Goal: Task Accomplishment & Management: Use online tool/utility

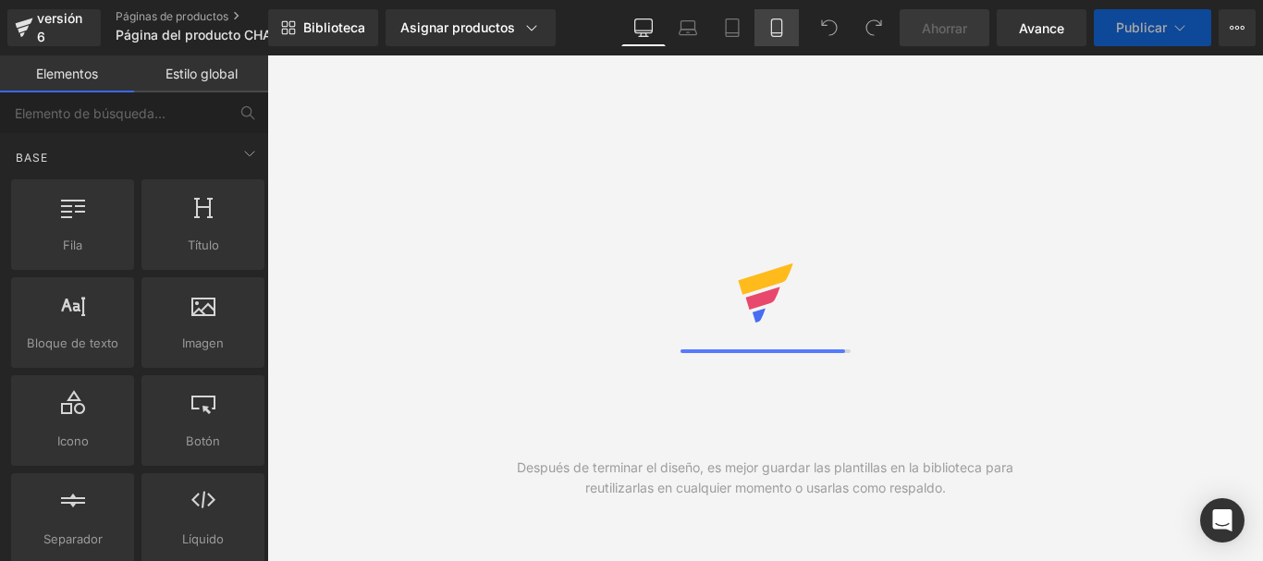
click at [775, 28] on icon at bounding box center [776, 27] width 18 height 18
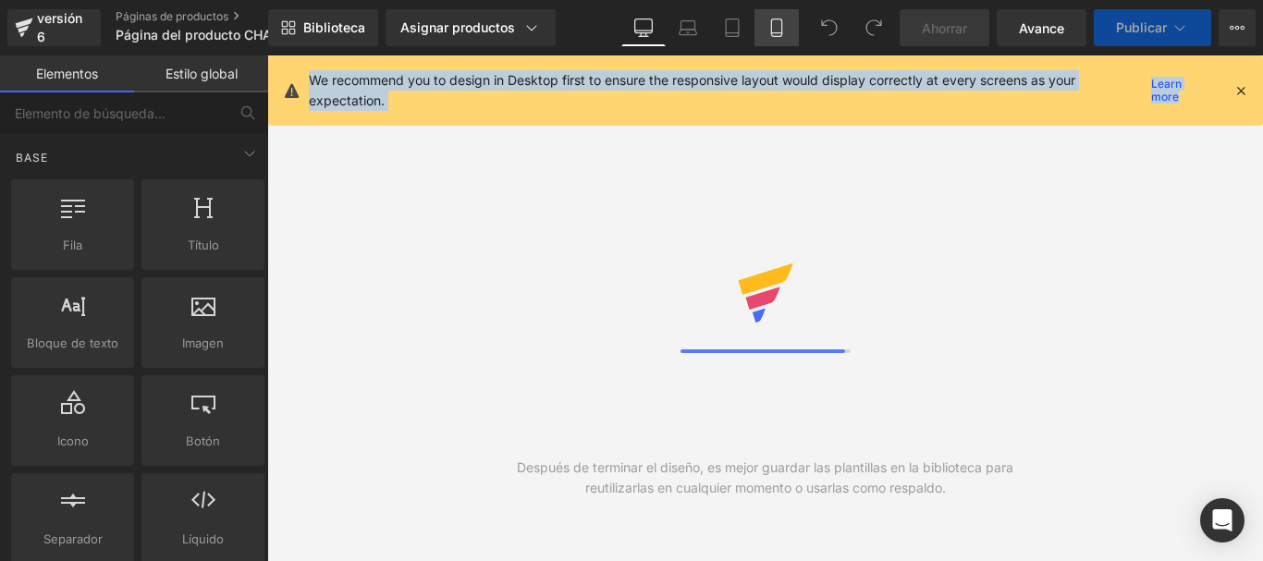
click at [775, 28] on icon at bounding box center [776, 27] width 18 height 18
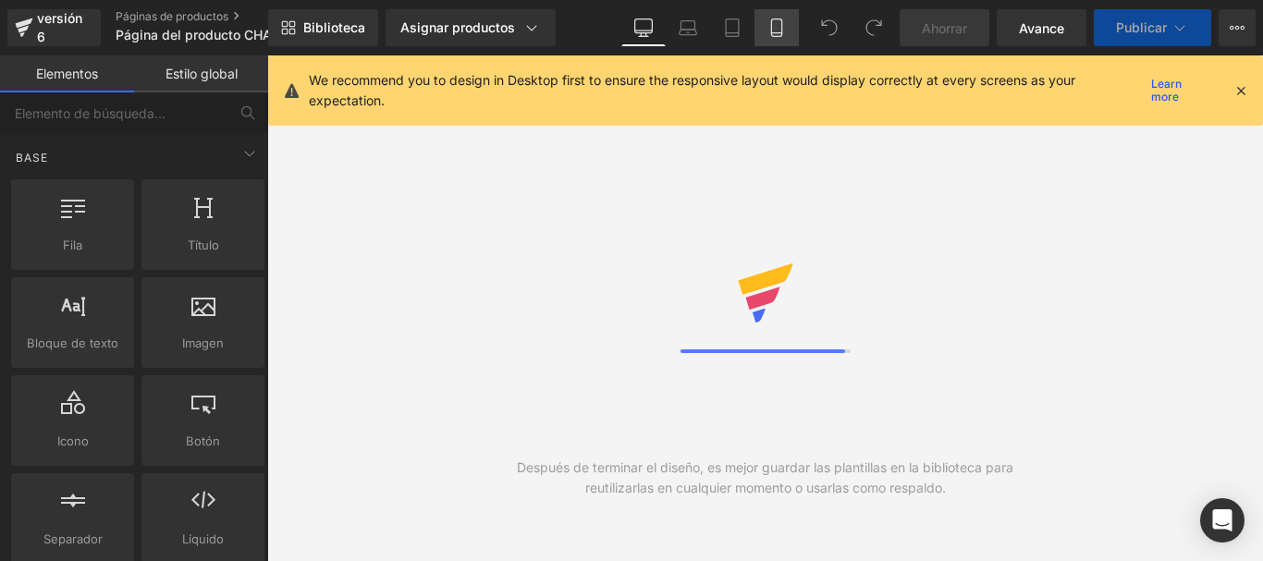
click at [775, 28] on icon at bounding box center [776, 27] width 18 height 18
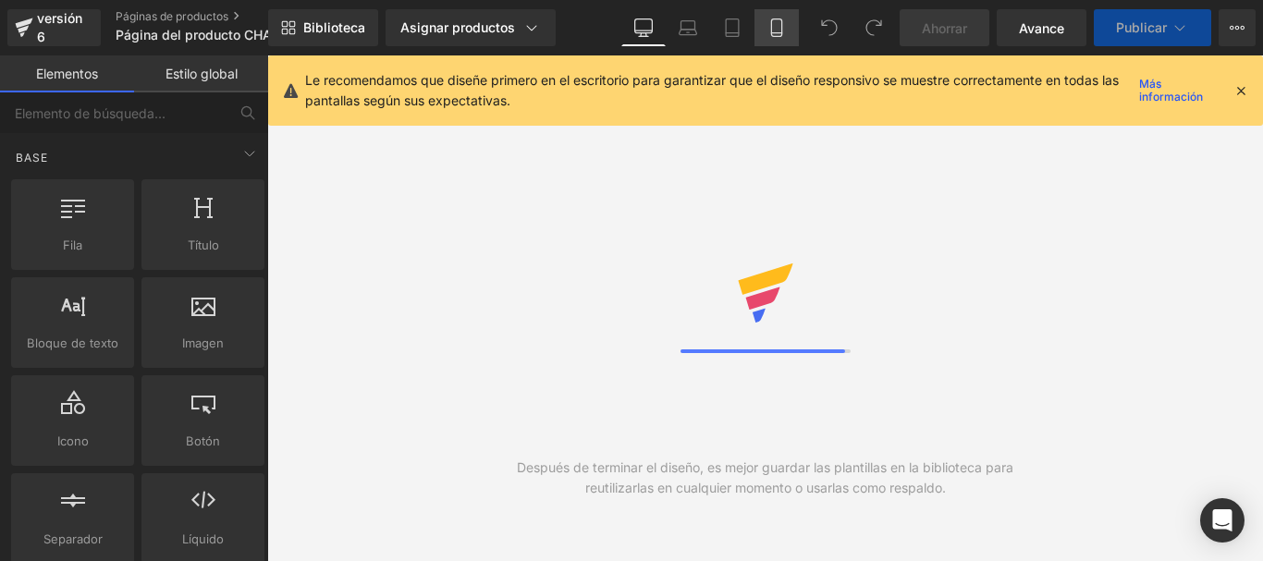
click at [775, 28] on icon at bounding box center [776, 27] width 18 height 18
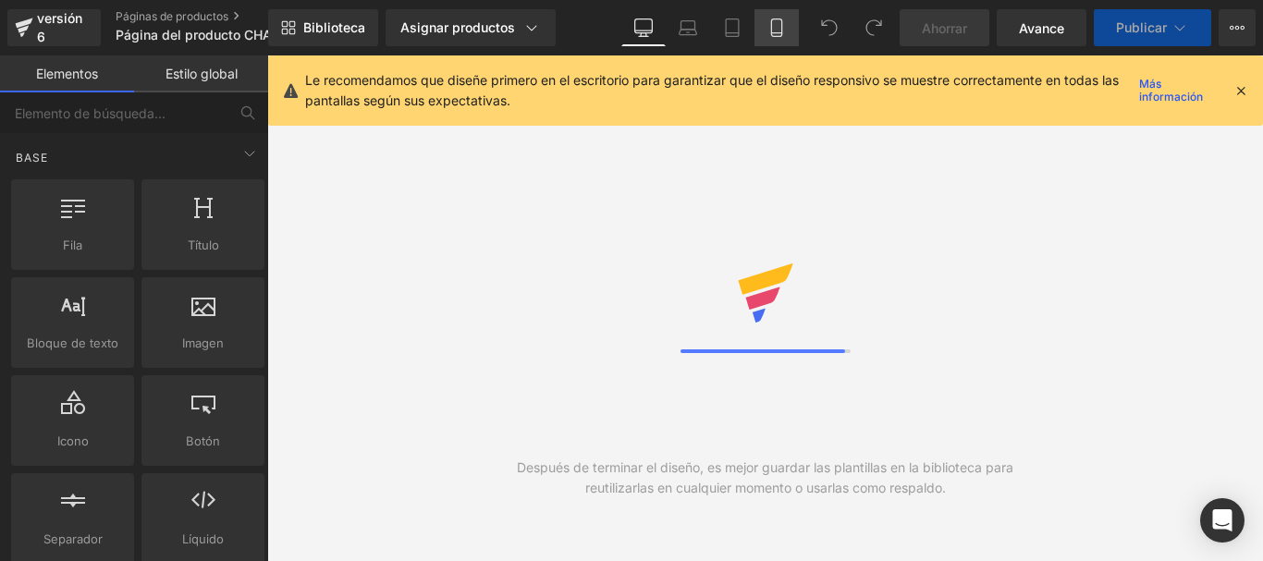
click at [775, 28] on icon at bounding box center [776, 27] width 18 height 18
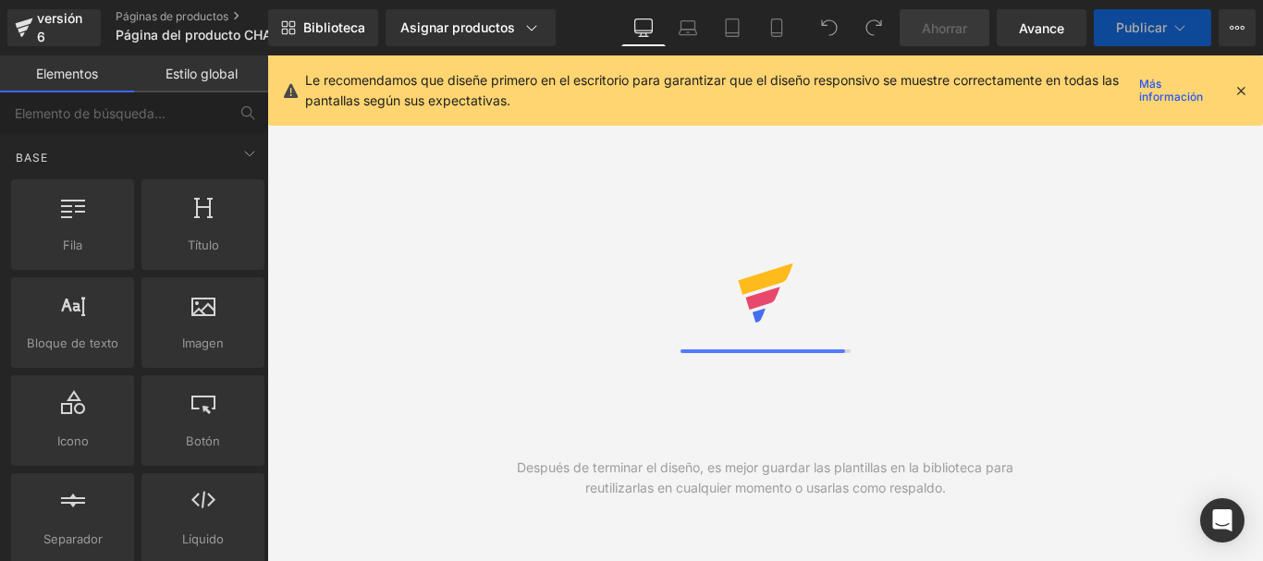
click at [1248, 89] on icon at bounding box center [1240, 90] width 17 height 17
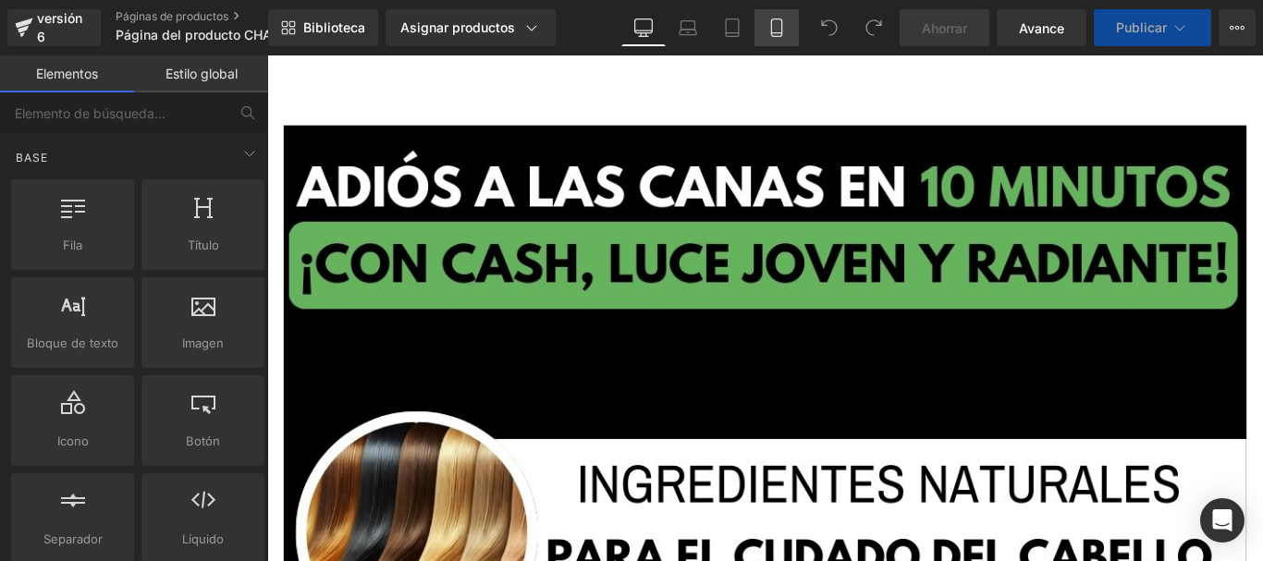
click at [775, 31] on icon at bounding box center [776, 27] width 18 height 18
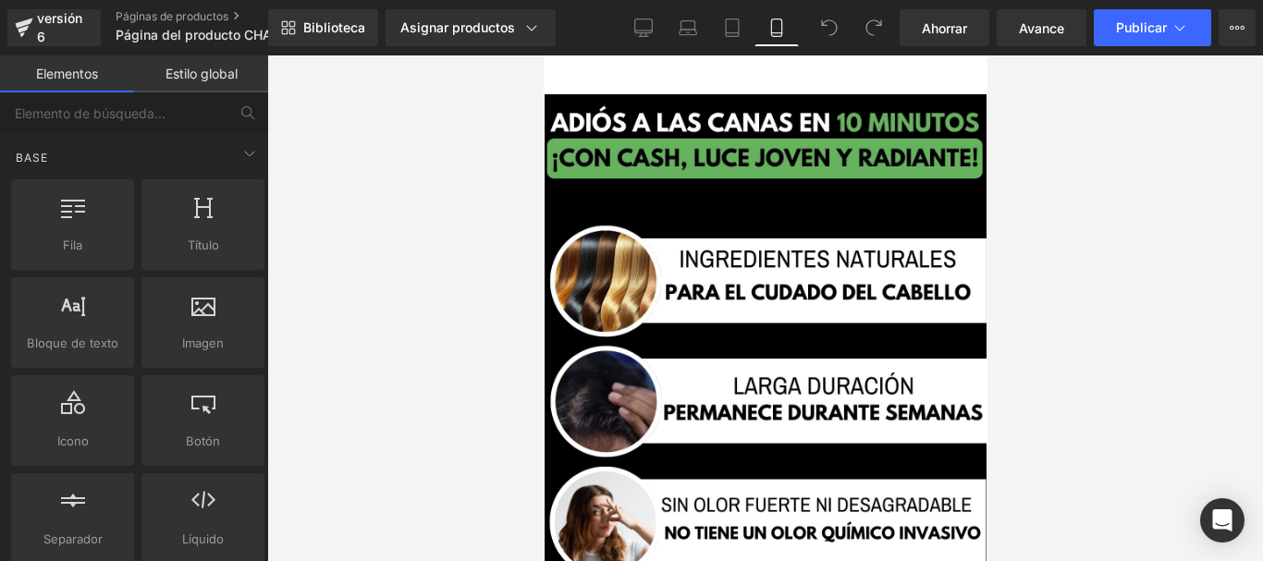
scroll to position [32, 0]
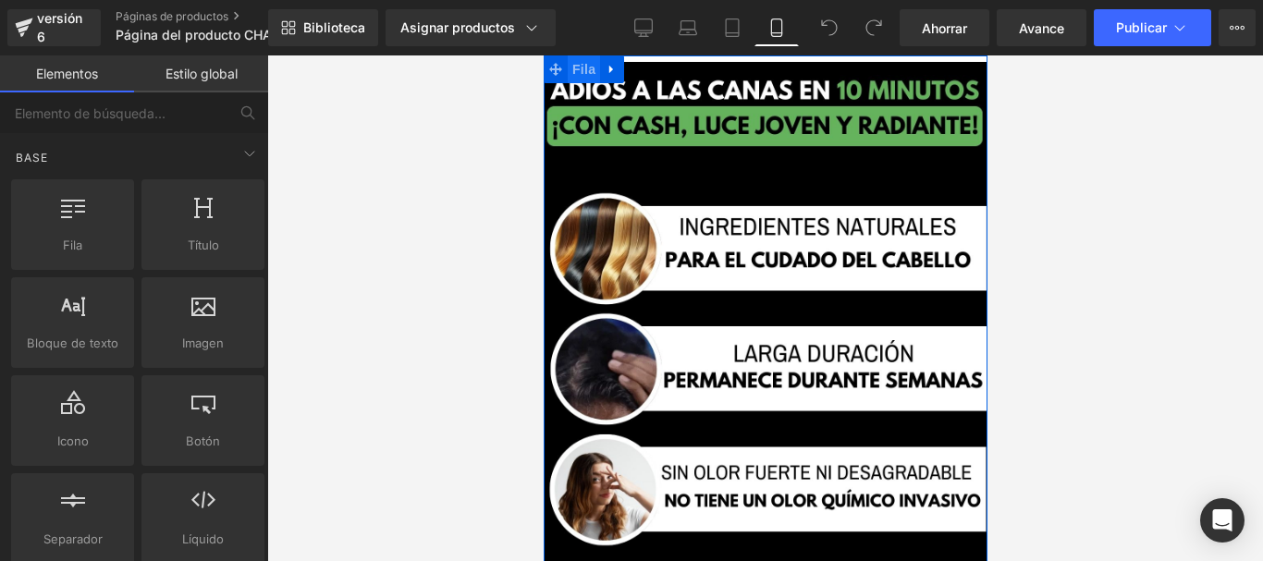
click at [574, 67] on font "Fila" at bounding box center [582, 69] width 23 height 15
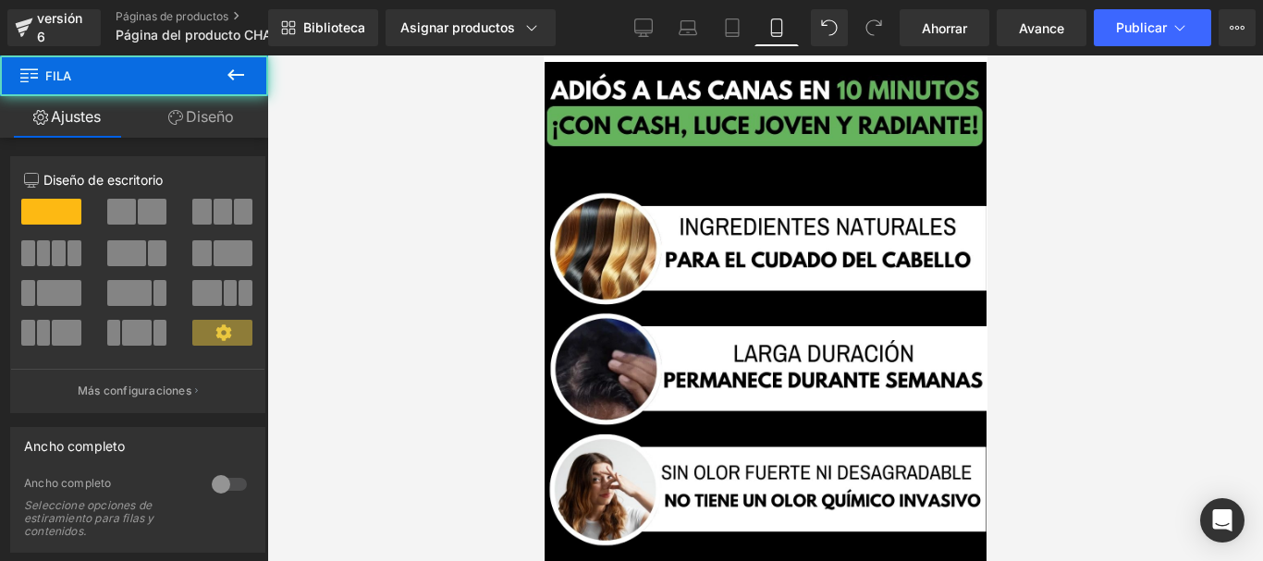
click at [176, 111] on icon at bounding box center [175, 117] width 15 height 15
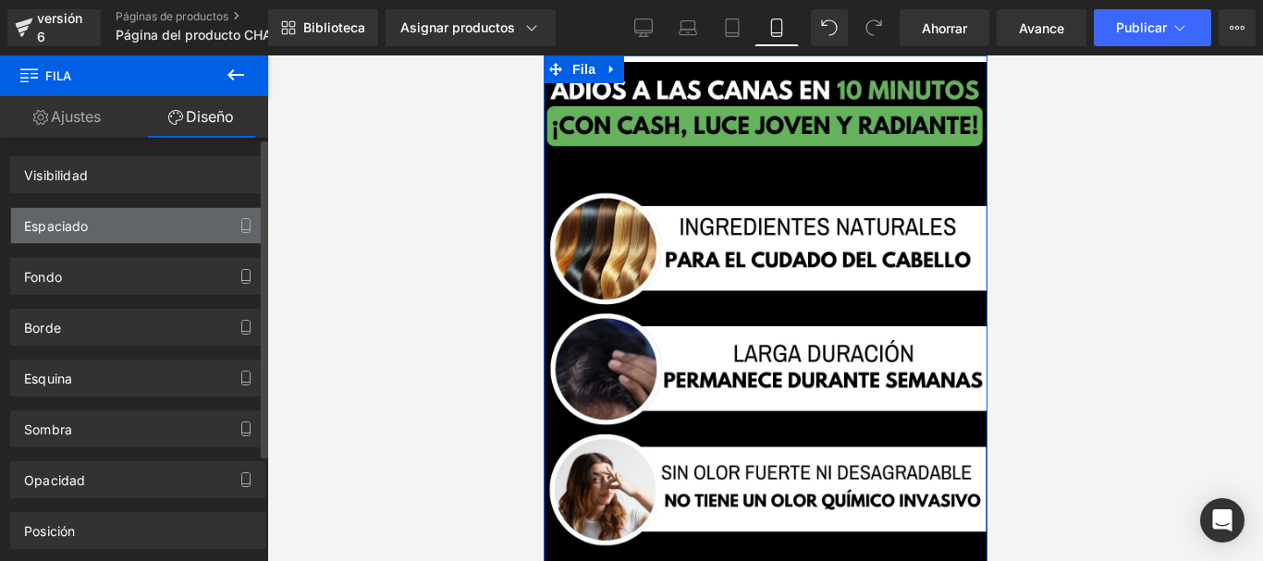
click at [109, 234] on div "Espaciado" at bounding box center [137, 225] width 253 height 35
drag, startPoint x: 109, startPoint y: 234, endPoint x: 102, endPoint y: 260, distance: 26.9
click at [109, 235] on div "Espaciado" at bounding box center [137, 225] width 253 height 35
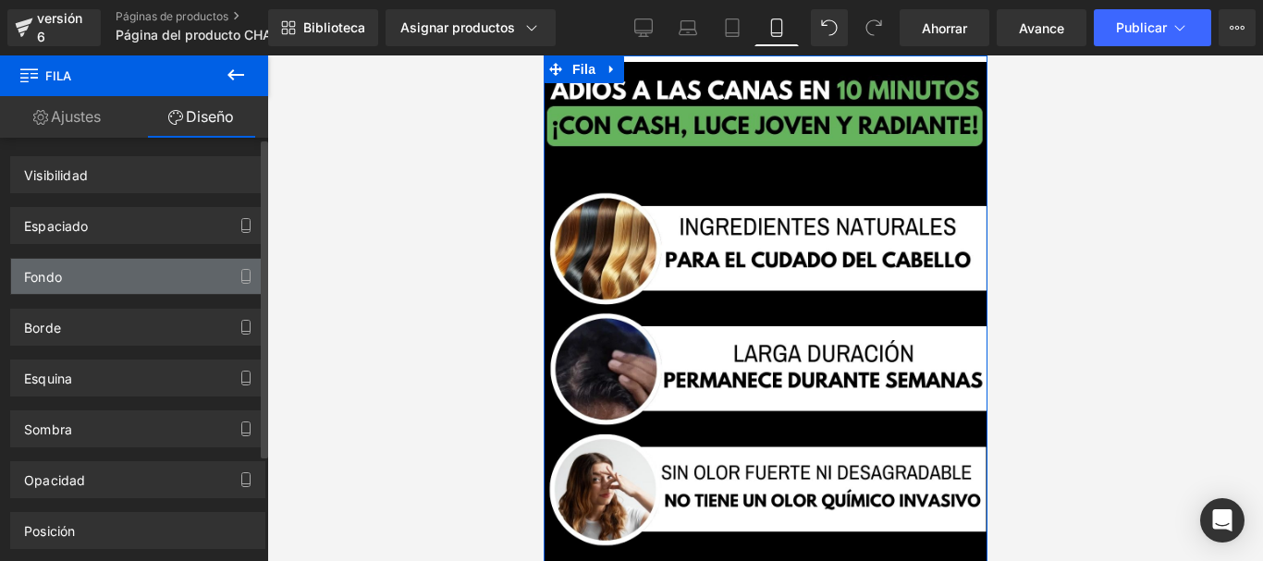
click at [101, 268] on div "Fondo" at bounding box center [137, 276] width 253 height 35
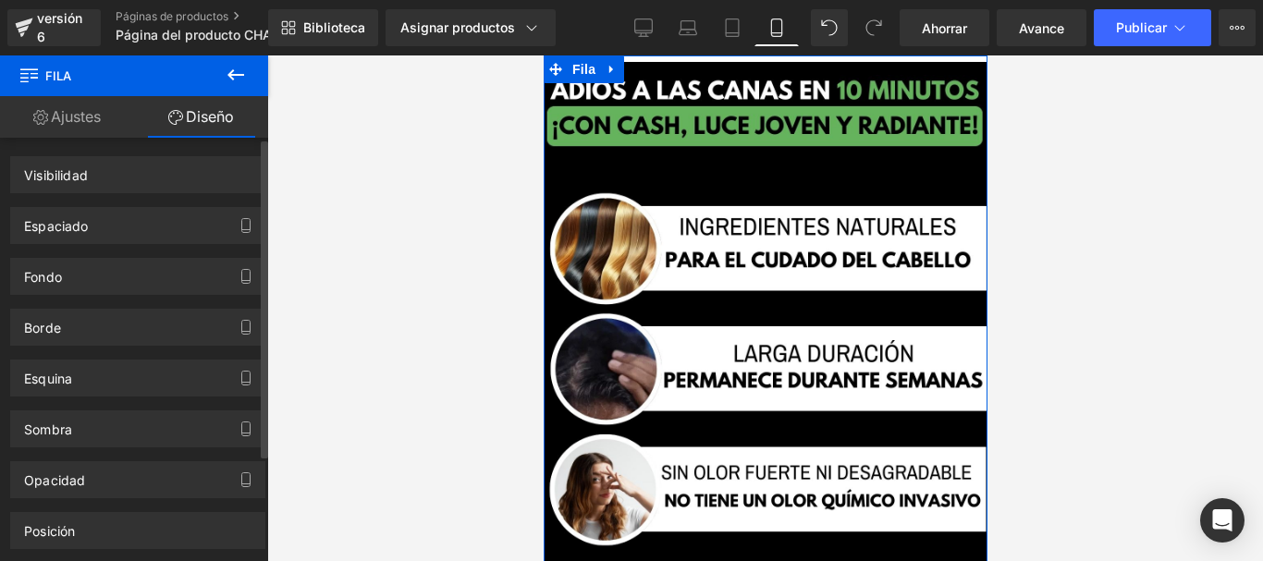
click at [97, 288] on div "Fondo" at bounding box center [137, 276] width 253 height 35
click at [90, 348] on div "Esquina Estilo de esquina Costumbre Radio (px)" at bounding box center [138, 371] width 276 height 51
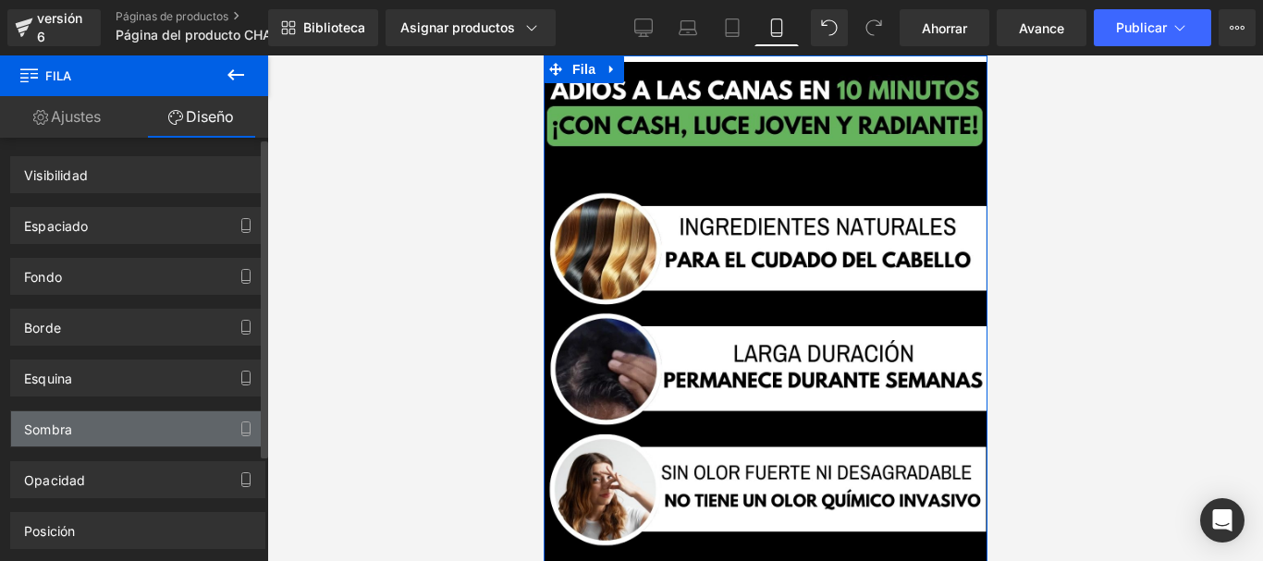
click at [84, 417] on div "Sombra" at bounding box center [137, 428] width 253 height 35
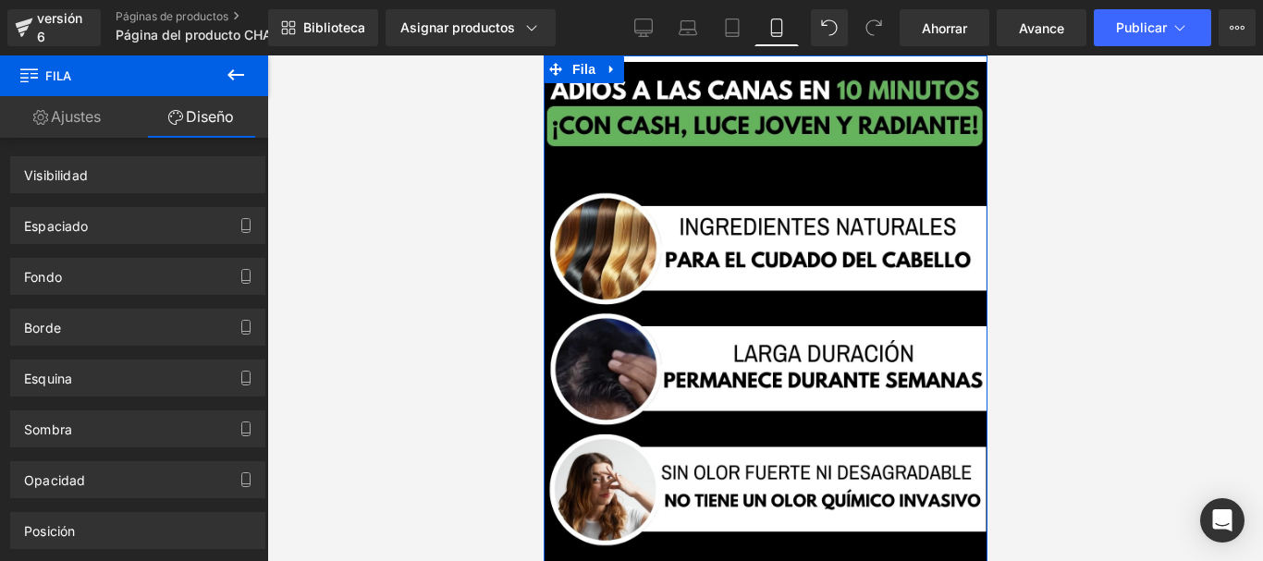
drag, startPoint x: 139, startPoint y: 140, endPoint x: 131, endPoint y: 125, distance: 16.5
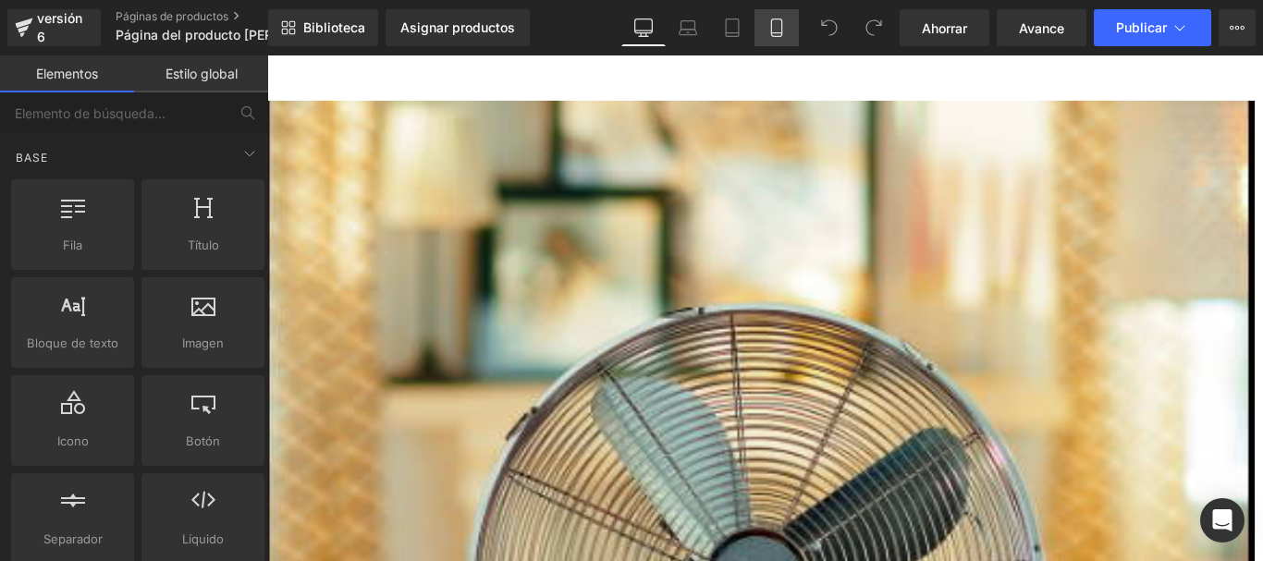
click at [782, 20] on icon at bounding box center [776, 27] width 18 height 18
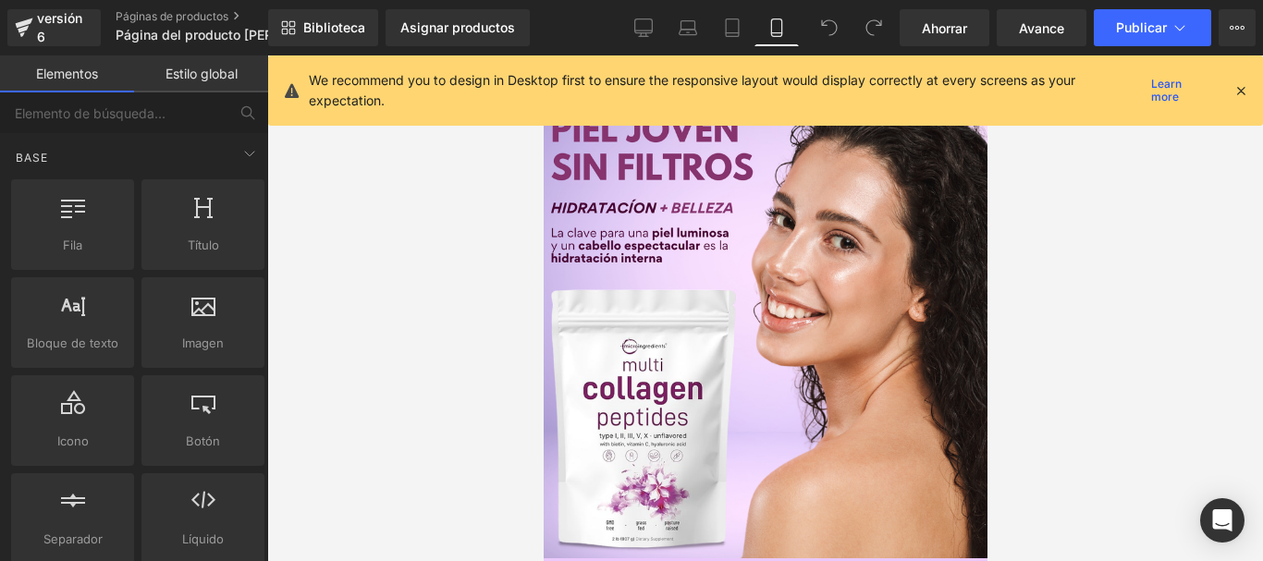
scroll to position [32, 0]
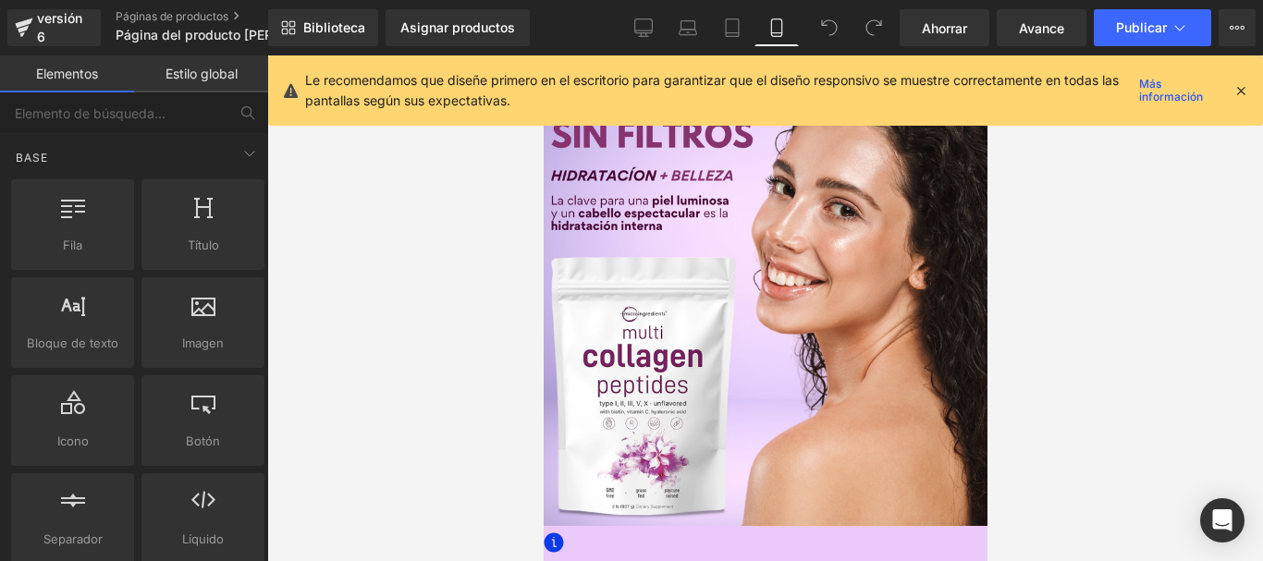
click at [1240, 86] on icon at bounding box center [1240, 90] width 17 height 17
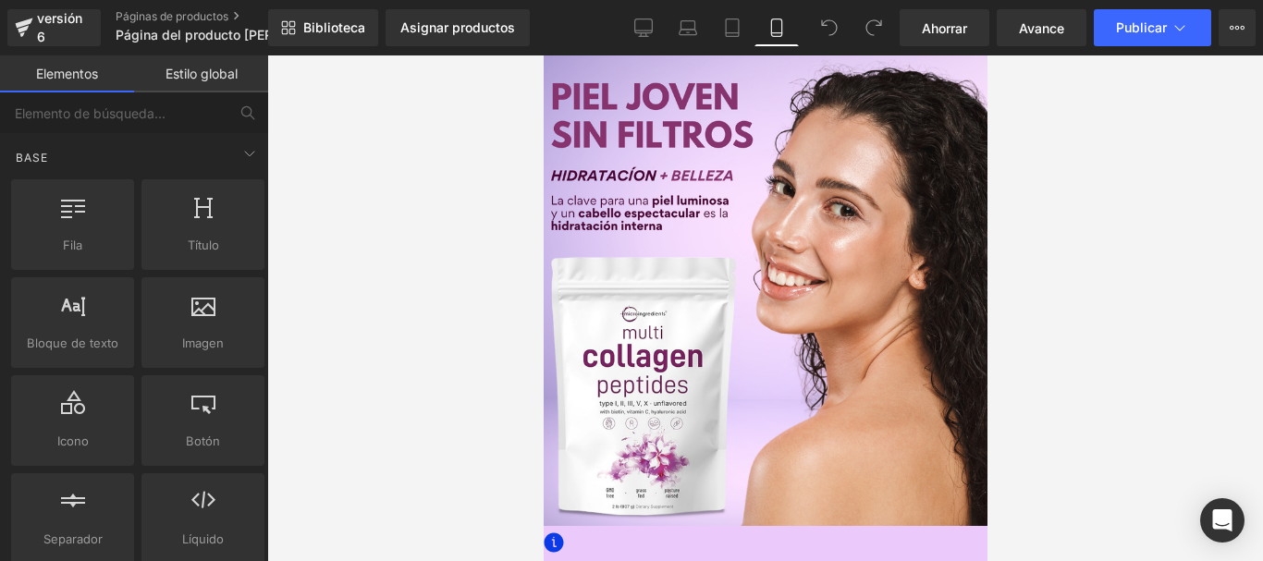
click at [543, 55] on font "Fila" at bounding box center [543, 55] width 0 height 0
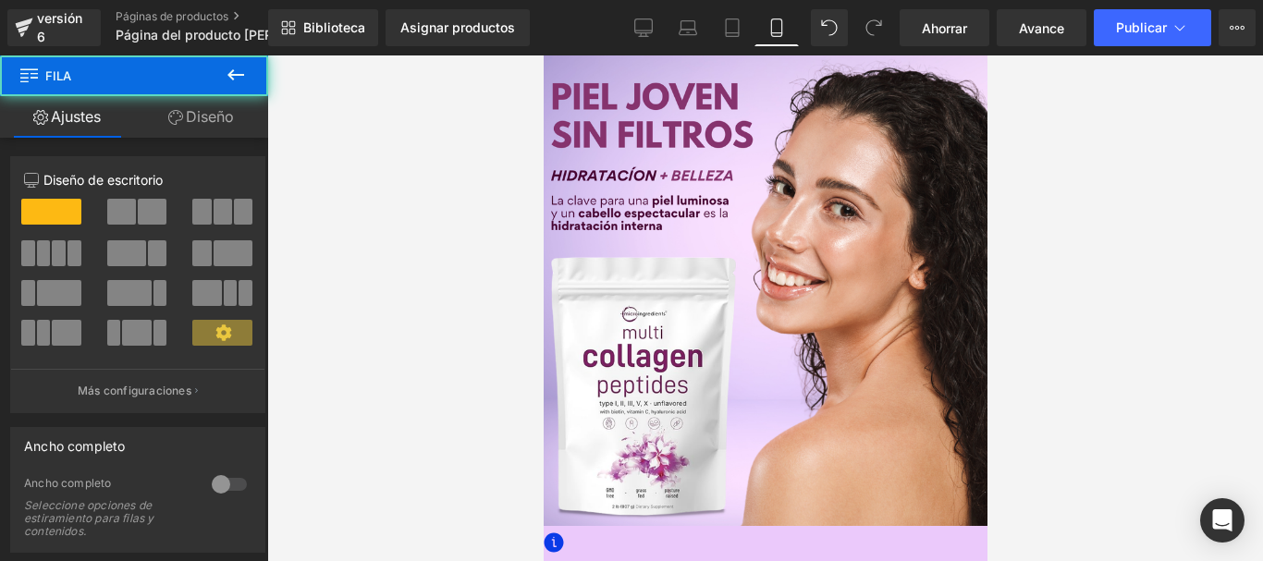
click at [200, 110] on font "Diseño" at bounding box center [210, 116] width 48 height 18
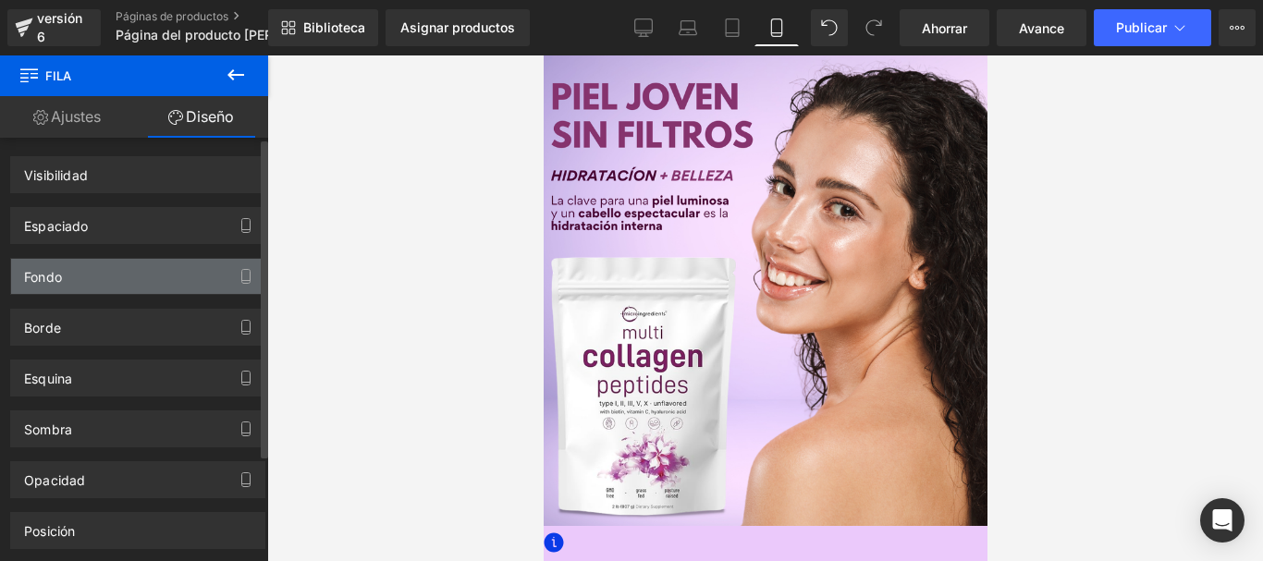
click at [112, 268] on div "Fondo" at bounding box center [137, 276] width 253 height 35
click at [115, 267] on div "Fondo" at bounding box center [137, 276] width 253 height 35
click at [119, 266] on div "Fondo" at bounding box center [137, 276] width 253 height 35
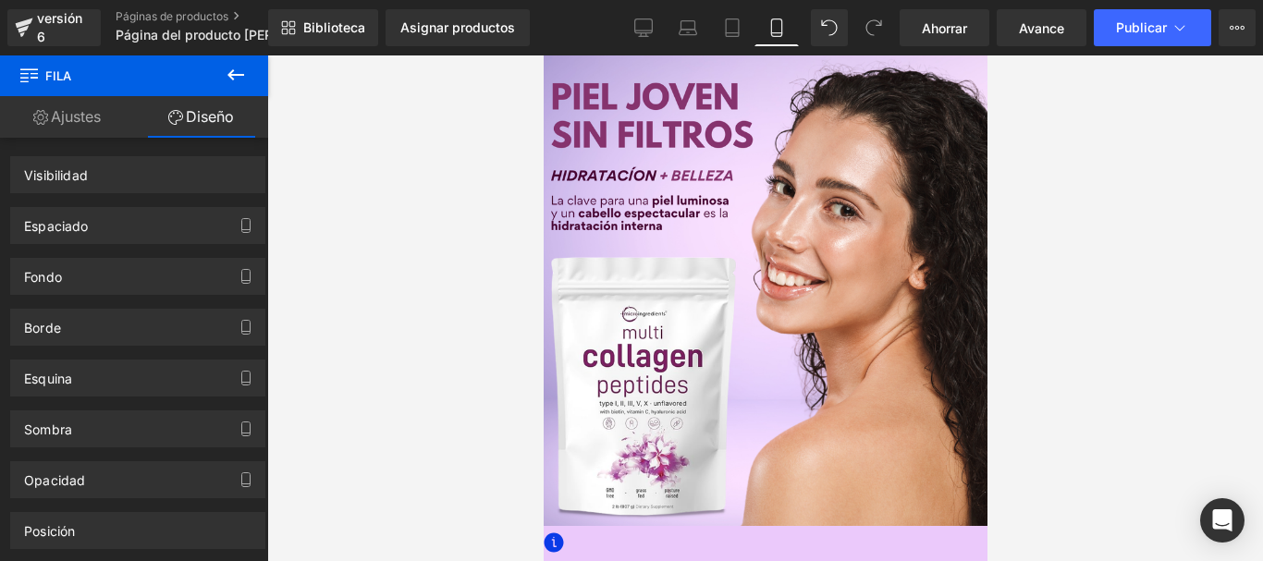
click at [543, 55] on icon at bounding box center [543, 55] width 0 height 0
click at [543, 55] on font "Fila" at bounding box center [543, 55] width 0 height 0
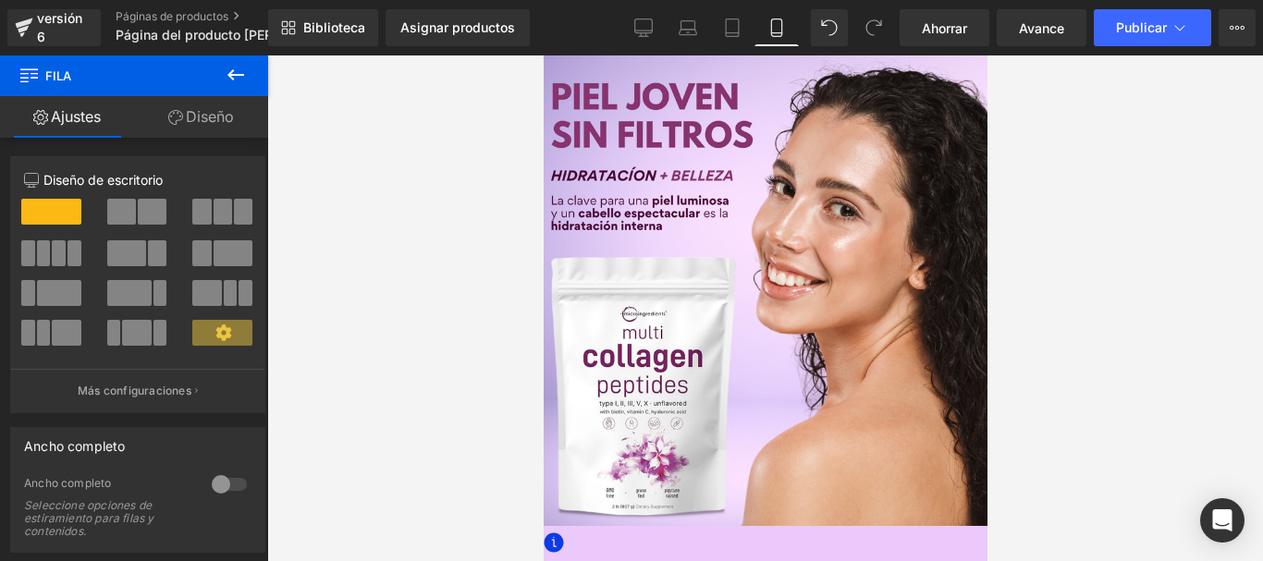
click at [204, 129] on link "Diseño" at bounding box center [201, 117] width 134 height 42
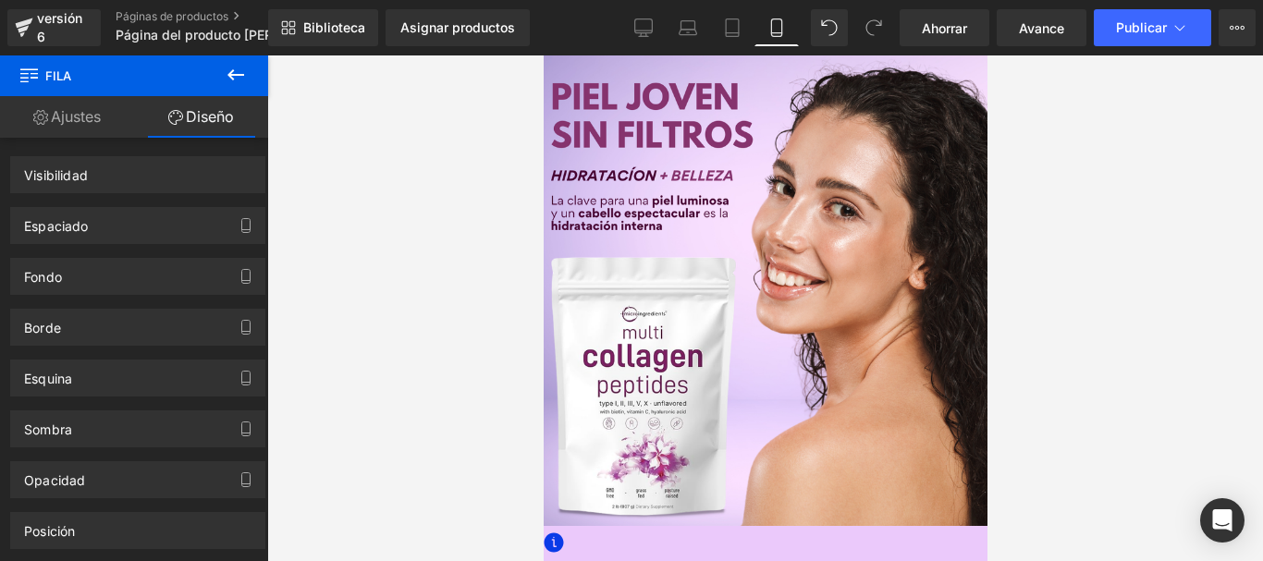
click at [51, 115] on font "Ajustes" at bounding box center [76, 116] width 50 height 18
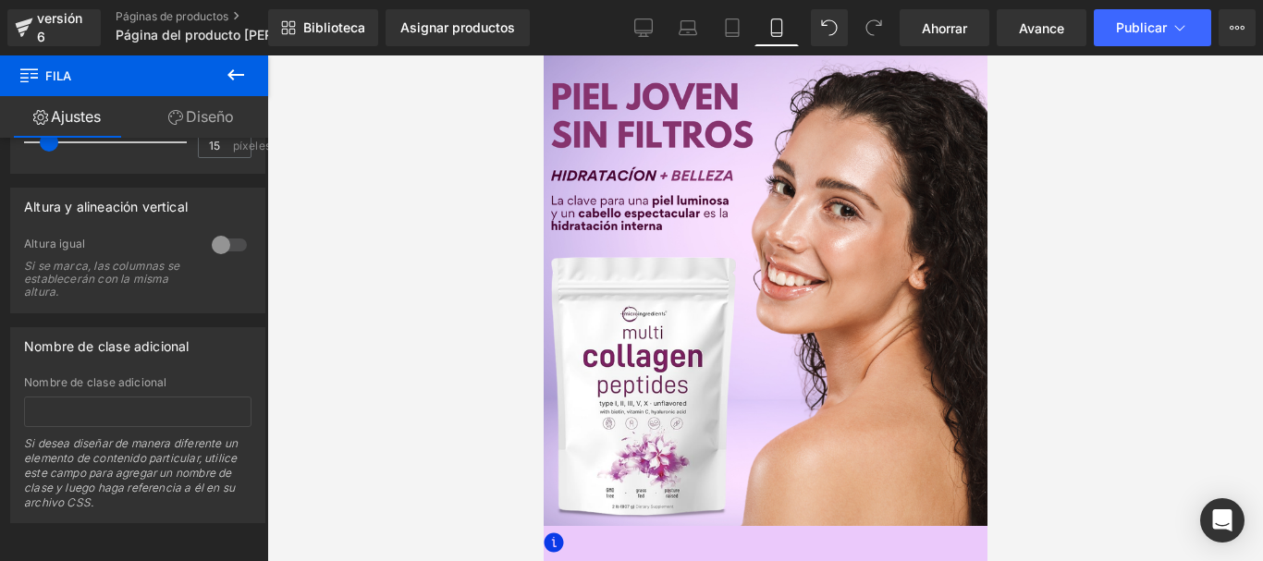
scroll to position [654, 0]
click at [245, 84] on icon at bounding box center [236, 75] width 22 height 22
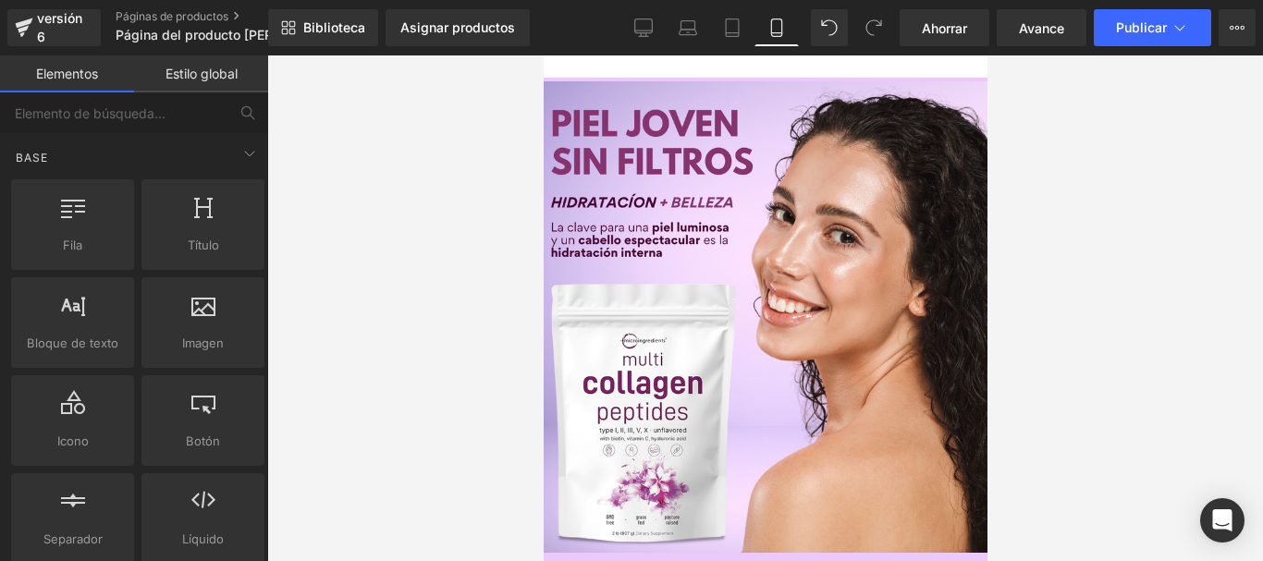
scroll to position [0, 0]
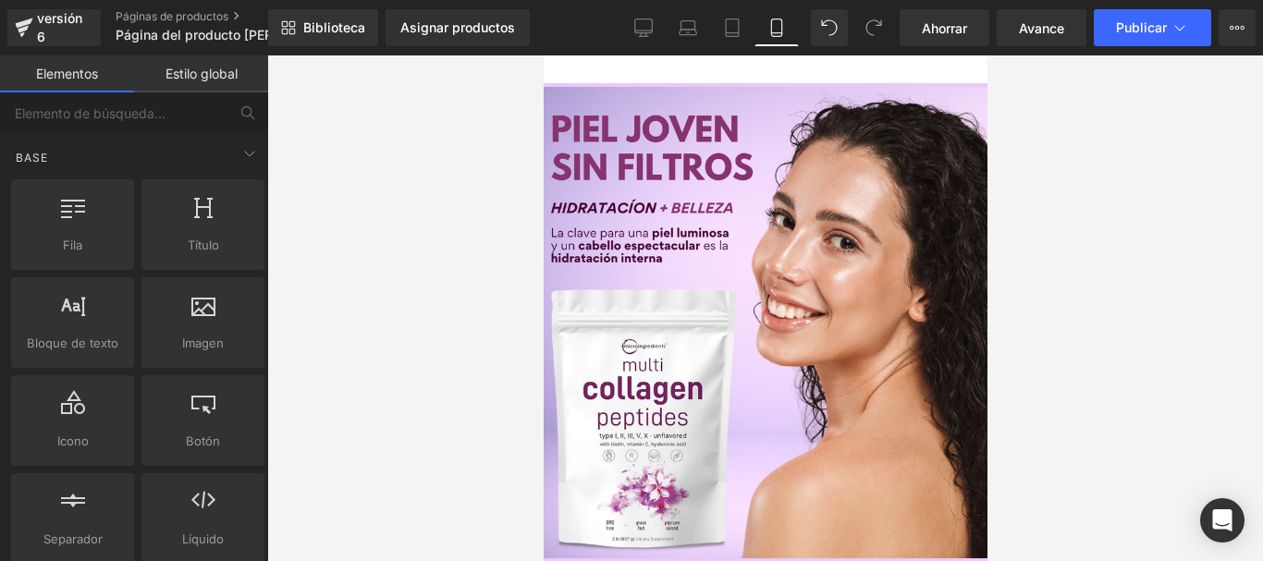
click at [543, 55] on icon at bounding box center [543, 55] width 0 height 0
click at [543, 55] on font "Fila" at bounding box center [543, 55] width 0 height 0
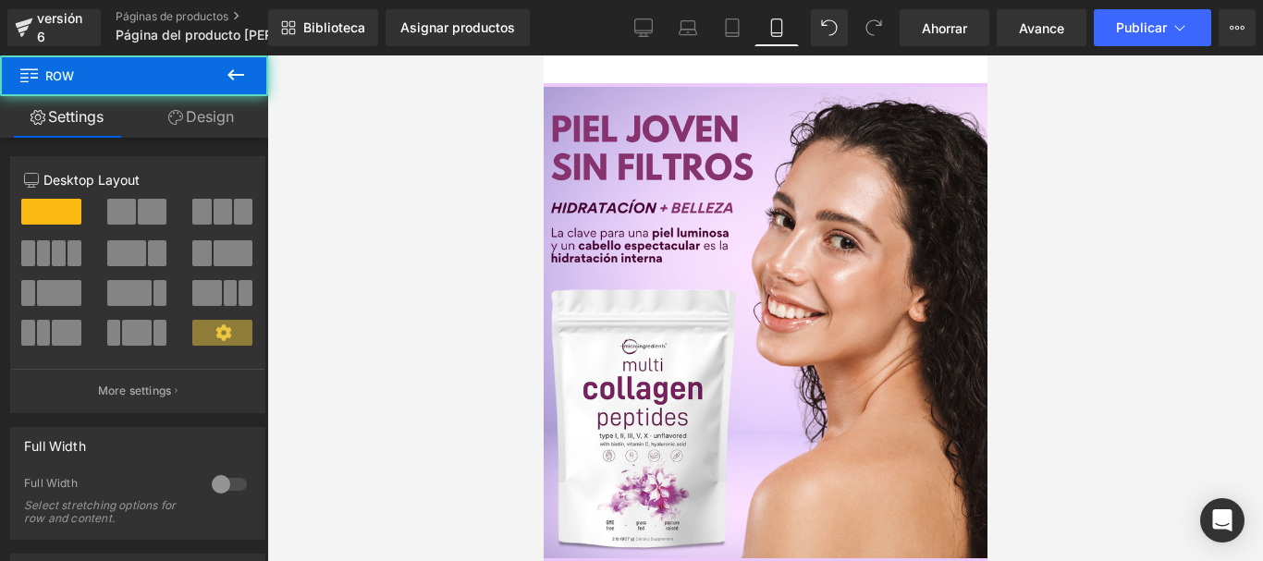
click at [543, 55] on font "Fila" at bounding box center [543, 55] width 0 height 0
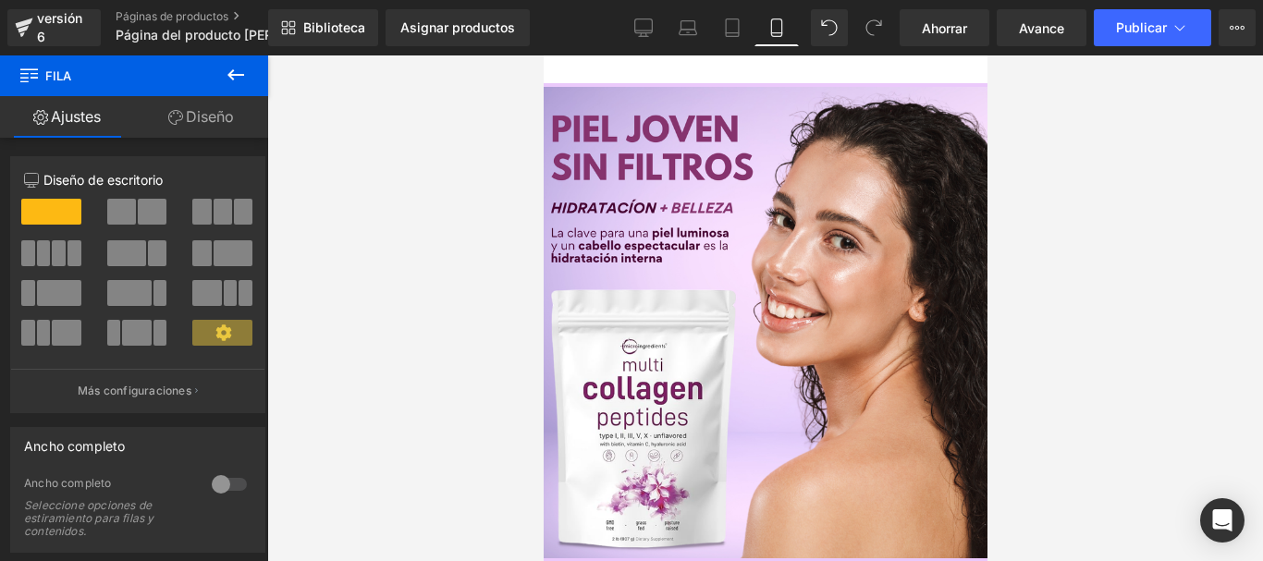
click at [181, 113] on icon at bounding box center [175, 117] width 15 height 15
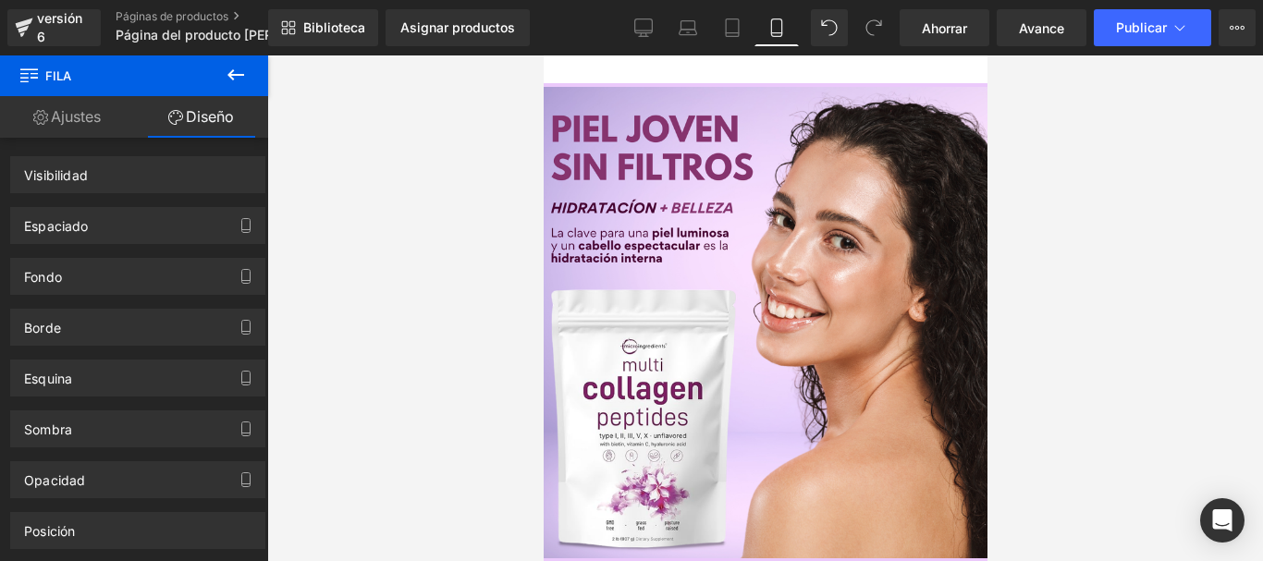
click at [93, 115] on font "Ajustes" at bounding box center [76, 116] width 50 height 18
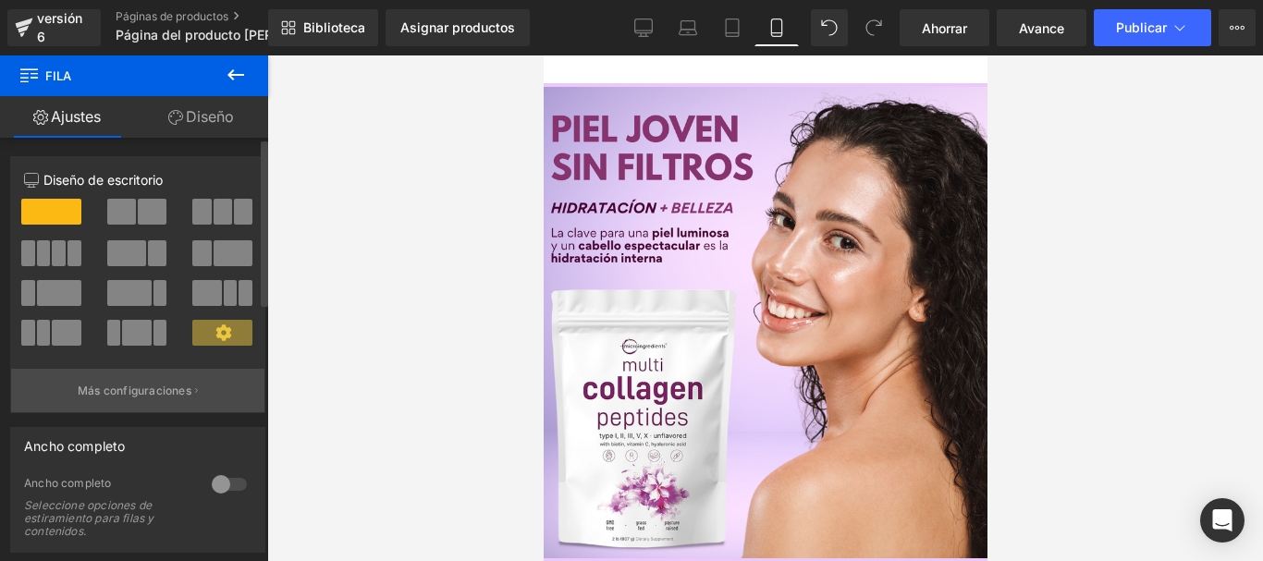
click at [91, 389] on font "Más configuraciones" at bounding box center [135, 391] width 114 height 14
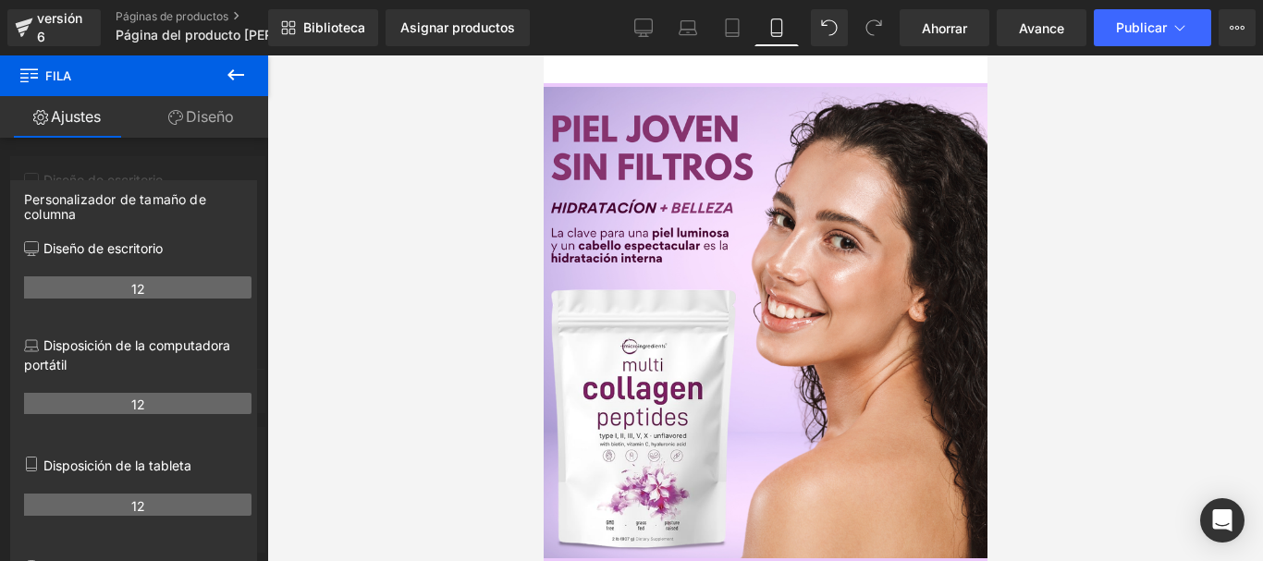
click at [143, 155] on div at bounding box center [134, 312] width 268 height 515
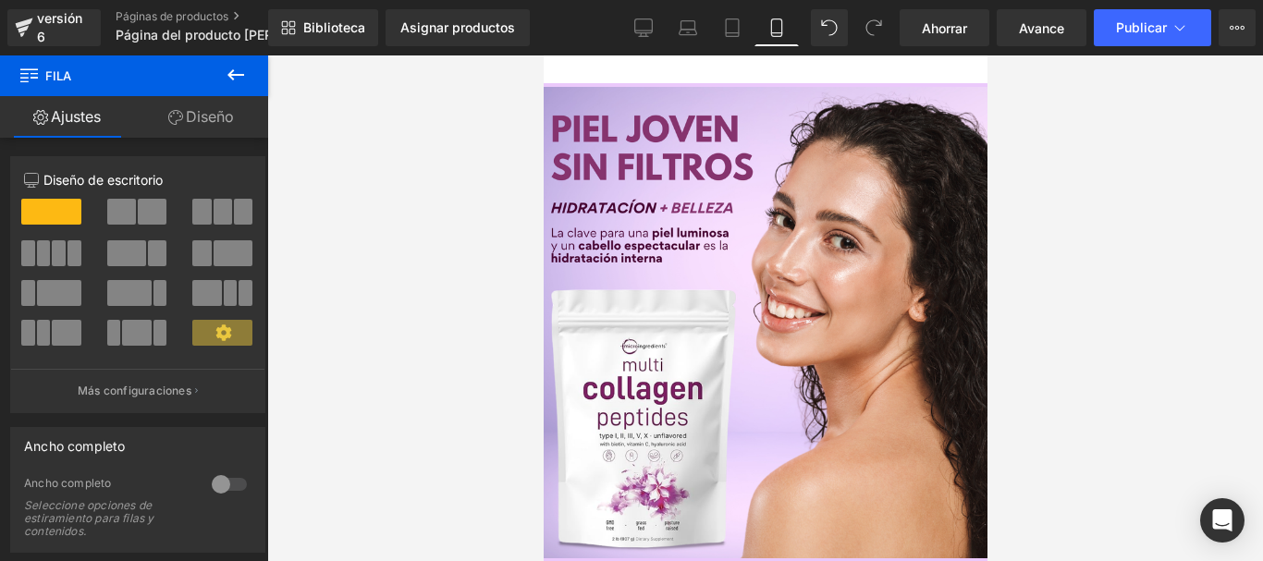
click at [186, 117] on font "Diseño" at bounding box center [210, 116] width 48 height 18
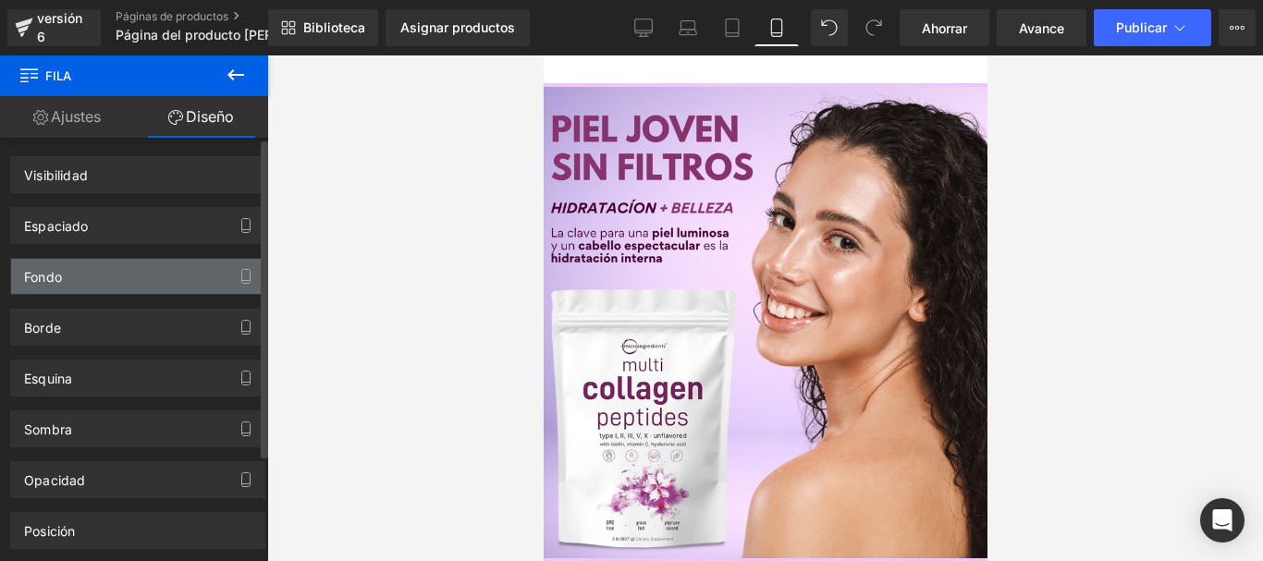
click at [67, 264] on div "Fondo" at bounding box center [137, 276] width 253 height 35
click at [59, 272] on font "Fondo" at bounding box center [43, 277] width 38 height 16
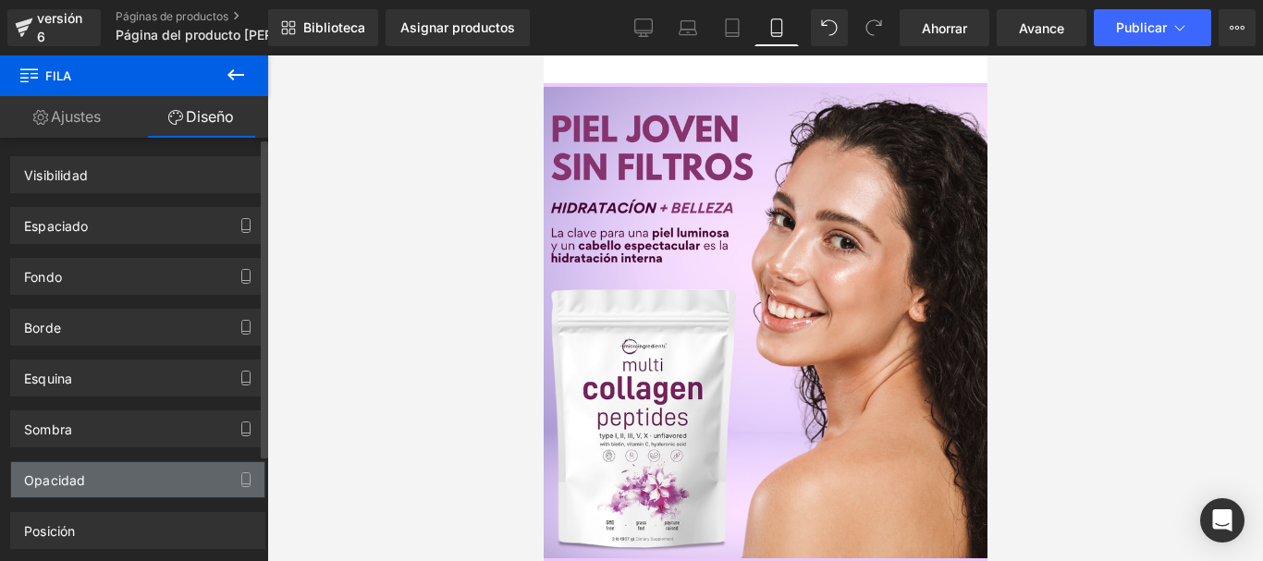
click at [77, 477] on font "Opacidad" at bounding box center [54, 480] width 61 height 16
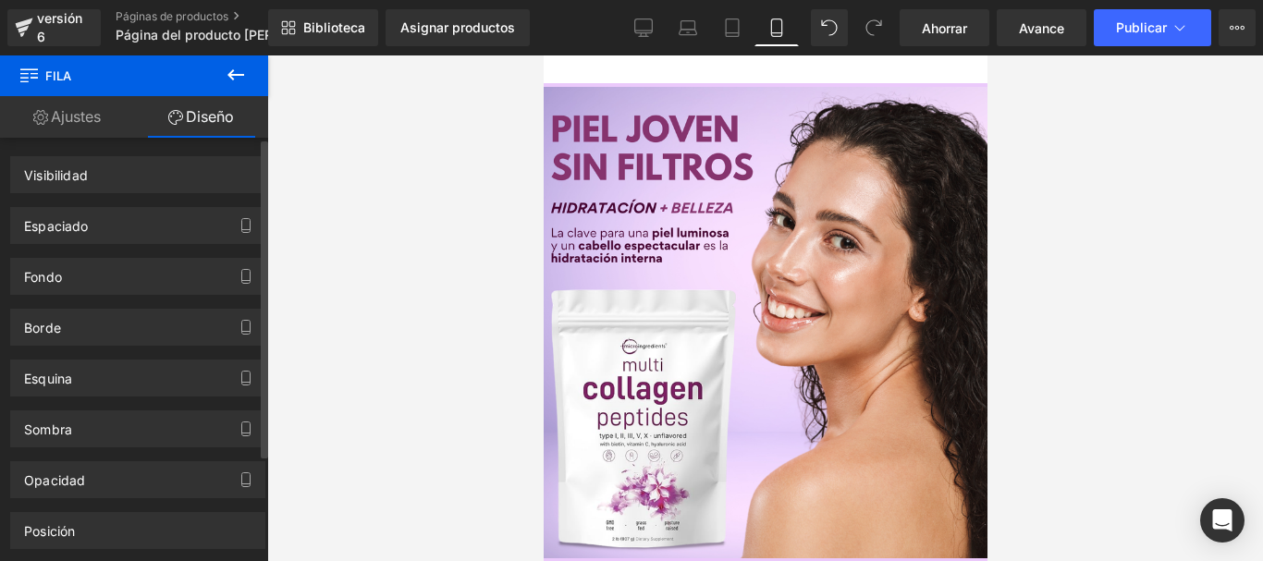
click at [77, 449] on div "Opacidad 1" at bounding box center [138, 472] width 276 height 51
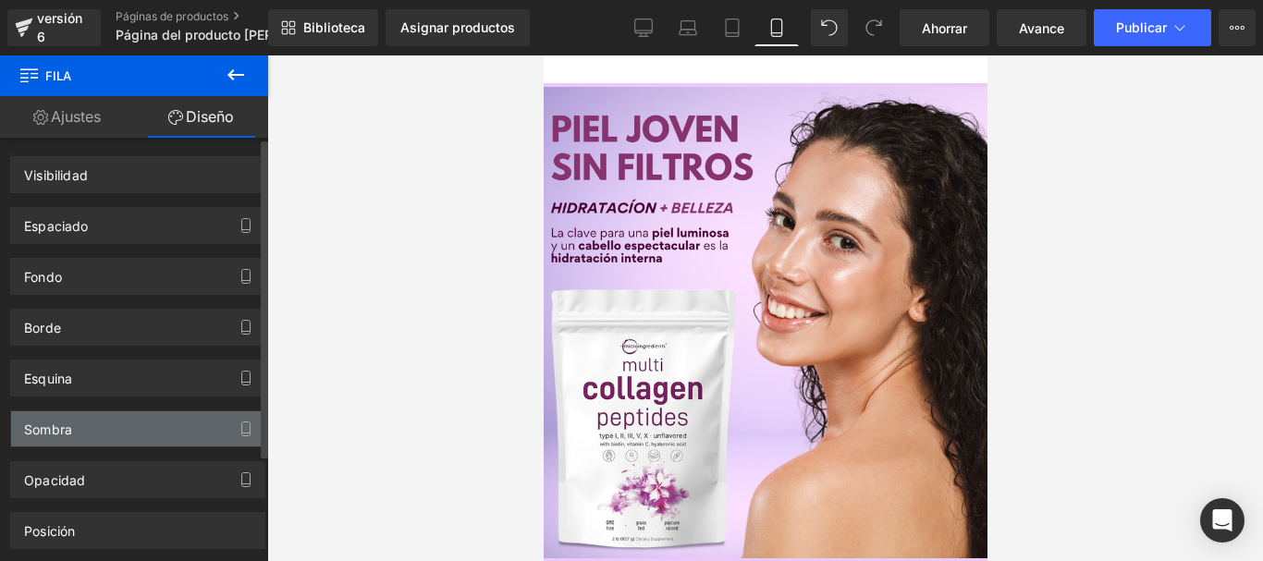
click at [82, 417] on div "Sombra" at bounding box center [137, 428] width 253 height 35
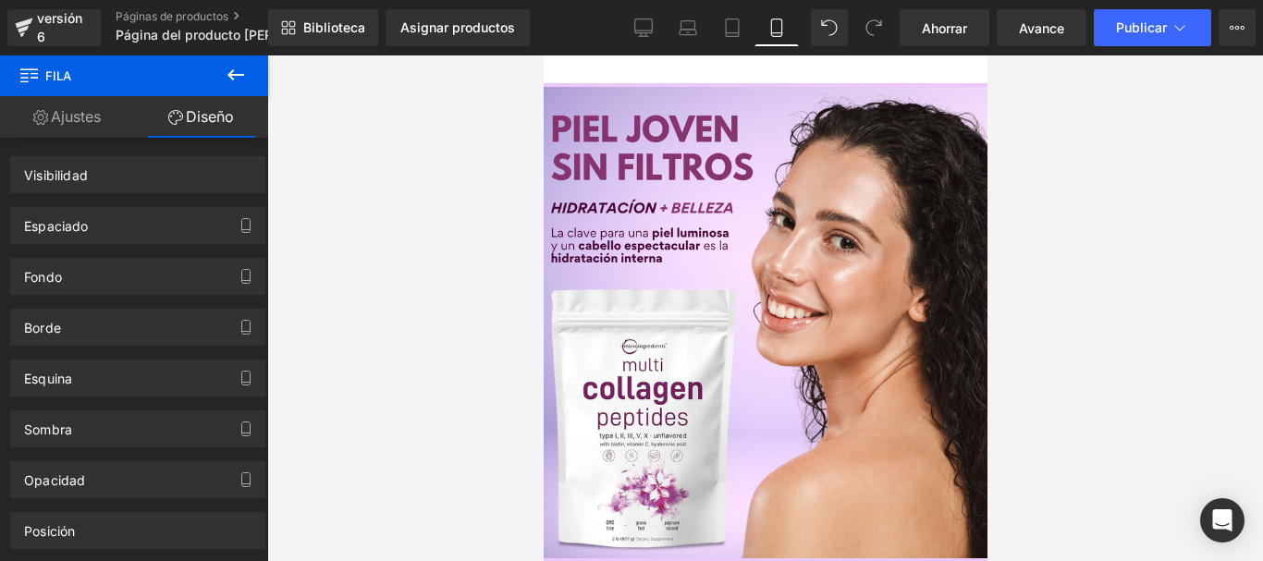
click at [543, 55] on font "Fila" at bounding box center [543, 55] width 0 height 0
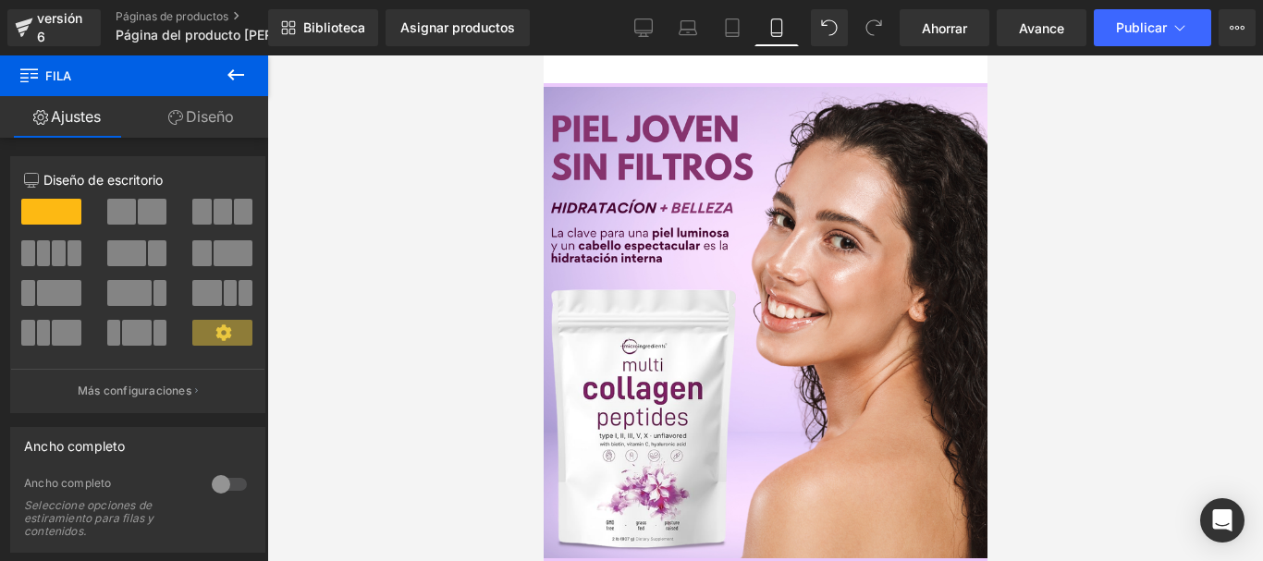
click at [229, 116] on font "Diseño" at bounding box center [210, 116] width 48 height 18
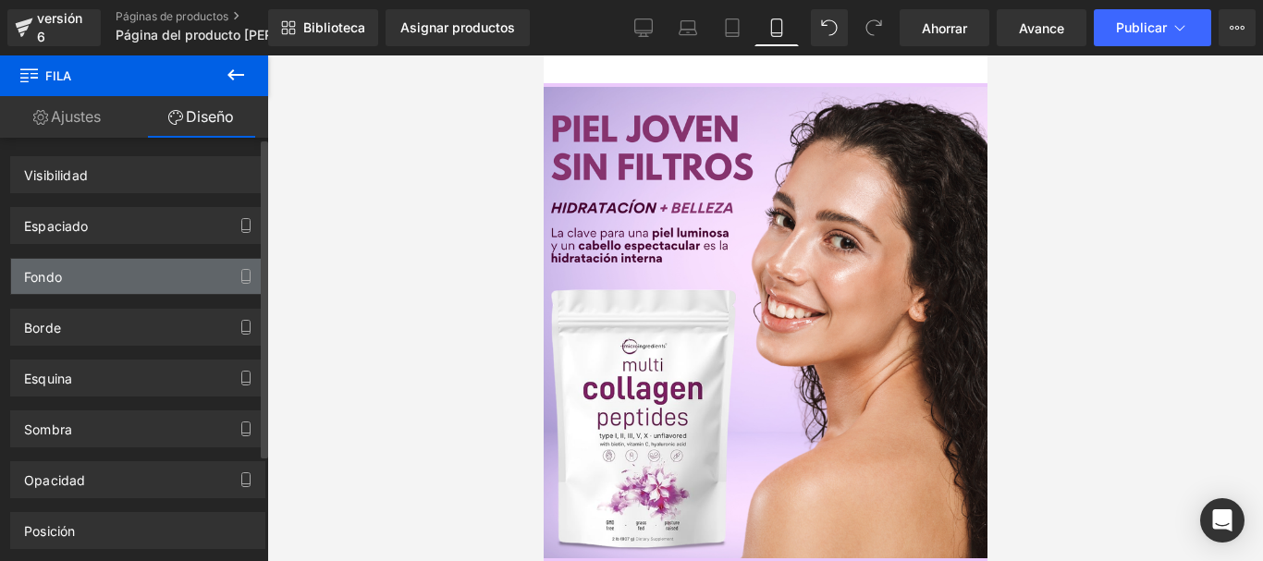
click at [113, 288] on div "Fondo" at bounding box center [137, 276] width 253 height 35
click at [127, 282] on div "Fondo" at bounding box center [137, 276] width 253 height 35
click at [121, 271] on div "Fondo" at bounding box center [137, 276] width 253 height 35
drag, startPoint x: 121, startPoint y: 269, endPoint x: 57, endPoint y: 275, distance: 64.0
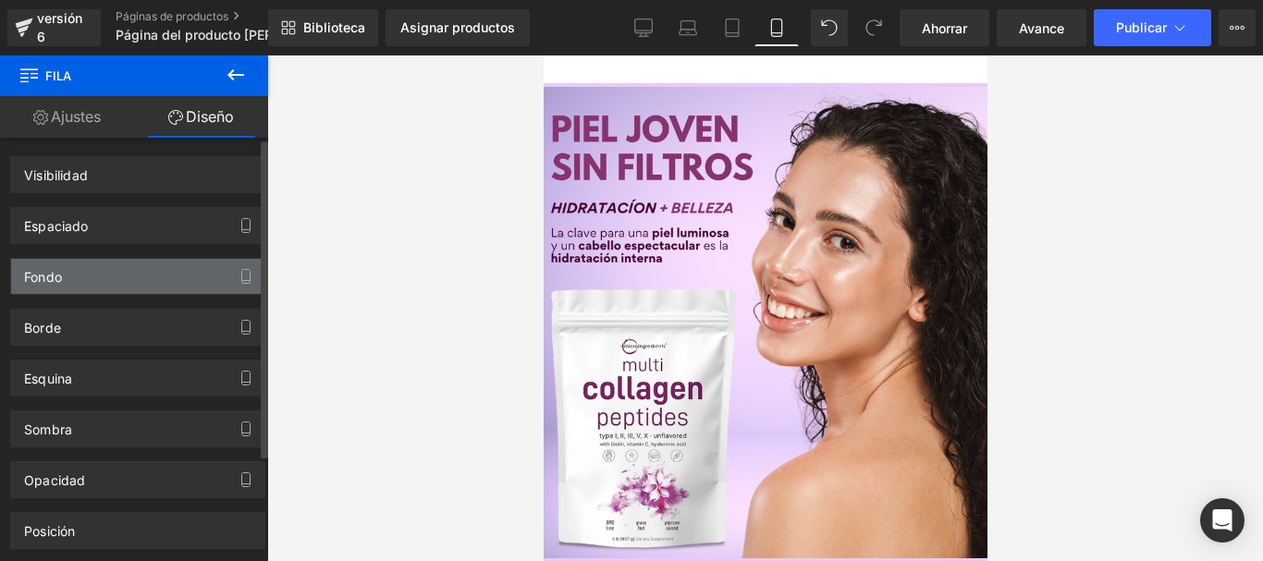
click at [57, 275] on font "Fondo" at bounding box center [43, 277] width 38 height 16
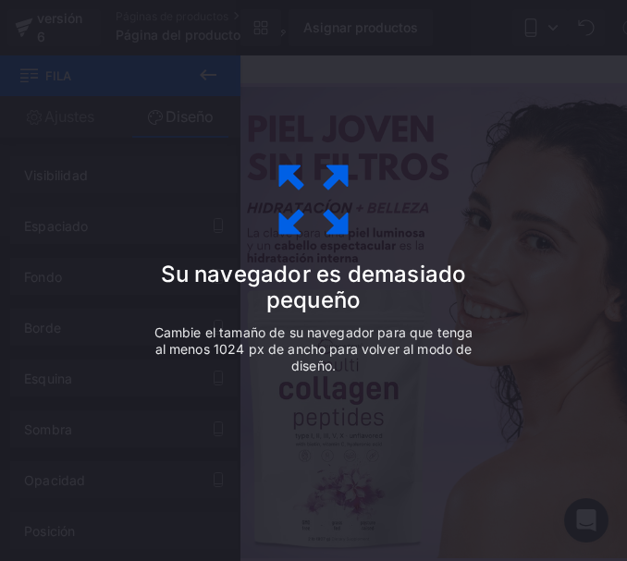
click at [79, 277] on div "Su navegador es demasiado pequeño Cambie el tamaño de su navegador para que ten…" at bounding box center [313, 280] width 627 height 561
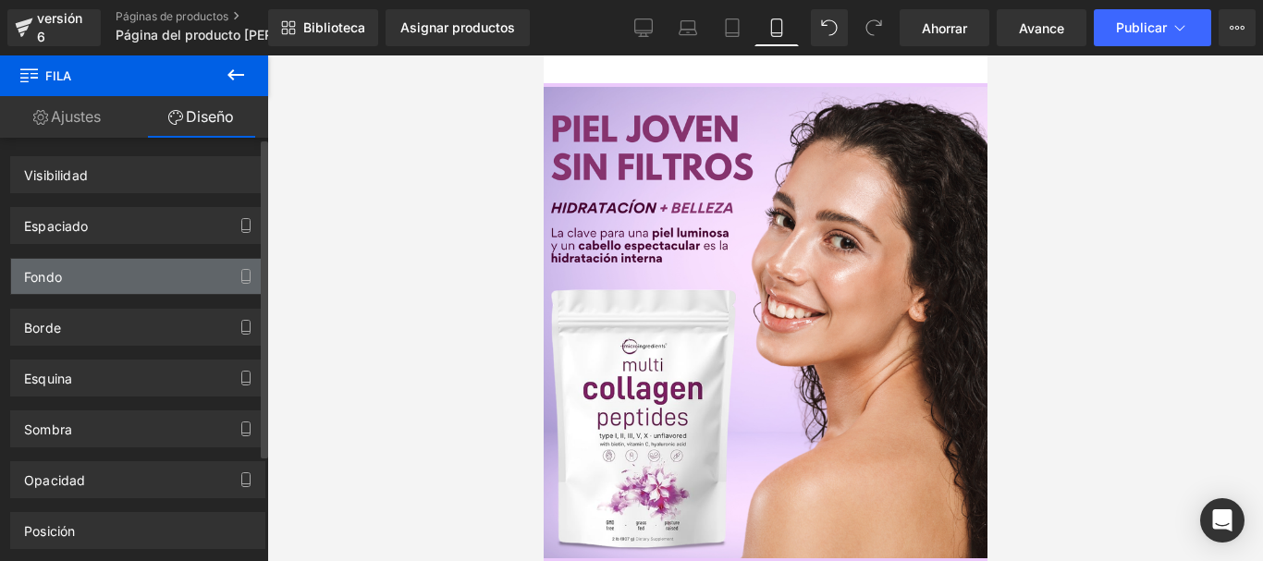
click at [100, 275] on div "Fondo" at bounding box center [137, 276] width 253 height 35
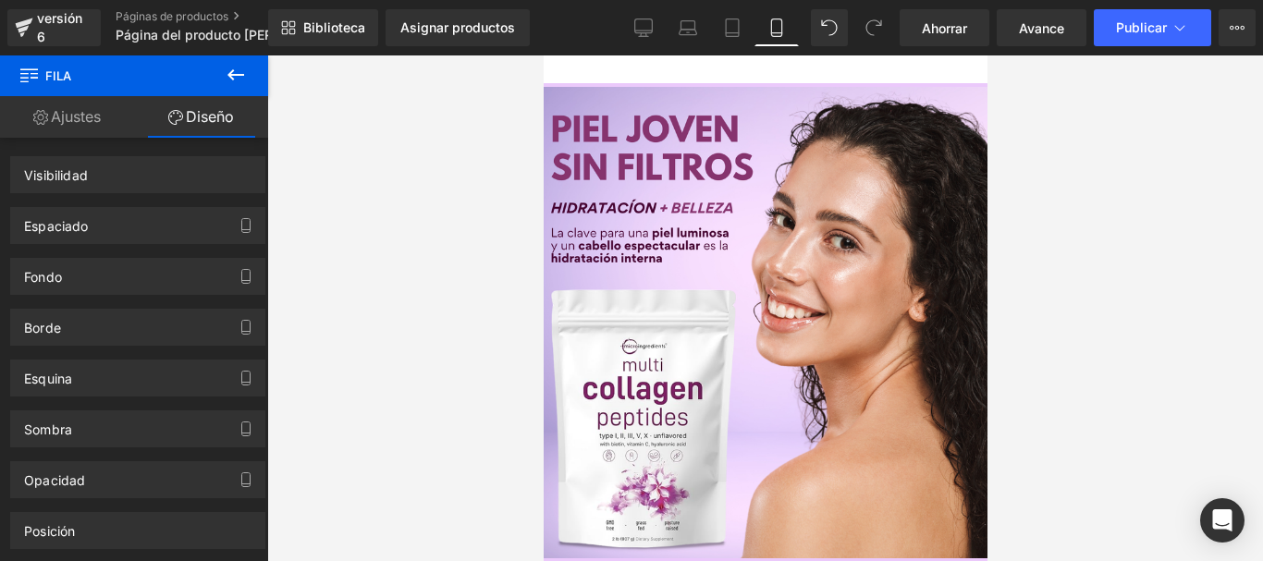
click at [543, 55] on font "Fila" at bounding box center [543, 55] width 0 height 0
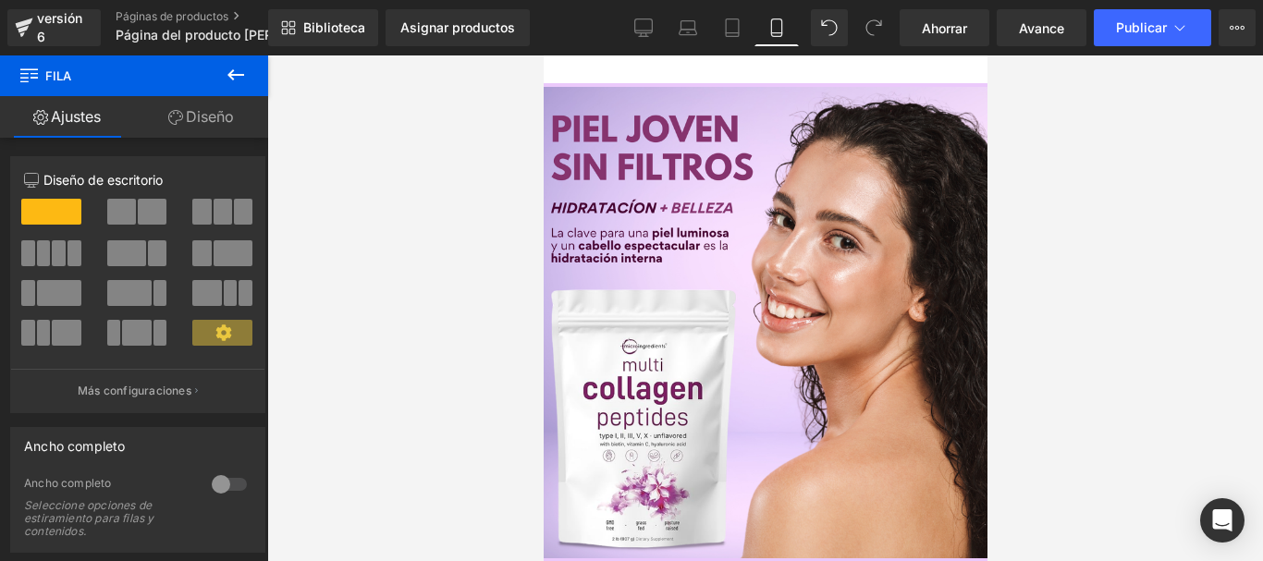
click at [229, 338] on span at bounding box center [222, 333] width 60 height 26
click at [215, 332] on icon at bounding box center [223, 332] width 16 height 16
click at [232, 72] on icon at bounding box center [235, 74] width 17 height 11
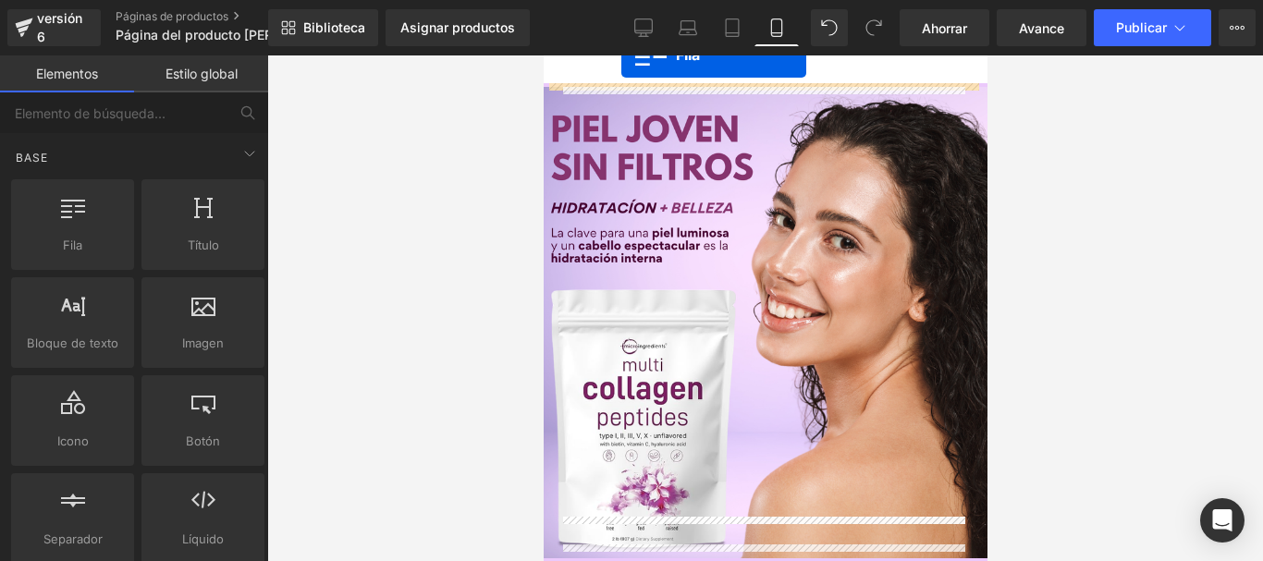
drag, startPoint x: 41, startPoint y: 234, endPoint x: 621, endPoint y: 55, distance: 607.5
click at [621, 55] on div "Fila Estás previsualizando cómo funciona el Reestilizará tu página. No puedes e…" at bounding box center [631, 296] width 1263 height 592
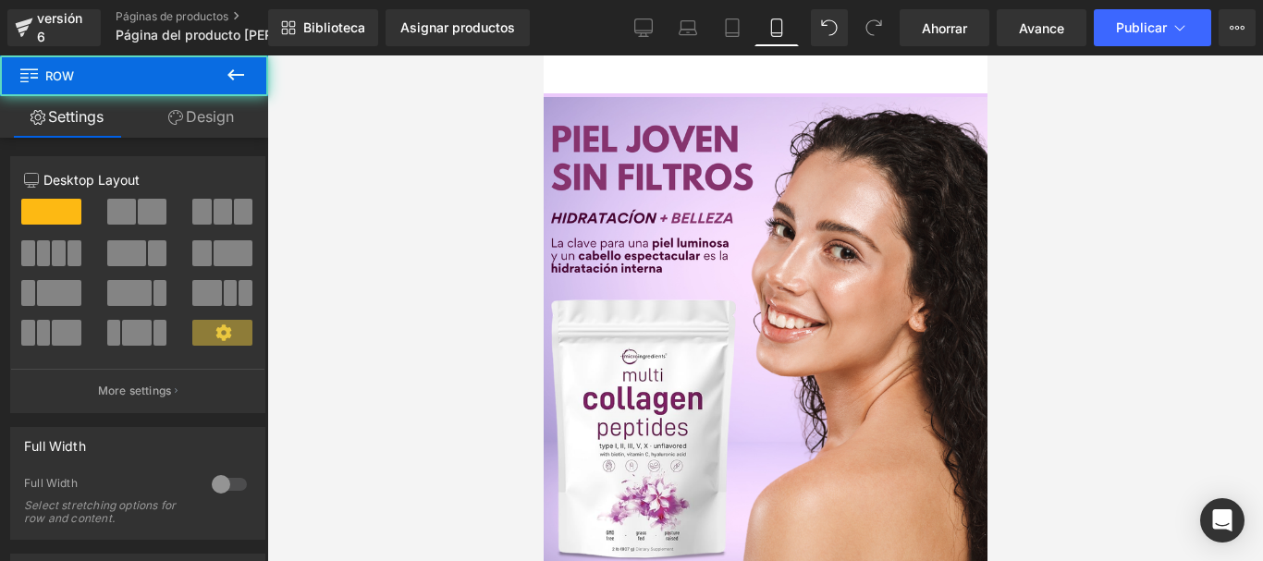
click at [671, 98] on div "Row" at bounding box center [765, 93] width 444 height 10
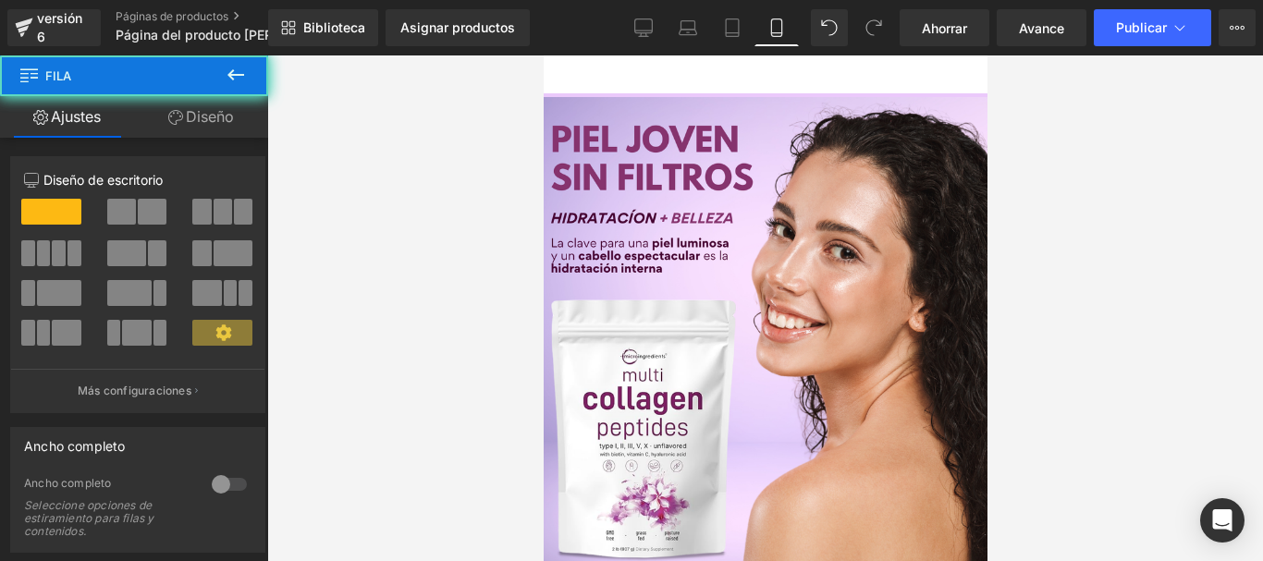
click at [543, 55] on font "Fila" at bounding box center [543, 55] width 0 height 0
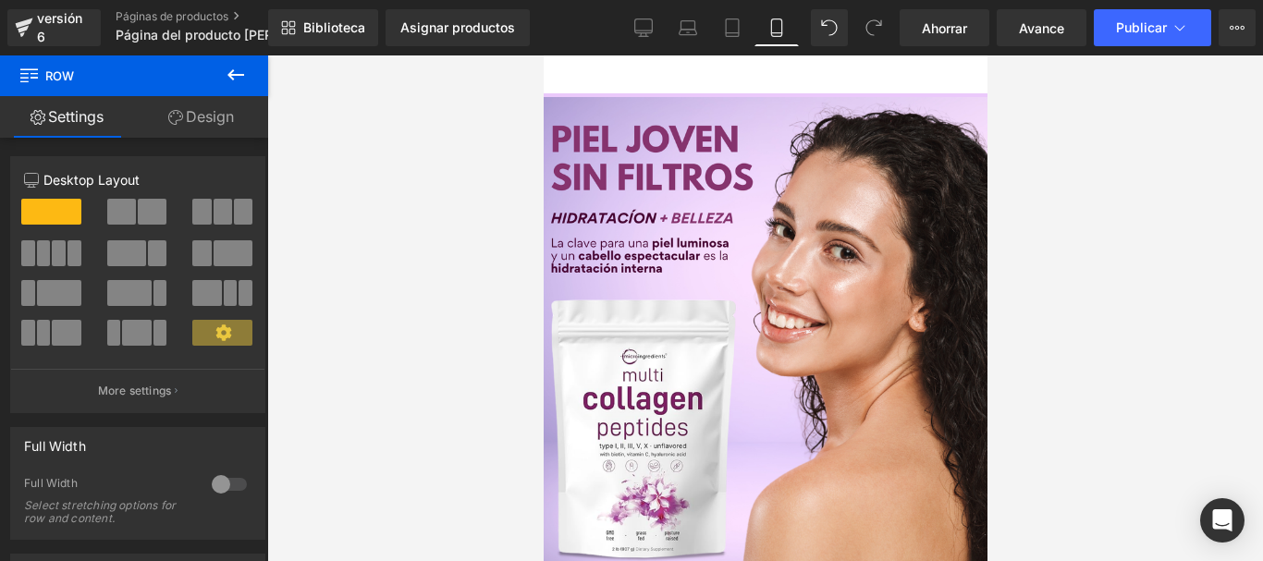
click at [234, 117] on link "Design" at bounding box center [201, 117] width 134 height 42
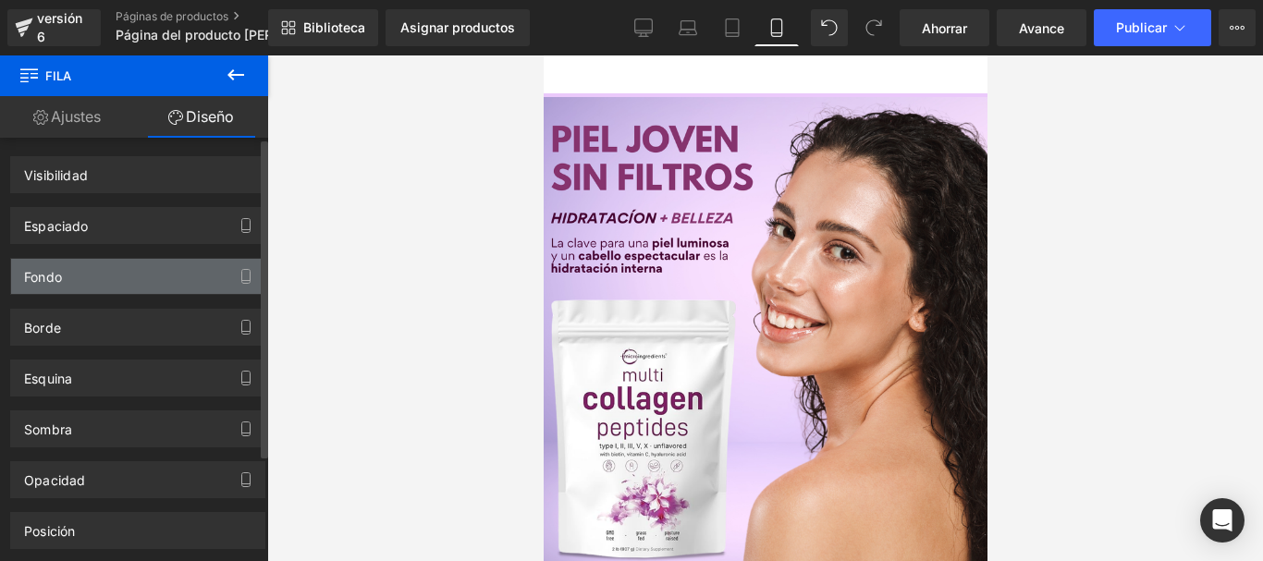
click at [95, 272] on div "Fondo" at bounding box center [137, 276] width 253 height 35
click at [96, 266] on div "Fondo" at bounding box center [137, 276] width 253 height 35
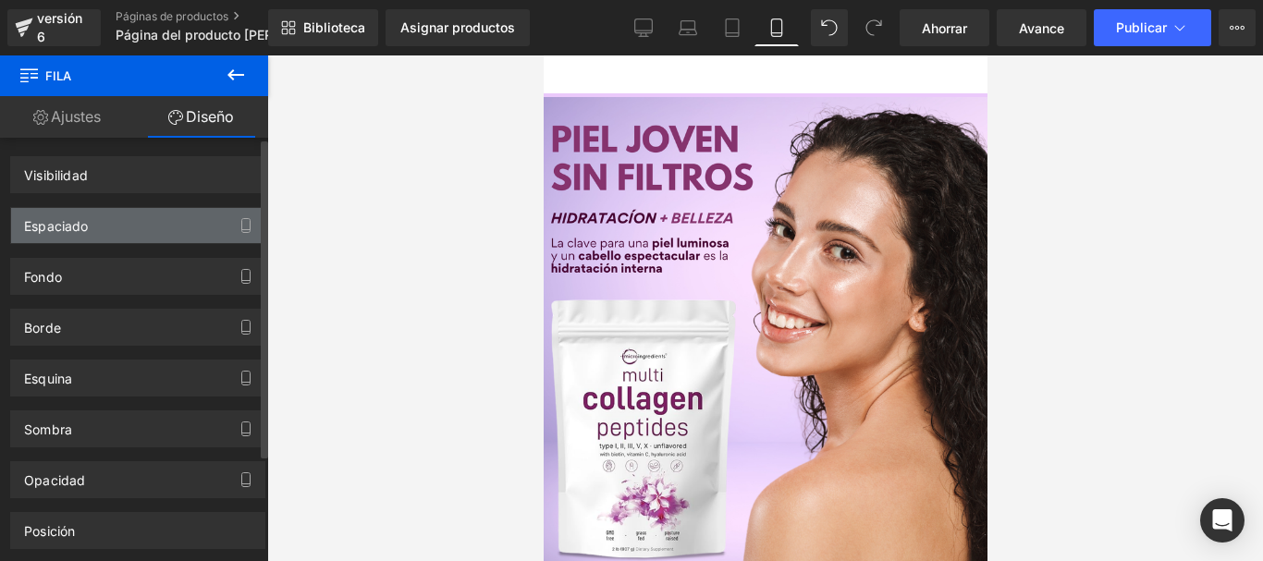
click at [108, 219] on div "Espaciado" at bounding box center [137, 225] width 253 height 35
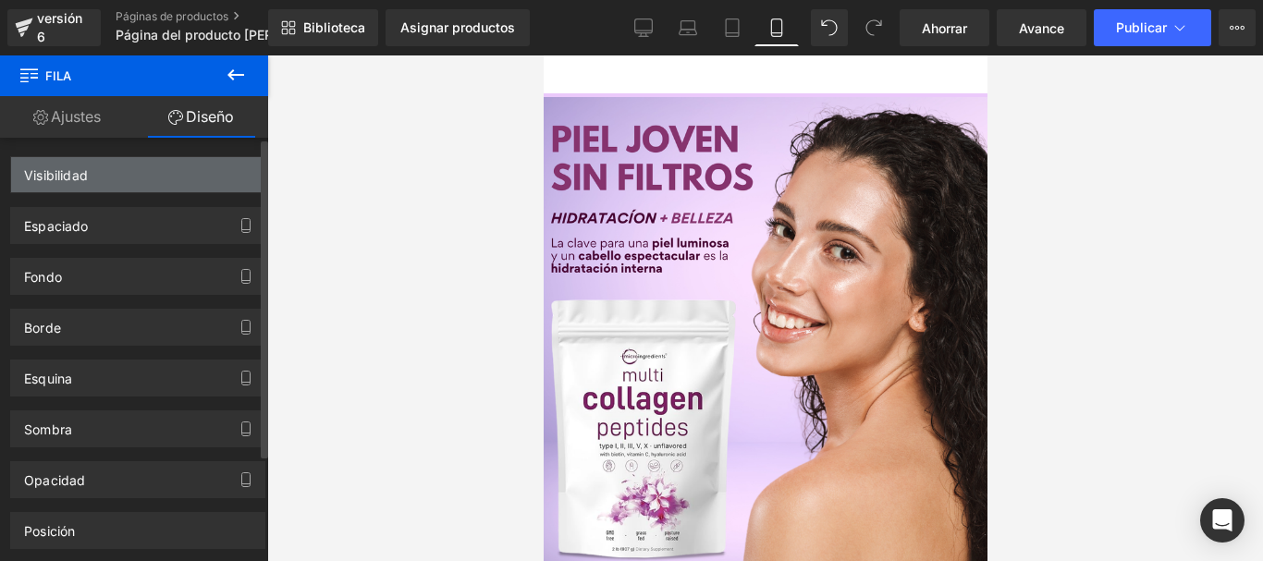
click at [110, 179] on div "Visibilidad" at bounding box center [137, 174] width 253 height 35
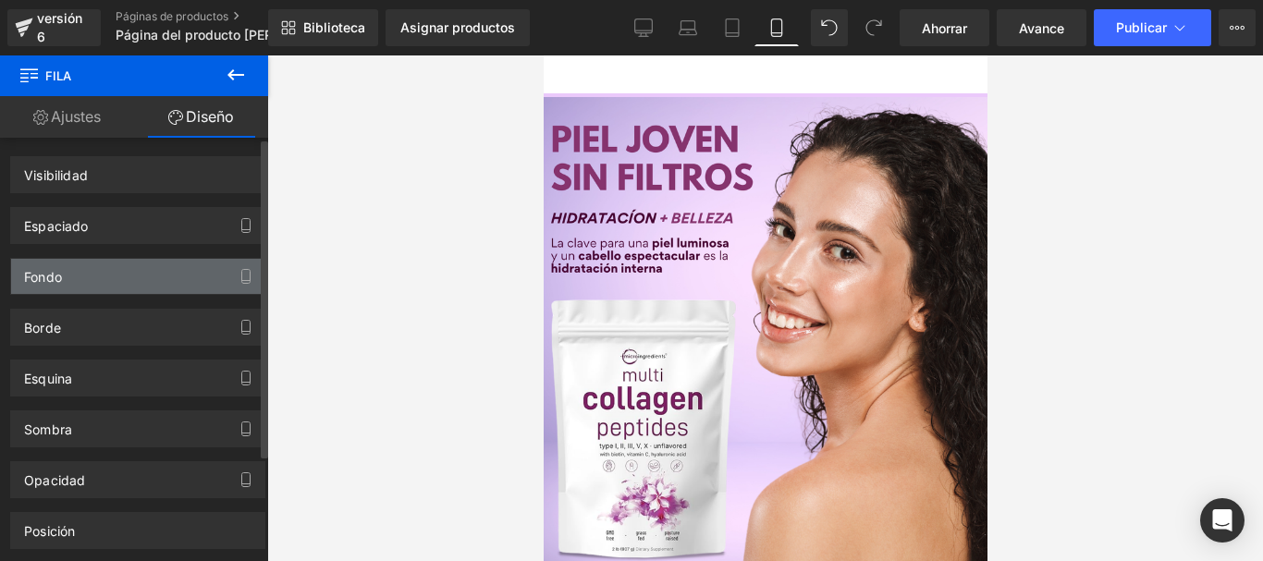
click at [108, 263] on div "Fondo" at bounding box center [138, 269] width 276 height 51
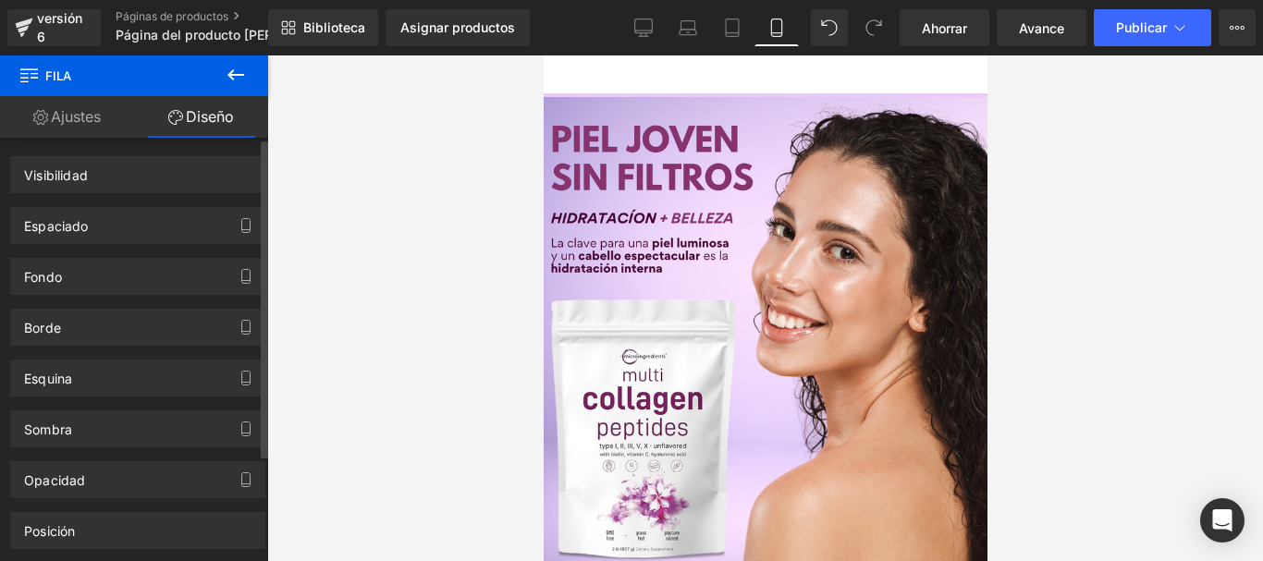
drag, startPoint x: 78, startPoint y: 340, endPoint x: 78, endPoint y: 396, distance: 55.5
click at [77, 371] on div "Visibilidad 0|0|0|0 Espaciado Margen Relleno Fondo Fondo 0% 0%" at bounding box center [138, 394] width 276 height 513
click at [77, 446] on div "Sombra" at bounding box center [137, 428] width 255 height 37
drag, startPoint x: 85, startPoint y: 495, endPoint x: 87, endPoint y: 507, distance: 12.2
click at [86, 499] on div "Visibilidad 0|0|0|0 Espaciado Margen Relleno Fondo Fondo 0% 0%" at bounding box center [138, 394] width 276 height 513
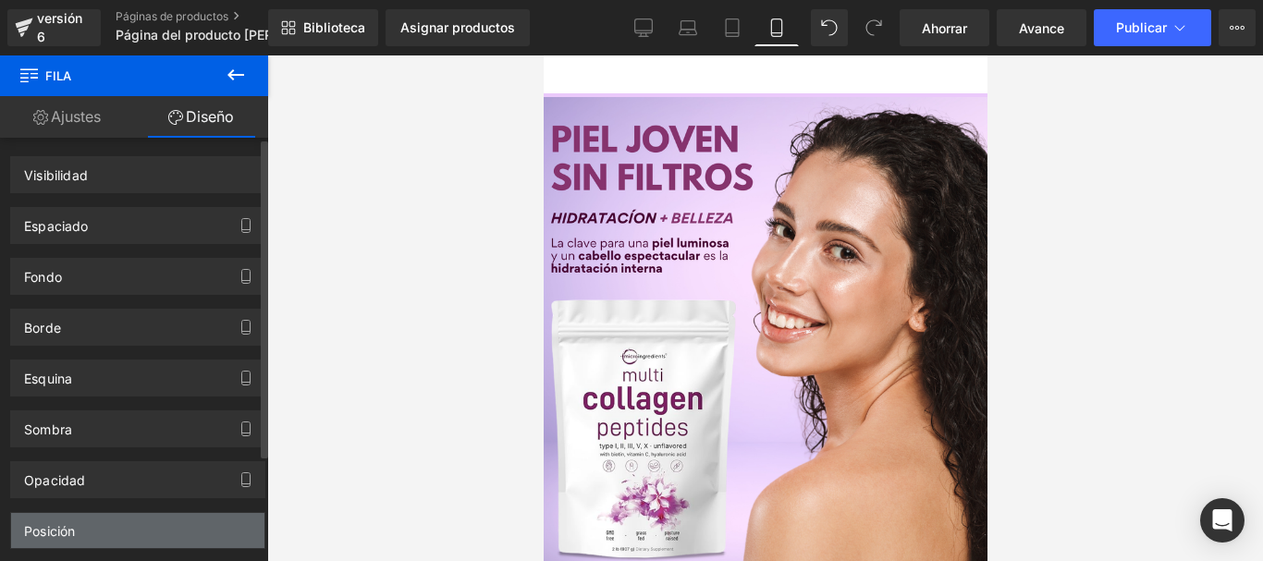
click at [97, 533] on div "Posición" at bounding box center [137, 530] width 253 height 35
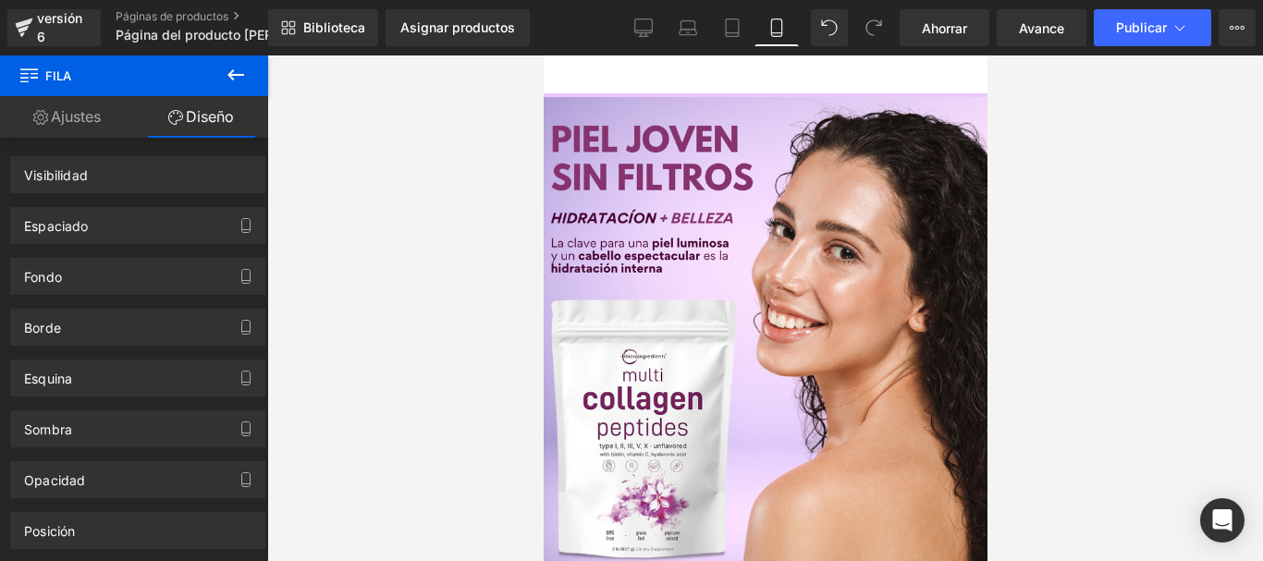
click at [543, 55] on font "Fila" at bounding box center [543, 55] width 0 height 0
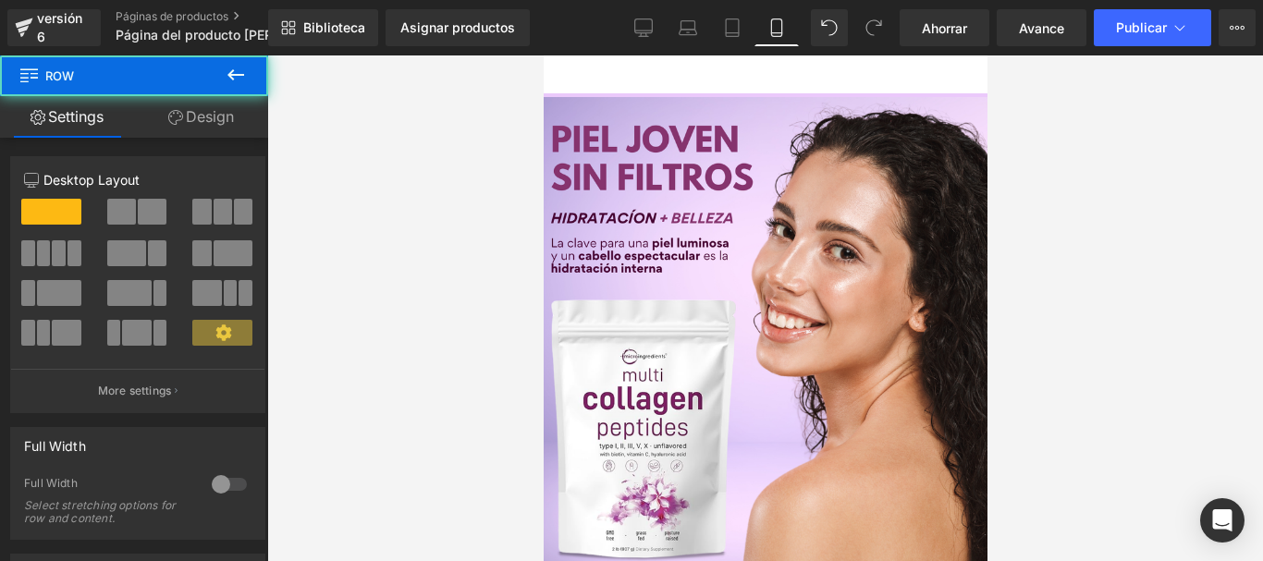
click at [543, 55] on font "Fila" at bounding box center [543, 55] width 0 height 0
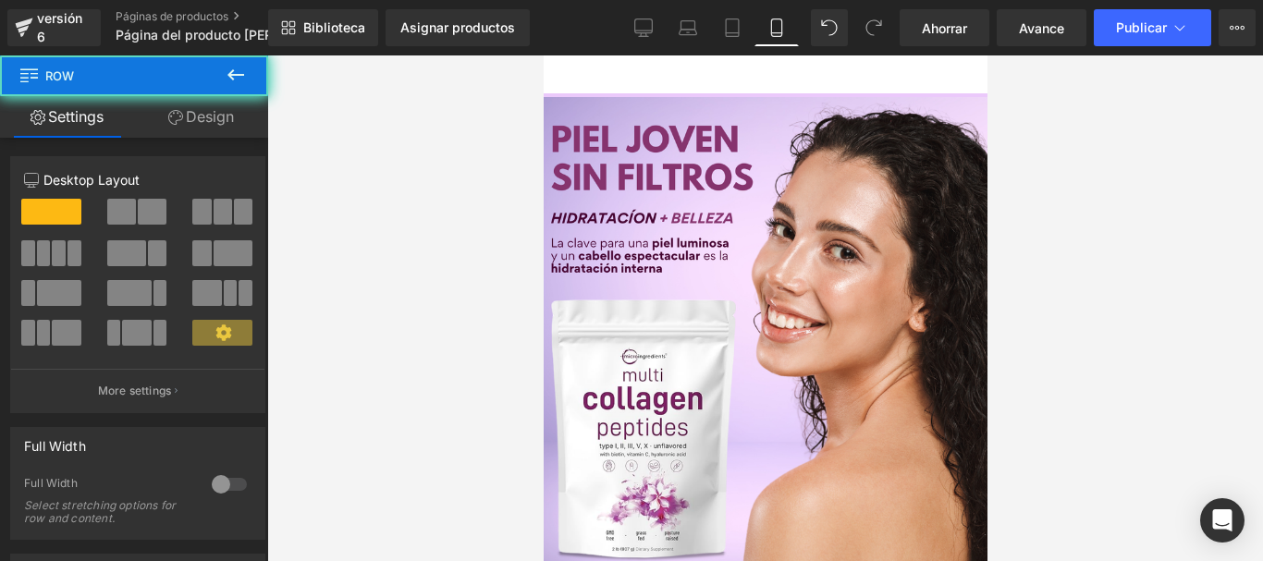
click at [543, 55] on font "Fila" at bounding box center [543, 55] width 0 height 0
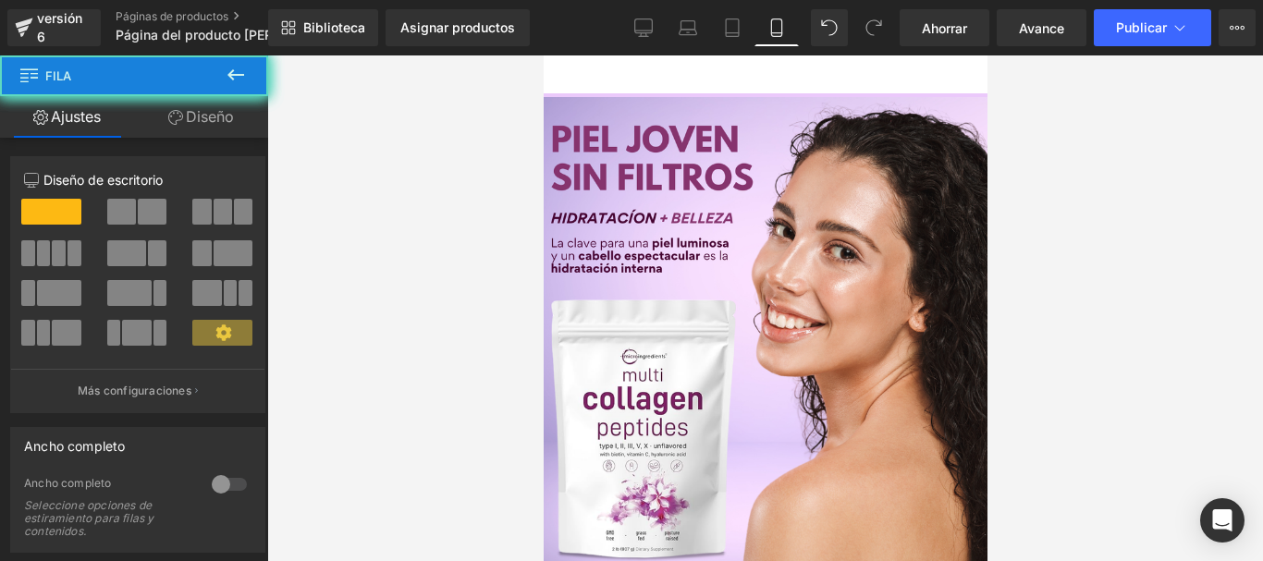
click at [543, 55] on font "Fila" at bounding box center [543, 55] width 0 height 0
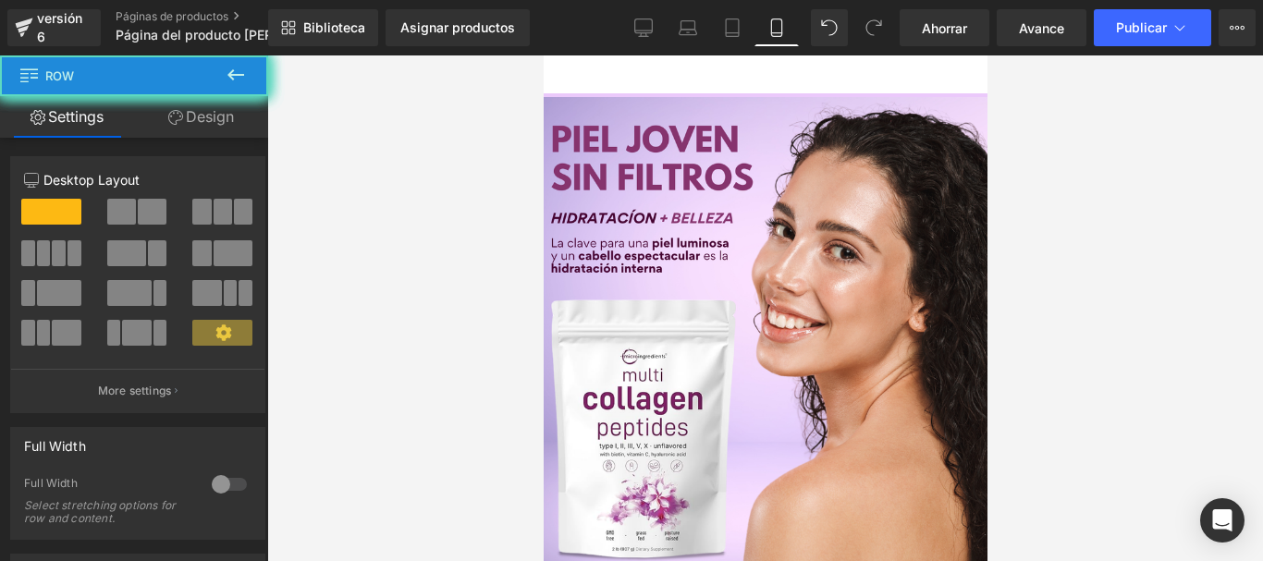
click at [543, 55] on font "Fila" at bounding box center [543, 55] width 0 height 0
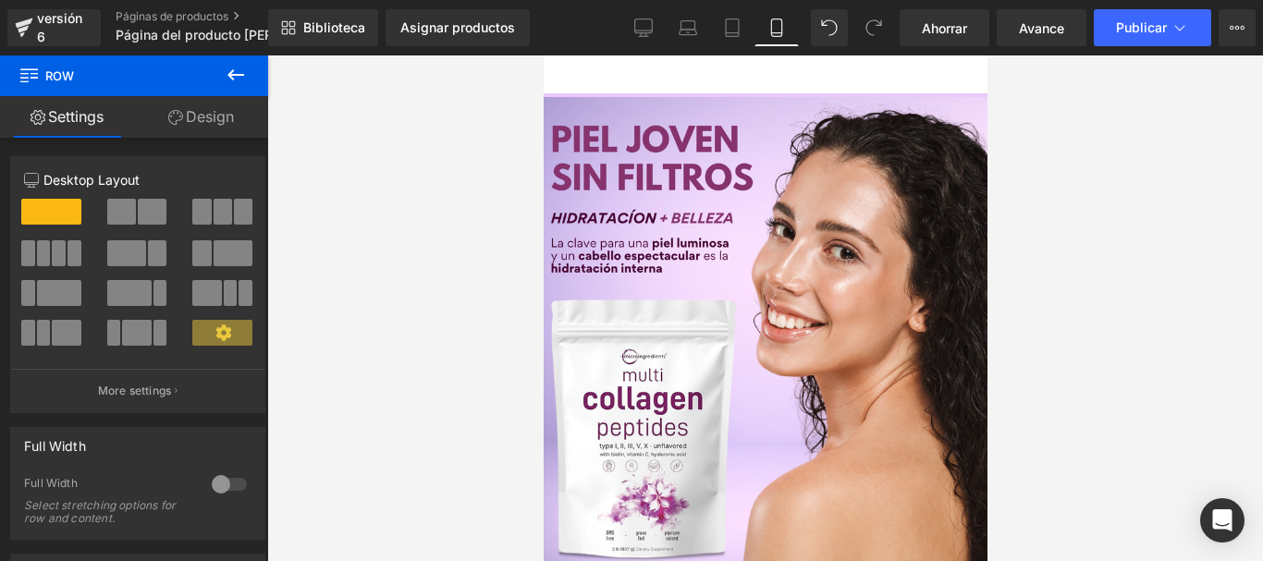
click at [543, 55] on font "Fila" at bounding box center [543, 55] width 0 height 0
click at [543, 55] on link at bounding box center [543, 55] width 0 height 0
click at [543, 55] on icon at bounding box center [543, 55] width 0 height 0
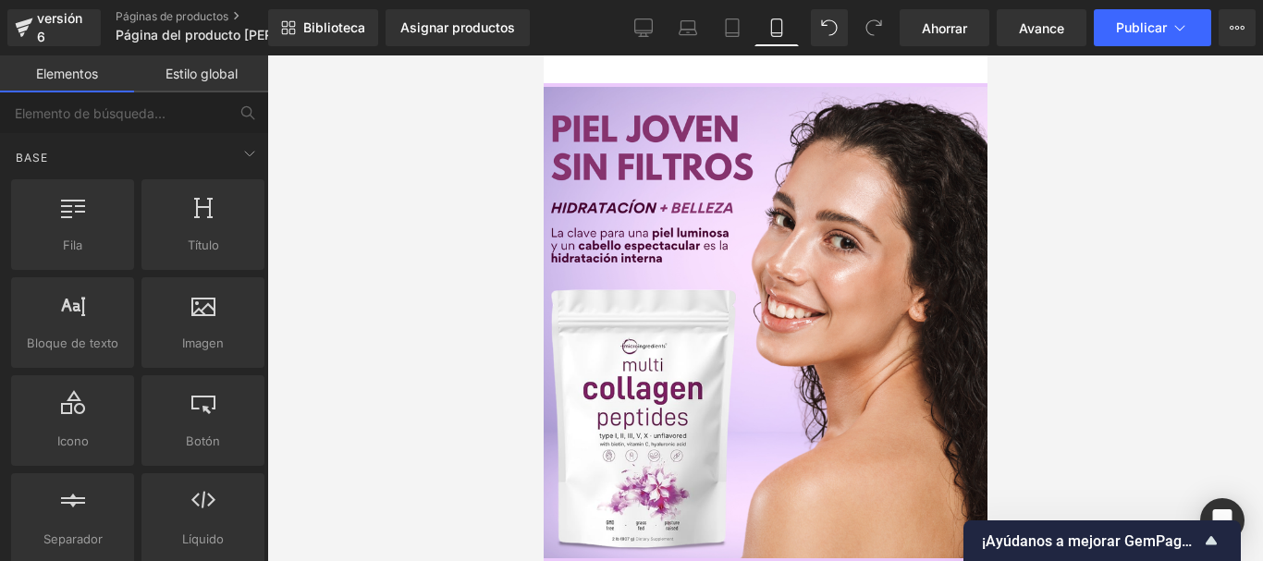
click at [780, 264] on img at bounding box center [764, 322] width 471 height 471
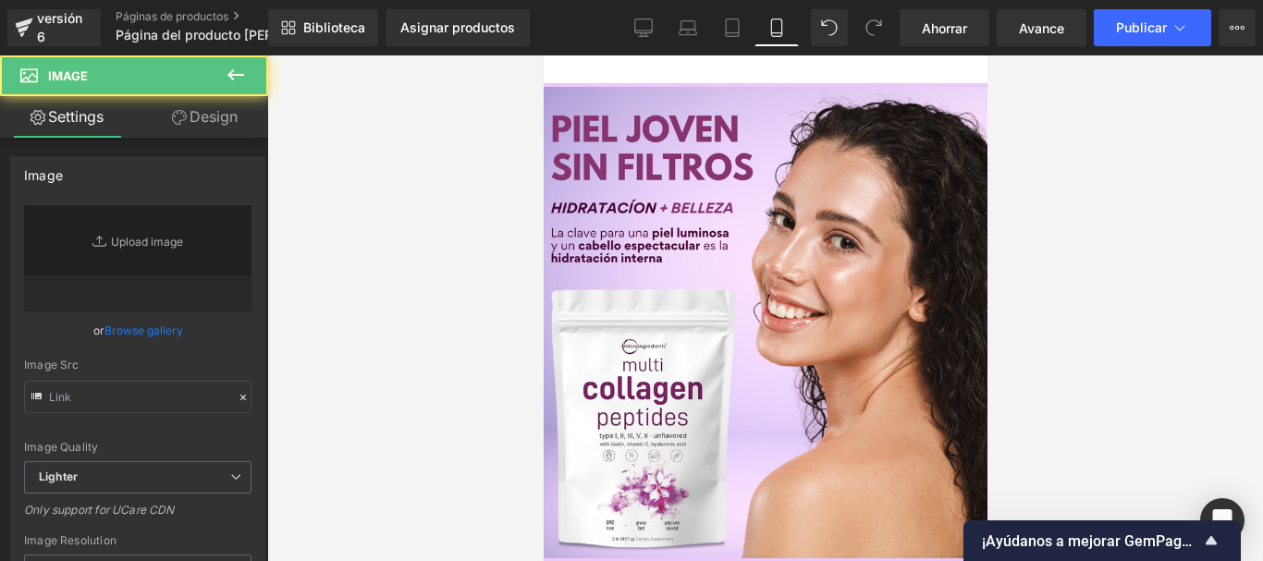
click at [543, 55] on font "Imagen" at bounding box center [543, 55] width 0 height 0
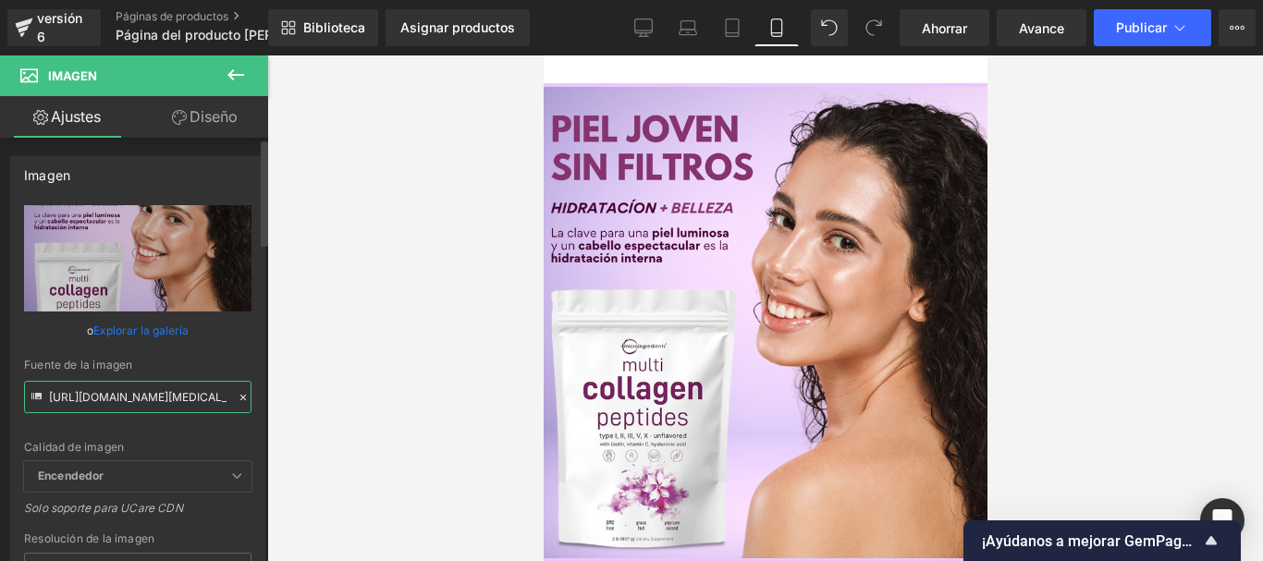
click at [163, 387] on input "[URL][DOMAIN_NAME][MEDICAL_DATA]" at bounding box center [137, 397] width 227 height 32
paste input "bYxdLWSN/Chat-GPT-Image-[DATE]-09-04-56-p-m"
type input "[URL][DOMAIN_NAME][DATE]"
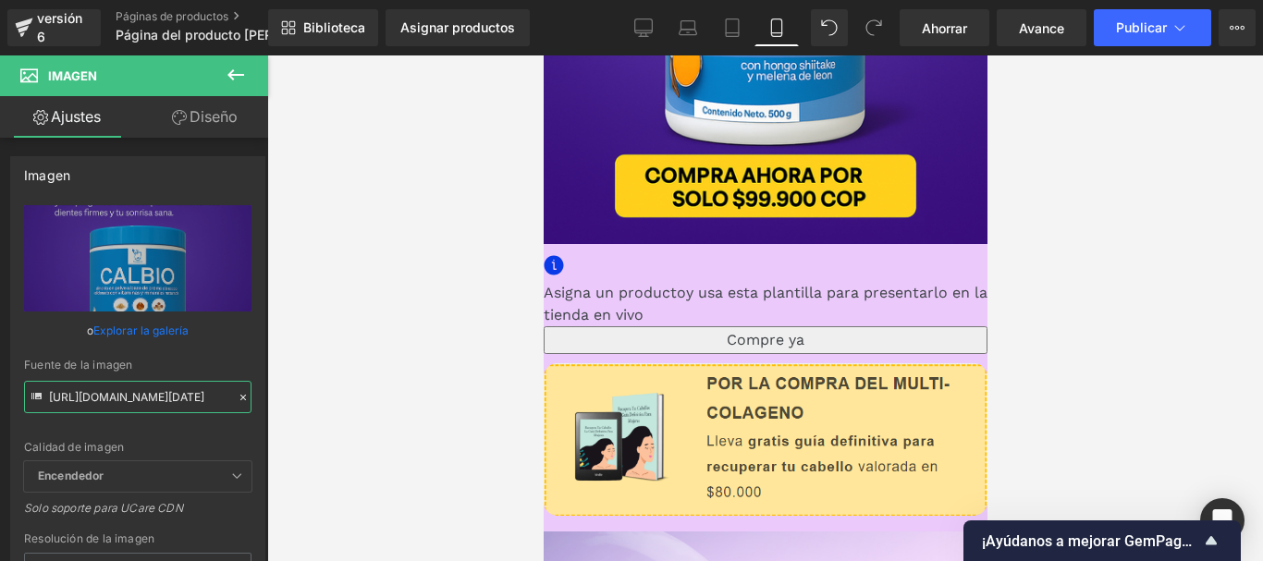
scroll to position [555, 0]
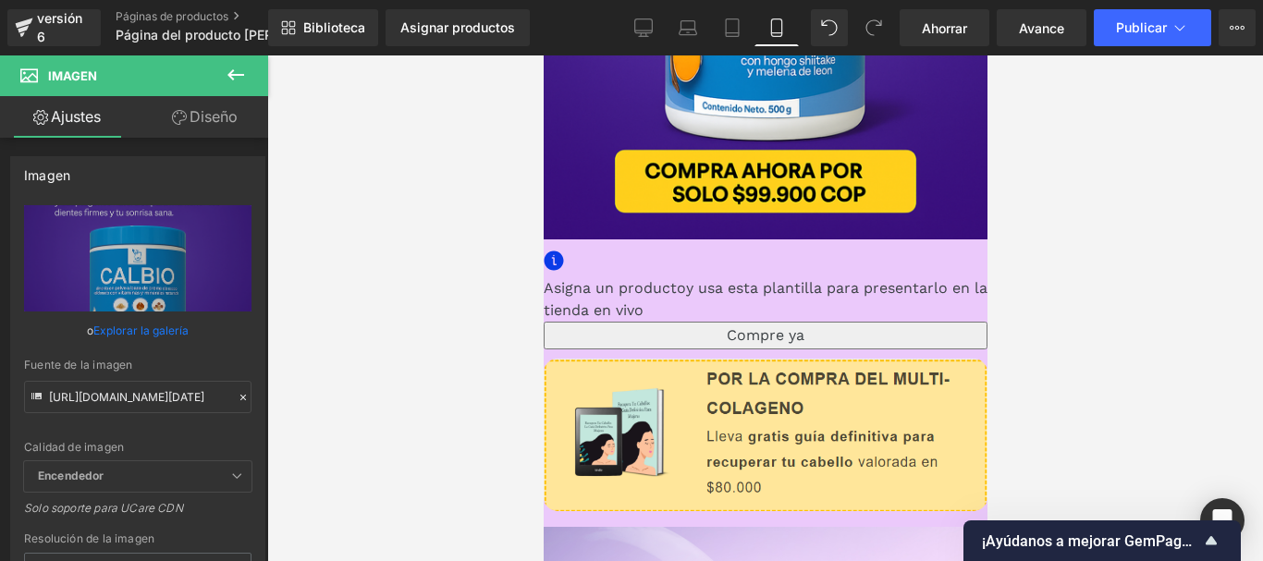
click at [787, 359] on div "Imagen" at bounding box center [765, 438] width 444 height 158
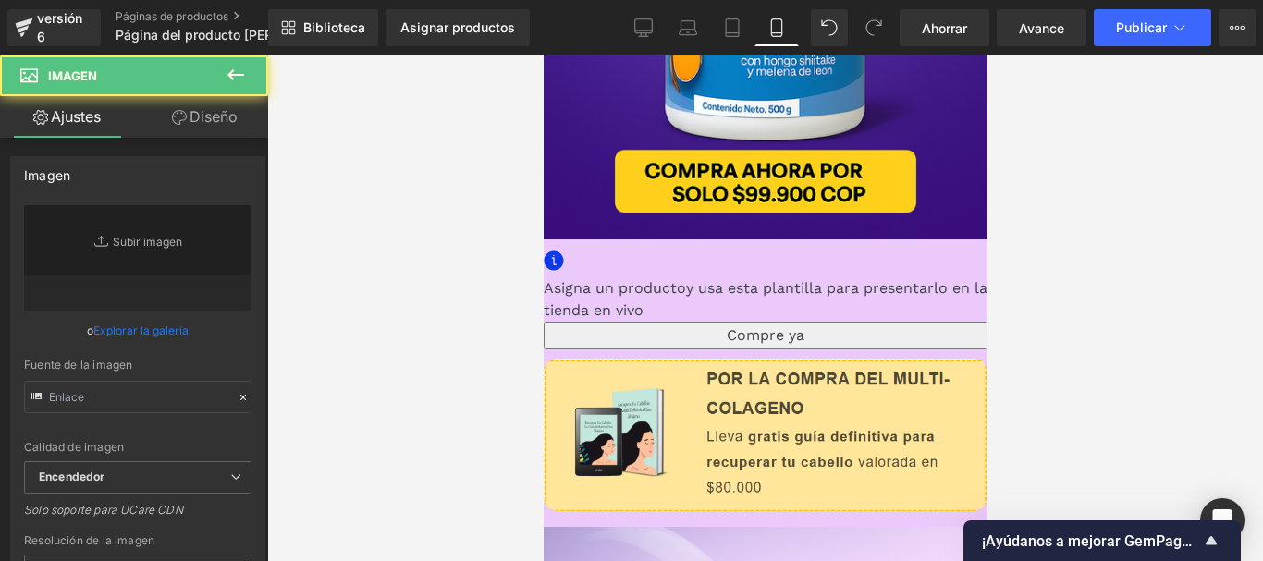
type input "[URL][DOMAIN_NAME]"
click at [543, 55] on icon at bounding box center [543, 55] width 0 height 0
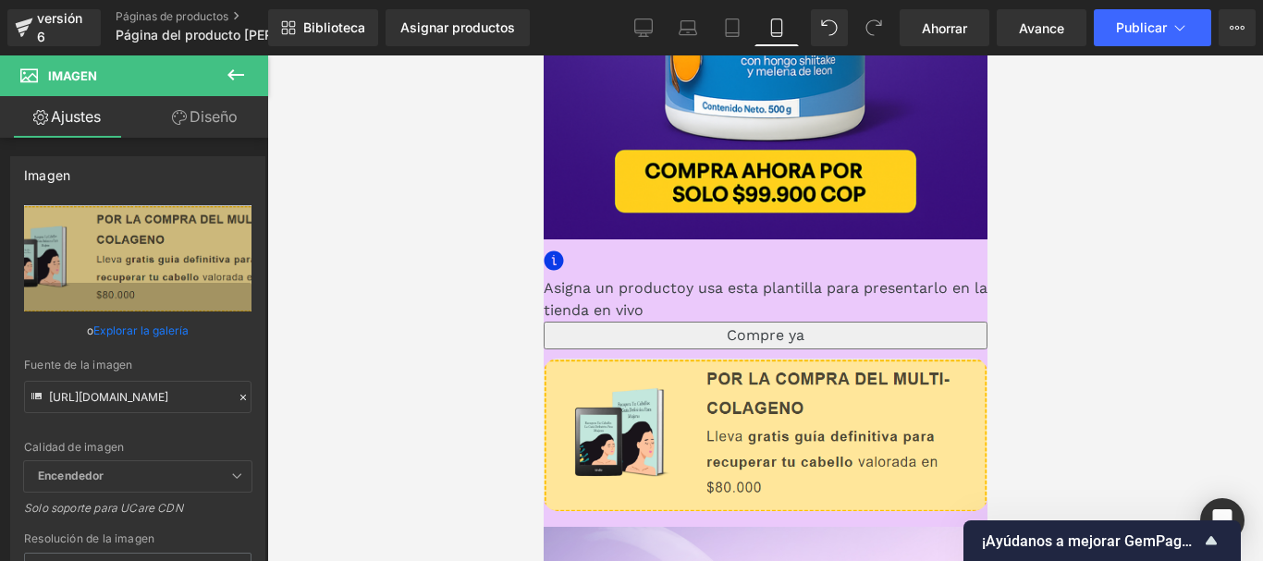
click at [543, 55] on icon at bounding box center [543, 55] width 0 height 0
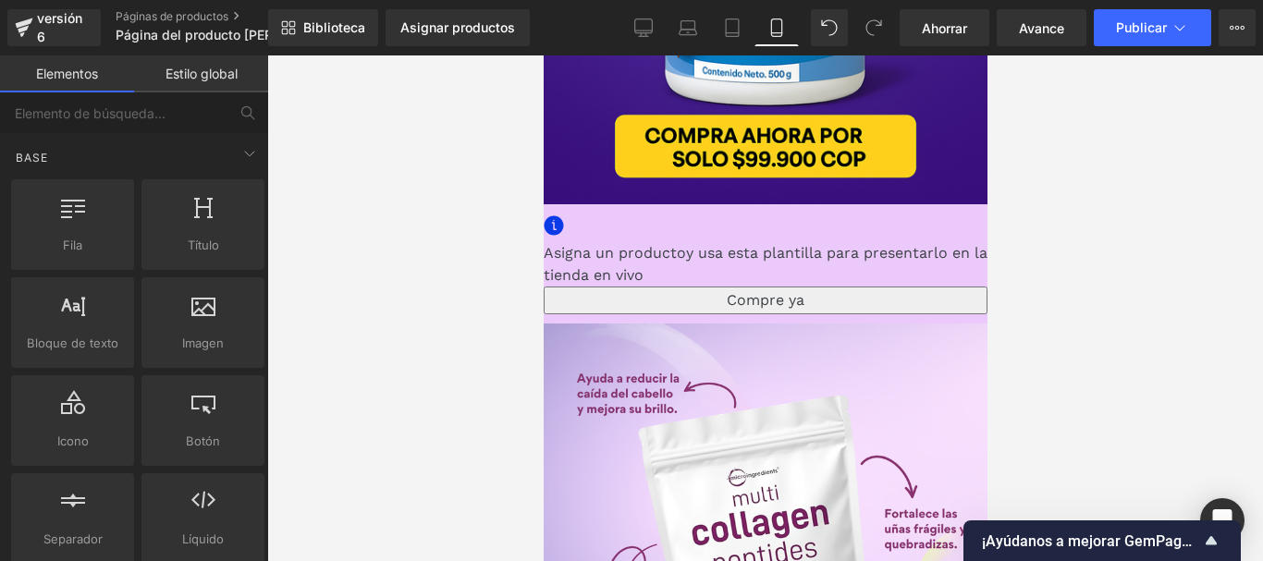
scroll to position [647, 0]
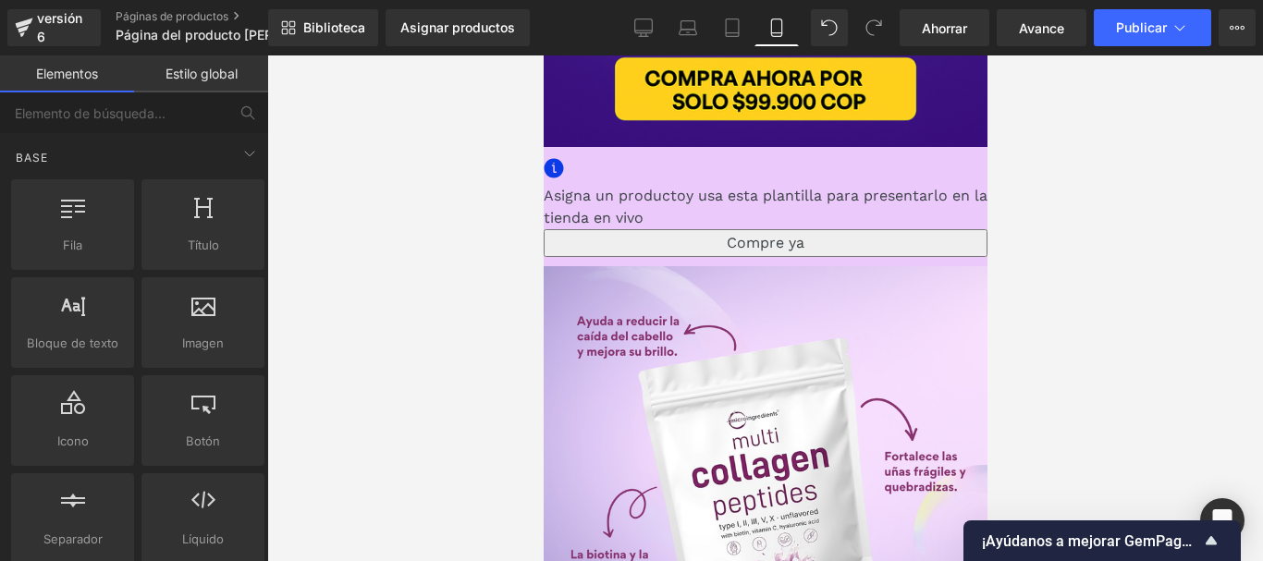
click at [543, 55] on font "Imagen" at bounding box center [543, 55] width 0 height 0
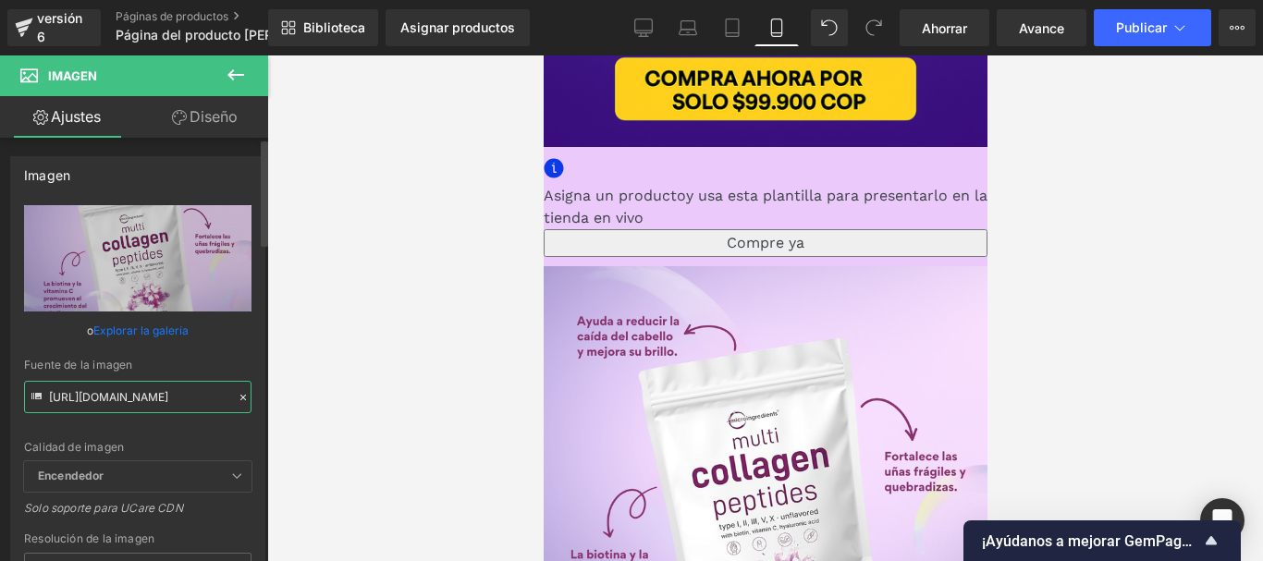
click at [103, 399] on input "[URL][DOMAIN_NAME]" at bounding box center [137, 397] width 227 height 32
click at [102, 398] on input "[URL][DOMAIN_NAME]" at bounding box center [137, 397] width 227 height 32
paste input "fyfLLSQZ/[DOMAIN_NAME]"
type input "[URL][DOMAIN_NAME]"
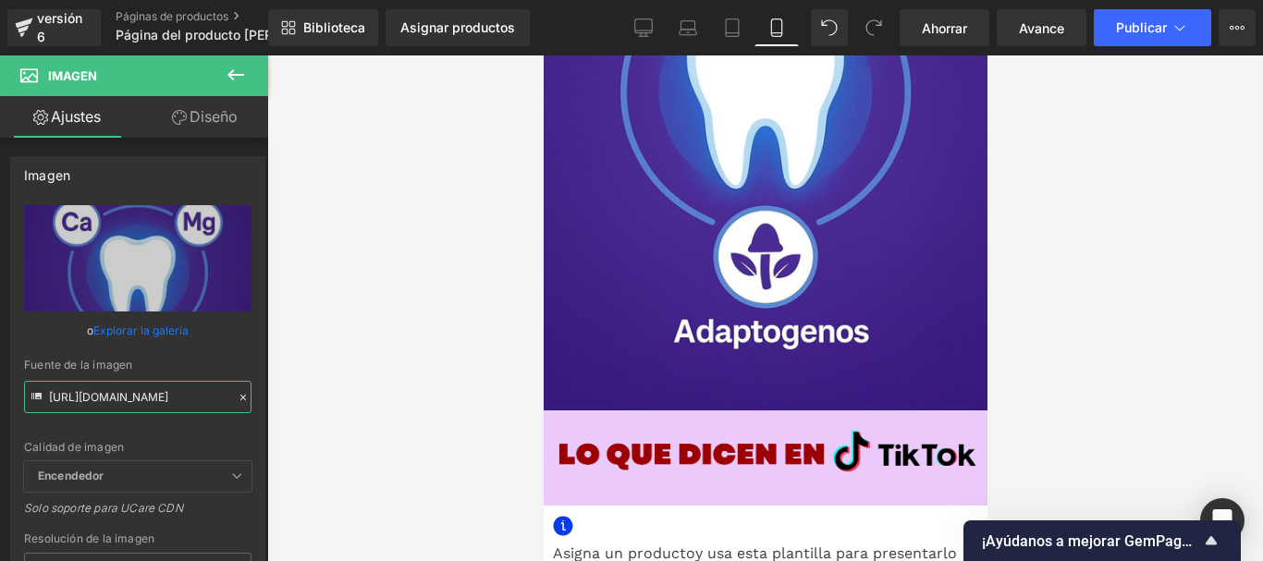
scroll to position [1202, 0]
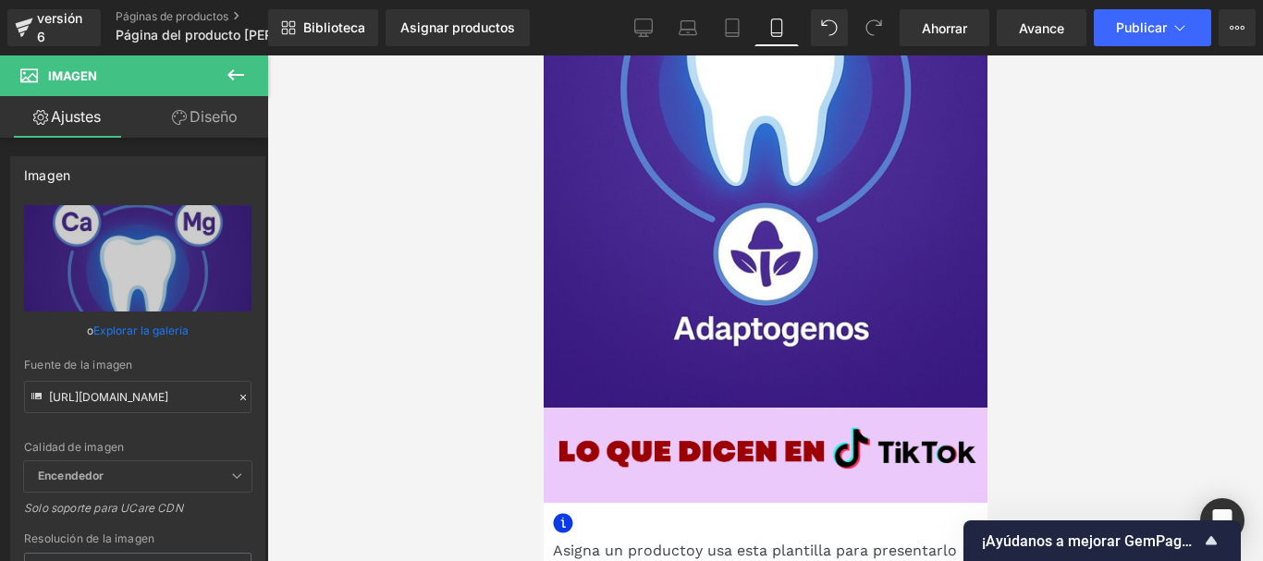
click at [543, 55] on font "Imagen" at bounding box center [543, 55] width 0 height 0
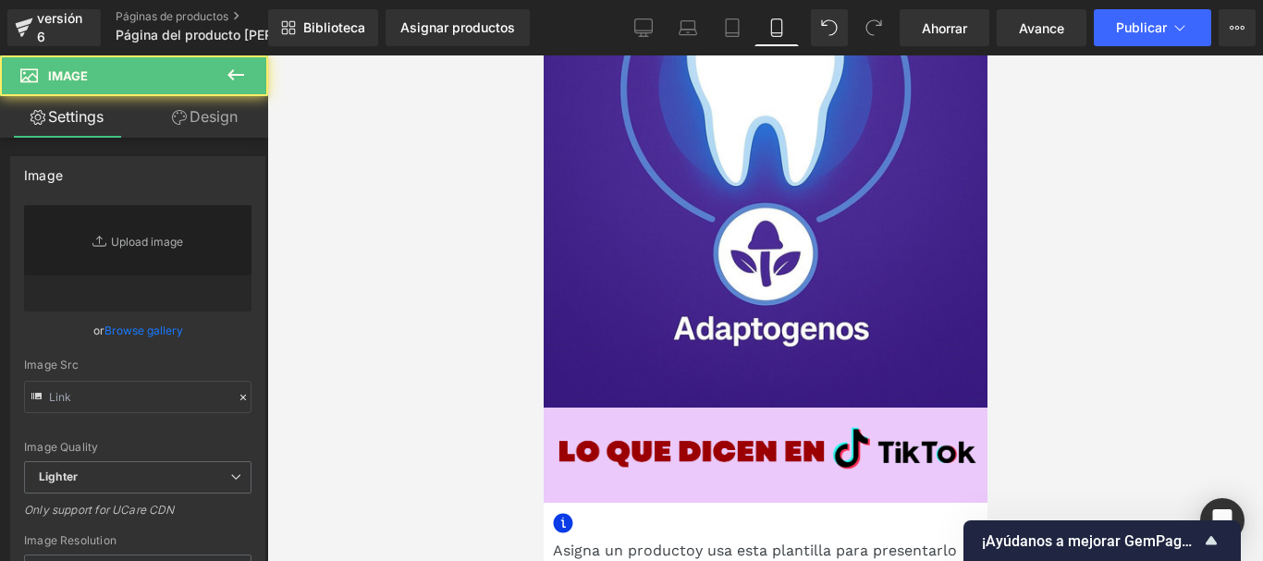
type input "[URL][DOMAIN_NAME]"
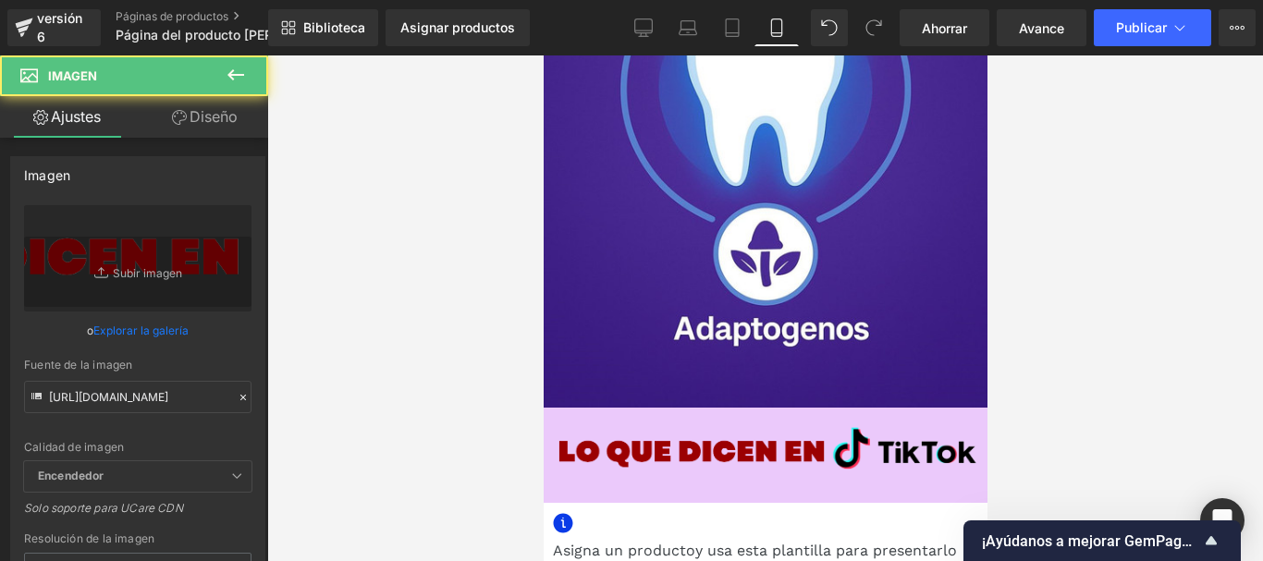
drag, startPoint x: 228, startPoint y: 84, endPoint x: 191, endPoint y: 117, distance: 49.7
click at [214, 99] on div "Imagen Ajustes Diseño Imagen [URL][DOMAIN_NAME] Reemplazar imagen Subir imagen …" at bounding box center [134, 312] width 268 height 515
click at [191, 117] on font "Diseño" at bounding box center [213, 116] width 48 height 18
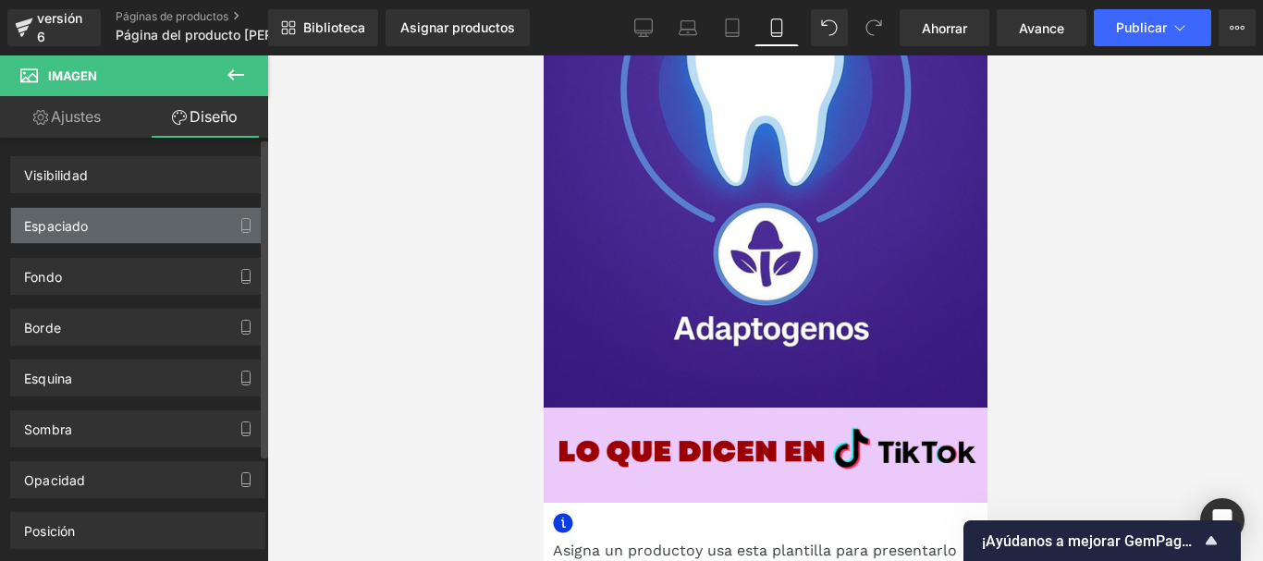
click at [115, 224] on div "Espaciado" at bounding box center [137, 225] width 253 height 35
click at [116, 225] on div "Espaciado" at bounding box center [137, 225] width 253 height 35
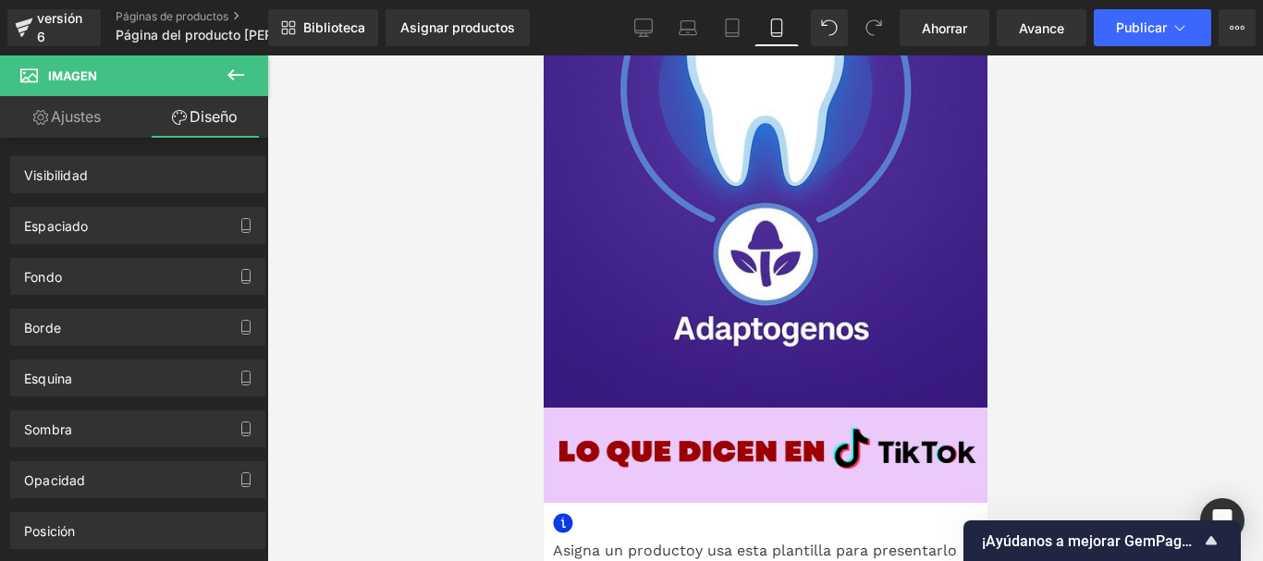
drag, startPoint x: 88, startPoint y: 101, endPoint x: 137, endPoint y: 101, distance: 49.0
click at [87, 100] on link "Ajustes" at bounding box center [67, 117] width 134 height 42
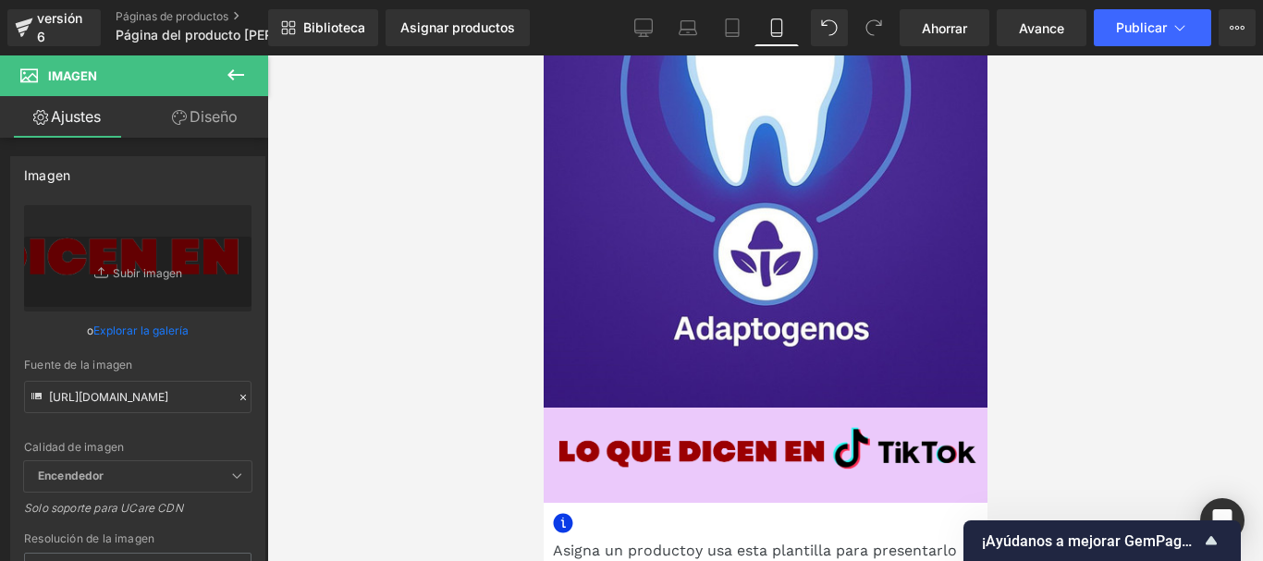
click at [234, 81] on icon at bounding box center [236, 75] width 22 height 22
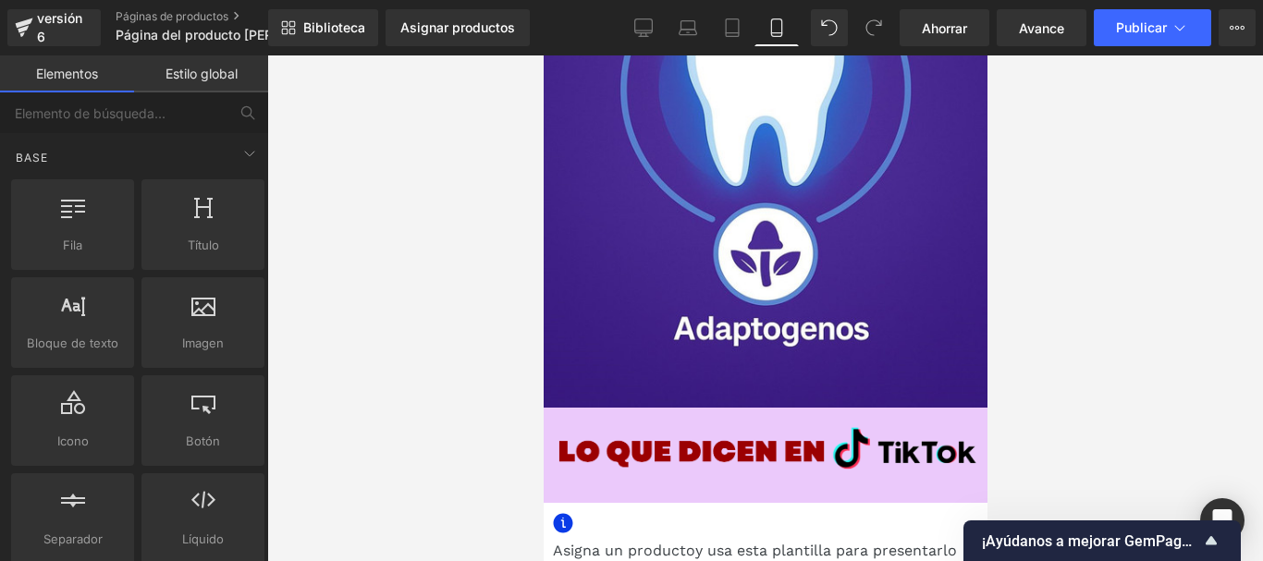
click at [543, 55] on icon at bounding box center [543, 55] width 0 height 0
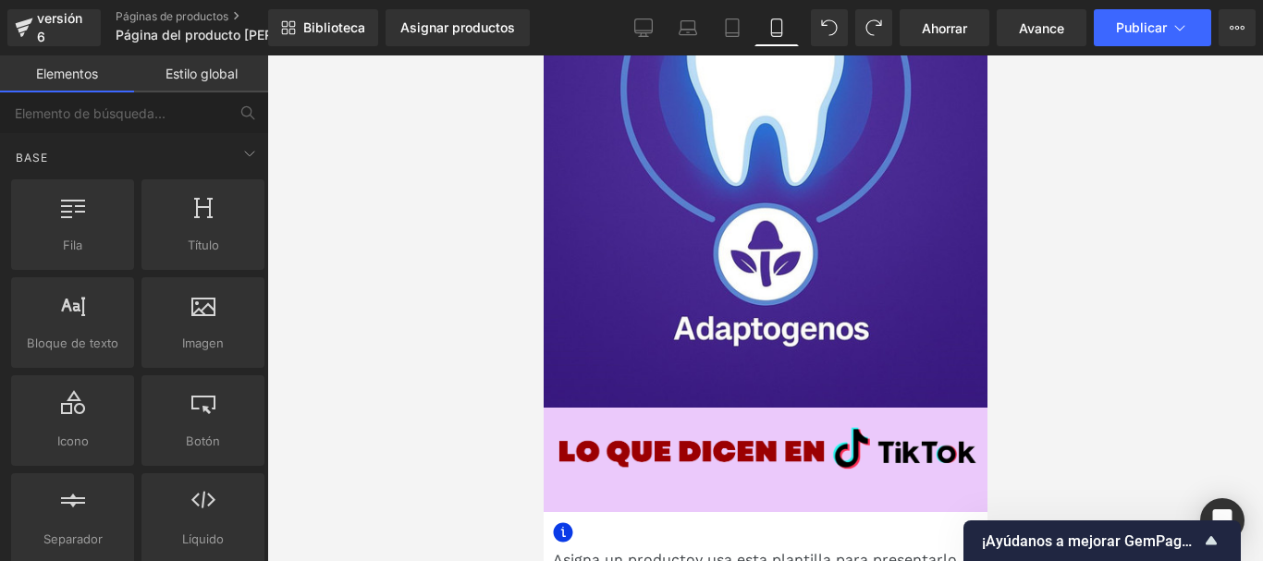
drag, startPoint x: 1130, startPoint y: 326, endPoint x: 1080, endPoint y: 324, distance: 49.9
click at [1130, 325] on div at bounding box center [765, 308] width 996 height 506
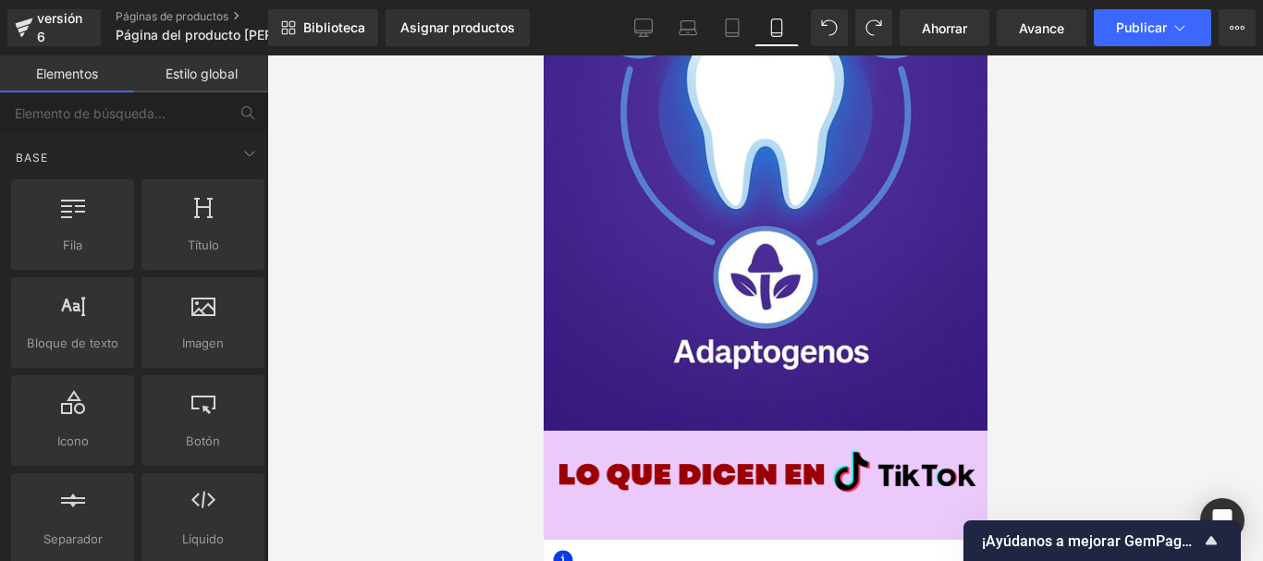
scroll to position [924, 0]
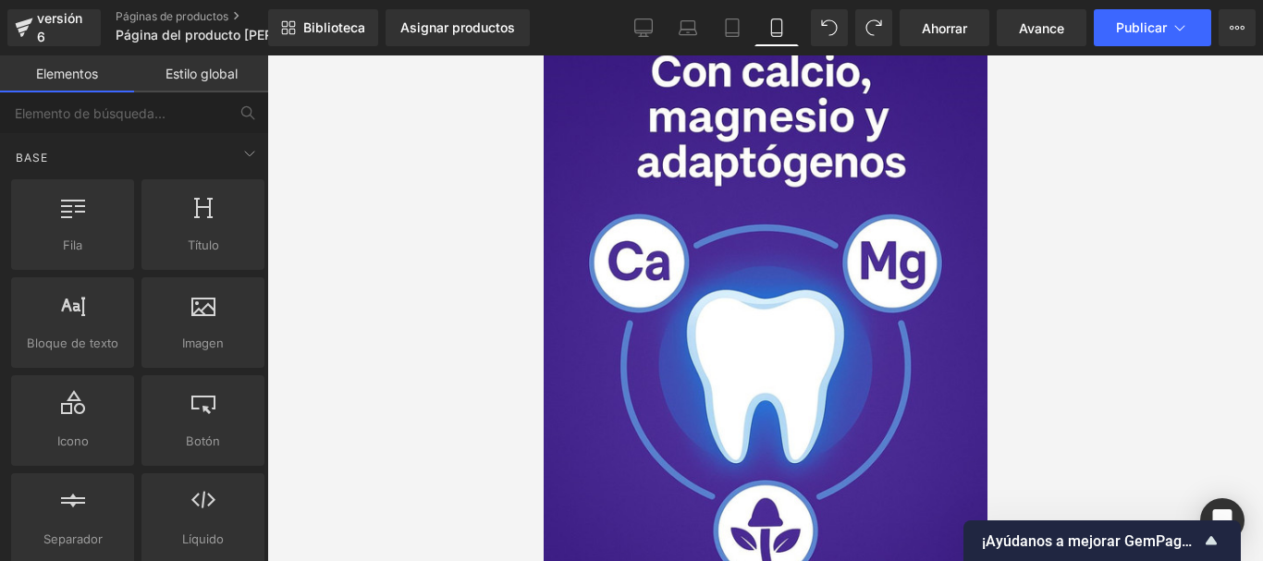
click at [788, 270] on img at bounding box center [764, 337] width 471 height 696
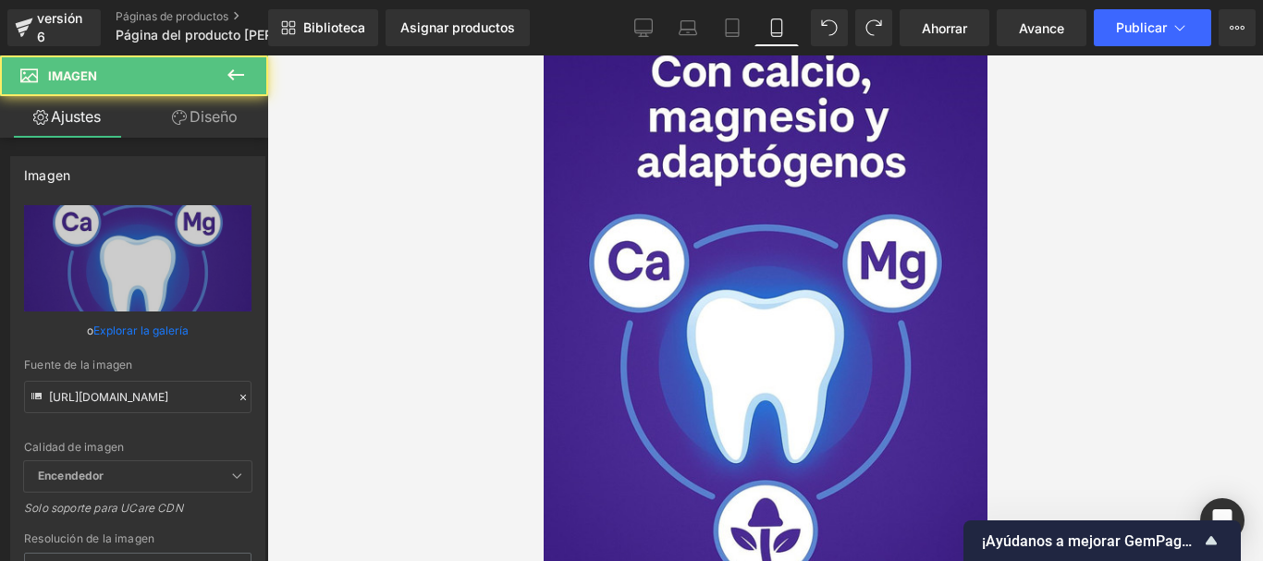
click at [543, 55] on icon at bounding box center [543, 55] width 0 height 0
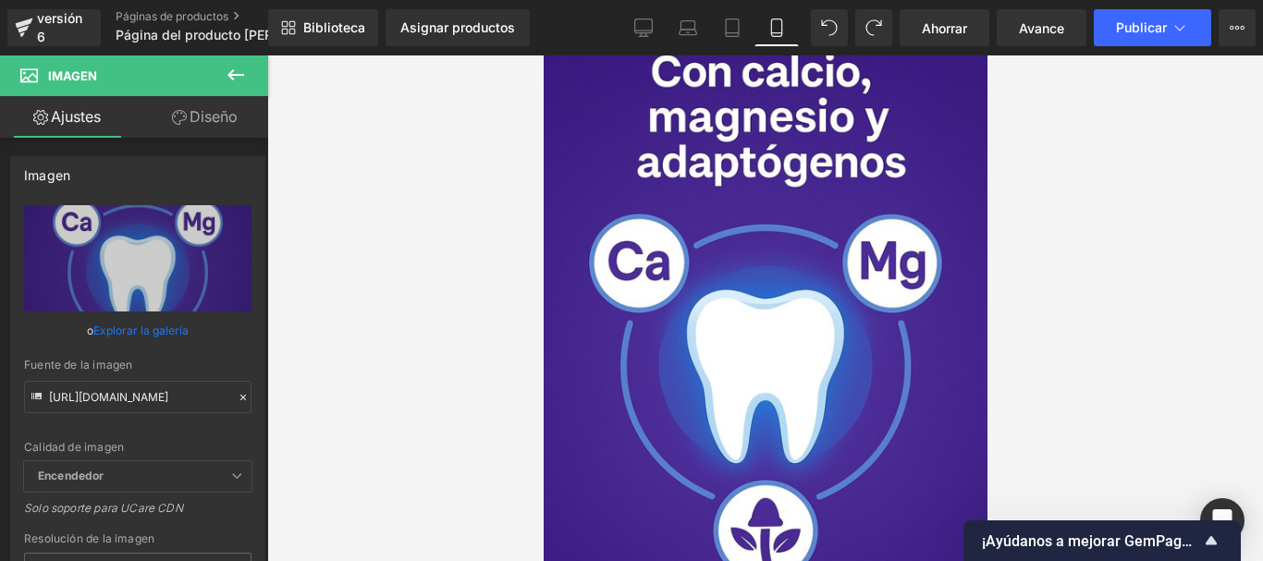
click at [543, 55] on icon at bounding box center [543, 55] width 0 height 0
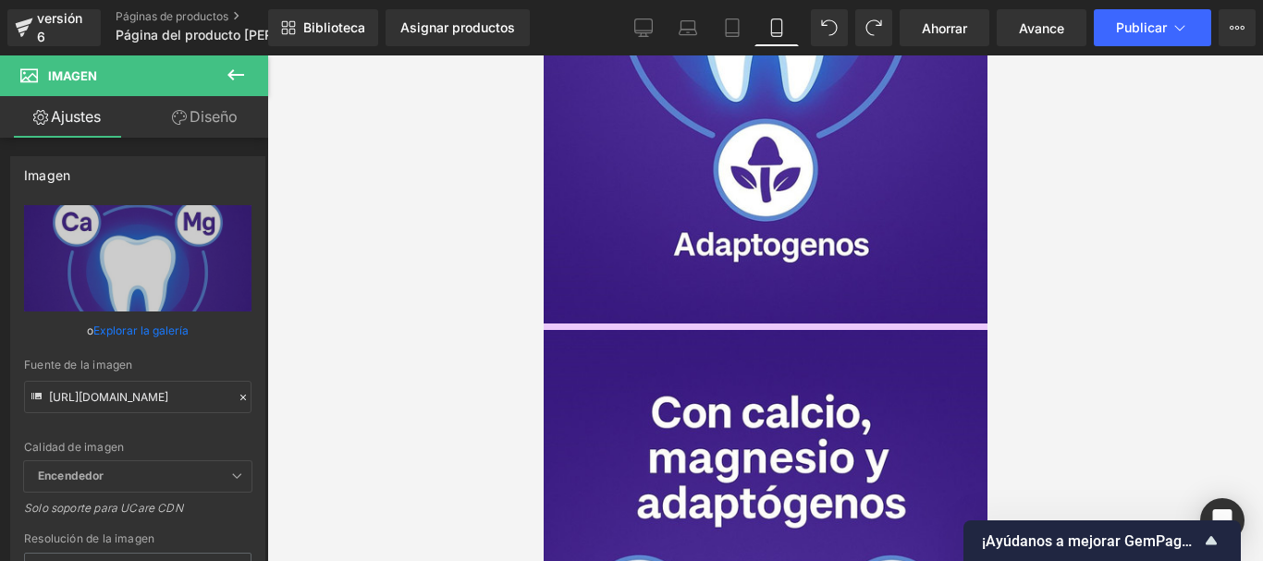
scroll to position [1292, 0]
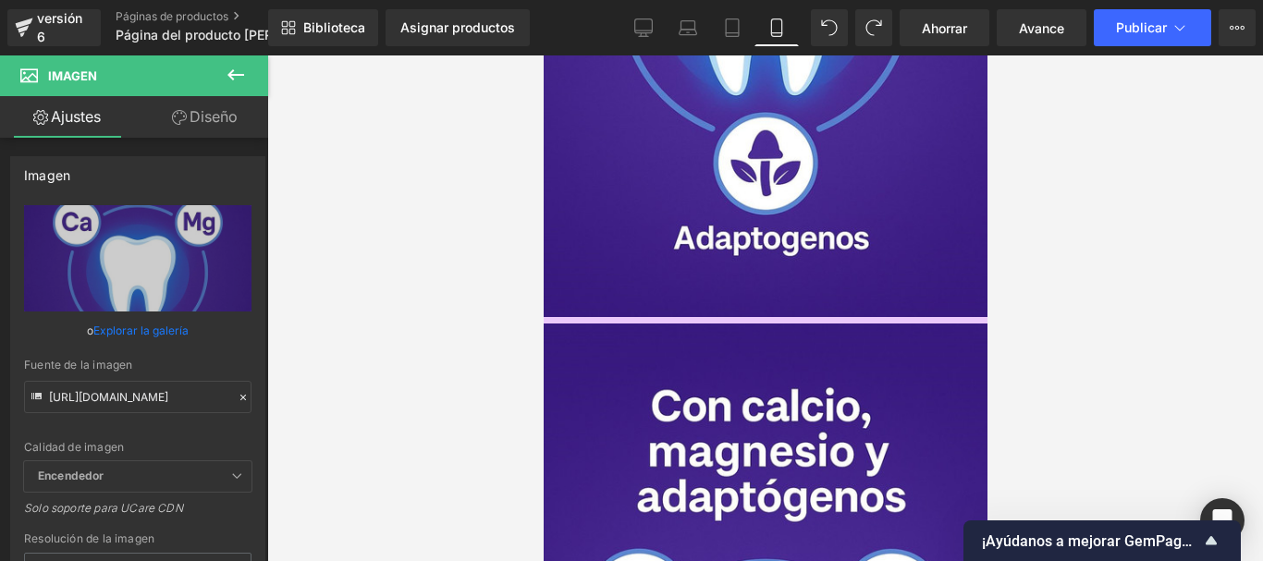
click at [139, 397] on input "[URL][DOMAIN_NAME]" at bounding box center [137, 397] width 227 height 32
paste input "NFkMM2v9/2"
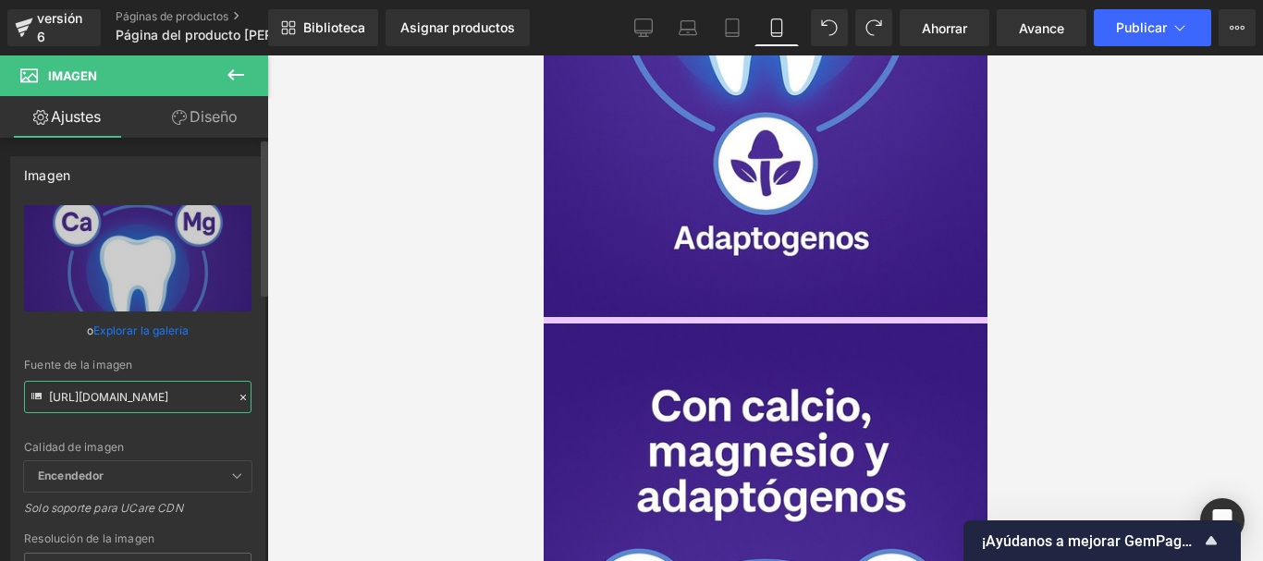
type input "[URL][DOMAIN_NAME]"
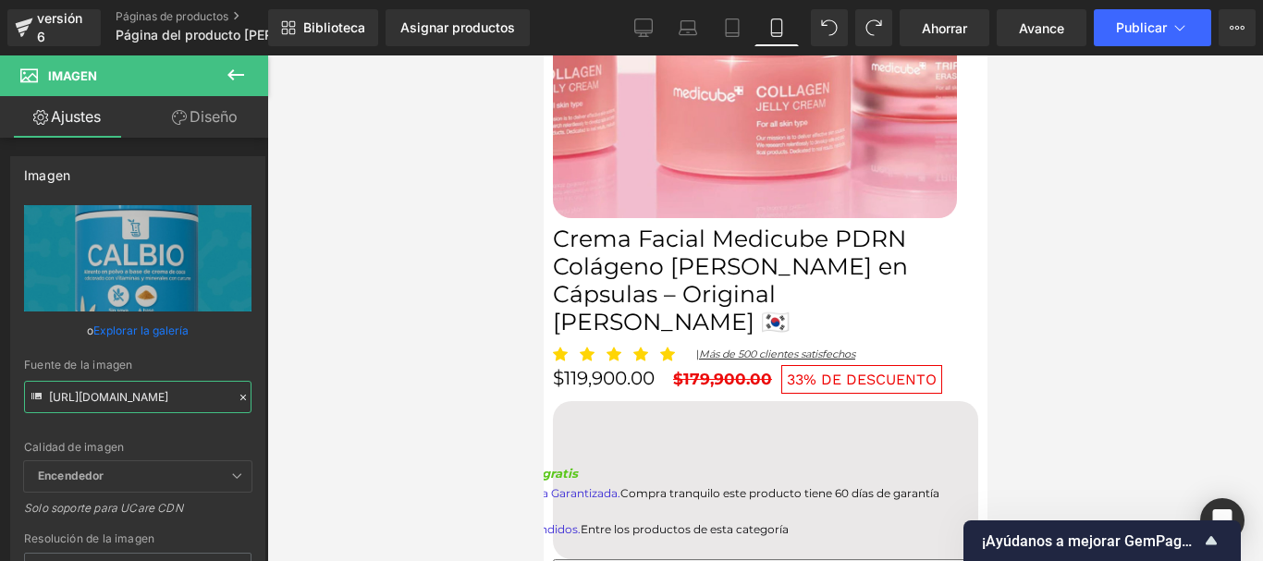
scroll to position [2586, 0]
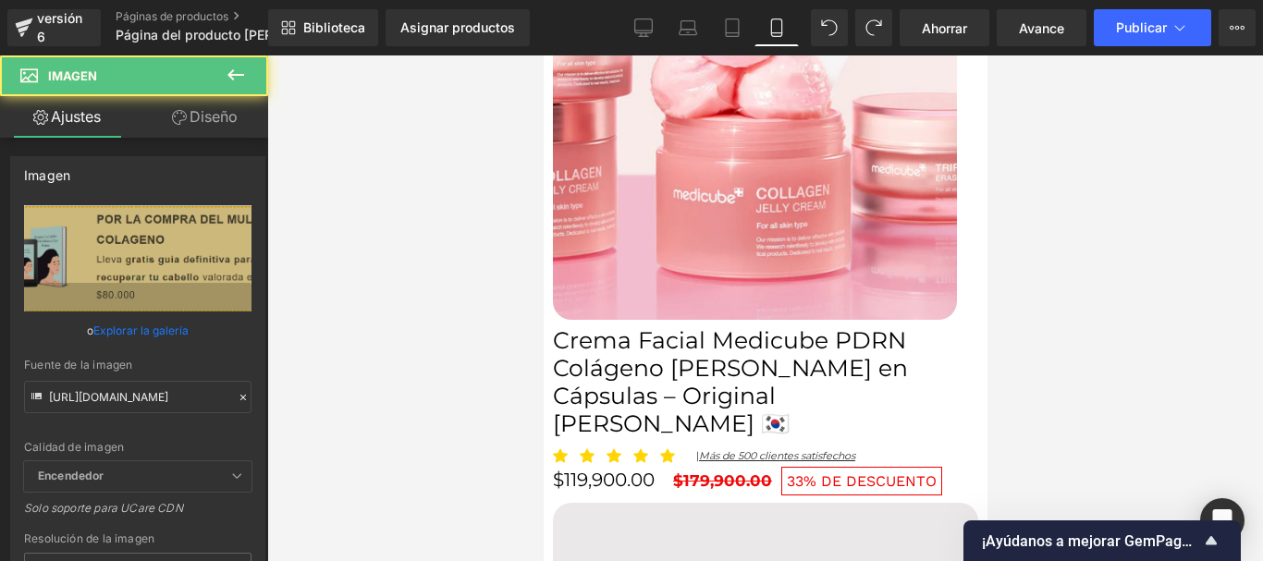
click at [543, 55] on icon at bounding box center [543, 55] width 0 height 0
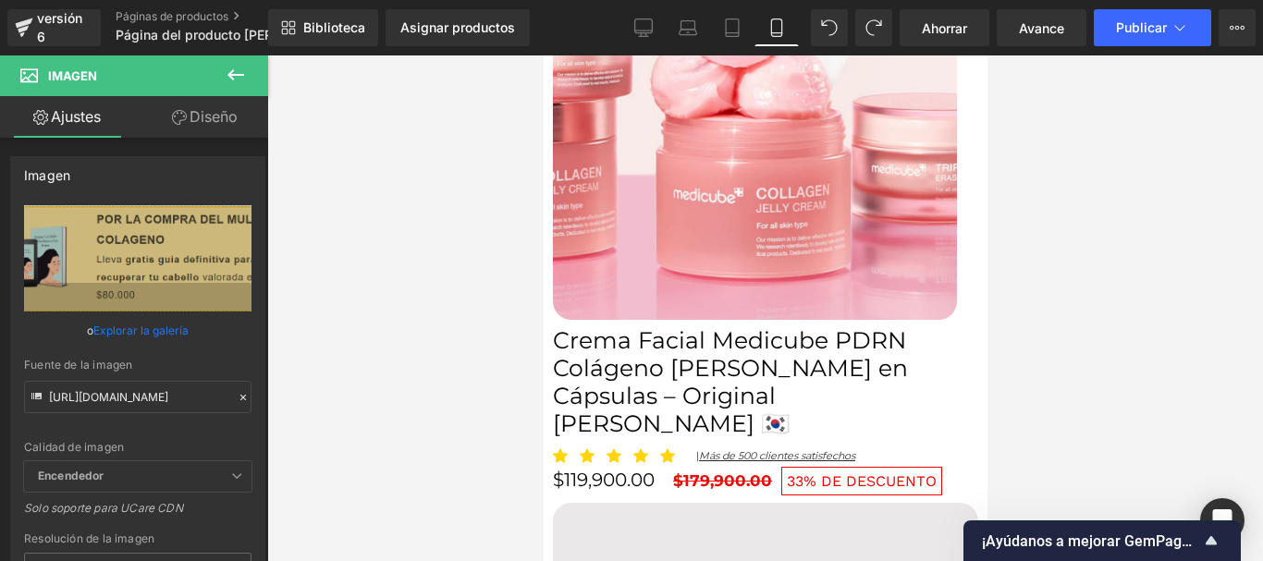
click at [543, 55] on icon at bounding box center [543, 55] width 0 height 0
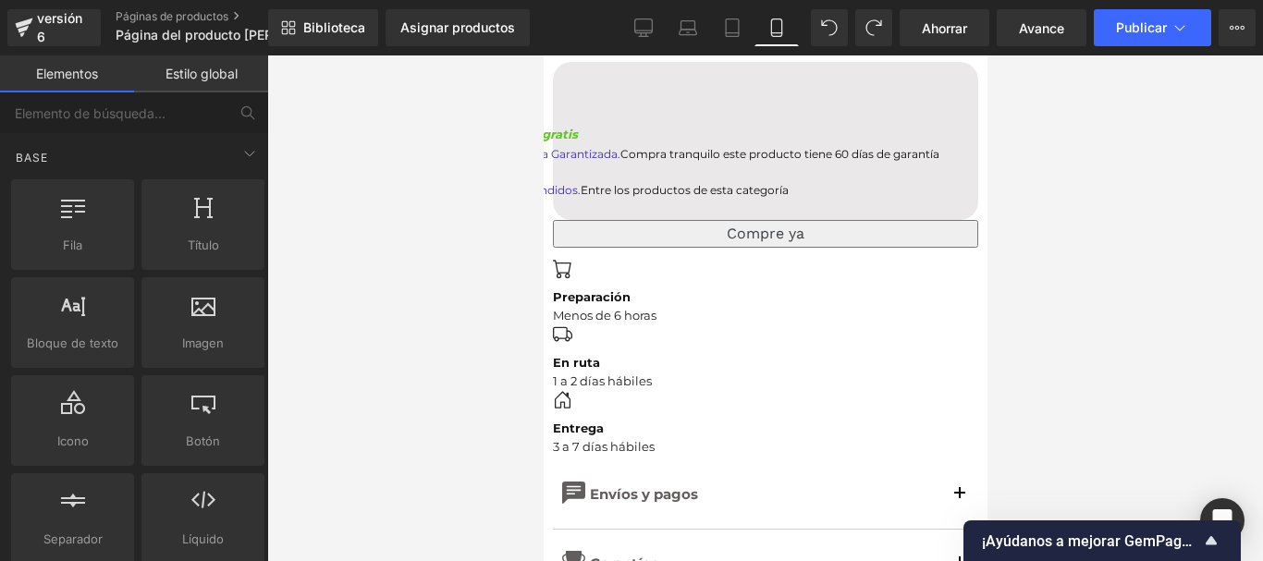
scroll to position [3048, 0]
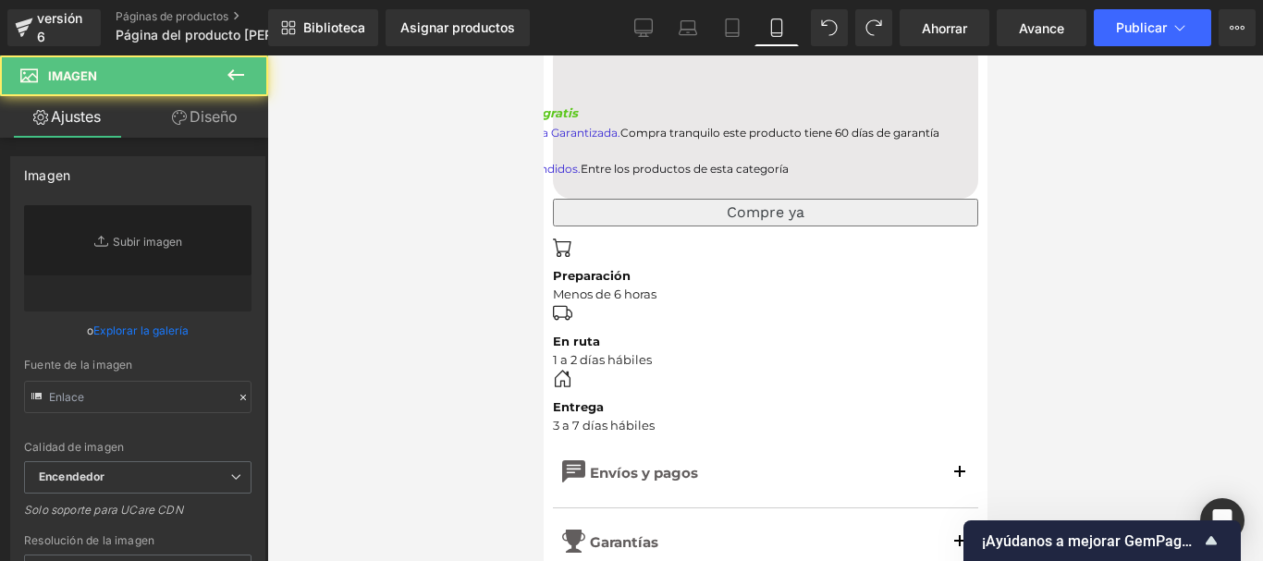
type input "[URL][DOMAIN_NAME]"
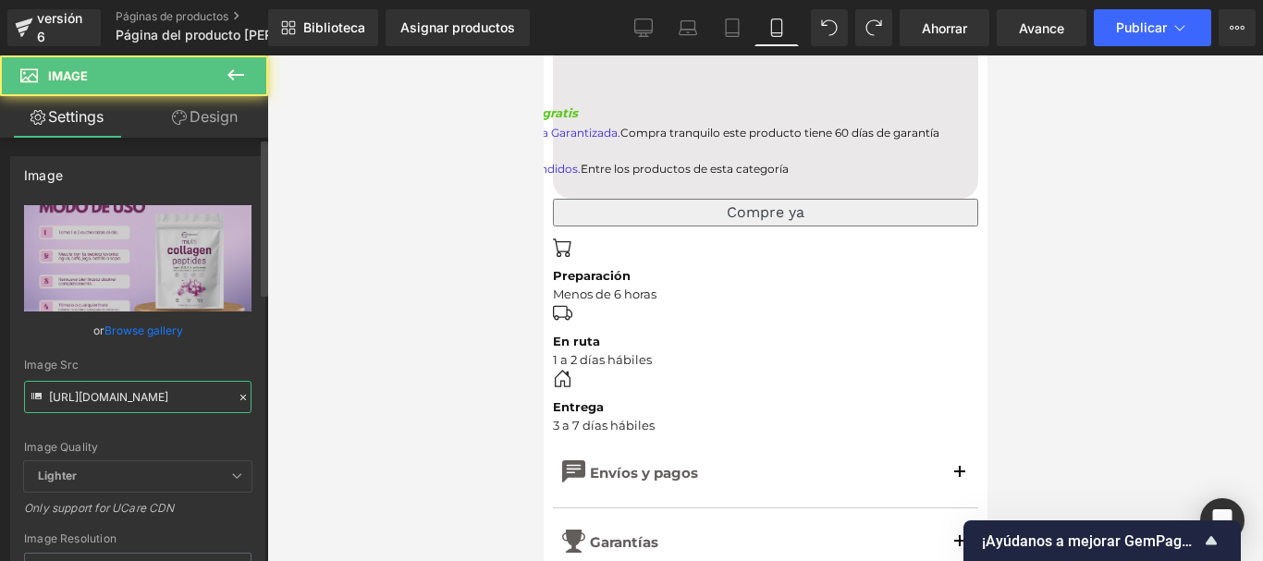
click at [169, 393] on input "[URL][DOMAIN_NAME]" at bounding box center [137, 397] width 227 height 32
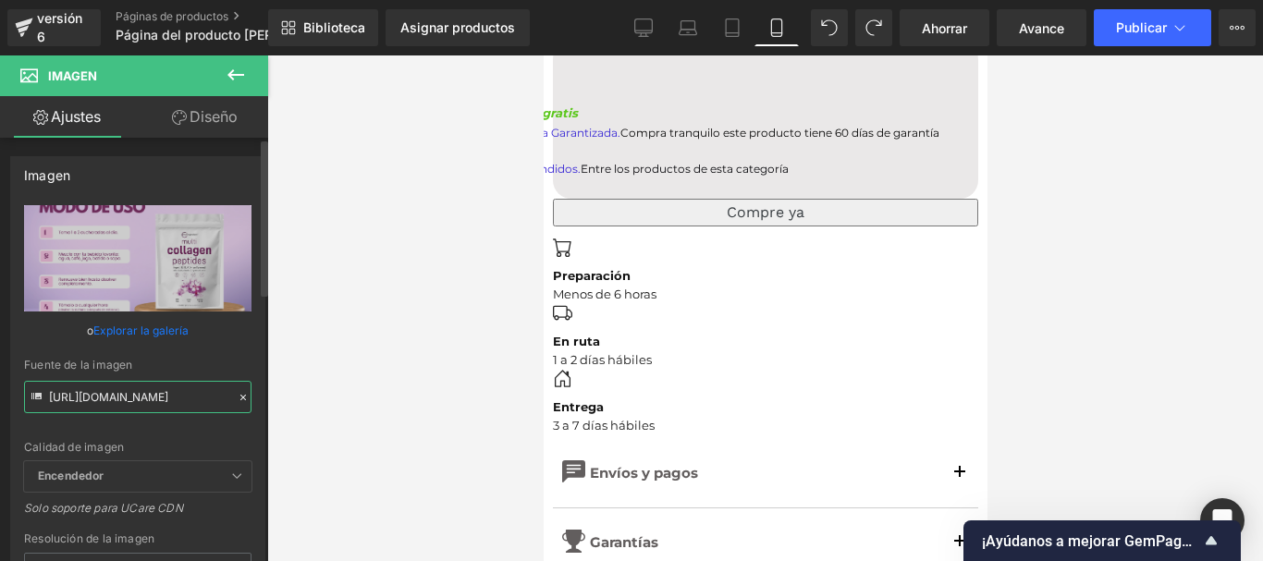
paste input "rsNmmR2D/[DOMAIN_NAME]"
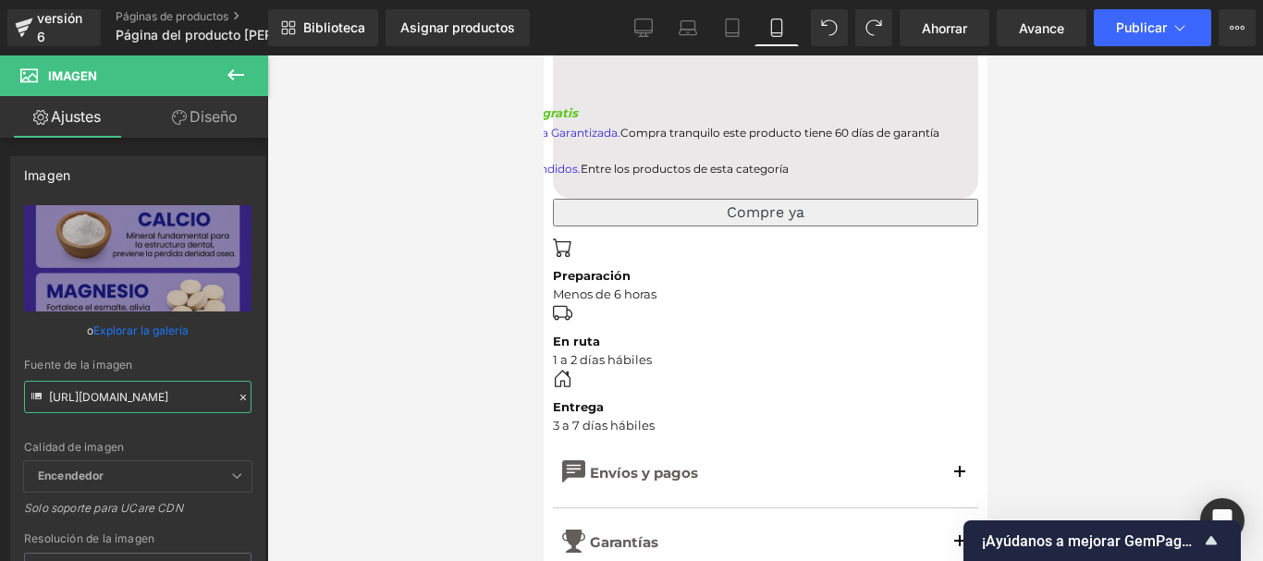
type input "[URL][DOMAIN_NAME]"
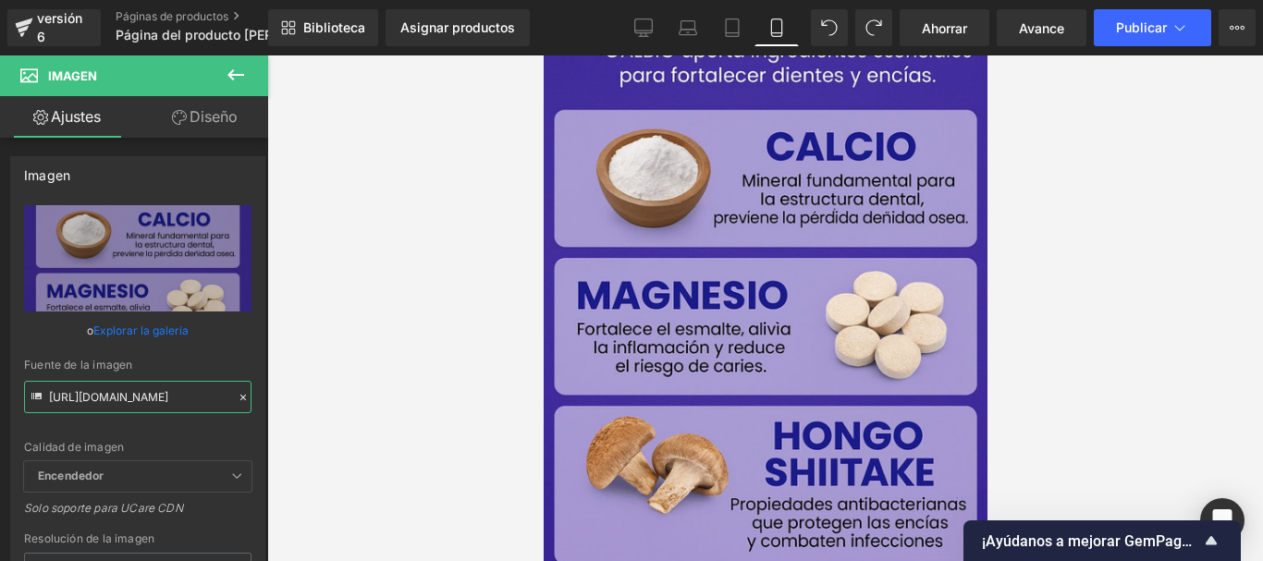
scroll to position [3788, 0]
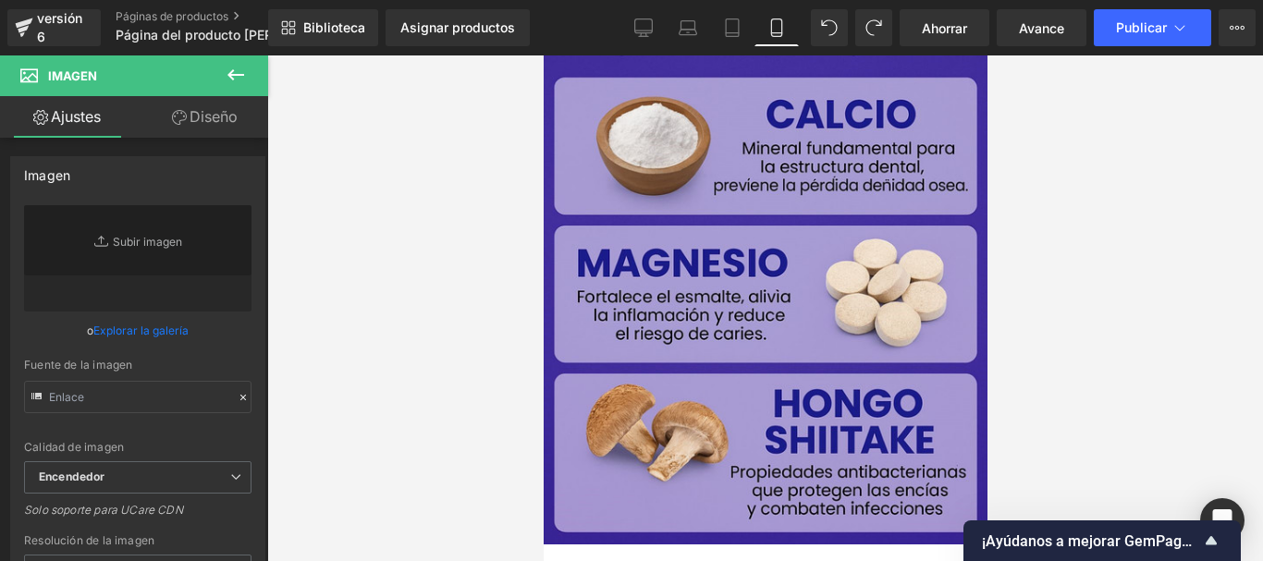
type input "[URL][DOMAIN_NAME]"
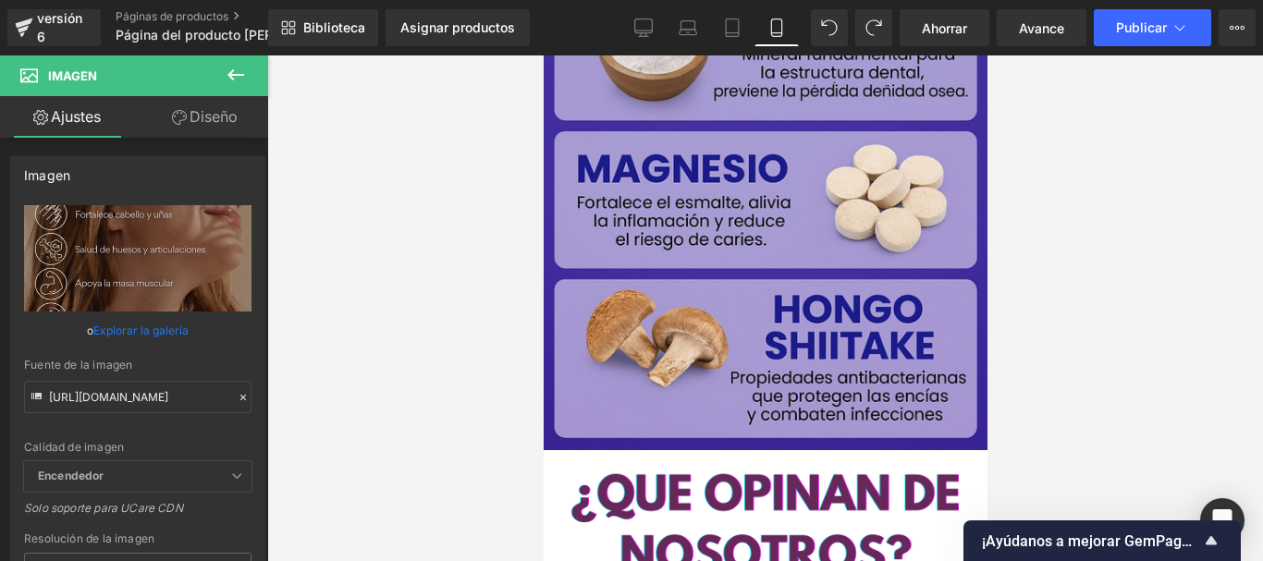
scroll to position [3973, 0]
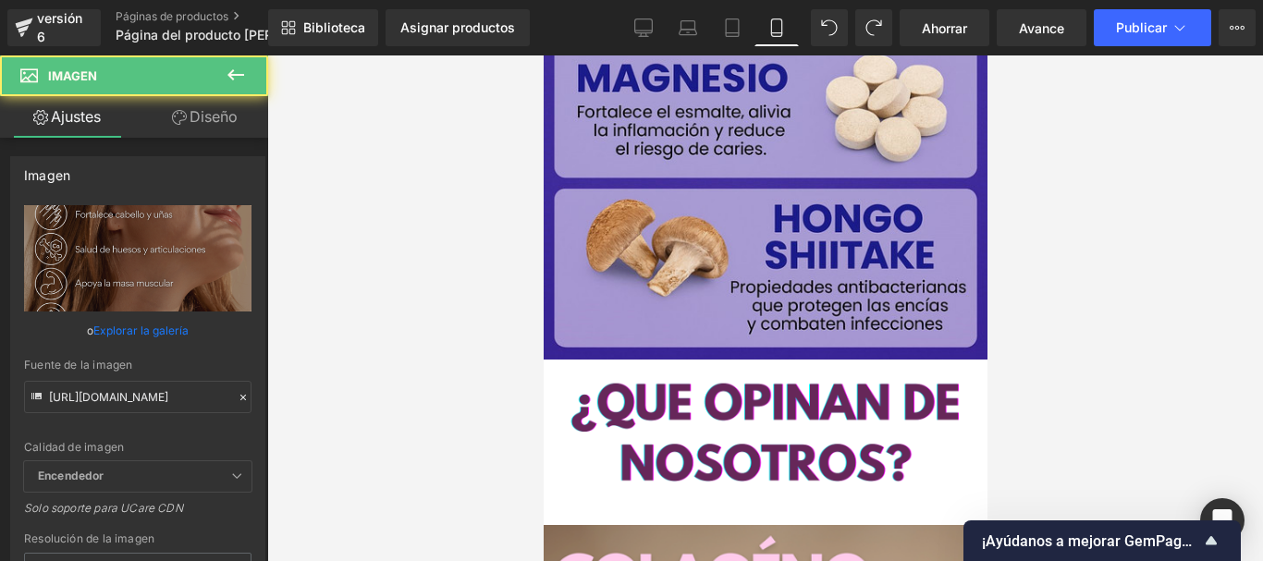
click at [543, 55] on font "Imagen" at bounding box center [543, 55] width 0 height 0
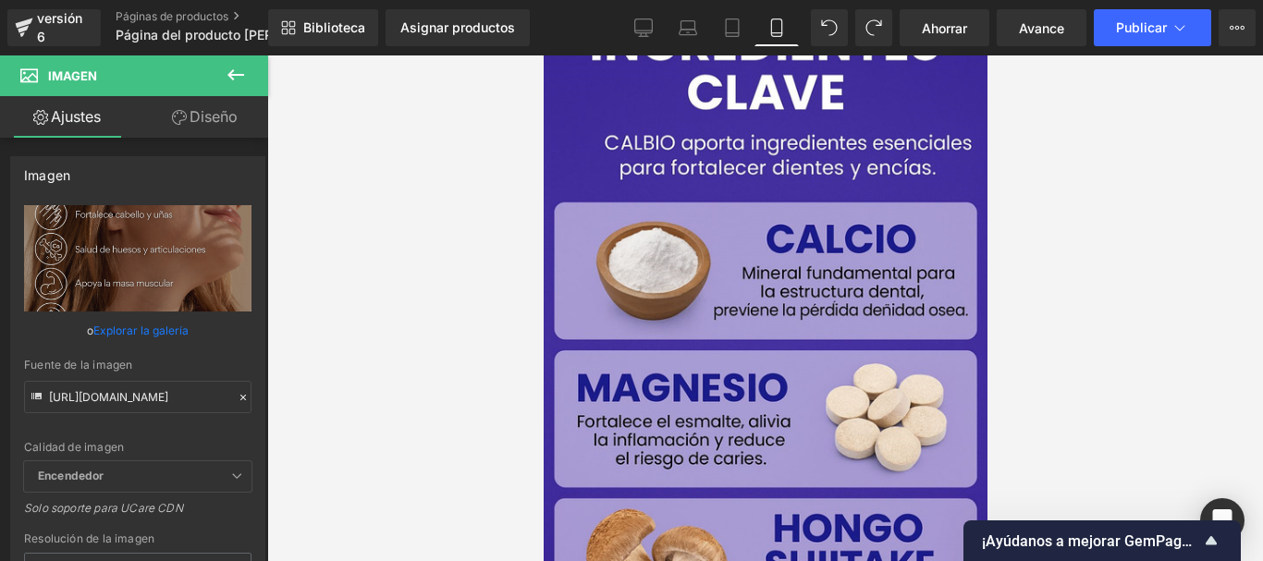
scroll to position [3695, 0]
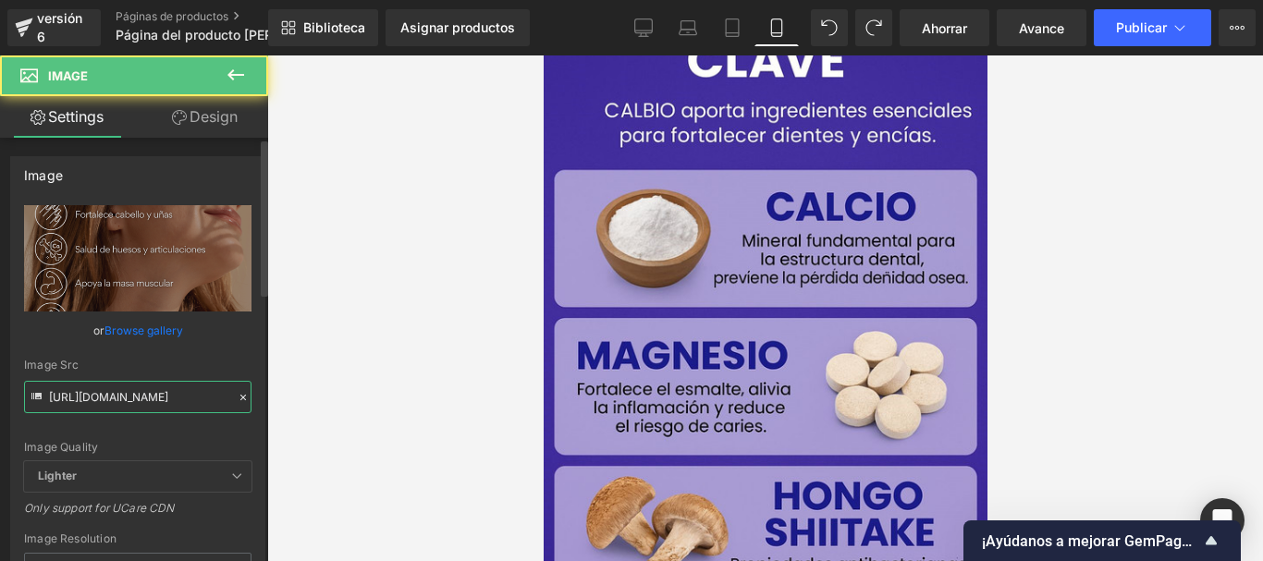
click at [136, 391] on input "[URL][DOMAIN_NAME]" at bounding box center [137, 397] width 227 height 32
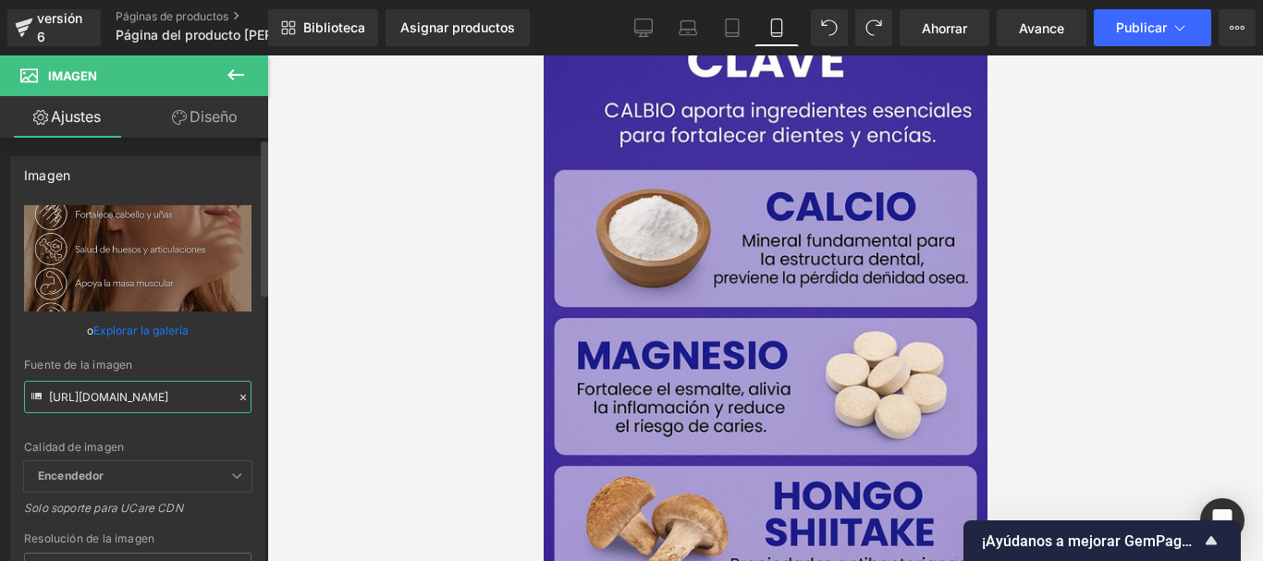
paste input "SRfssYbJ/[DOMAIN_NAME]"
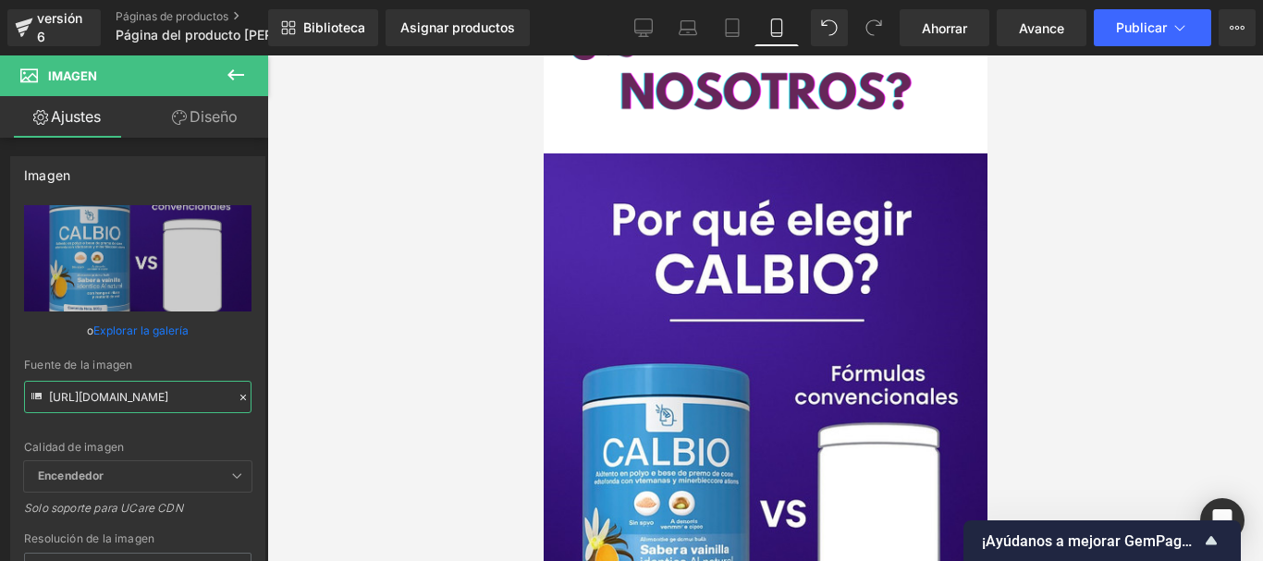
scroll to position [4342, 0]
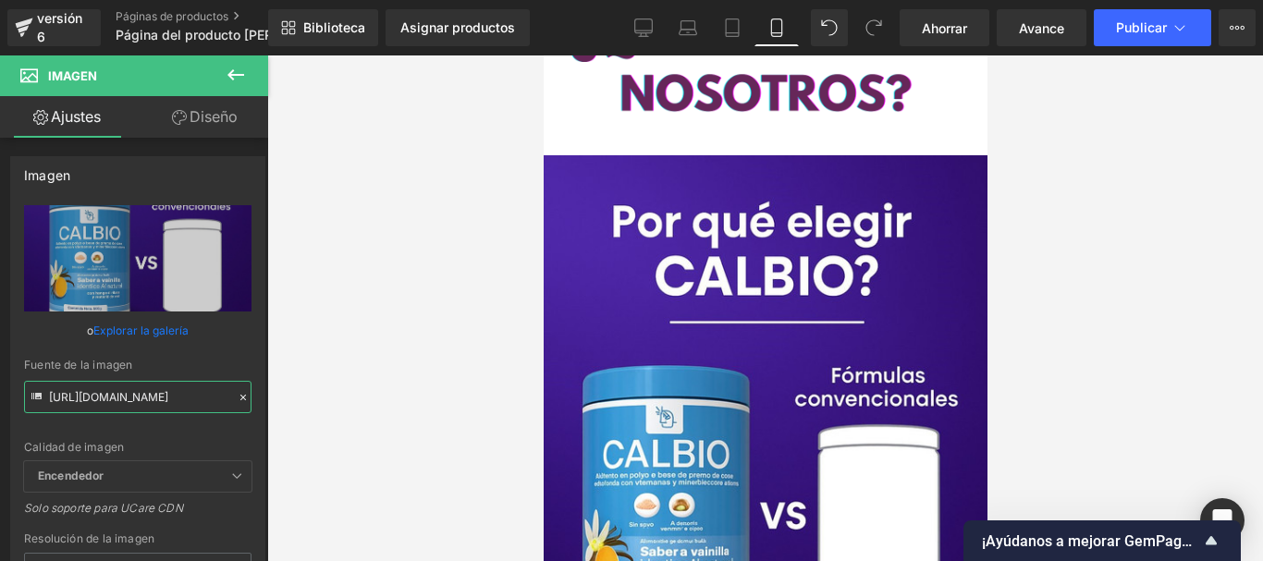
type input "[URL][DOMAIN_NAME]"
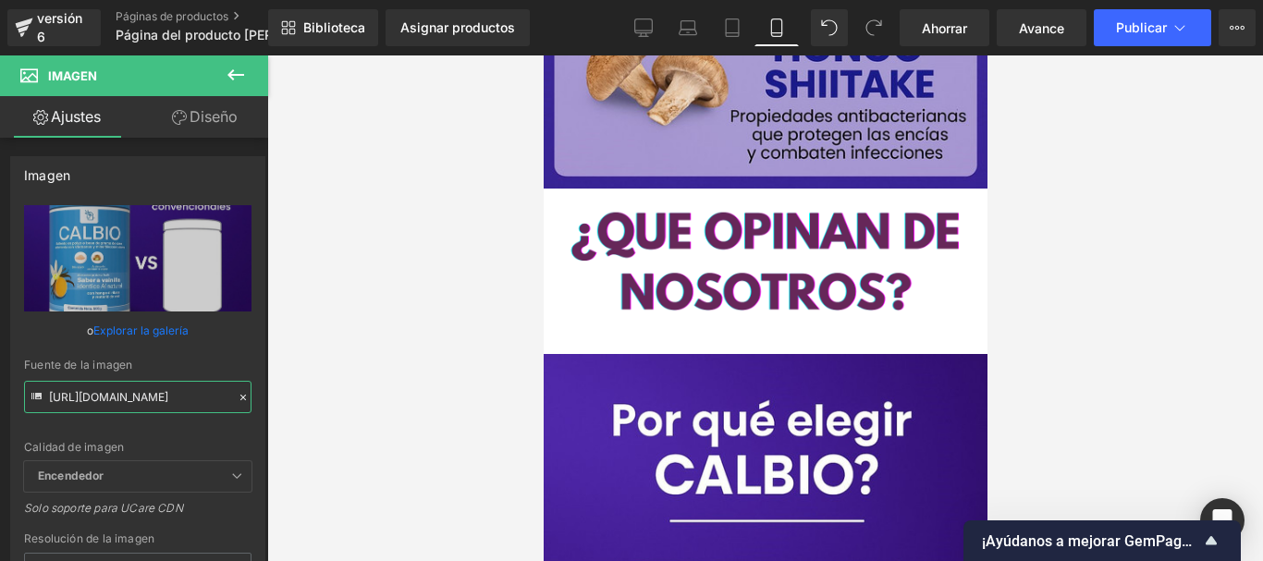
scroll to position [3788, 0]
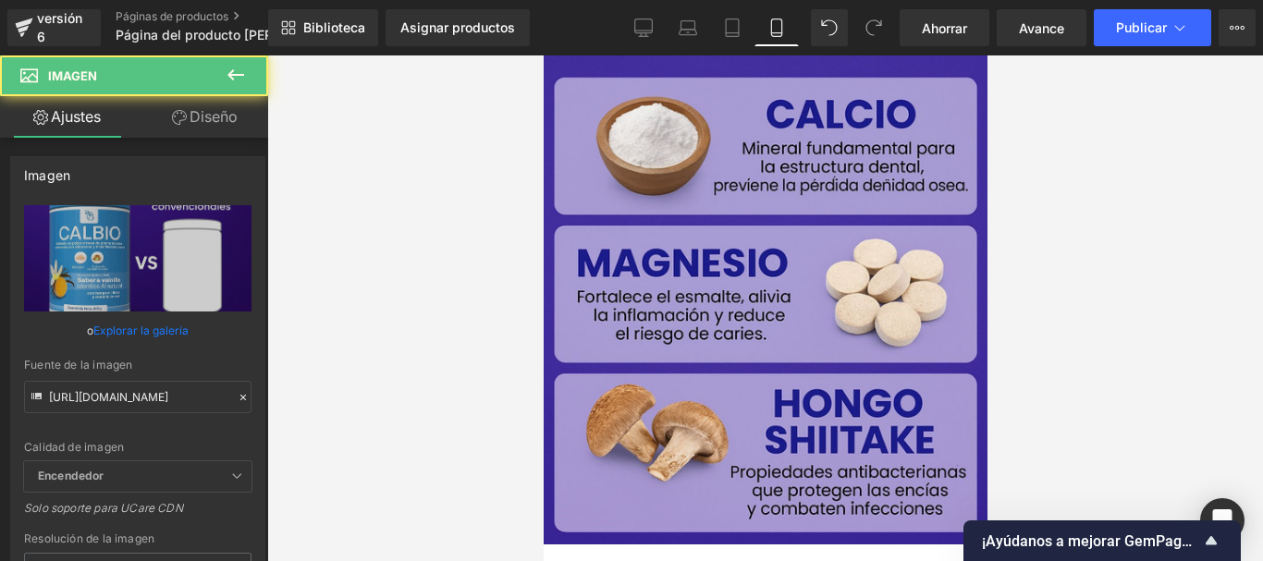
click at [543, 55] on icon at bounding box center [543, 55] width 0 height 0
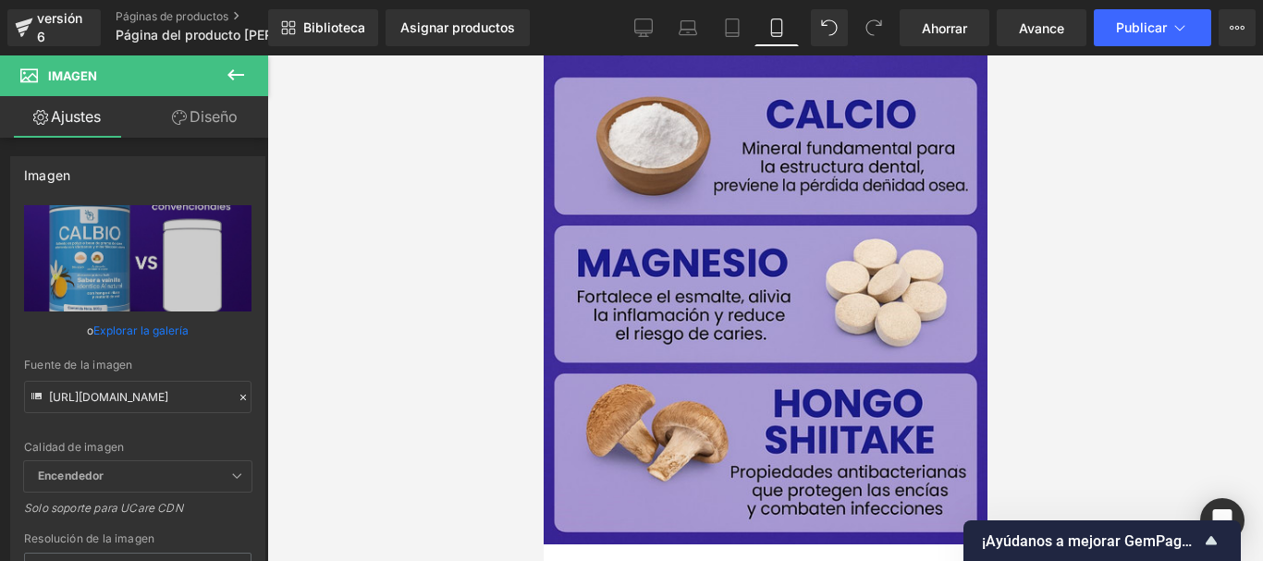
click at [543, 55] on icon at bounding box center [543, 55] width 0 height 0
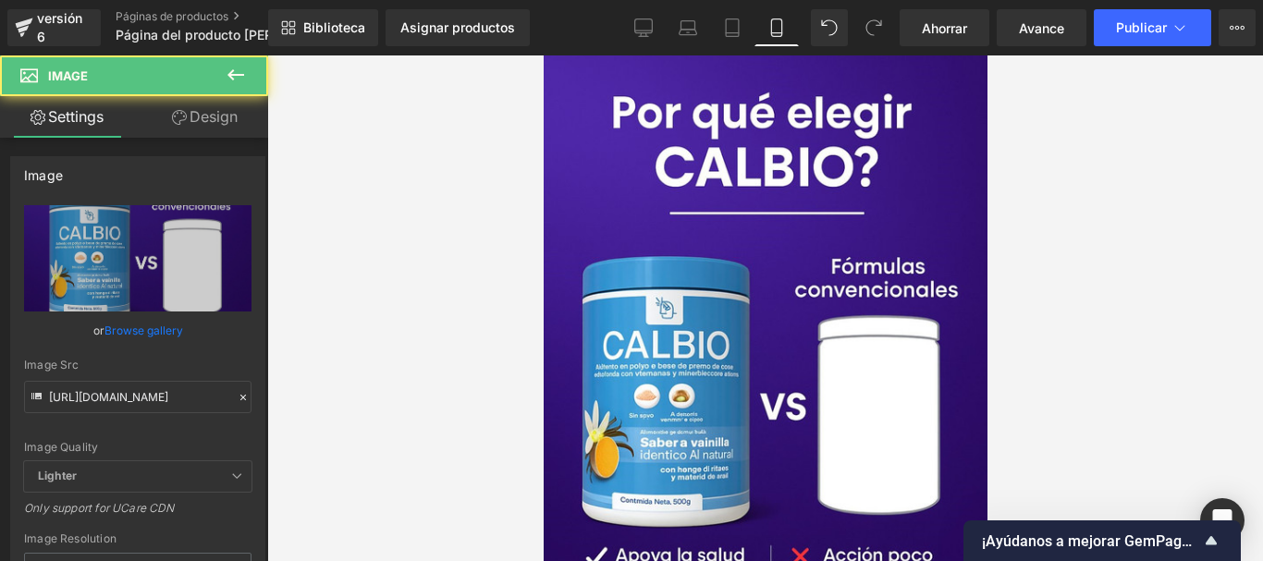
scroll to position [4452, 0]
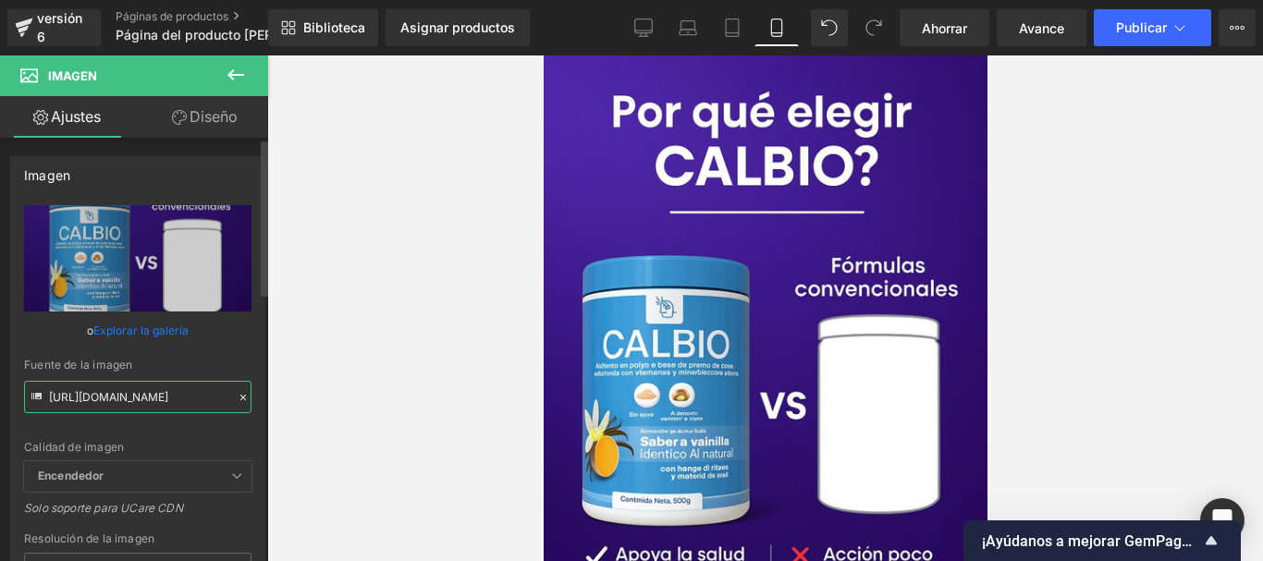
click at [163, 386] on input "[URL][DOMAIN_NAME]" at bounding box center [137, 397] width 227 height 32
paste input "rsNmmR2d/5"
type input "[URL][DOMAIN_NAME]"
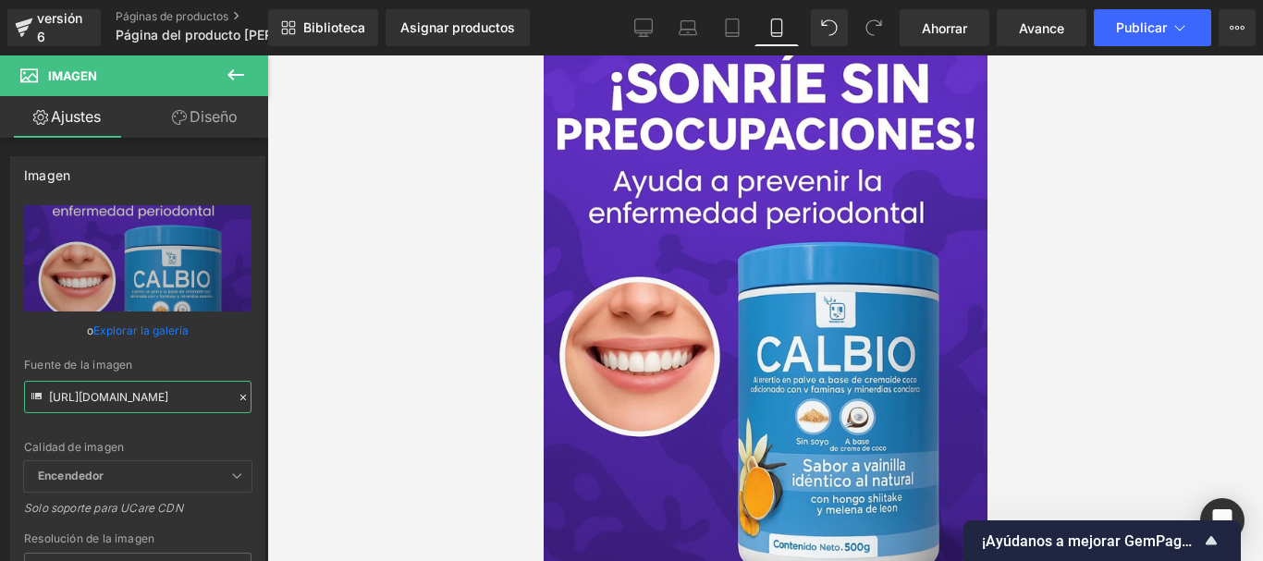
scroll to position [5007, 0]
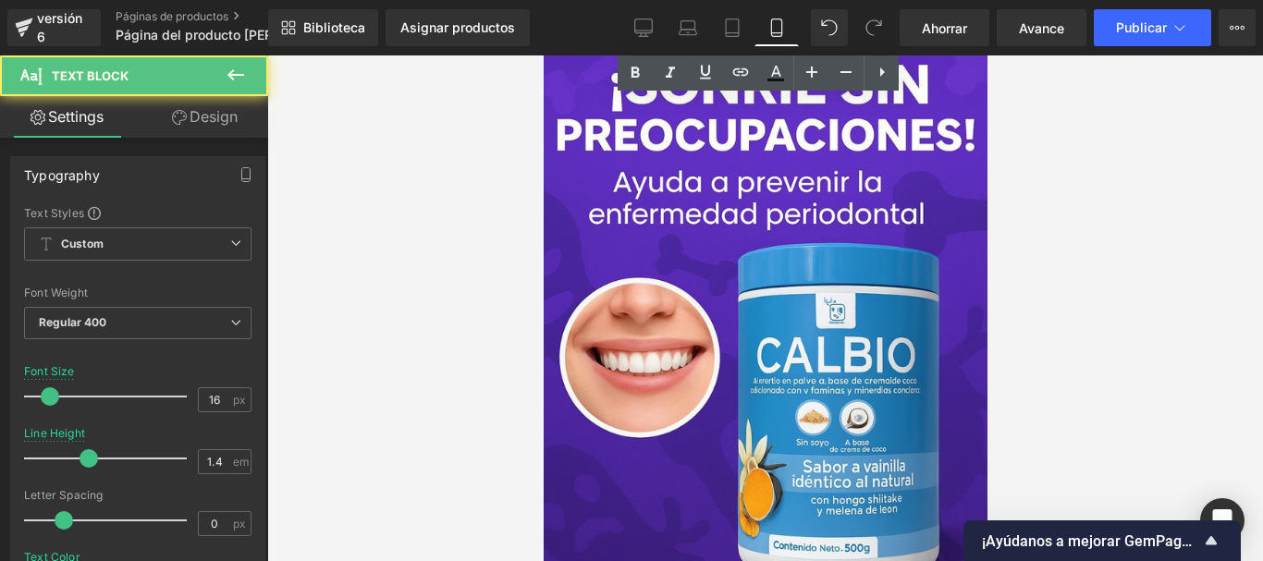
scroll to position [5377, 0]
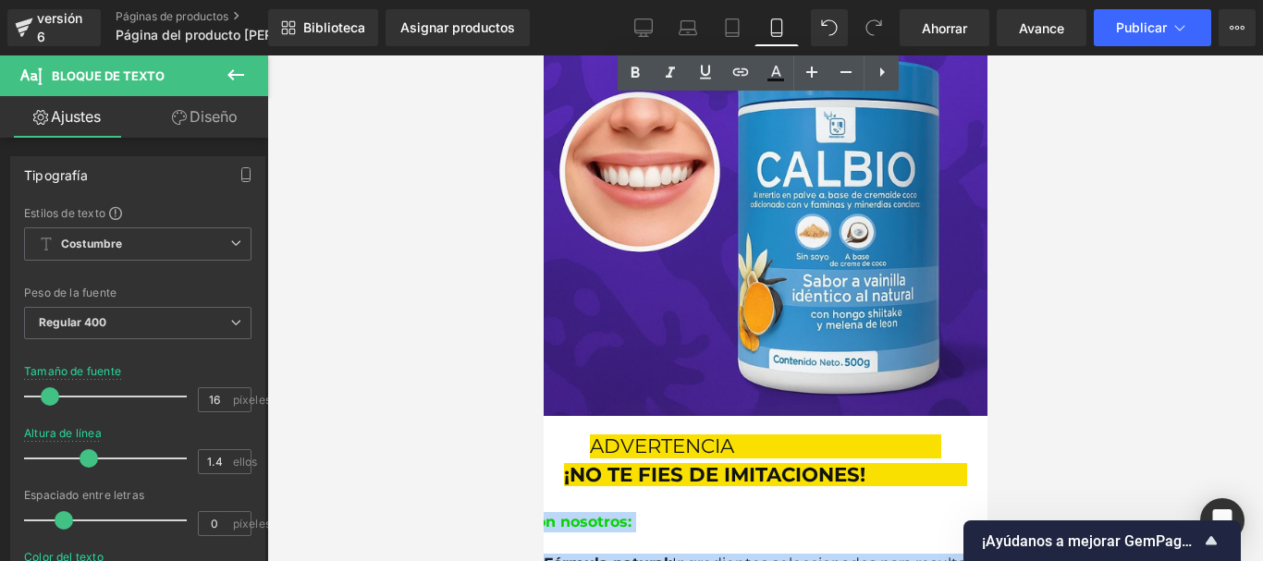
drag, startPoint x: 552, startPoint y: 201, endPoint x: 851, endPoint y: 367, distance: 342.6
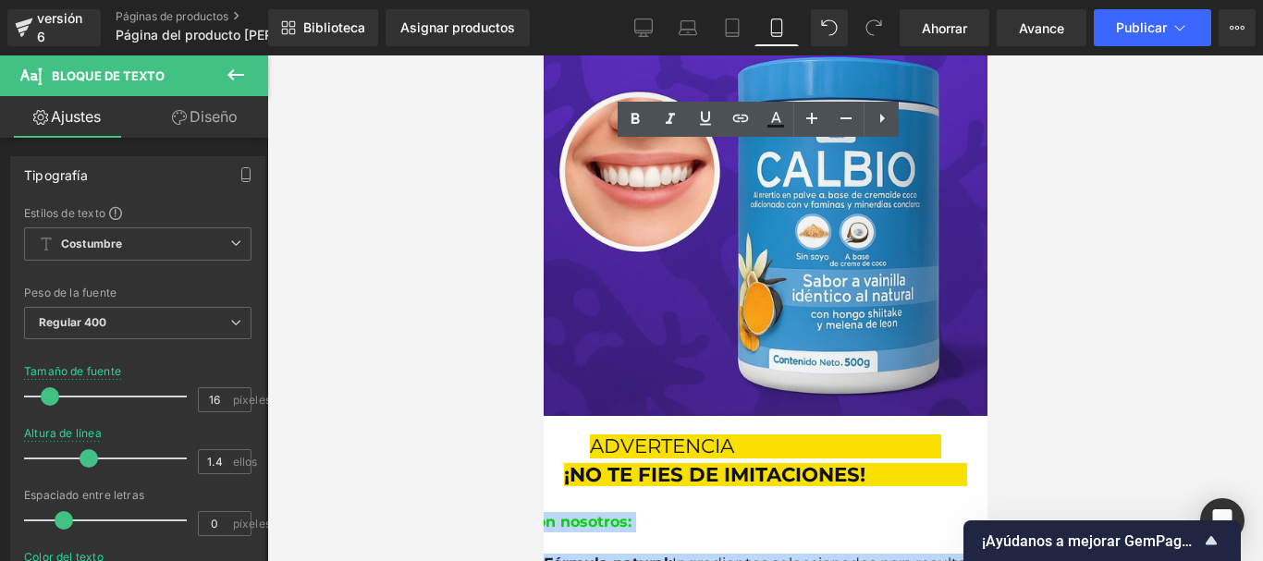
copy div "Con nosotros: ✔️ Fórmula natural: Ingredientes seleccionados para resultados se…"
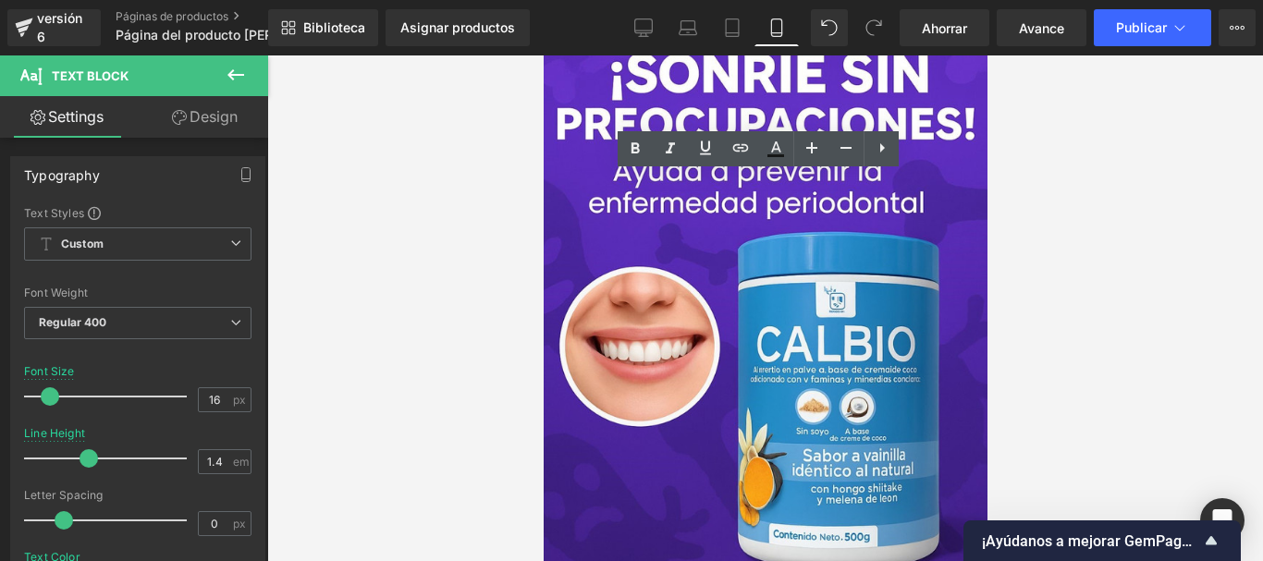
scroll to position [5007, 0]
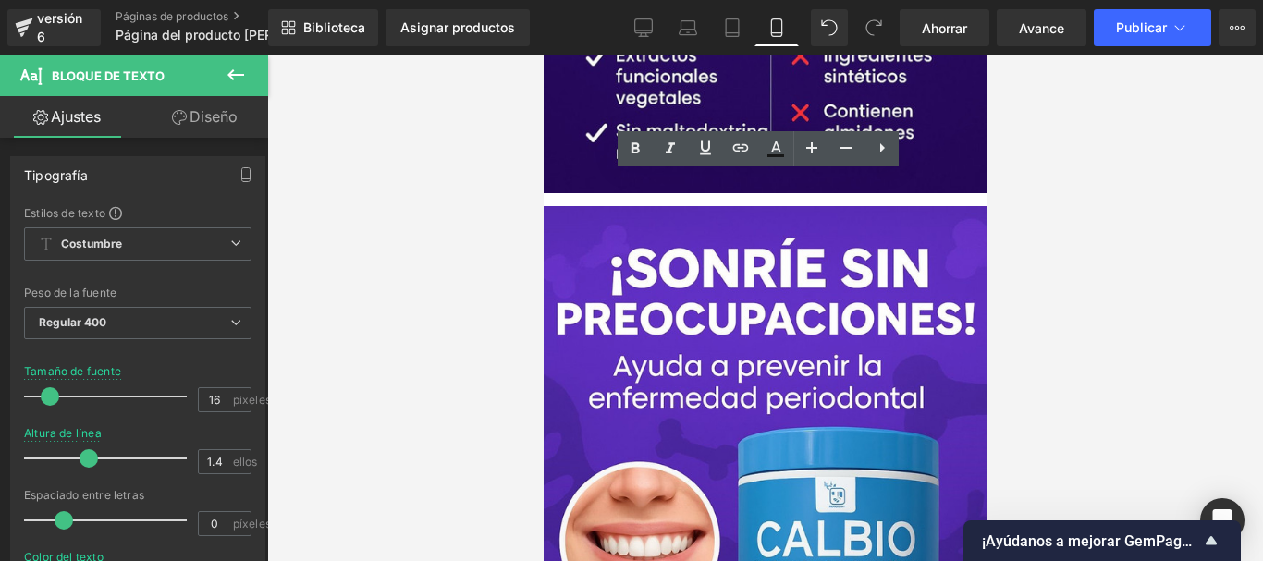
drag, startPoint x: 803, startPoint y: 449, endPoint x: 554, endPoint y: 204, distance: 349.7
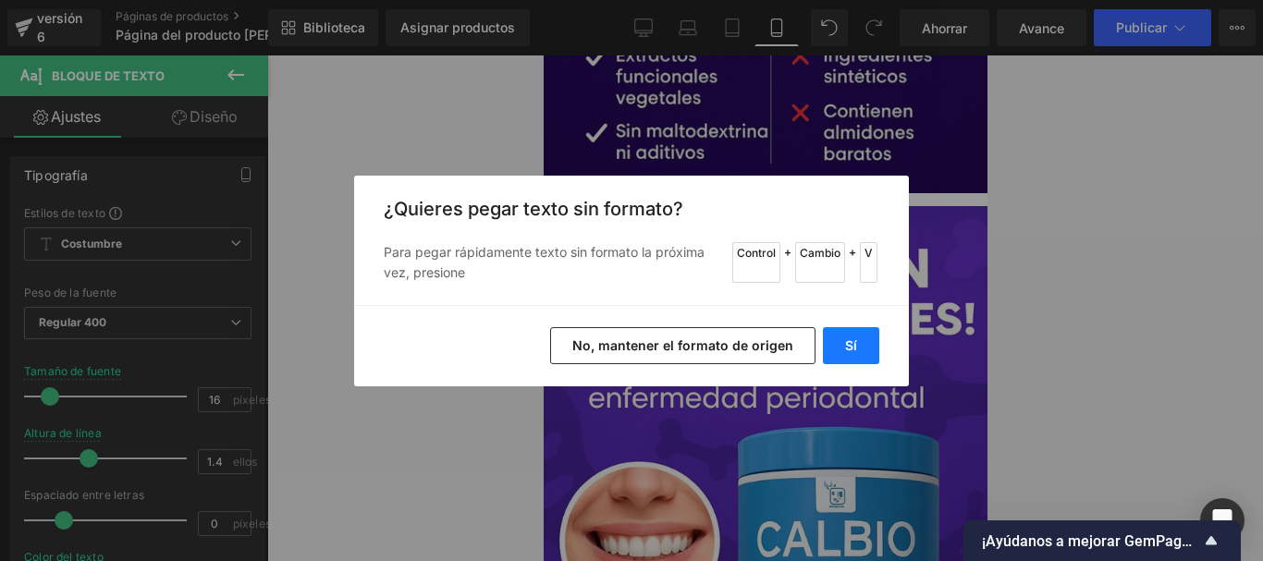
click at [855, 347] on font "Sí" at bounding box center [851, 345] width 12 height 16
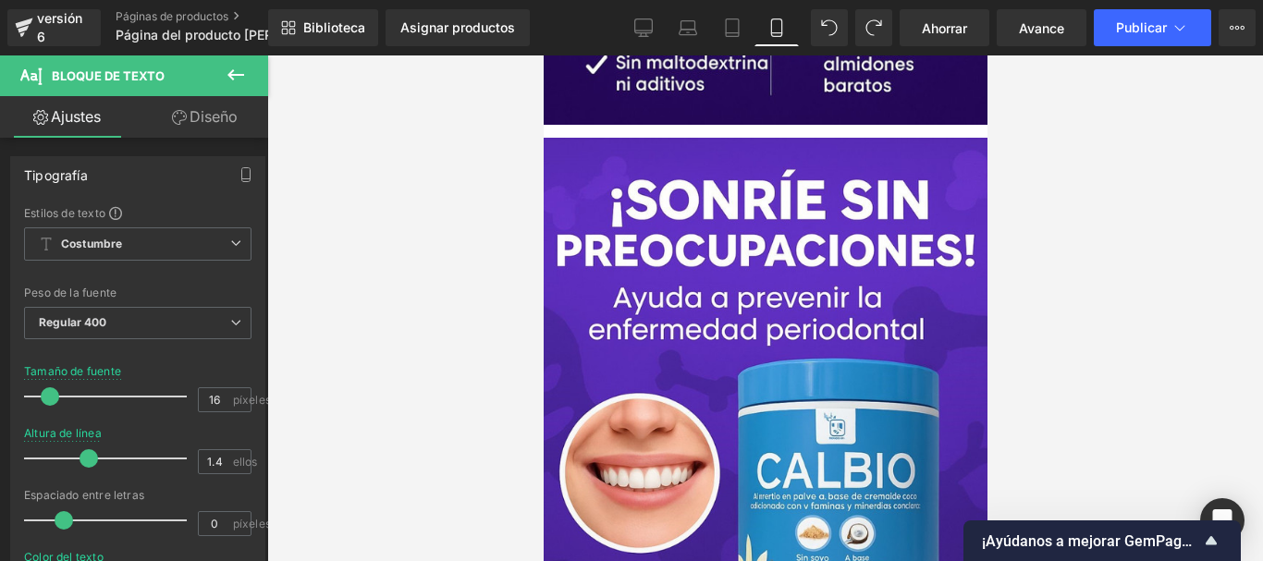
scroll to position [4953, 0]
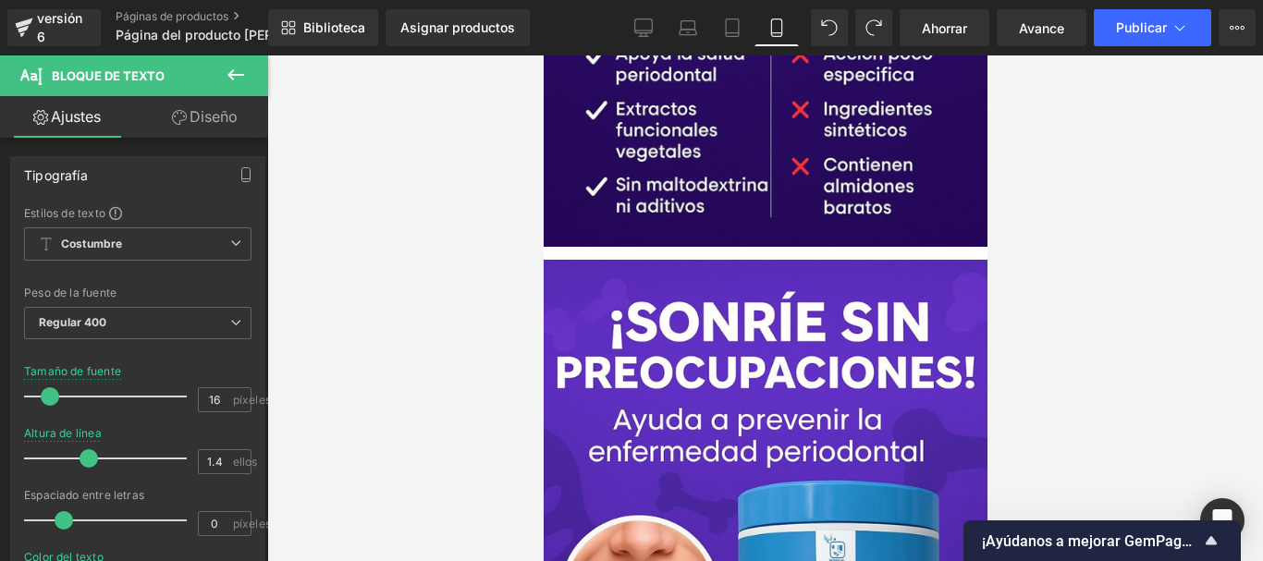
drag, startPoint x: 813, startPoint y: 497, endPoint x: 551, endPoint y: 252, distance: 359.0
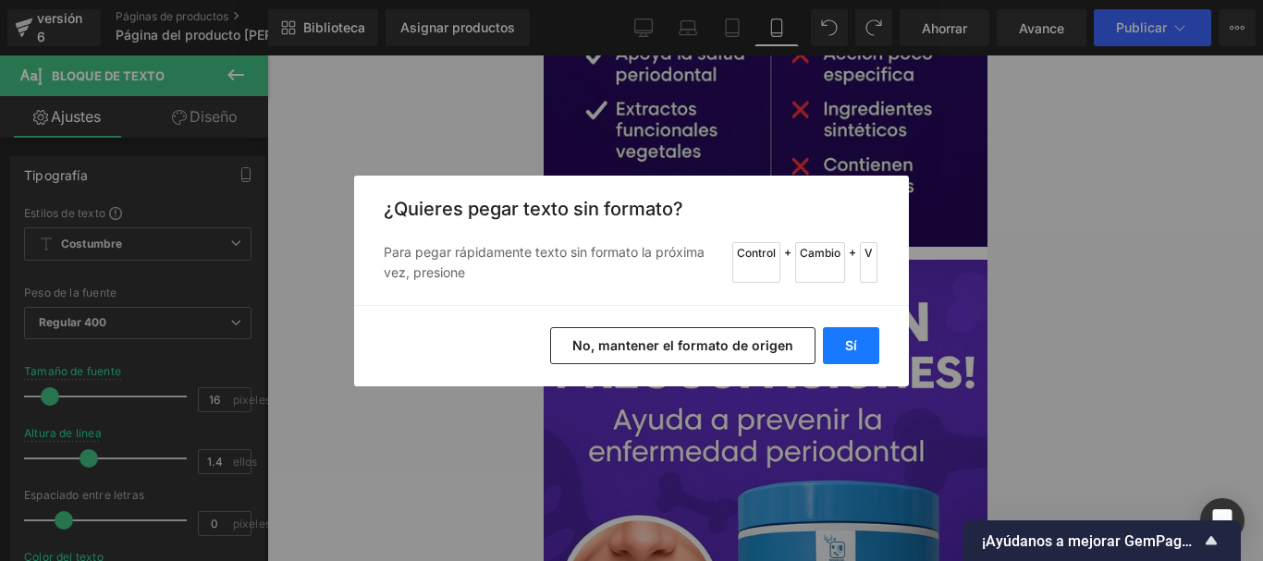
click at [858, 340] on button "Sí" at bounding box center [851, 345] width 56 height 37
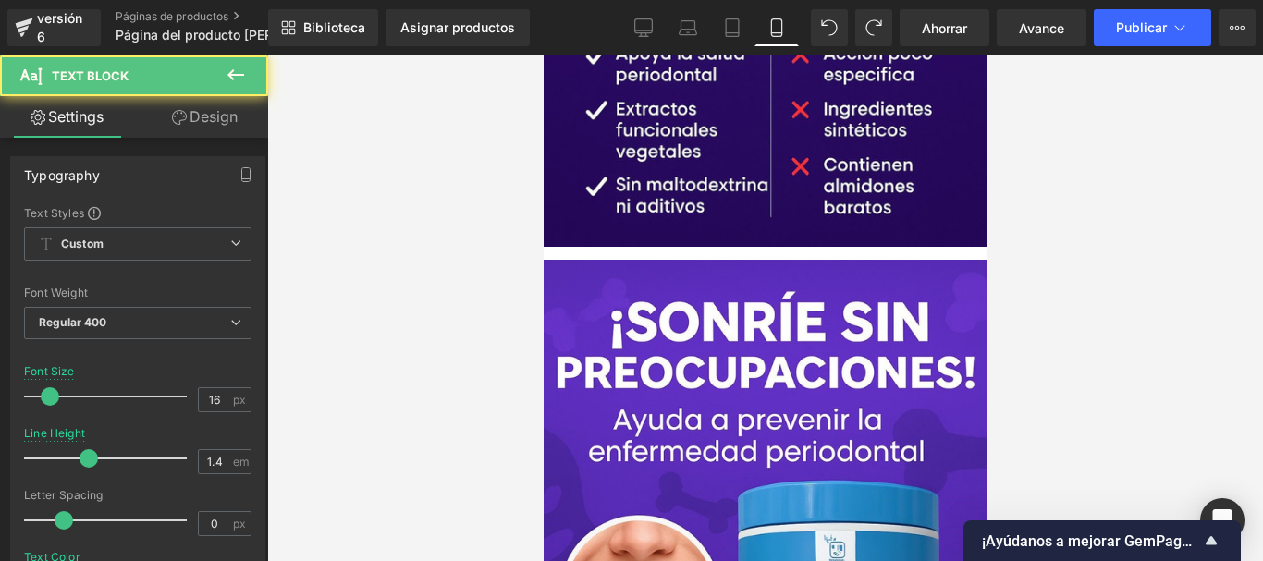
drag, startPoint x: 604, startPoint y: 260, endPoint x: 587, endPoint y: 260, distance: 16.6
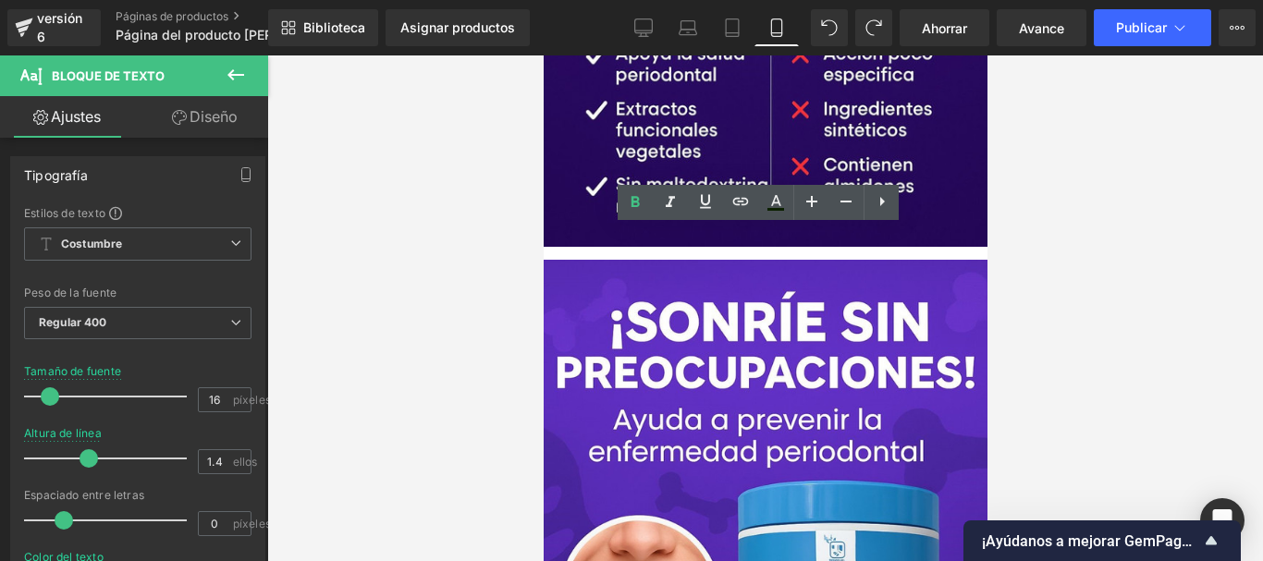
drag, startPoint x: 669, startPoint y: 257, endPoint x: 555, endPoint y: 262, distance: 114.7
click at [780, 205] on icon at bounding box center [776, 200] width 10 height 11
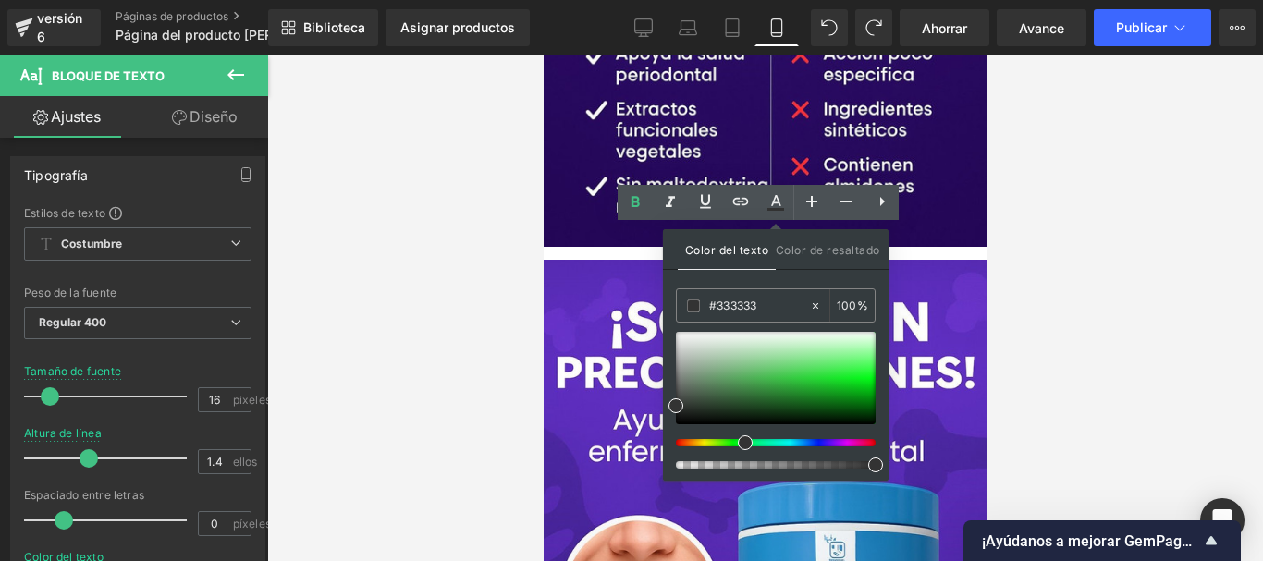
drag, startPoint x: 765, startPoint y: 446, endPoint x: 738, endPoint y: 445, distance: 27.7
click at [738, 445] on div at bounding box center [768, 442] width 200 height 7
type input "#08c317"
drag, startPoint x: 1430, startPoint y: 447, endPoint x: 910, endPoint y: 377, distance: 525.1
click at [799, 282] on div "Color del texto Color de resaltado rgba(8, 195, 23, 1) #08c317 100 % none 0 %" at bounding box center [776, 354] width 226 height 251
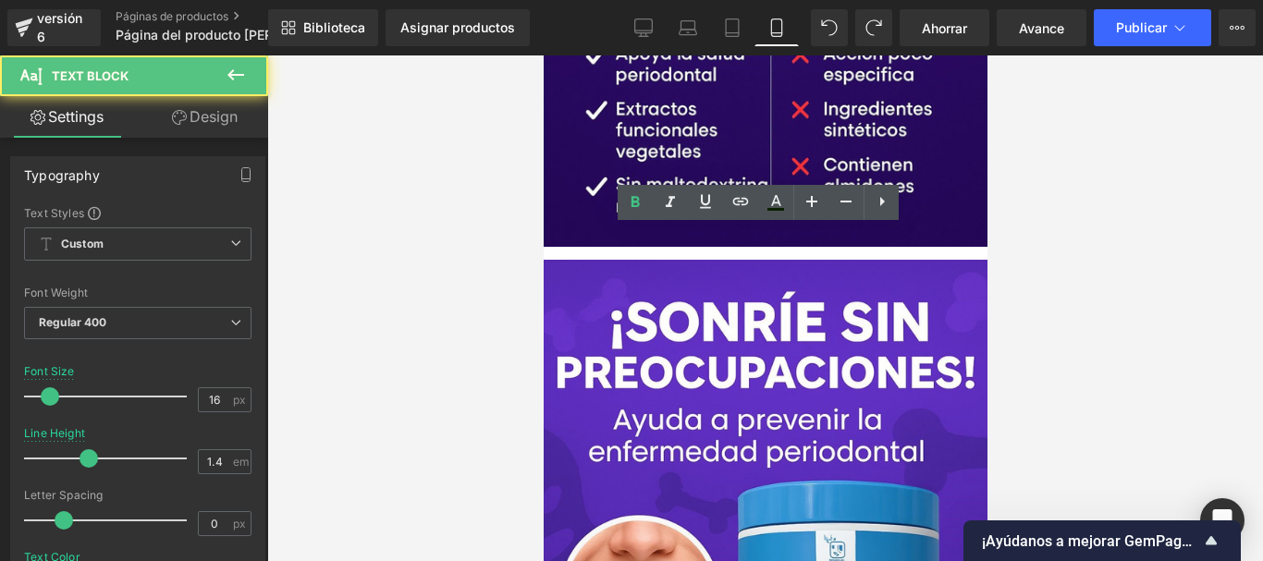
drag, startPoint x: 555, startPoint y: 324, endPoint x: 650, endPoint y: 337, distance: 96.2
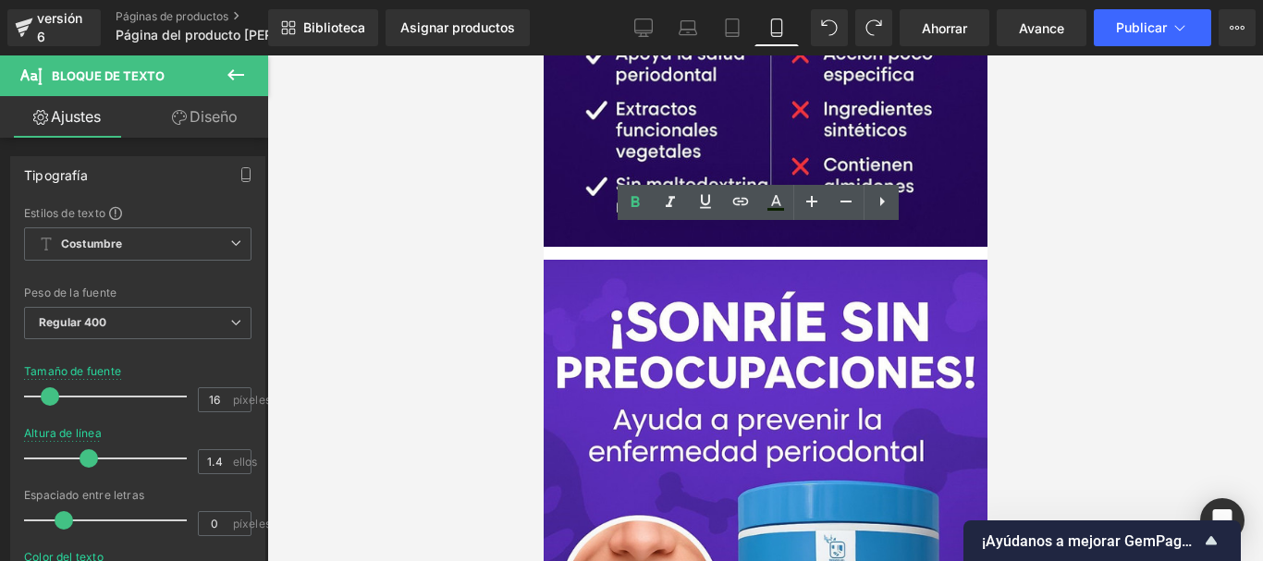
drag, startPoint x: 551, startPoint y: 320, endPoint x: 946, endPoint y: 367, distance: 397.5
click at [634, 204] on icon at bounding box center [635, 202] width 22 height 22
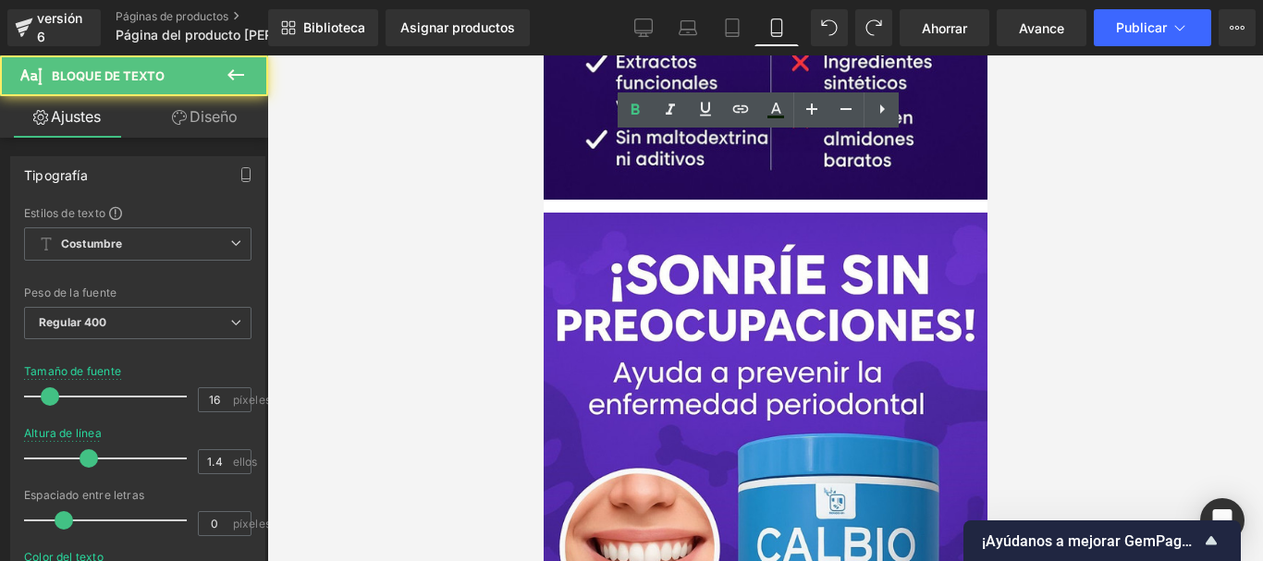
scroll to position [5046, 0]
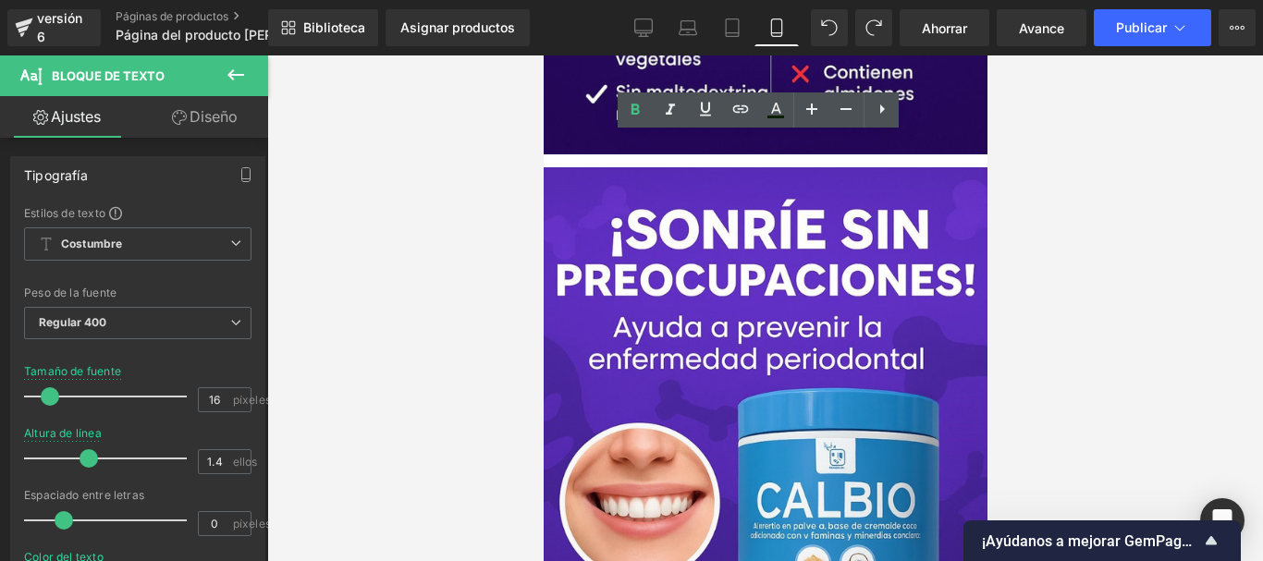
drag, startPoint x: 636, startPoint y: 357, endPoint x: 924, endPoint y: 333, distance: 289.4
click at [630, 107] on icon at bounding box center [635, 110] width 22 height 22
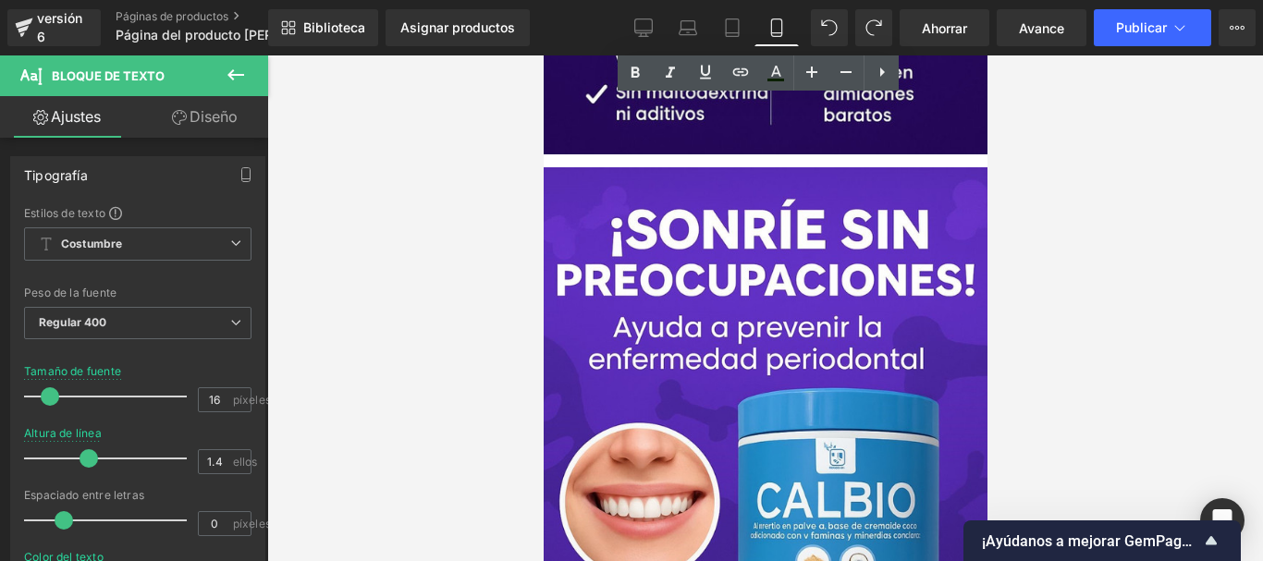
scroll to position [5231, 0]
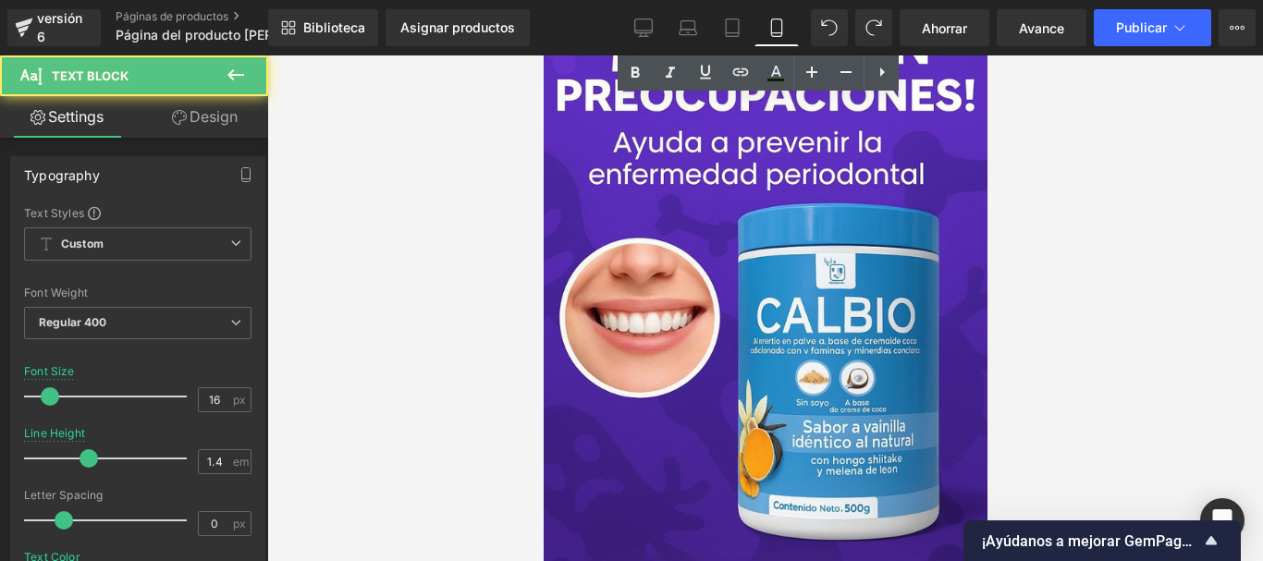
drag, startPoint x: 595, startPoint y: 258, endPoint x: 704, endPoint y: 275, distance: 110.5
click at [503, 242] on div at bounding box center [765, 308] width 996 height 506
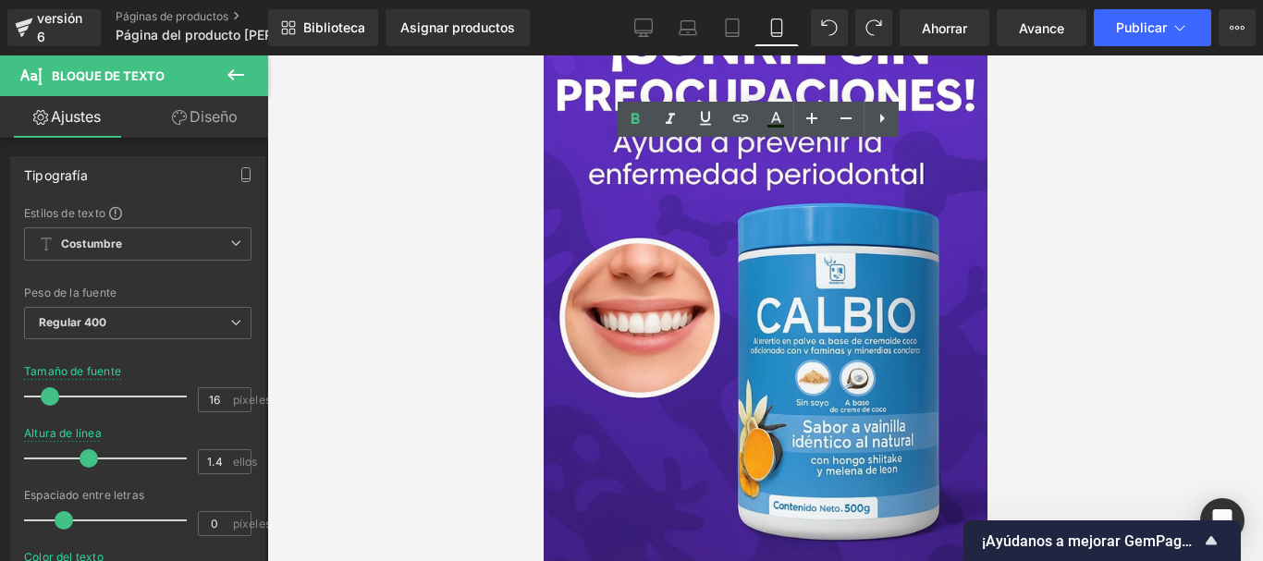
drag, startPoint x: 554, startPoint y: 249, endPoint x: 833, endPoint y: 218, distance: 280.8
drag, startPoint x: 641, startPoint y: 120, endPoint x: 648, endPoint y: 132, distance: 14.1
click at [641, 121] on icon at bounding box center [635, 119] width 22 height 22
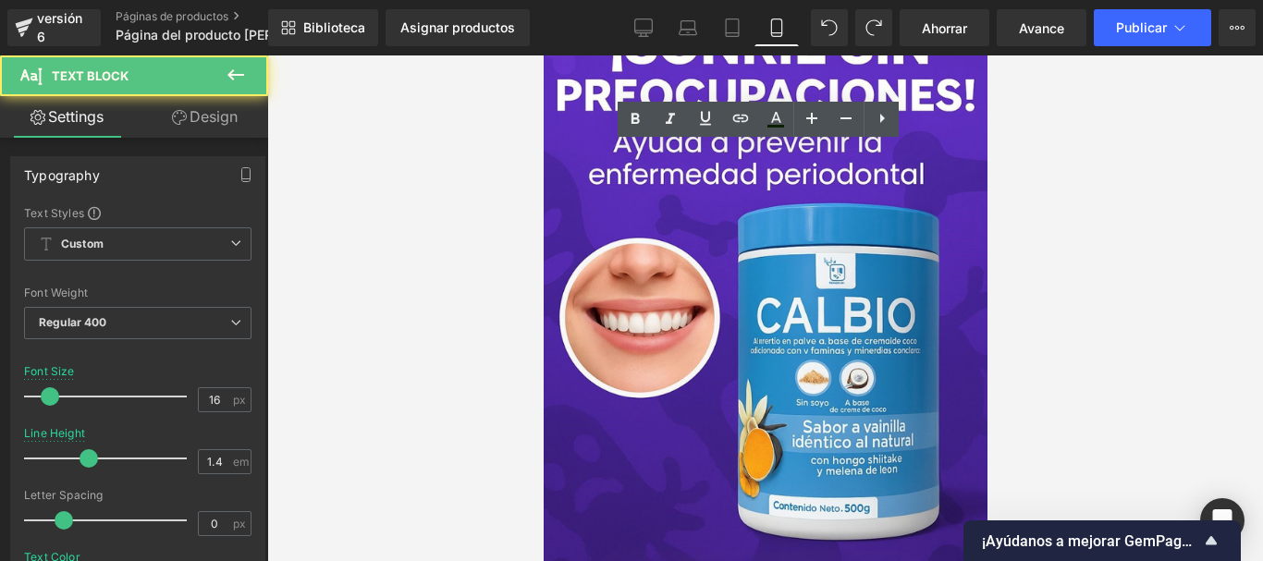
drag, startPoint x: 665, startPoint y: 397, endPoint x: 671, endPoint y: 409, distance: 14.5
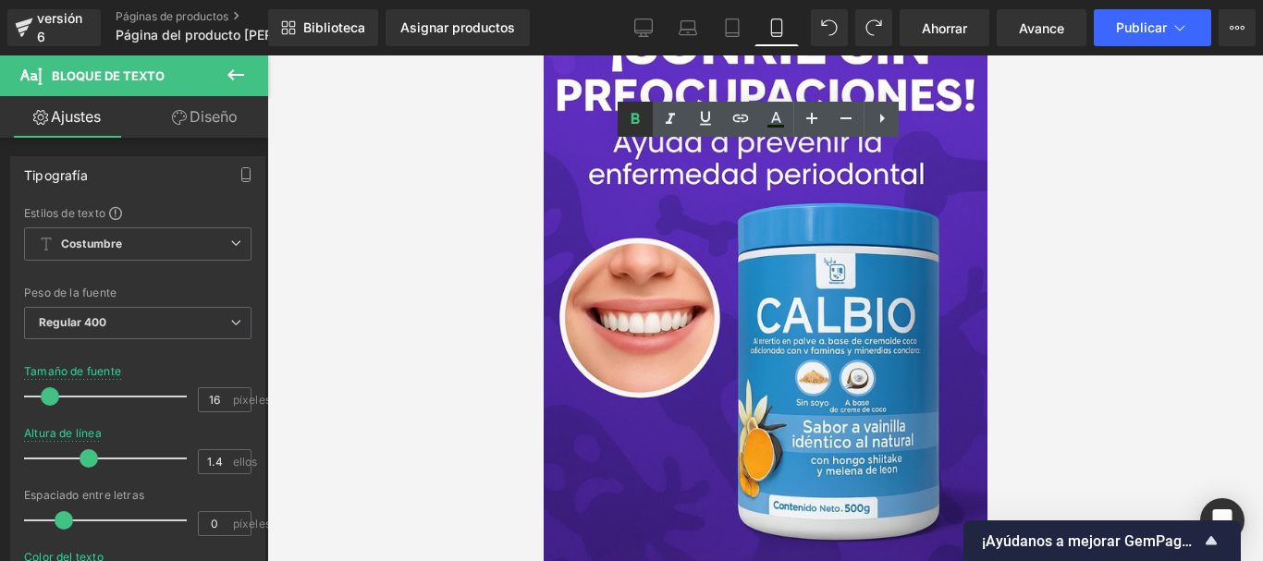
click at [636, 122] on icon at bounding box center [635, 118] width 8 height 11
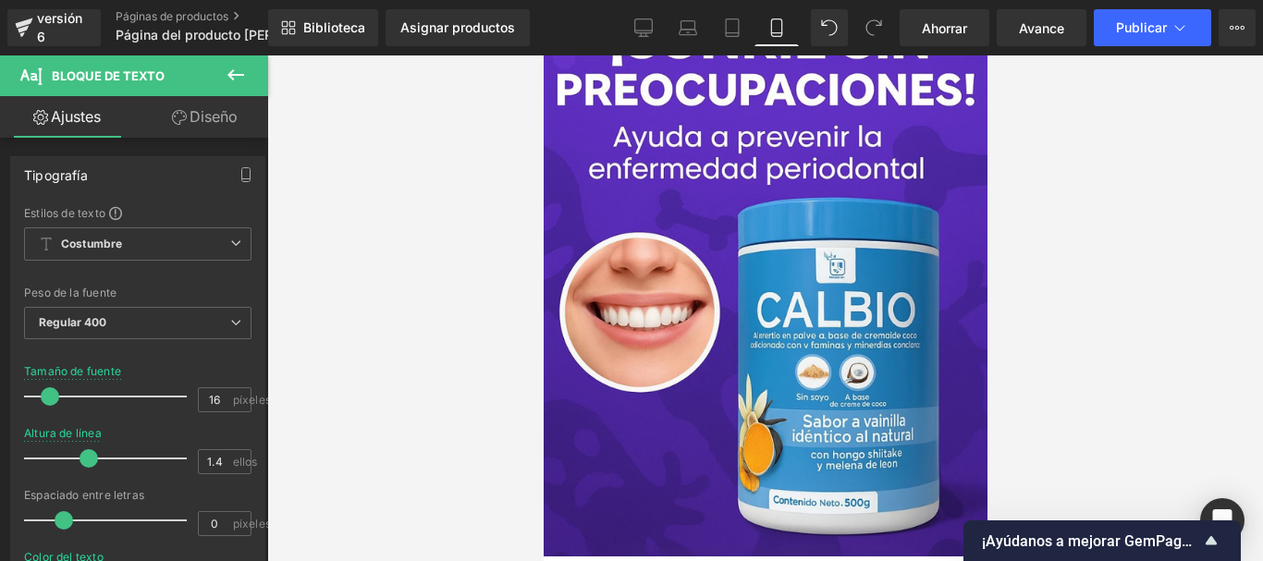
scroll to position [5323, 0]
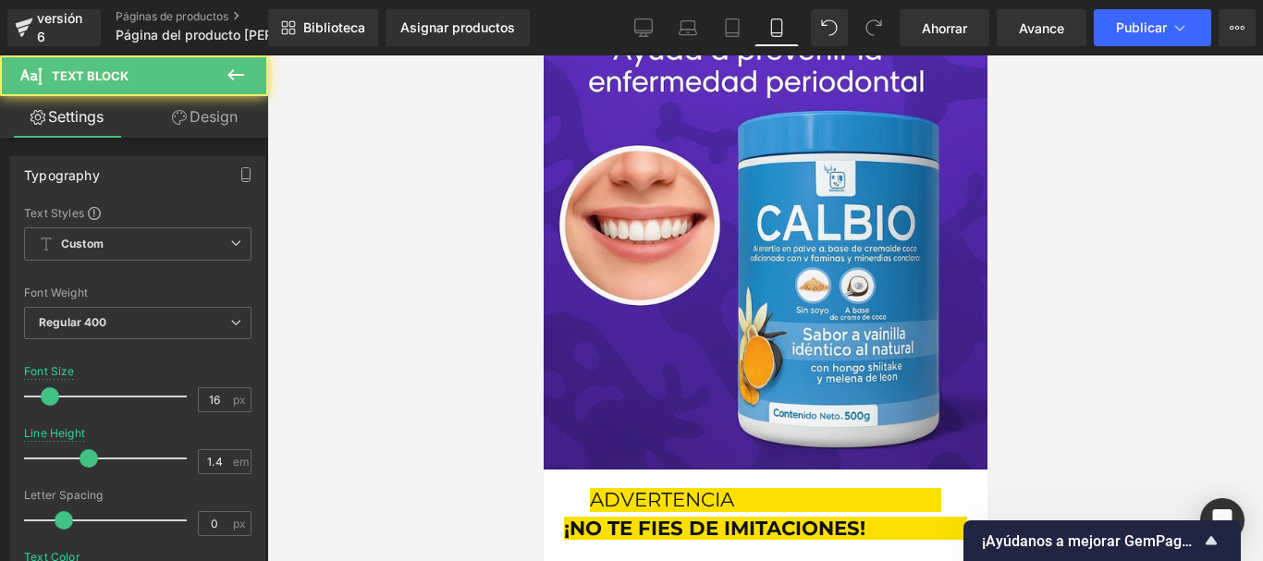
drag, startPoint x: 555, startPoint y: 368, endPoint x: 637, endPoint y: 407, distance: 91.0
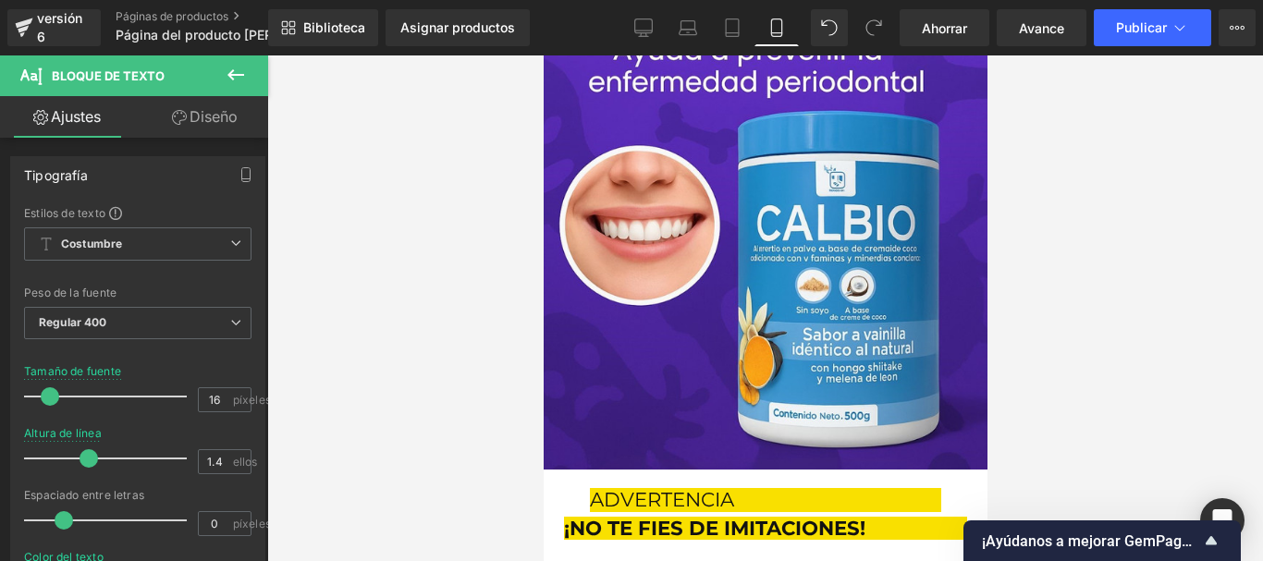
drag, startPoint x: 652, startPoint y: 408, endPoint x: 553, endPoint y: 364, distance: 108.0
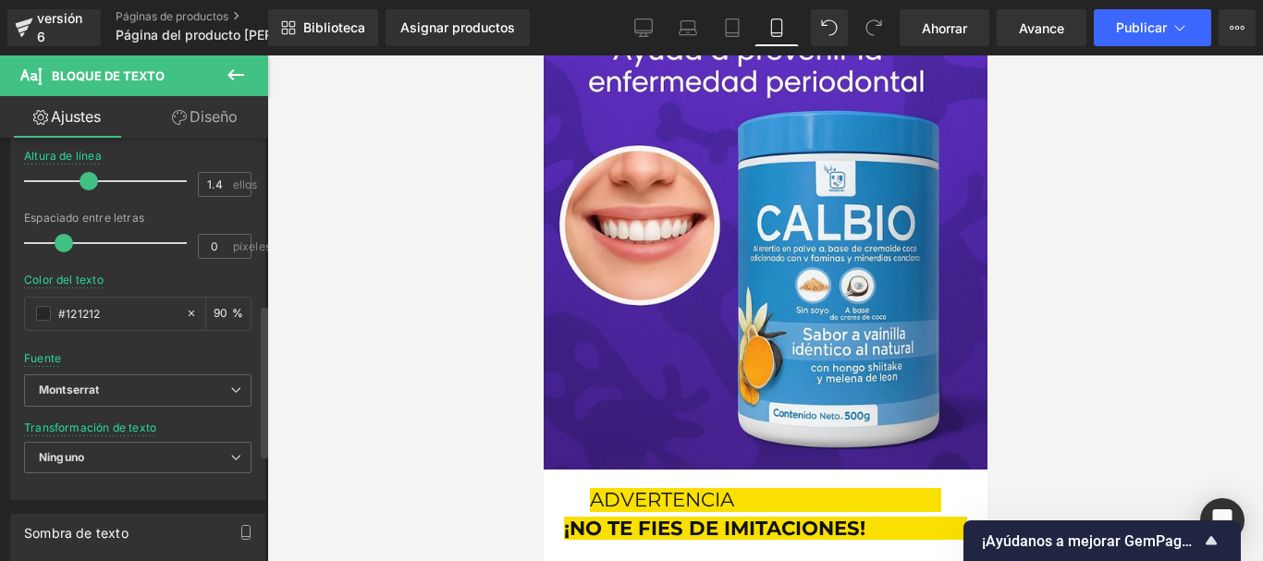
scroll to position [462, 0]
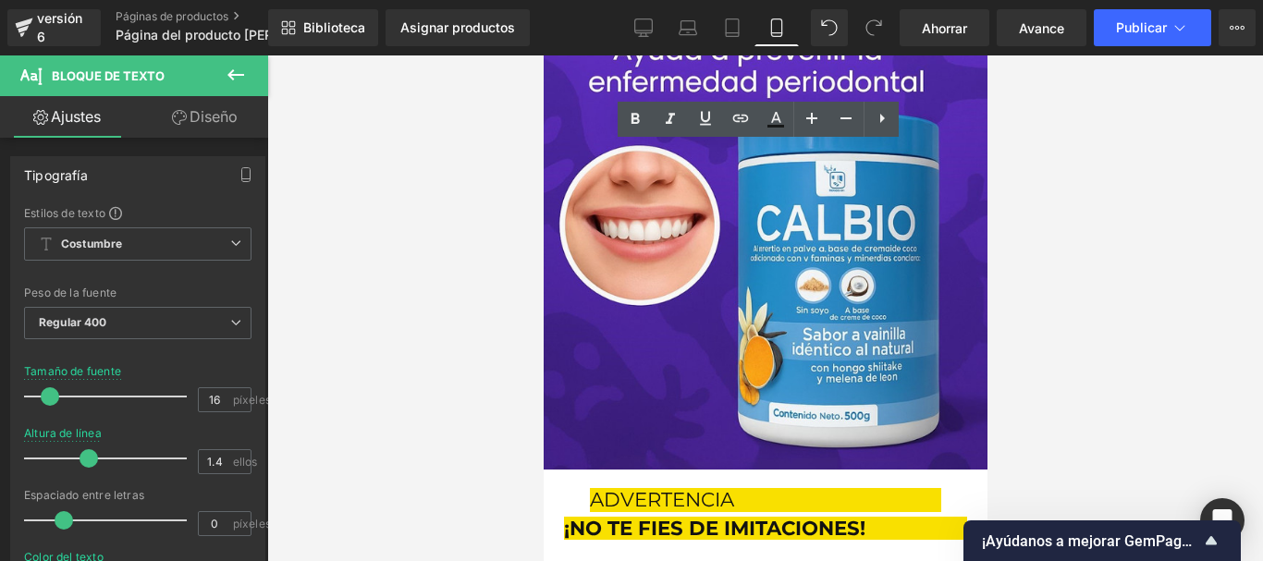
drag, startPoint x: 602, startPoint y: 446, endPoint x: 562, endPoint y: 445, distance: 39.8
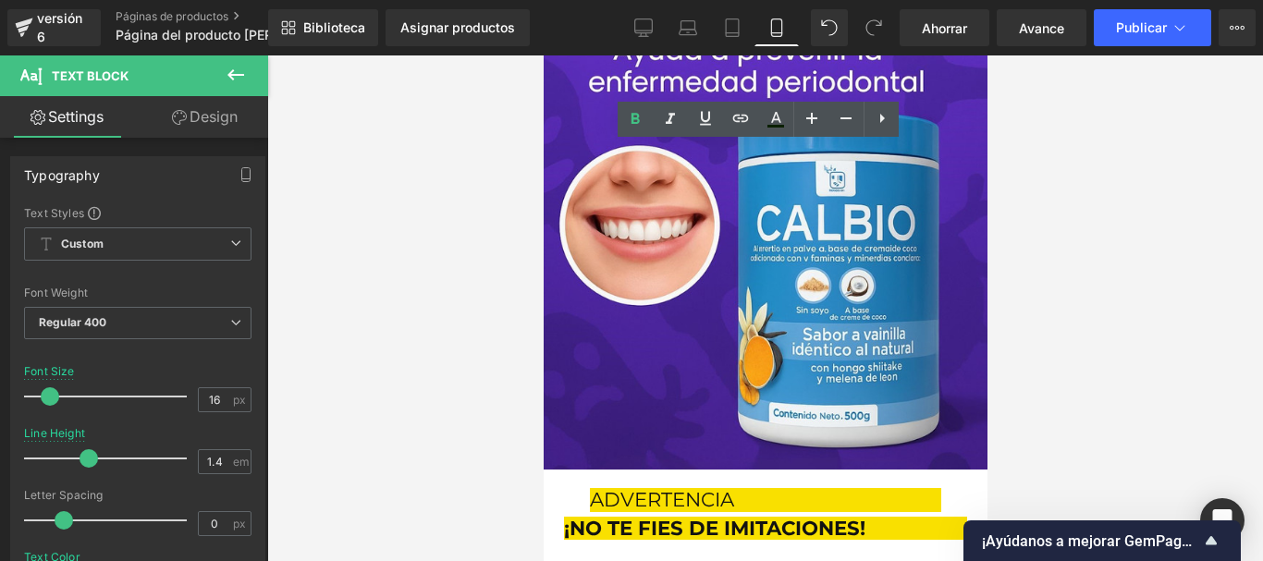
drag, startPoint x: 555, startPoint y: 364, endPoint x: 654, endPoint y: 281, distance: 129.2
click at [639, 123] on icon at bounding box center [635, 119] width 22 height 22
drag, startPoint x: 598, startPoint y: 466, endPoint x: 587, endPoint y: 442, distance: 26.5
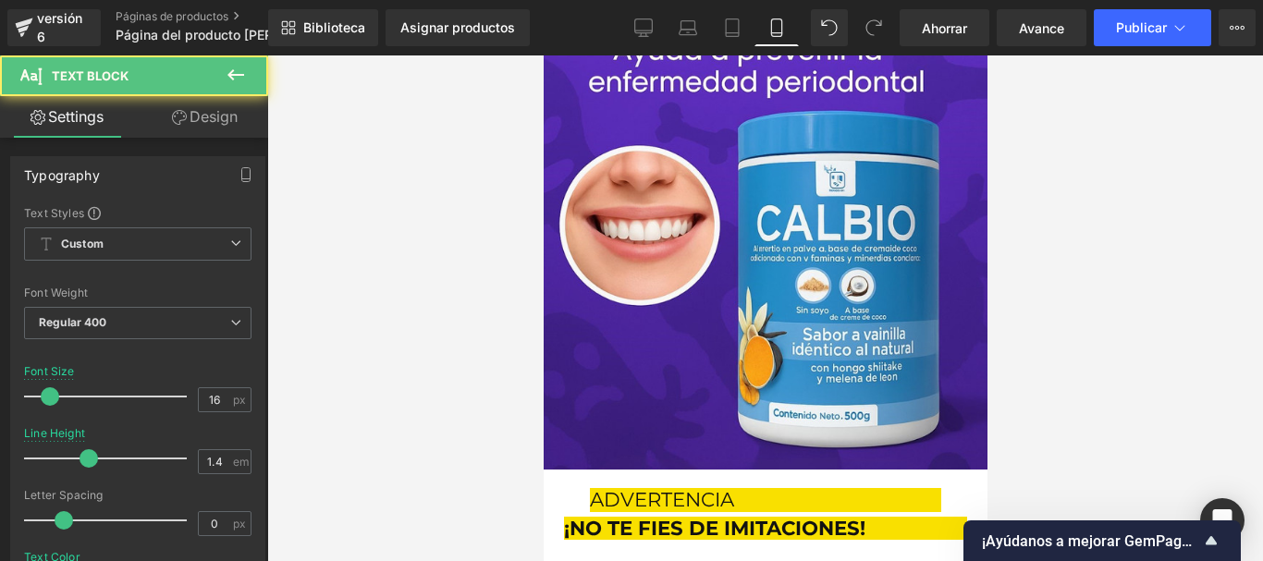
scroll to position [5416, 0]
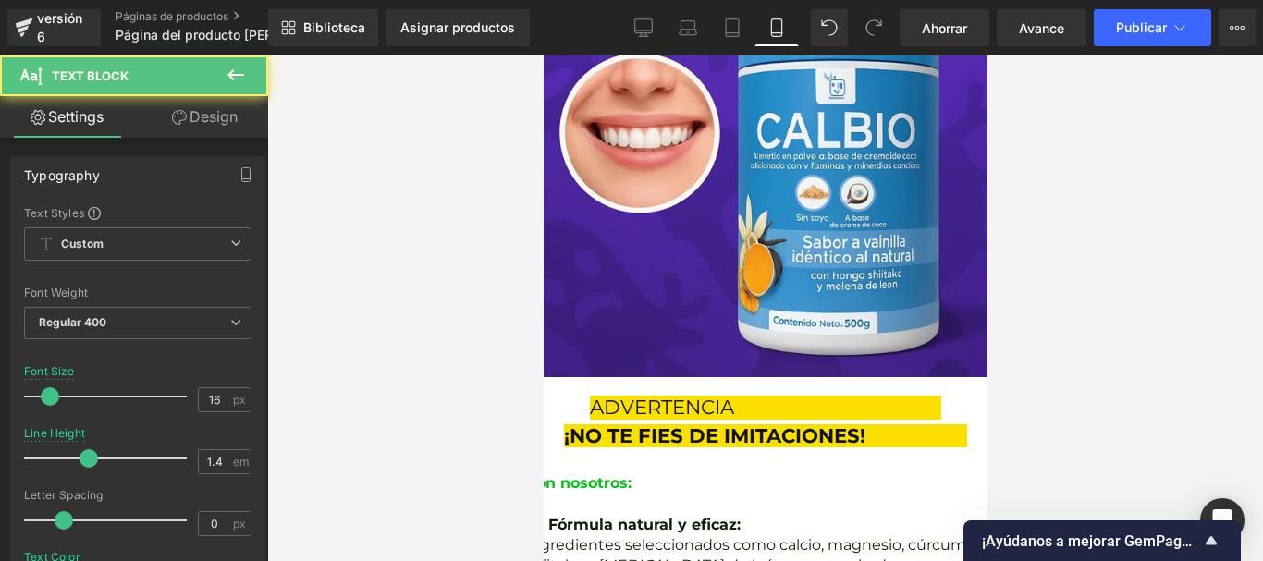
drag, startPoint x: 555, startPoint y: 416, endPoint x: 653, endPoint y: 456, distance: 105.7
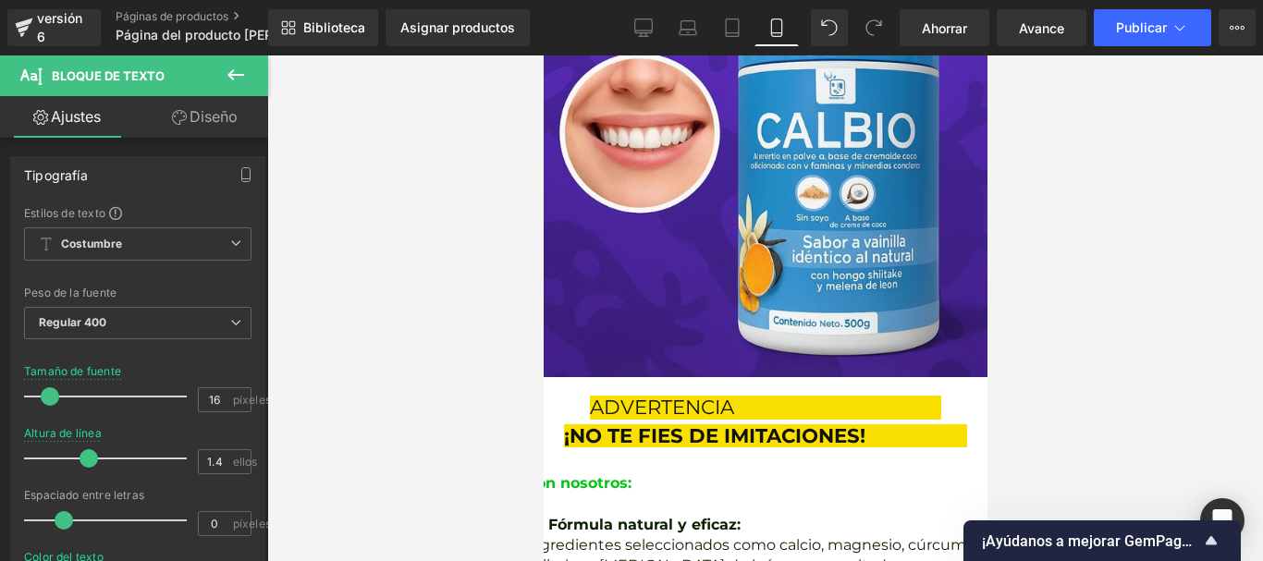
drag, startPoint x: 601, startPoint y: 354, endPoint x: 610, endPoint y: 312, distance: 42.6
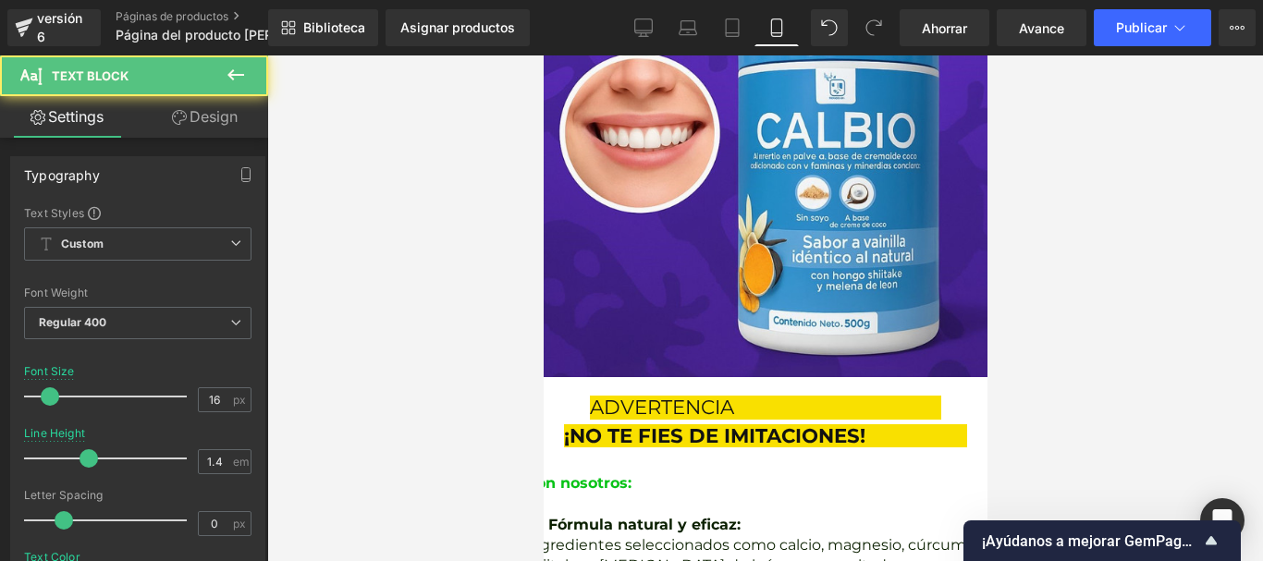
drag, startPoint x: 556, startPoint y: 355, endPoint x: 601, endPoint y: 354, distance: 45.3
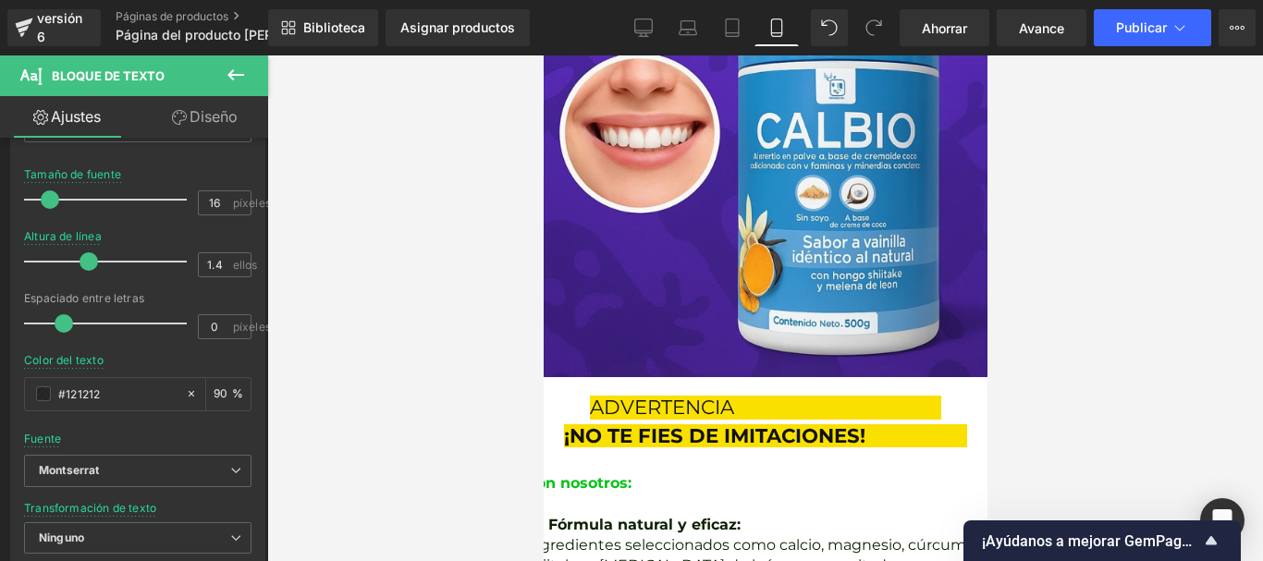
scroll to position [277, 0]
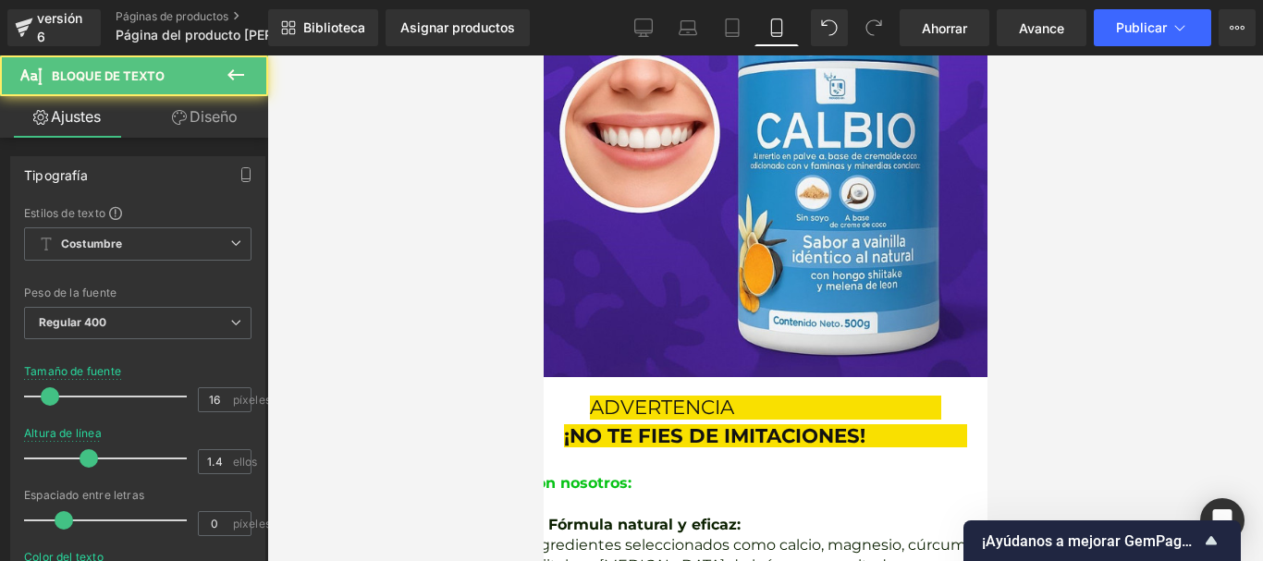
drag, startPoint x: 573, startPoint y: 355, endPoint x: 559, endPoint y: 354, distance: 13.9
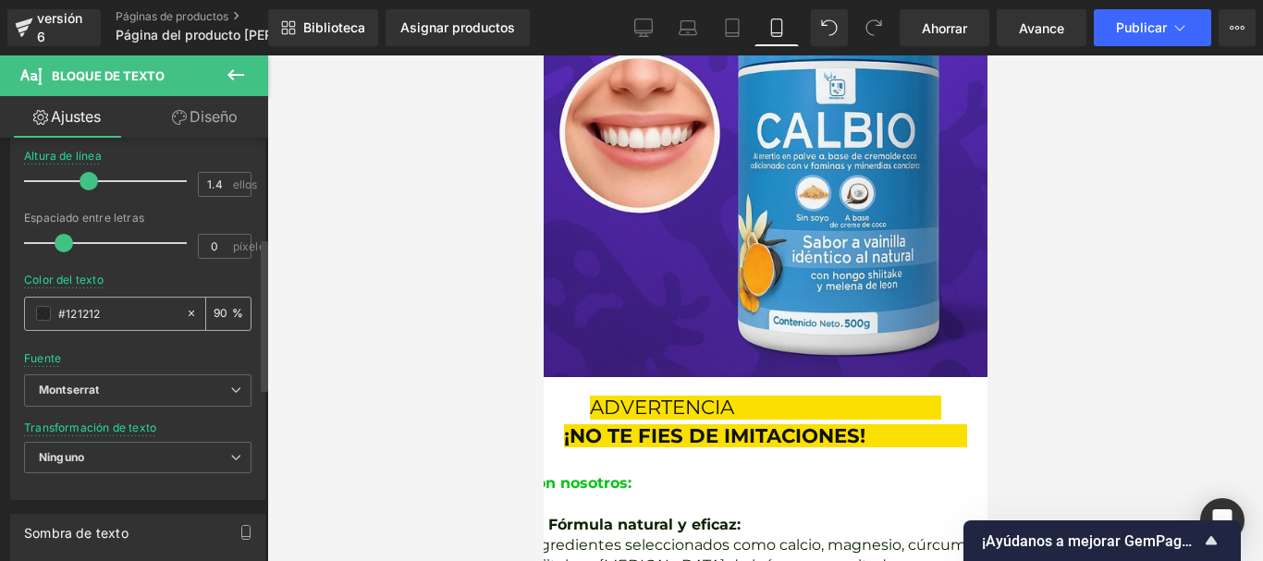
click at [45, 321] on span at bounding box center [43, 313] width 15 height 15
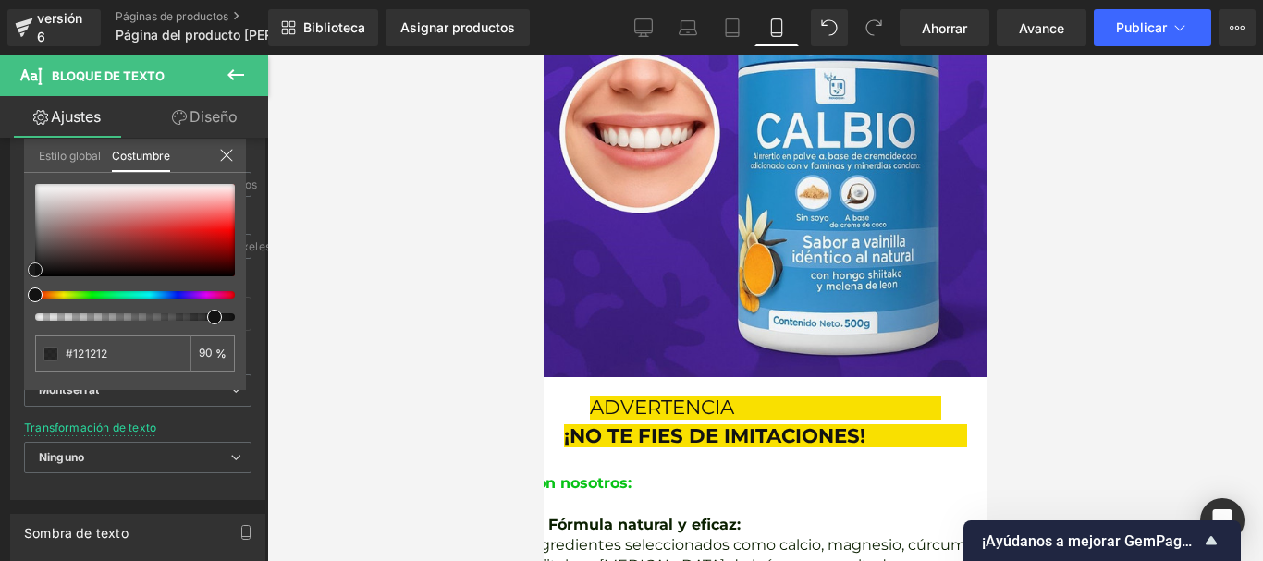
type input "#751313"
type input "#b20000"
type input "#c10000"
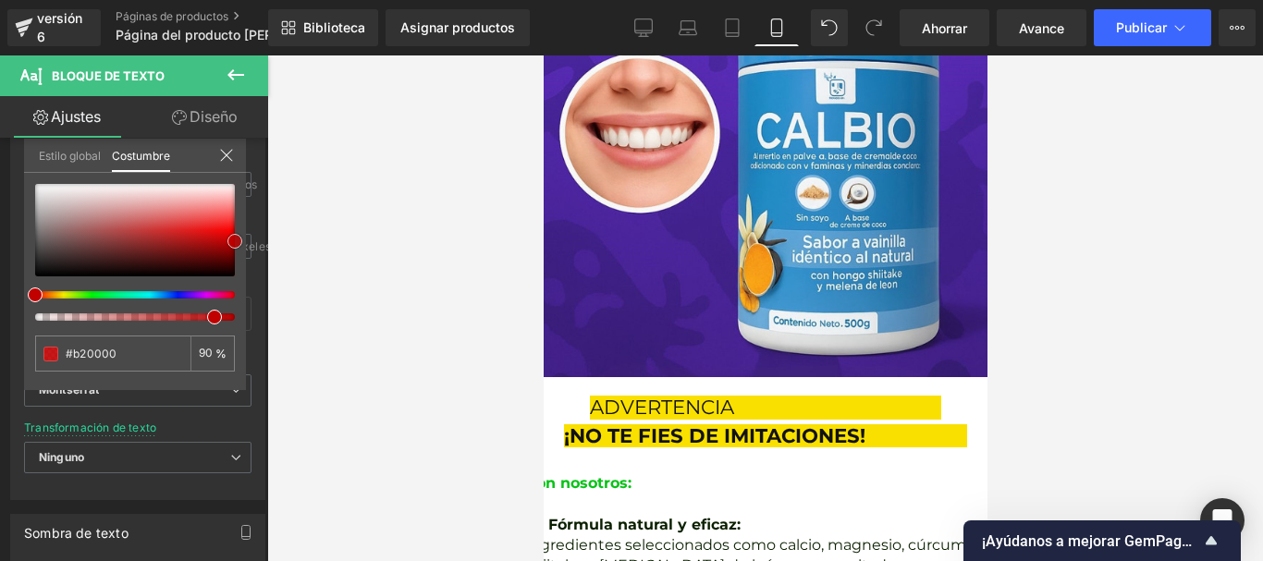
type input "#c10000"
drag, startPoint x: 280, startPoint y: 244, endPoint x: 291, endPoint y: 227, distance: 20.0
click at [291, 227] on div "Image Estás previsualizando cómo funciona el Reestilizará tu página. No puedes …" at bounding box center [631, 296] width 1263 height 592
type input "#f90000"
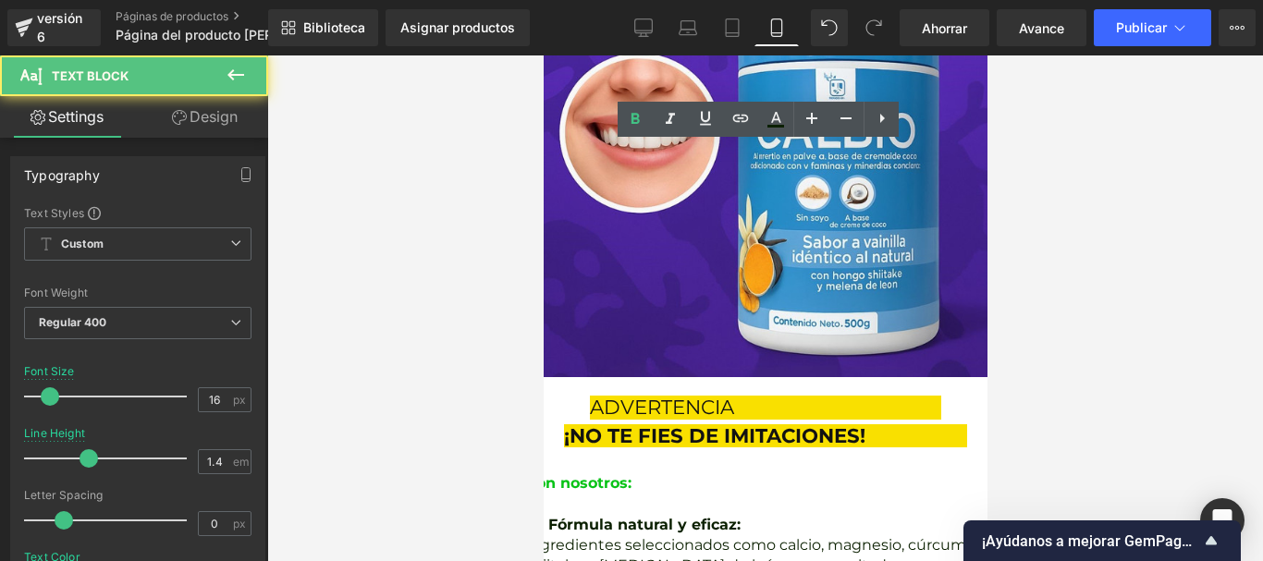
drag, startPoint x: 577, startPoint y: 351, endPoint x: 558, endPoint y: 357, distance: 19.3
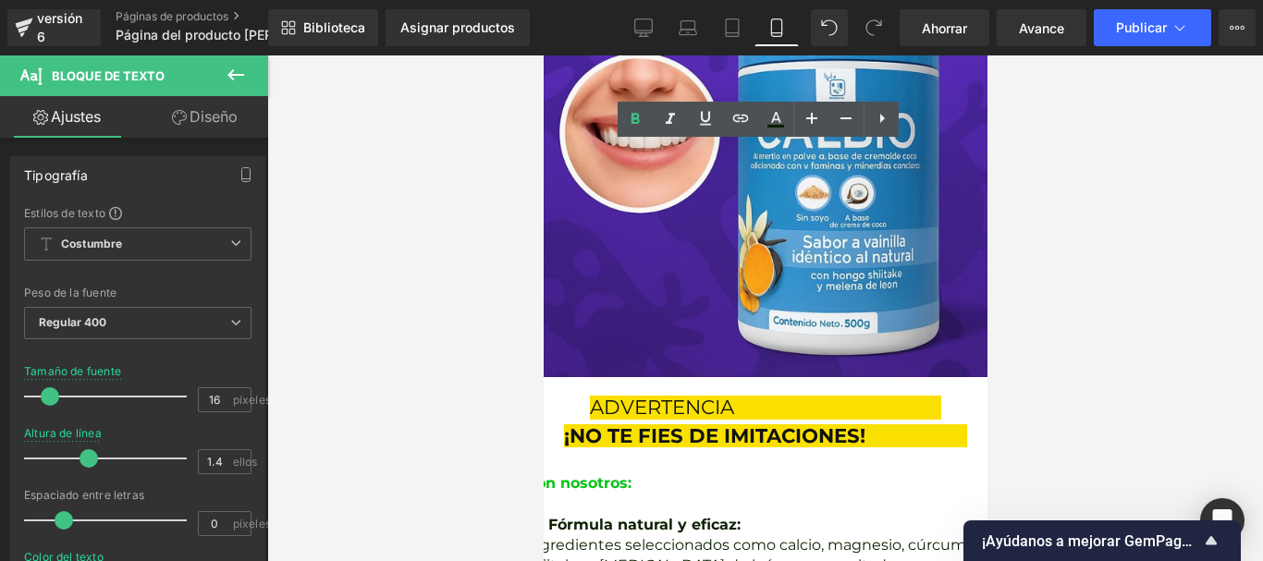
drag, startPoint x: 553, startPoint y: 354, endPoint x: 702, endPoint y: 184, distance: 226.6
click at [633, 125] on icon at bounding box center [635, 119] width 22 height 22
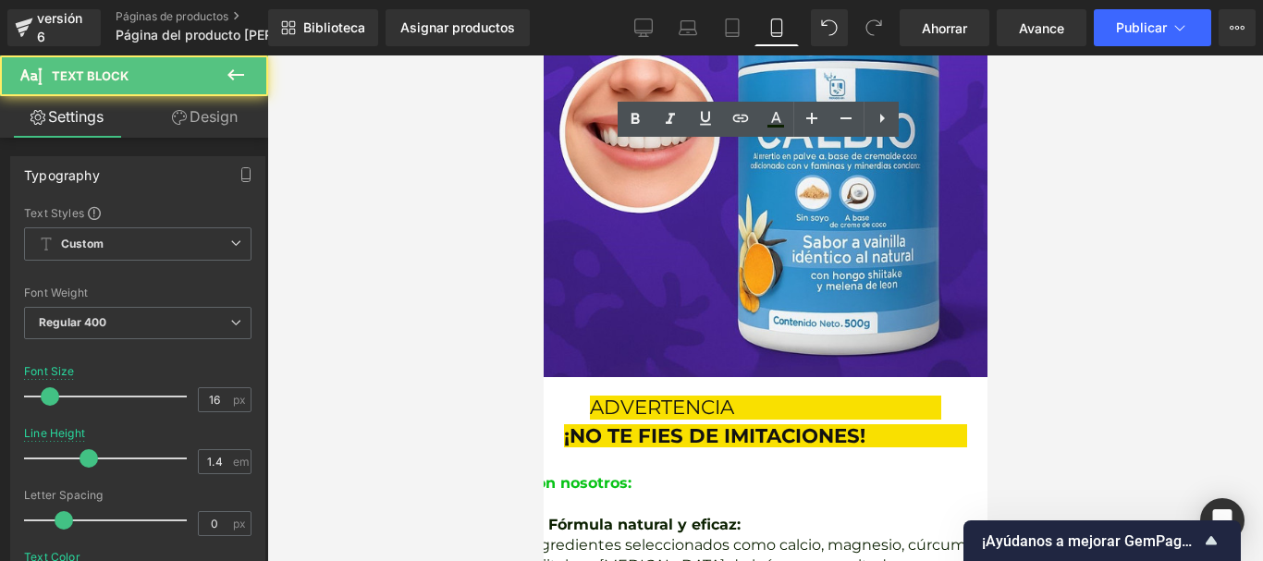
drag, startPoint x: 568, startPoint y: 354, endPoint x: 638, endPoint y: 234, distance: 139.2
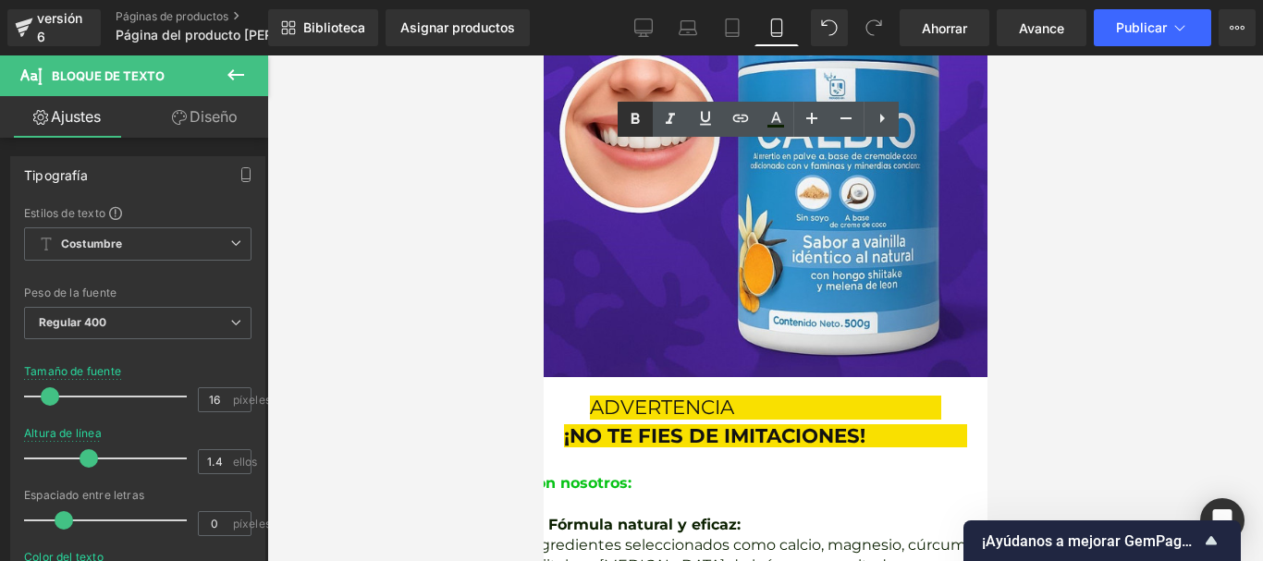
click at [637, 132] on link at bounding box center [634, 119] width 35 height 35
click at [774, 121] on icon at bounding box center [775, 119] width 22 height 22
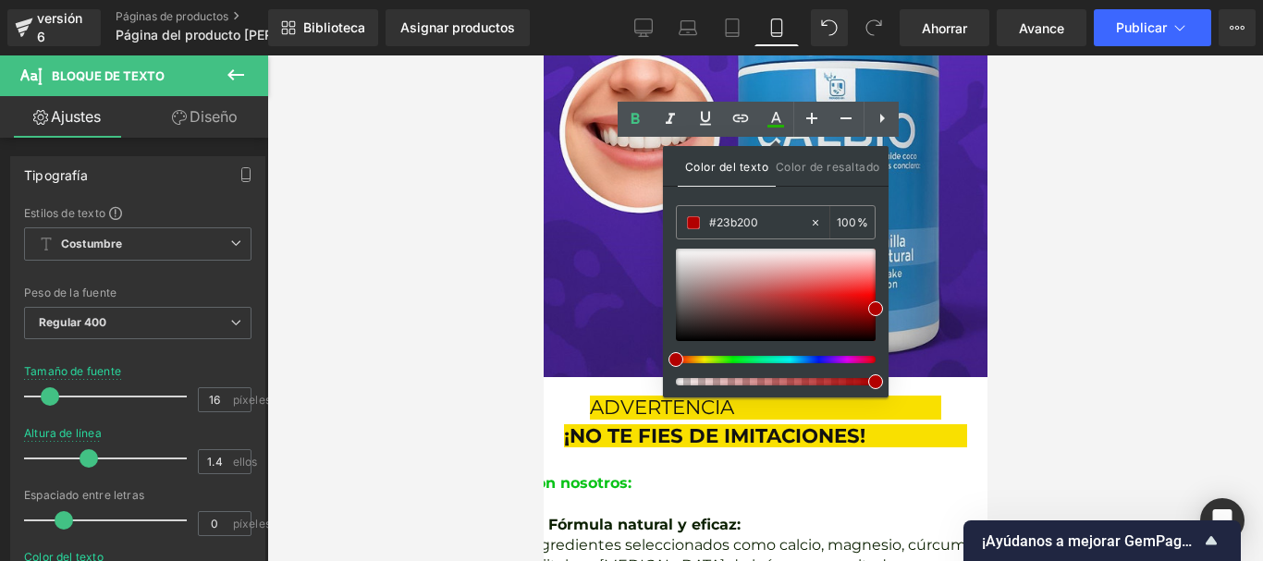
drag, startPoint x: 1207, startPoint y: 418, endPoint x: 659, endPoint y: 355, distance: 551.7
drag, startPoint x: 624, startPoint y: 438, endPoint x: 657, endPoint y: 452, distance: 36.0
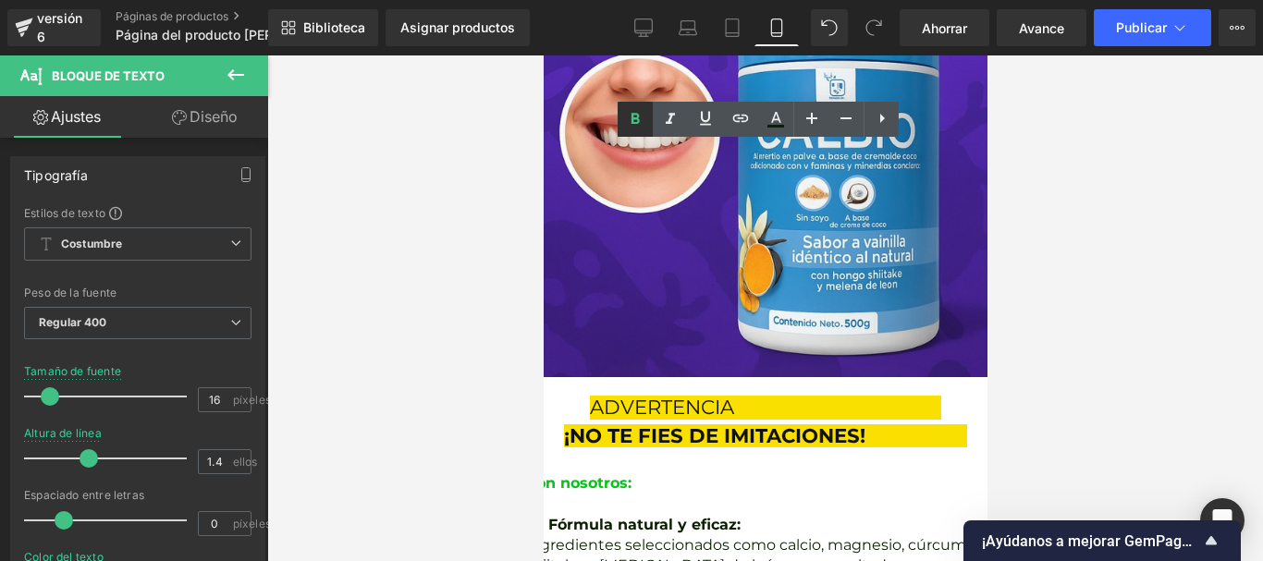
click at [636, 120] on icon at bounding box center [635, 119] width 22 height 22
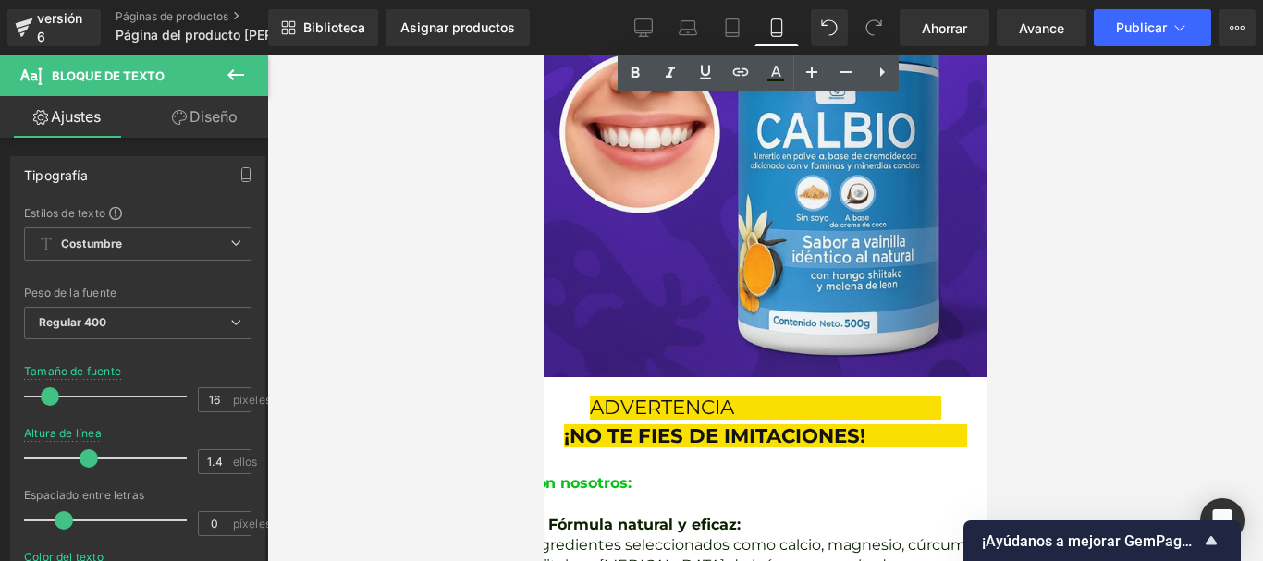
scroll to position [5601, 0]
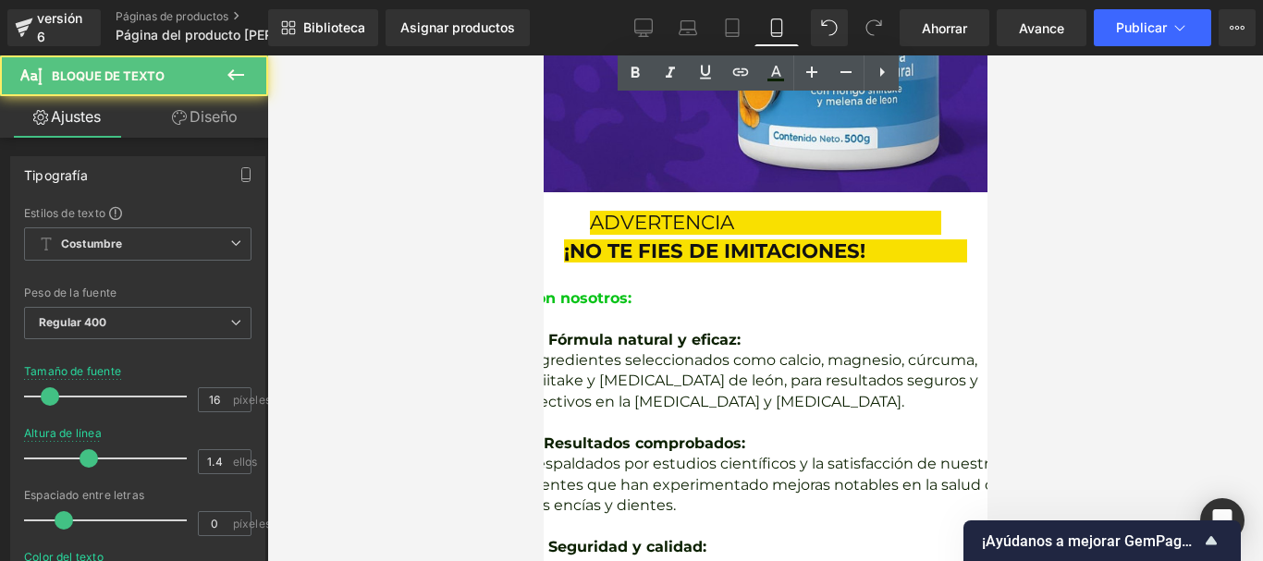
drag, startPoint x: 886, startPoint y: 355, endPoint x: 944, endPoint y: 345, distance: 58.2
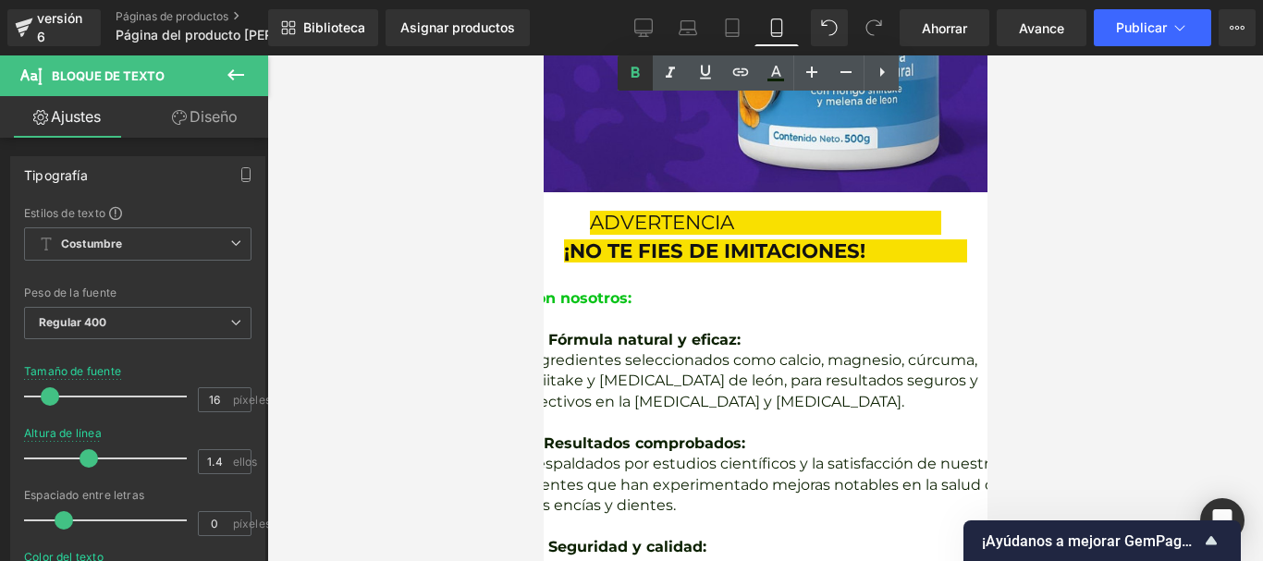
click at [630, 70] on icon at bounding box center [635, 73] width 22 height 22
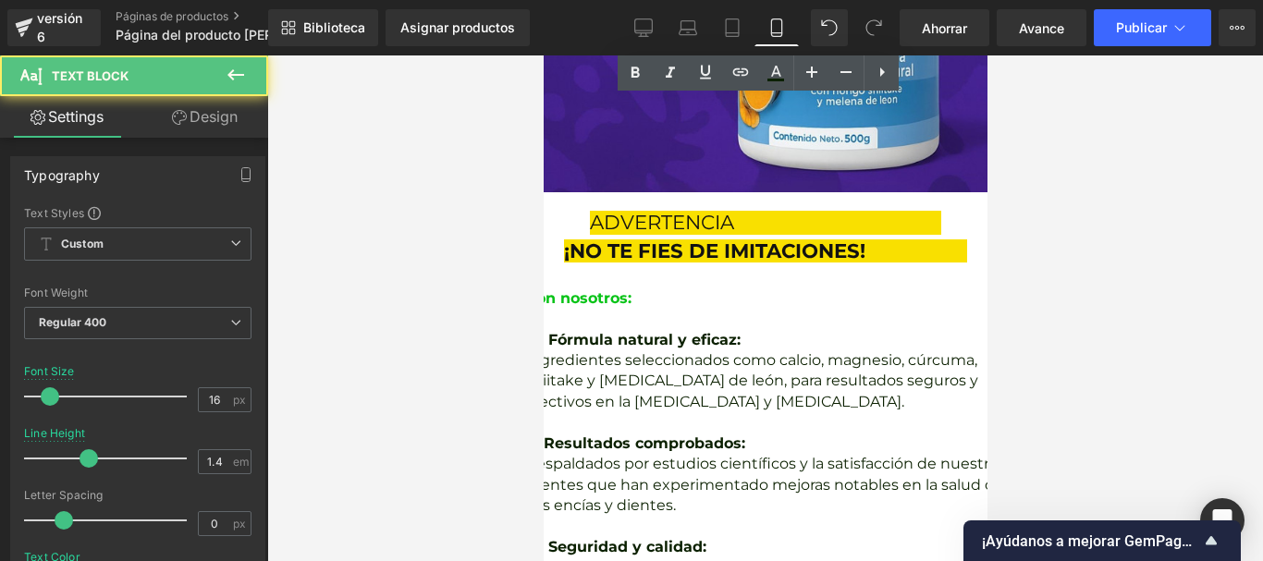
drag, startPoint x: 774, startPoint y: 433, endPoint x: 837, endPoint y: 445, distance: 64.9
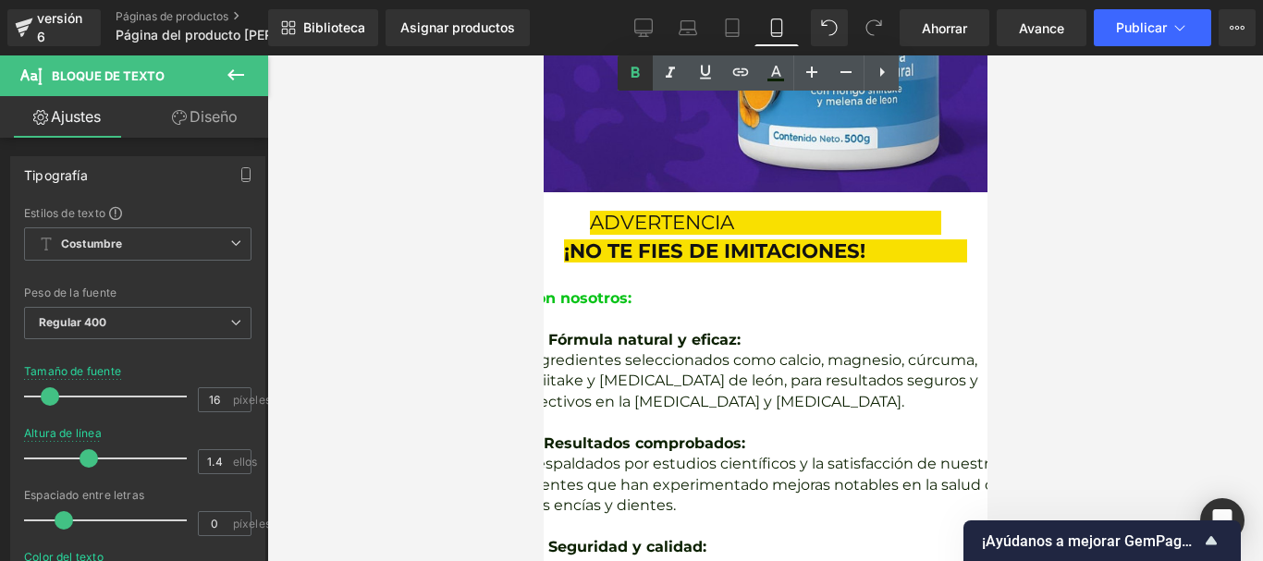
click at [631, 75] on icon at bounding box center [635, 72] width 8 height 11
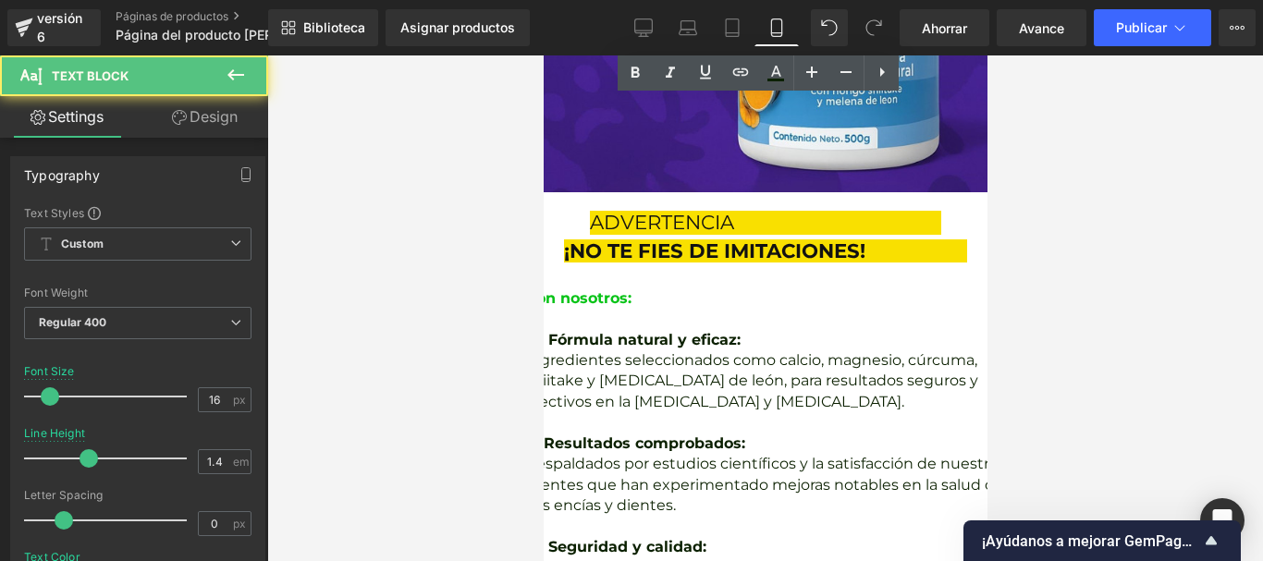
drag, startPoint x: 556, startPoint y: 168, endPoint x: 599, endPoint y: 170, distance: 42.6
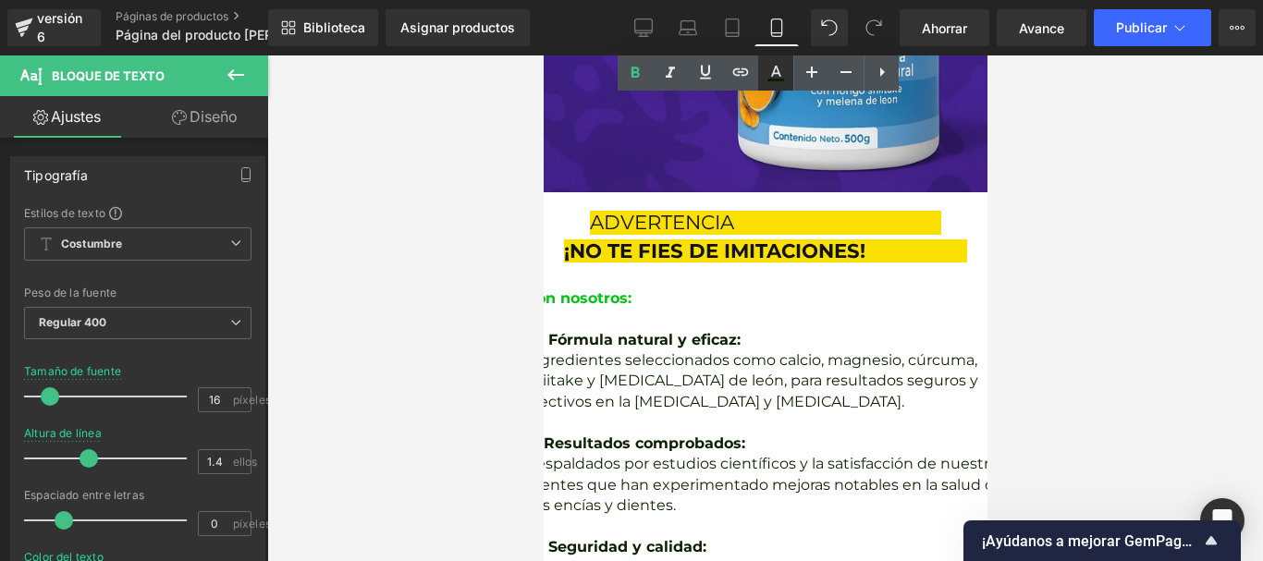
click at [781, 63] on icon at bounding box center [775, 73] width 22 height 22
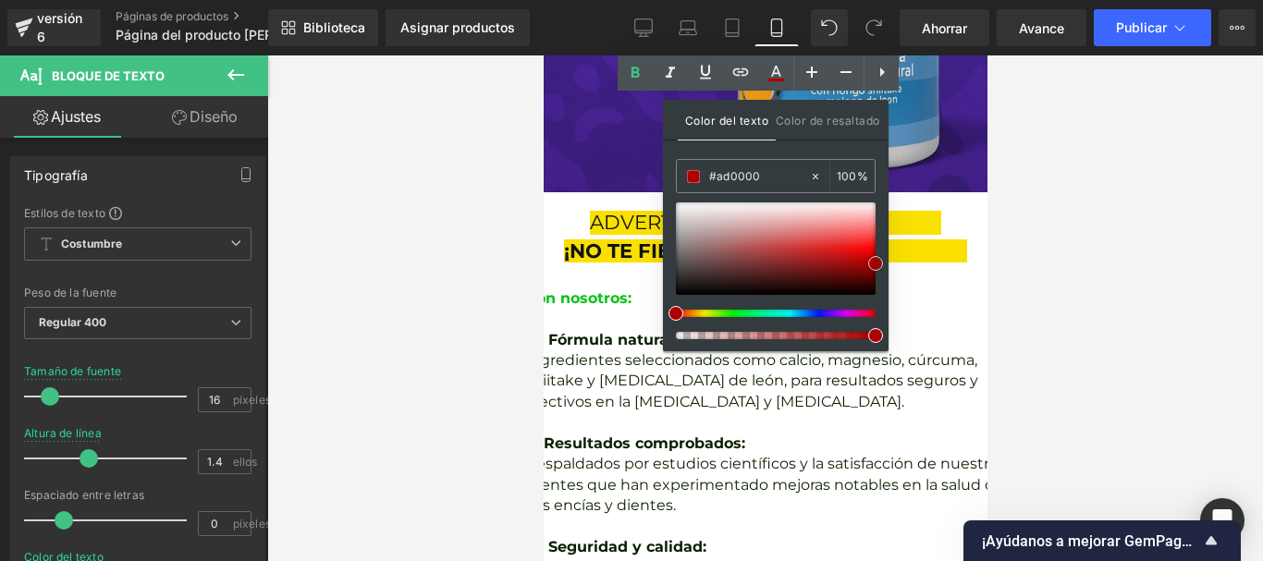
drag, startPoint x: 1425, startPoint y: 312, endPoint x: 921, endPoint y: 248, distance: 508.8
type input "#d60000"
click at [879, 255] on span at bounding box center [875, 256] width 15 height 15
click at [1065, 226] on div at bounding box center [765, 308] width 996 height 506
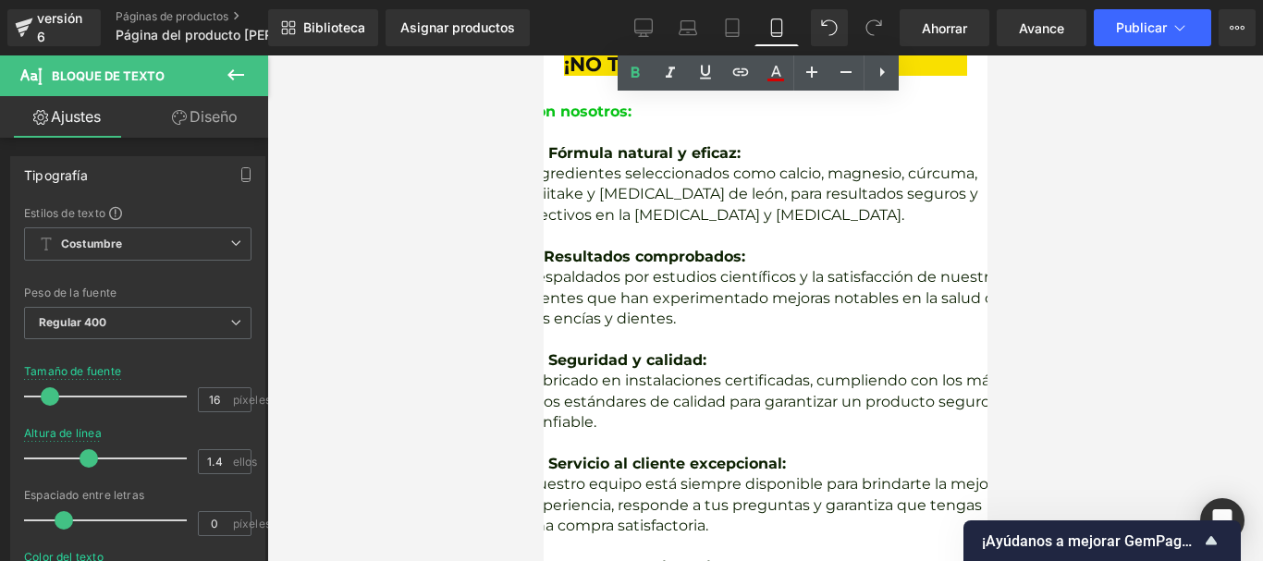
scroll to position [5970, 0]
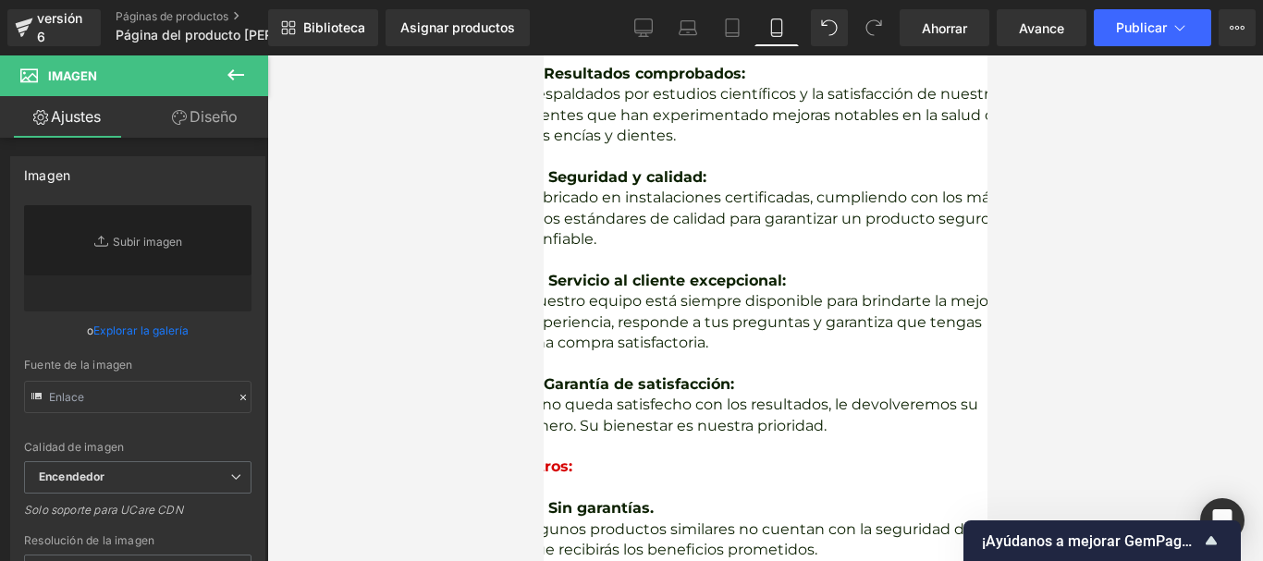
type input "[URL][DOMAIN_NAME]"
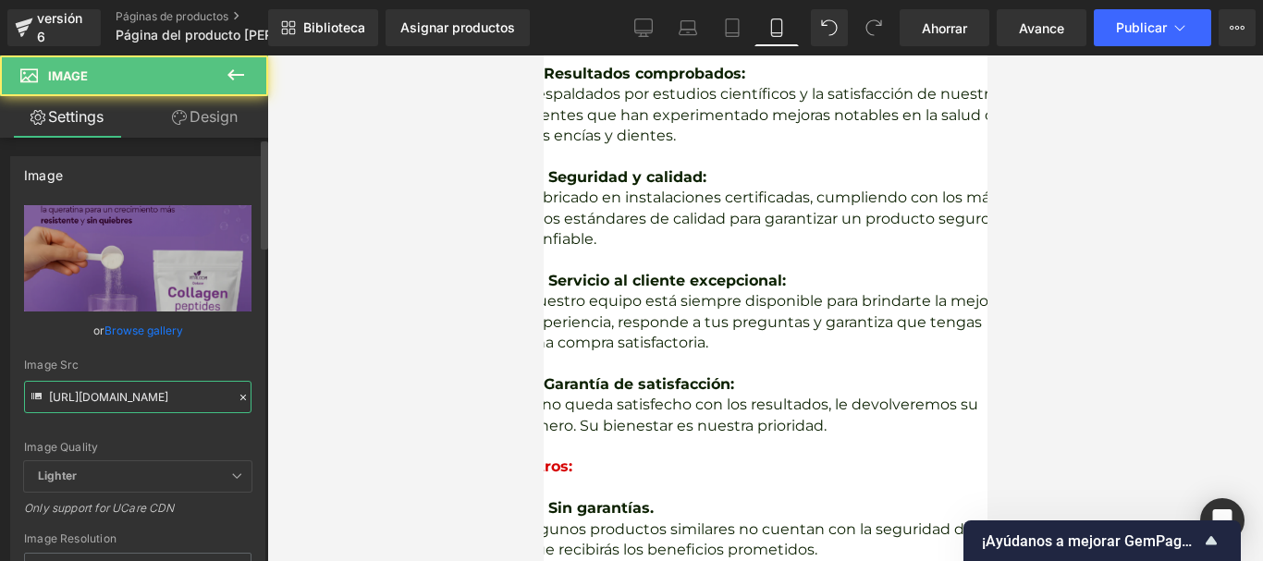
click at [109, 409] on input "[URL][DOMAIN_NAME]" at bounding box center [137, 397] width 227 height 32
click at [110, 409] on input "[URL][DOMAIN_NAME]" at bounding box center [137, 397] width 227 height 32
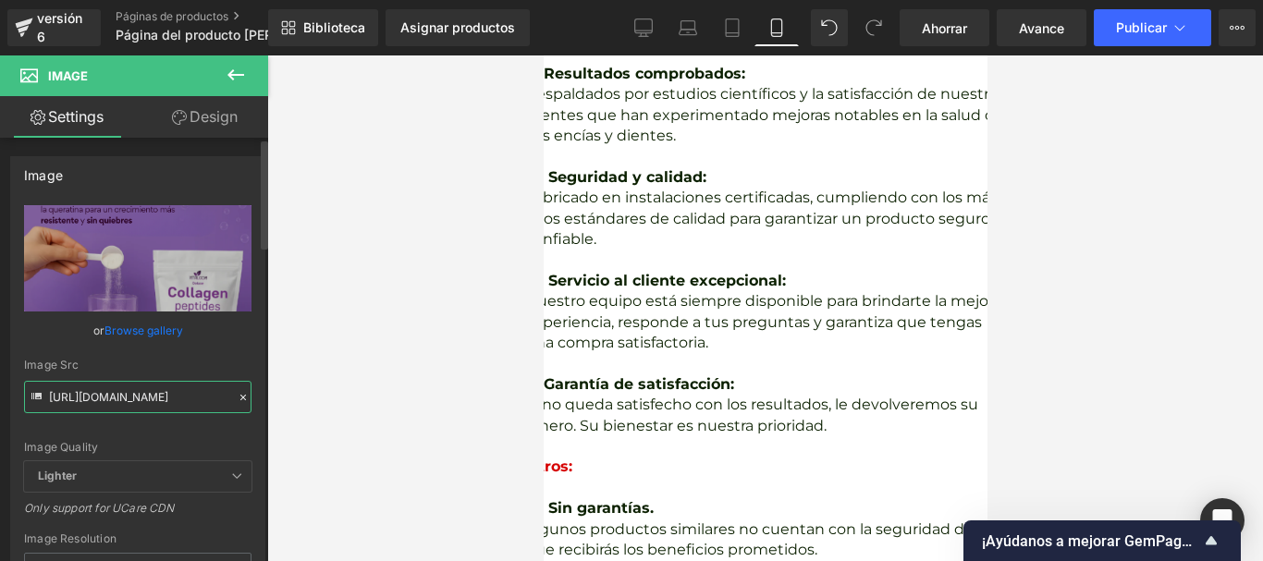
click at [111, 409] on input "[URL][DOMAIN_NAME]" at bounding box center [137, 397] width 227 height 32
paste input "pVfyk4hq/[DOMAIN_NAME]"
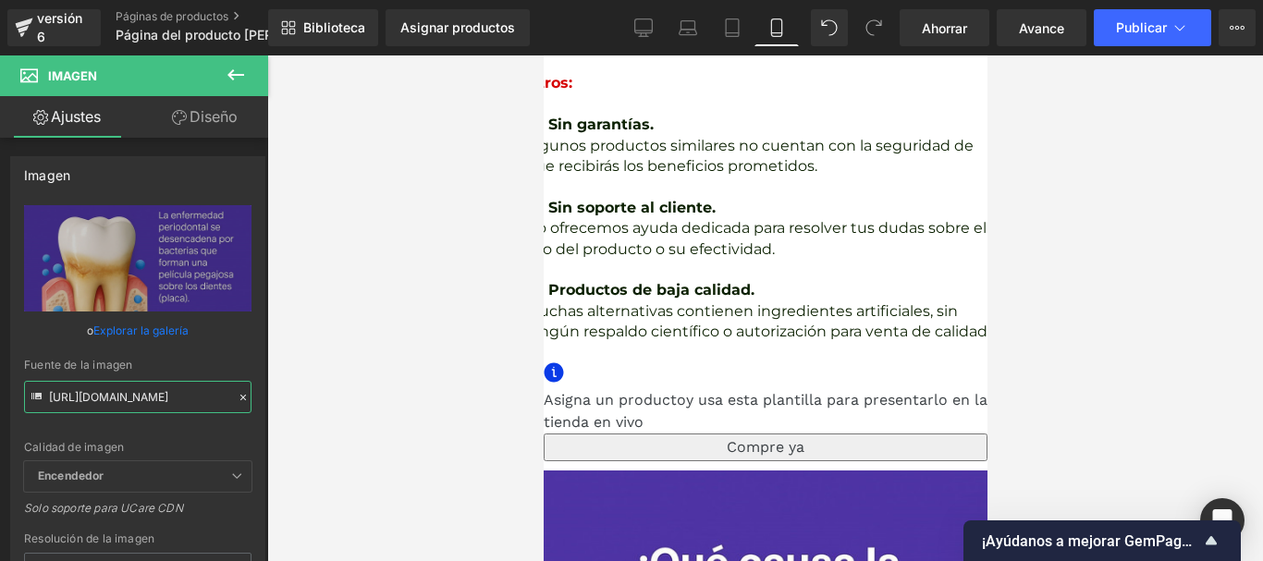
scroll to position [6525, 0]
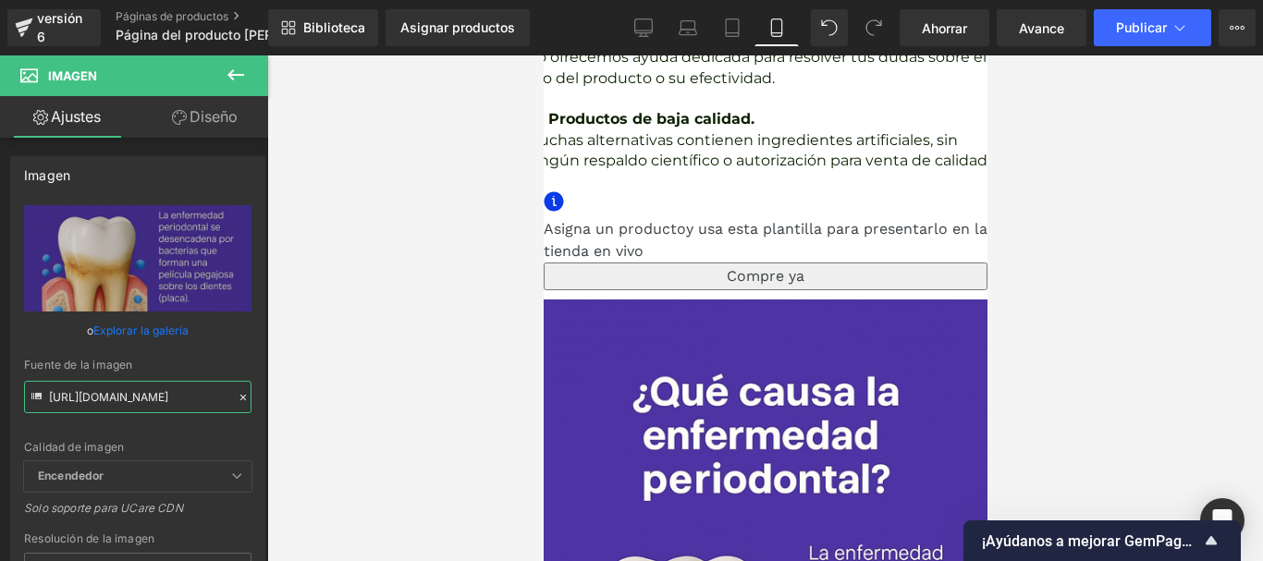
type input "[URL][DOMAIN_NAME]"
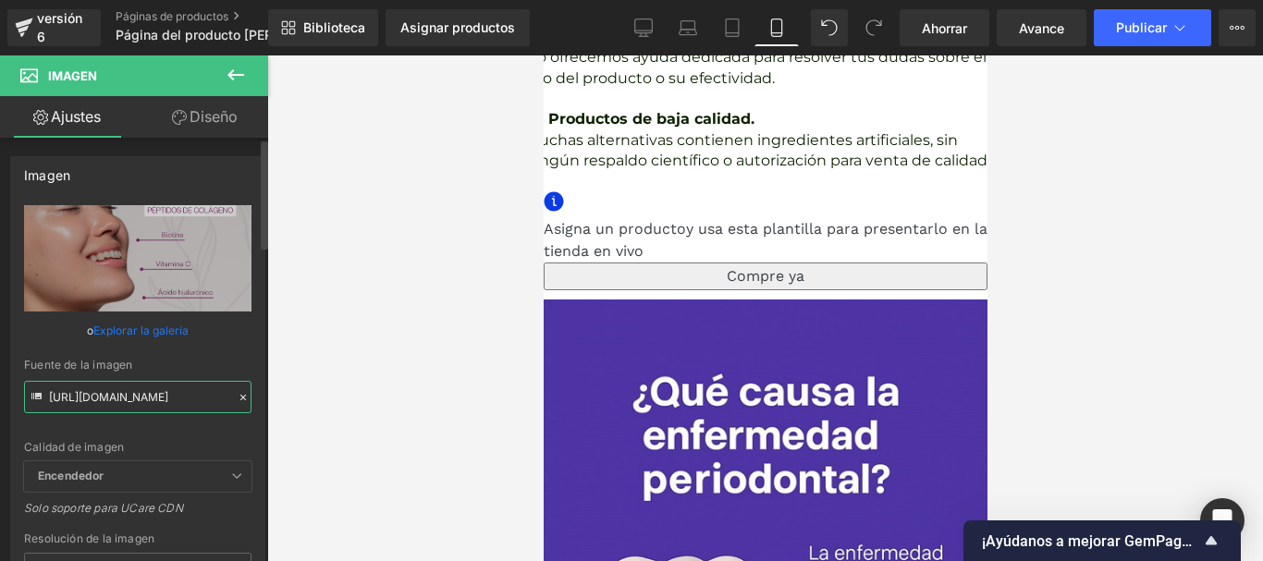
click at [133, 404] on input "[URL][DOMAIN_NAME]" at bounding box center [137, 397] width 227 height 32
paste input "rsNmmR21/[DOMAIN_NAME]"
type input "[URL][DOMAIN_NAME]"
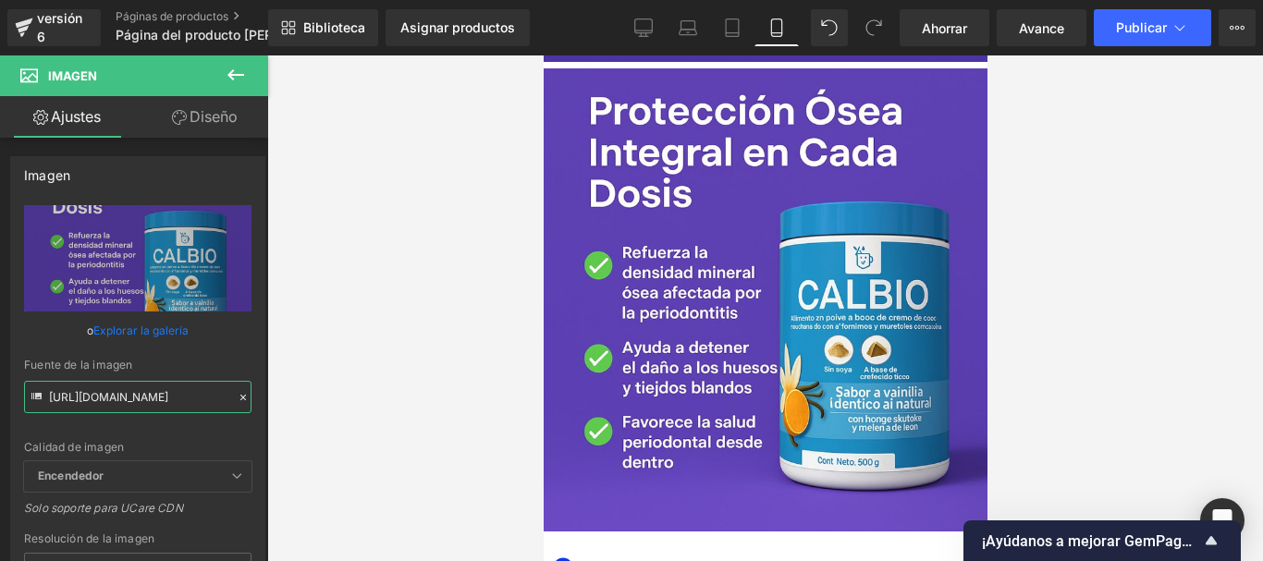
scroll to position [6617, 0]
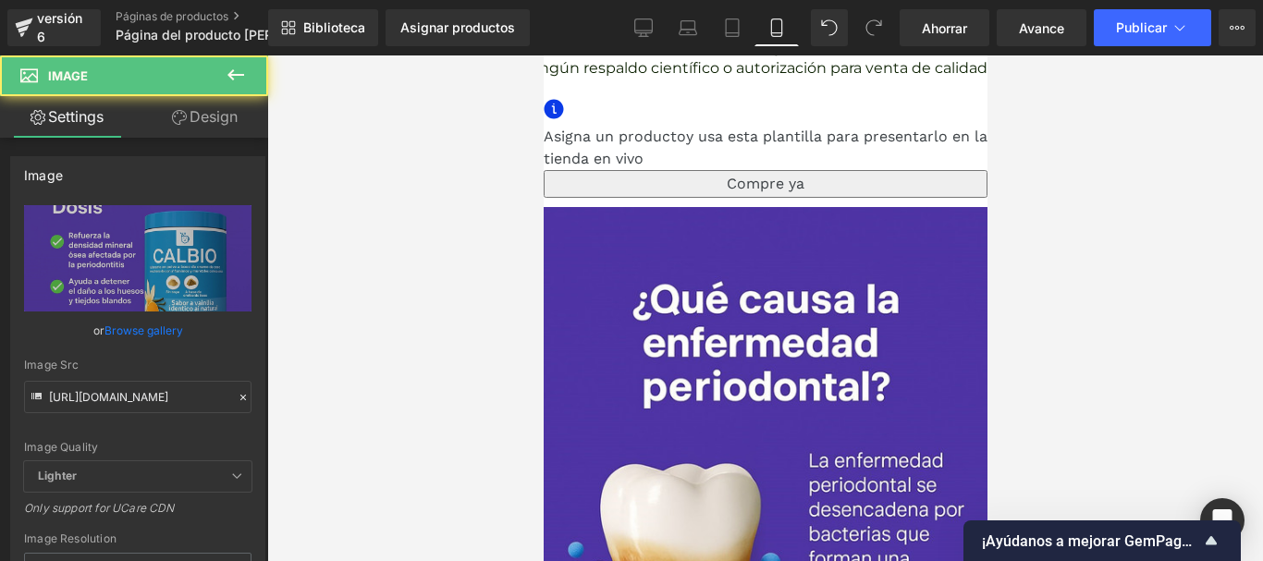
click at [543, 55] on icon at bounding box center [543, 55] width 0 height 0
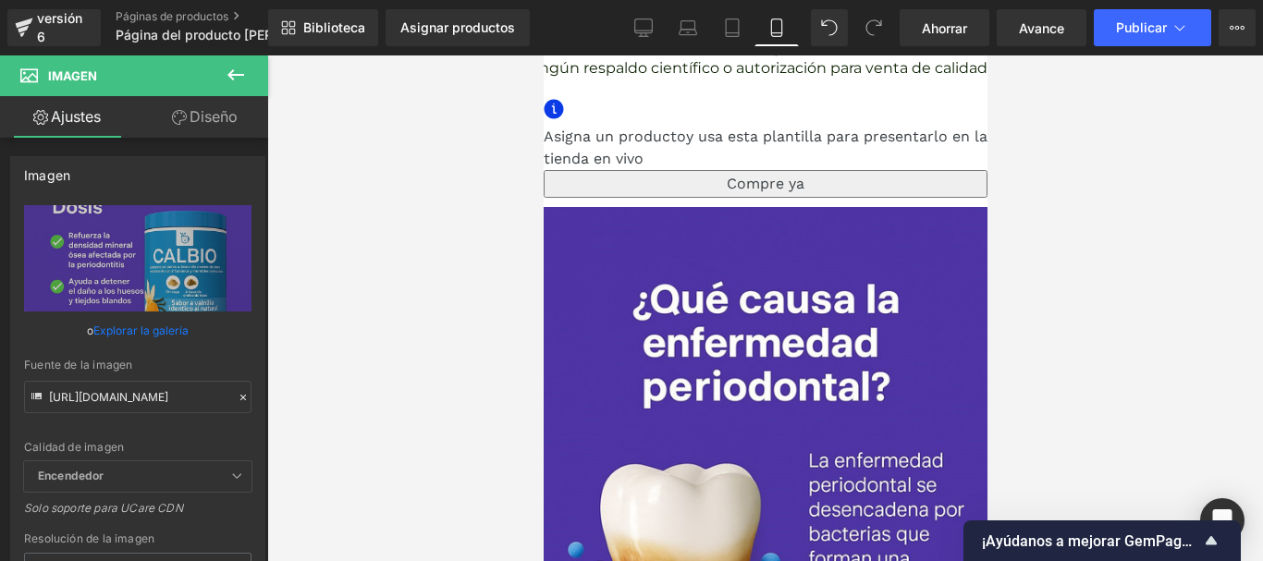
click at [543, 55] on icon at bounding box center [543, 55] width 0 height 0
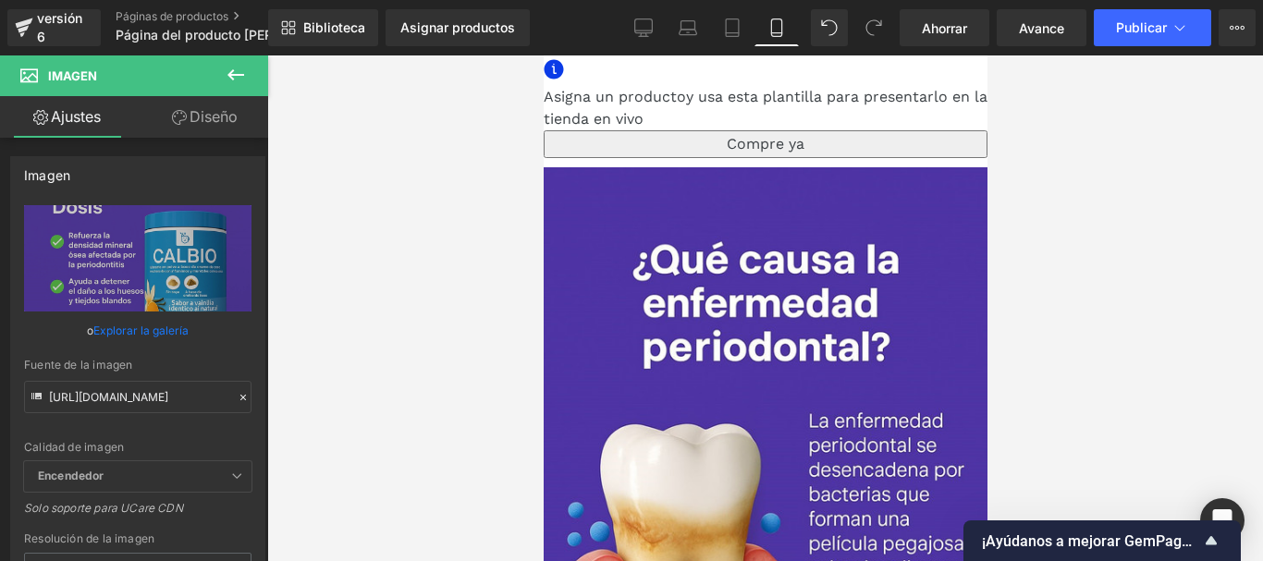
scroll to position [6959, 0]
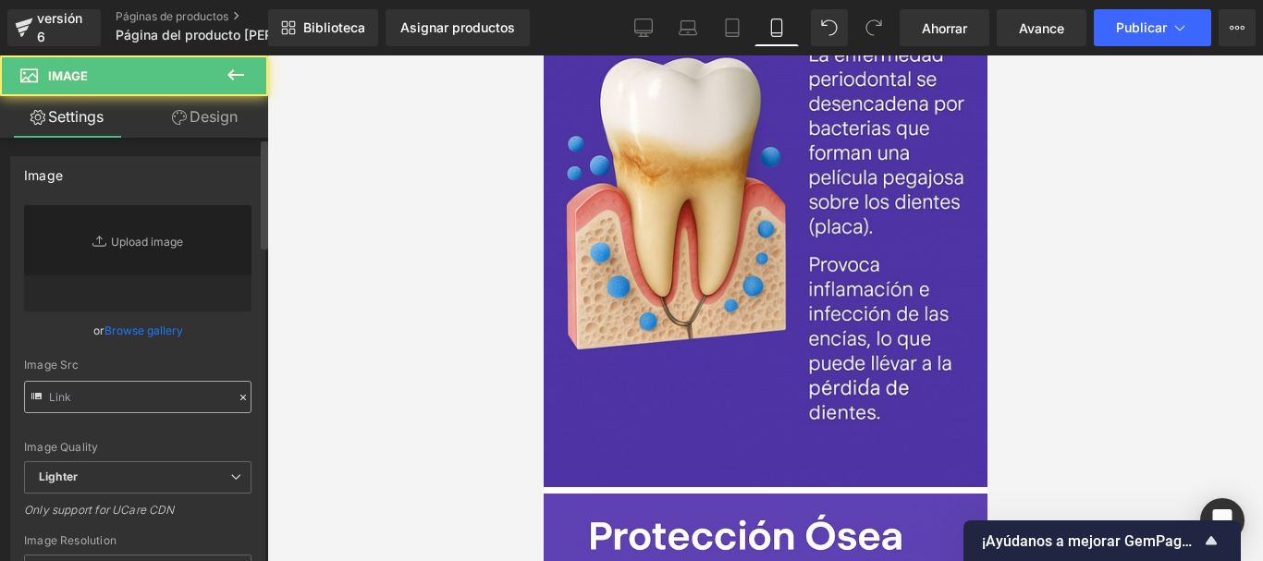
scroll to position [6855, 0]
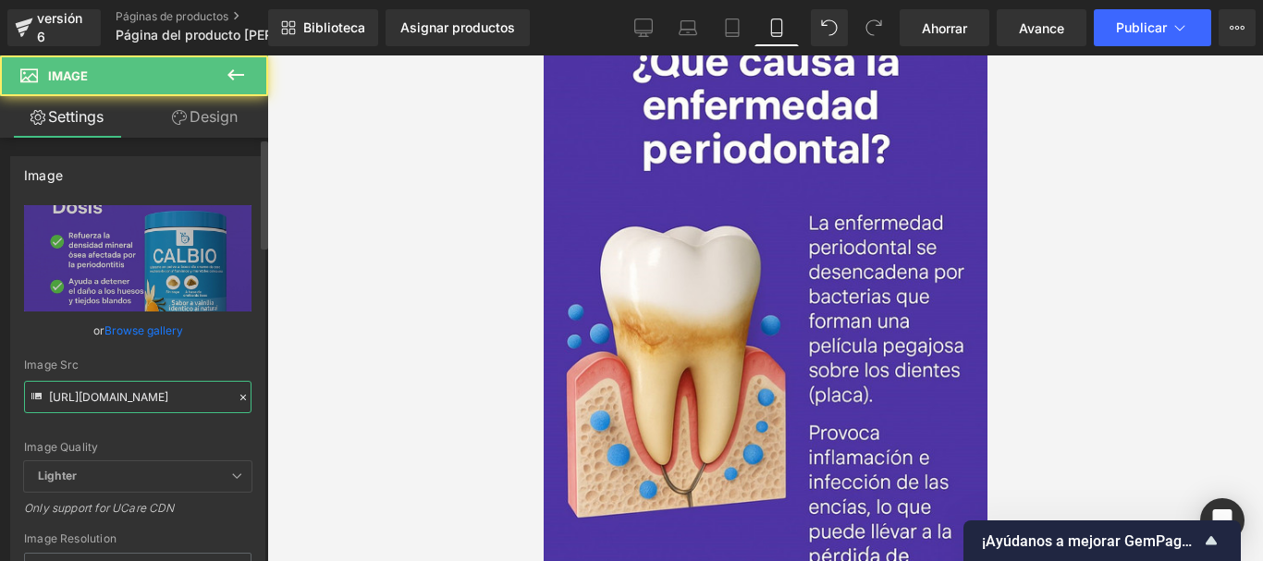
click at [150, 396] on input "[URL][DOMAIN_NAME]" at bounding box center [137, 397] width 227 height 32
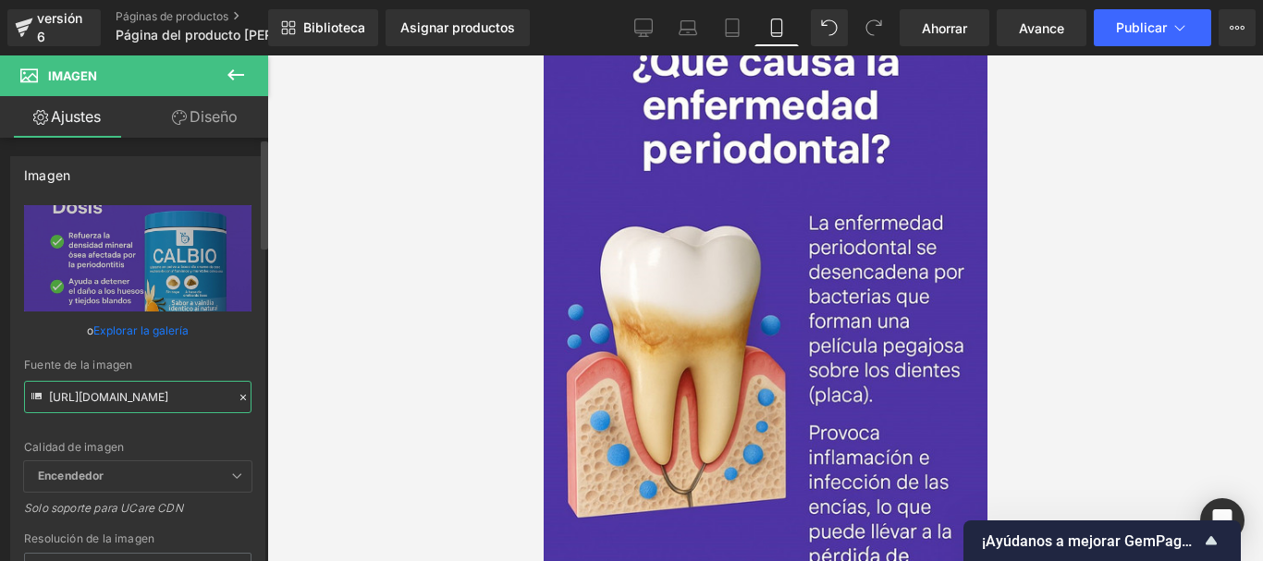
paste input "T2VhQFL7/8"
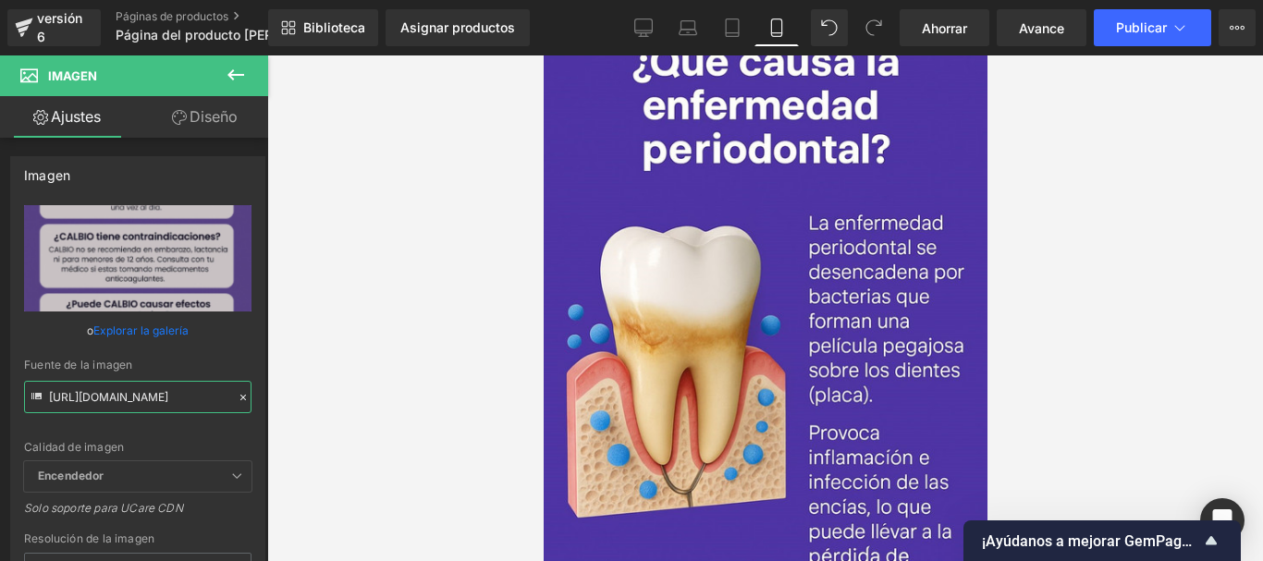
type input "[URL][DOMAIN_NAME]"
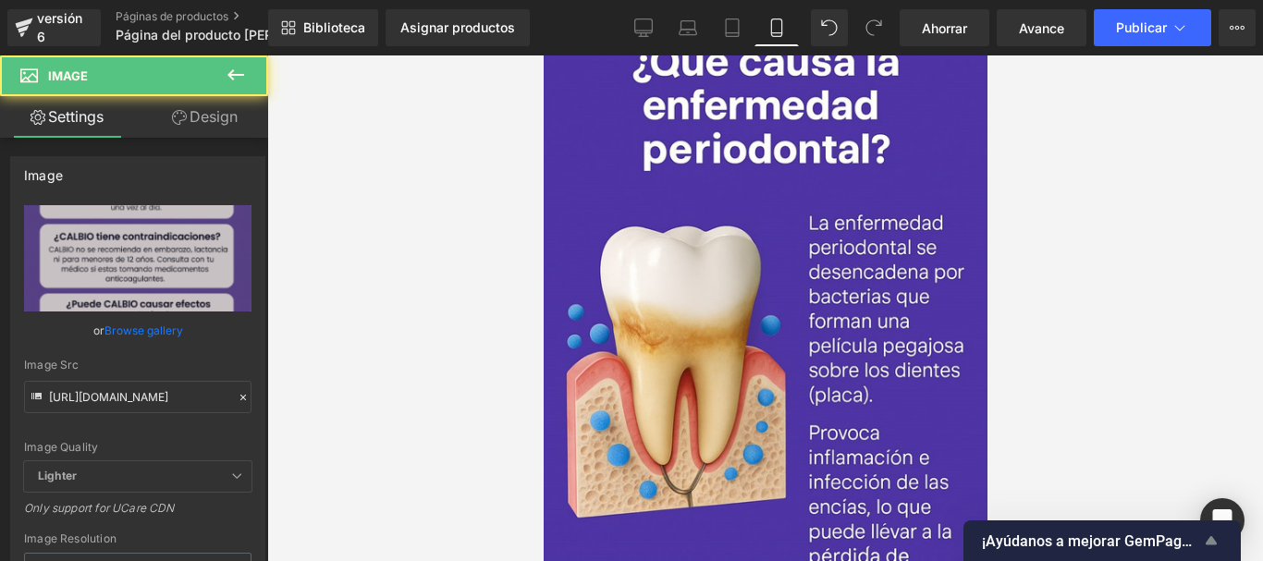
scroll to position [7040, 0]
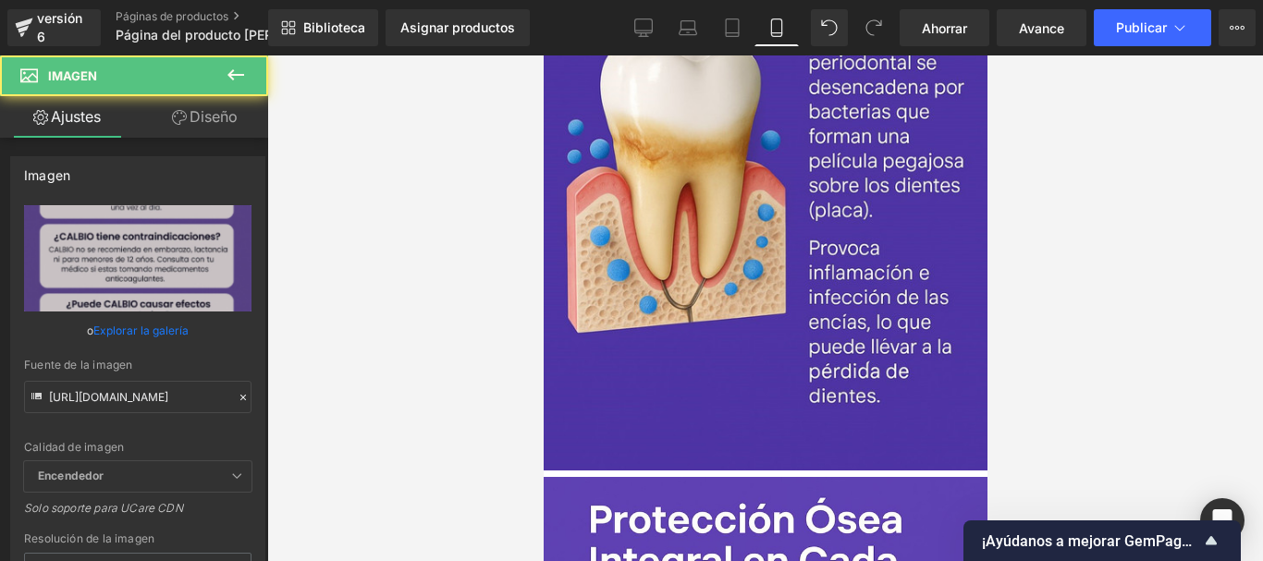
click at [543, 55] on icon at bounding box center [543, 55] width 0 height 0
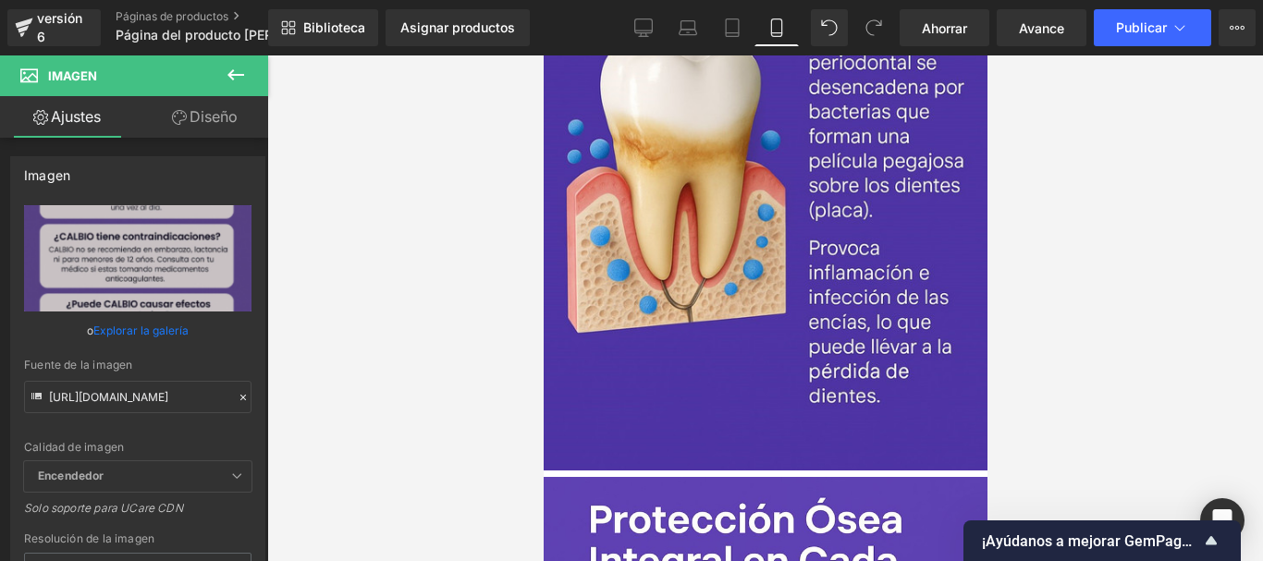
click at [543, 55] on icon at bounding box center [543, 55] width 0 height 0
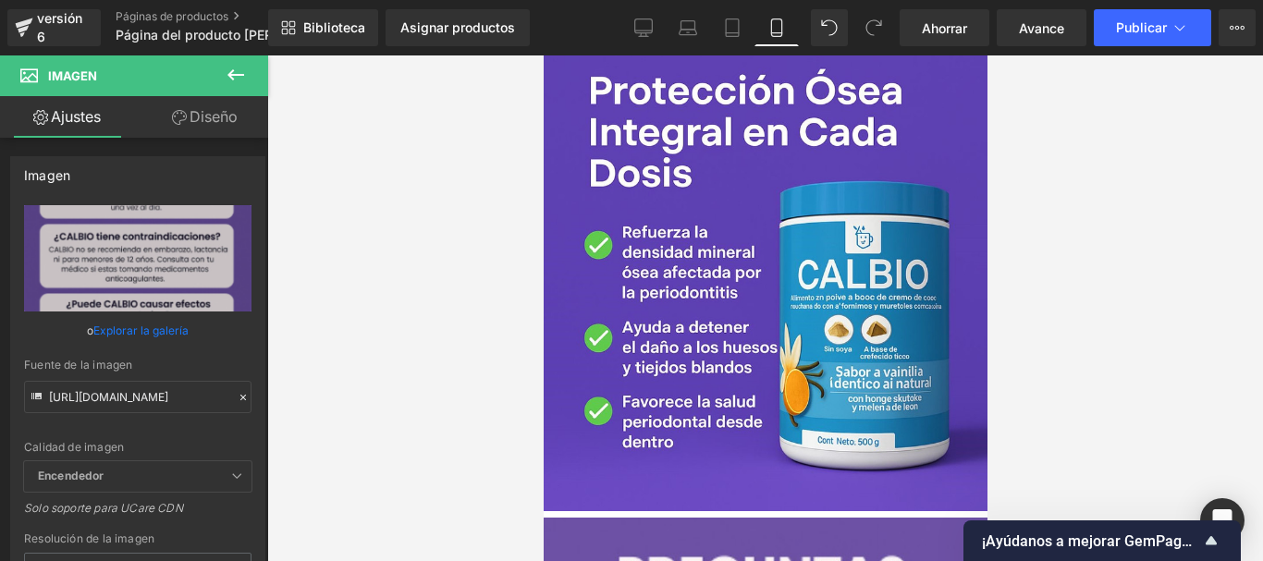
scroll to position [7684, 0]
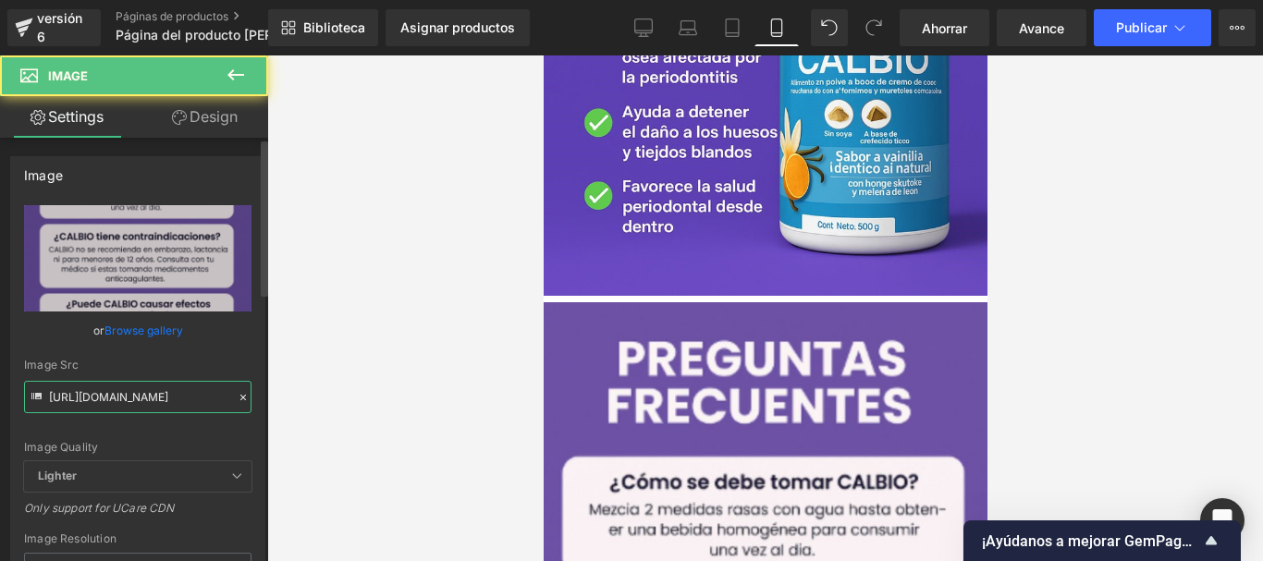
click at [110, 402] on input "[URL][DOMAIN_NAME]" at bounding box center [137, 397] width 227 height 32
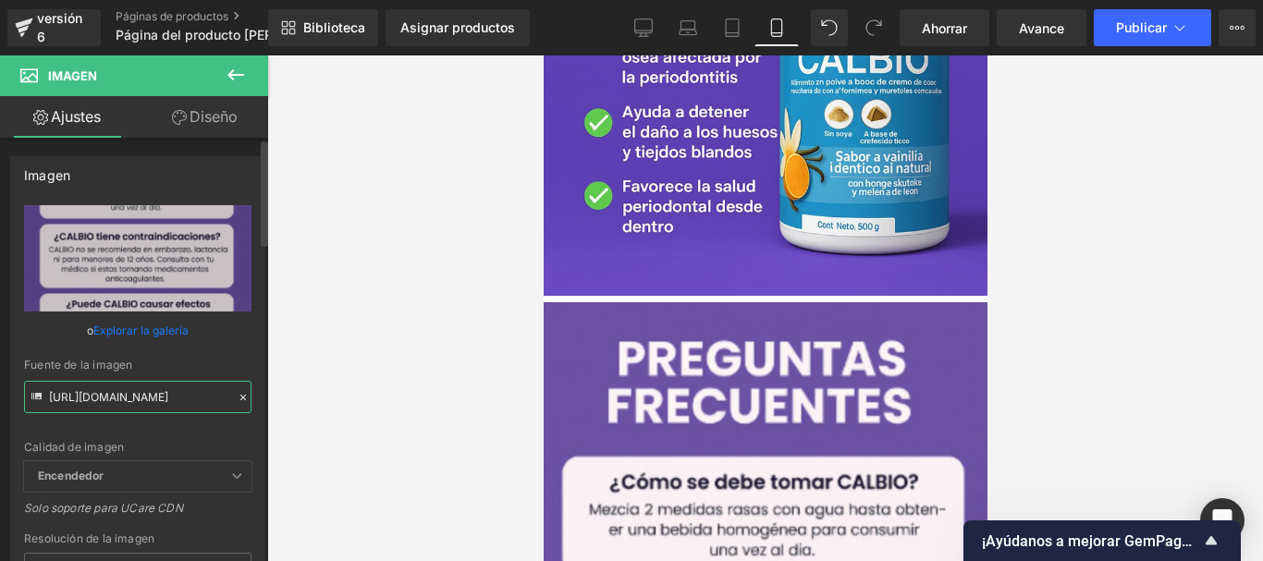
paste input "kMQDwz6Y/9"
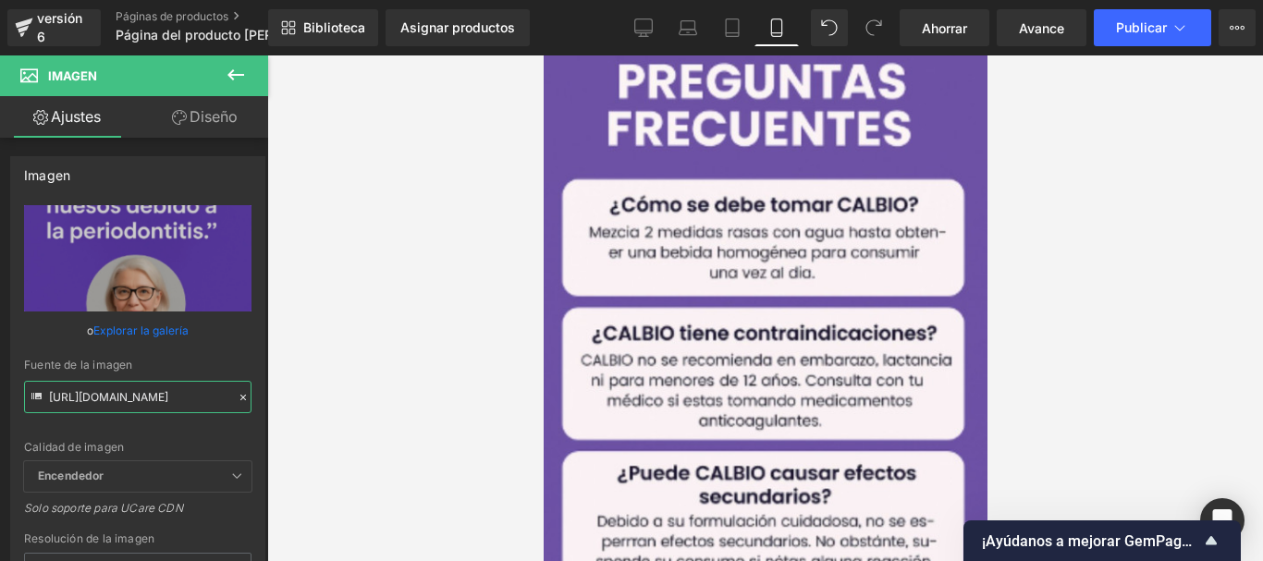
scroll to position [7869, 0]
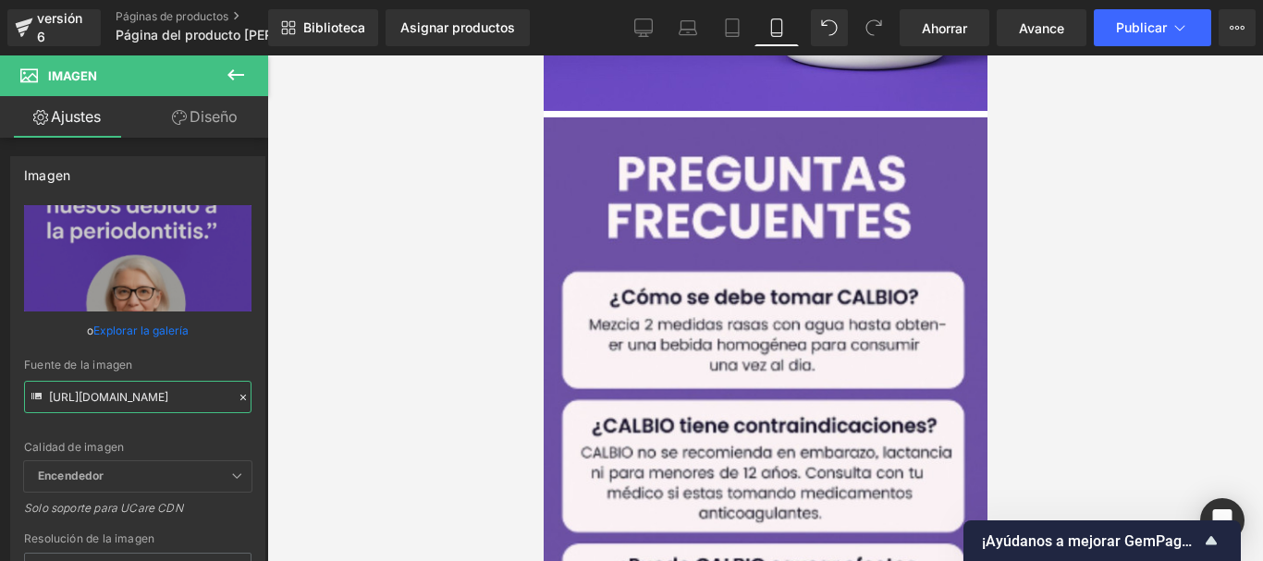
type input "[URL][DOMAIN_NAME]"
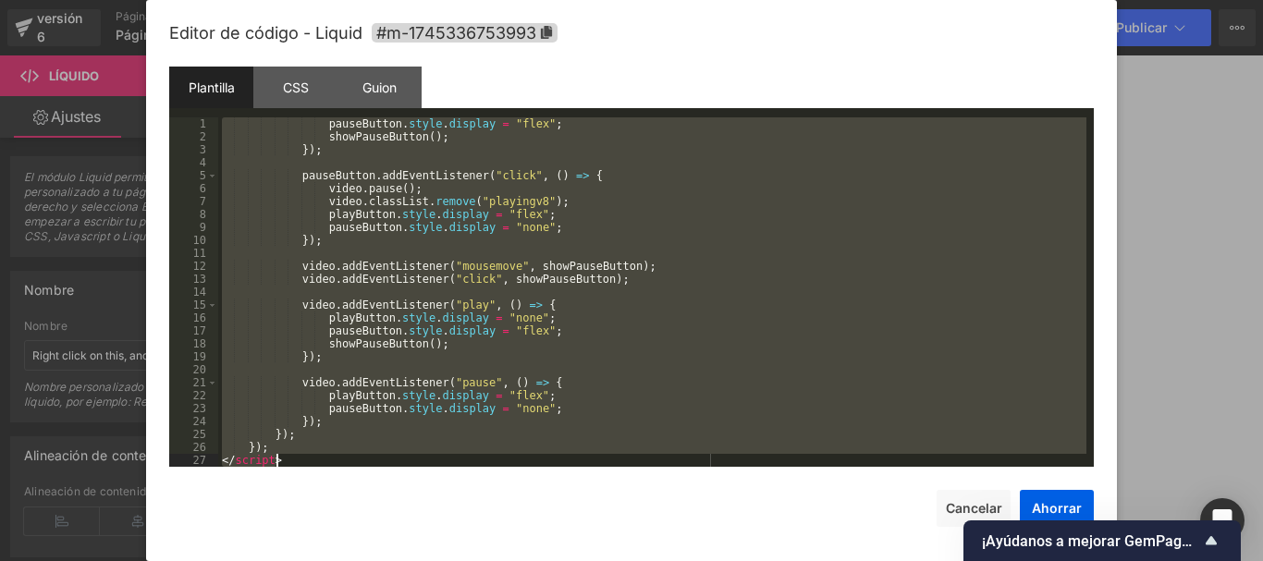
scroll to position [2498, 0]
drag, startPoint x: 221, startPoint y: 135, endPoint x: 702, endPoint y: 551, distance: 636.3
click at [702, 551] on div "Editor de código - Liquid #m-1745336753993 Plantilla CSS Guion Datos 1 2 3 4 5 …" at bounding box center [631, 293] width 924 height 586
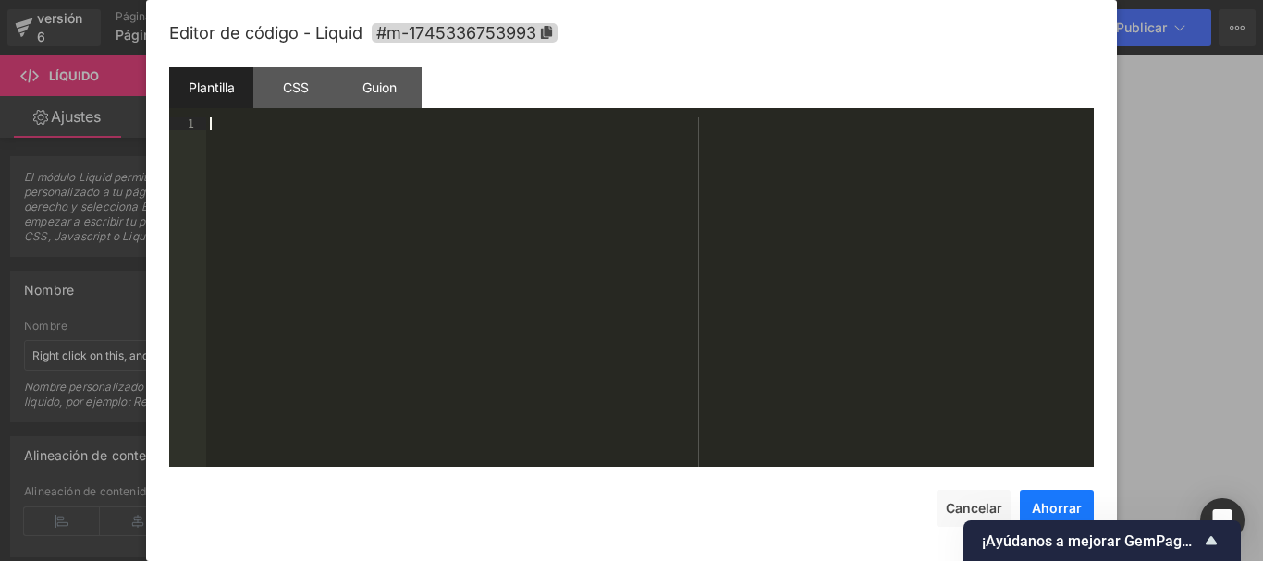
click at [1044, 499] on button "Ahorrar" at bounding box center [1057, 508] width 74 height 37
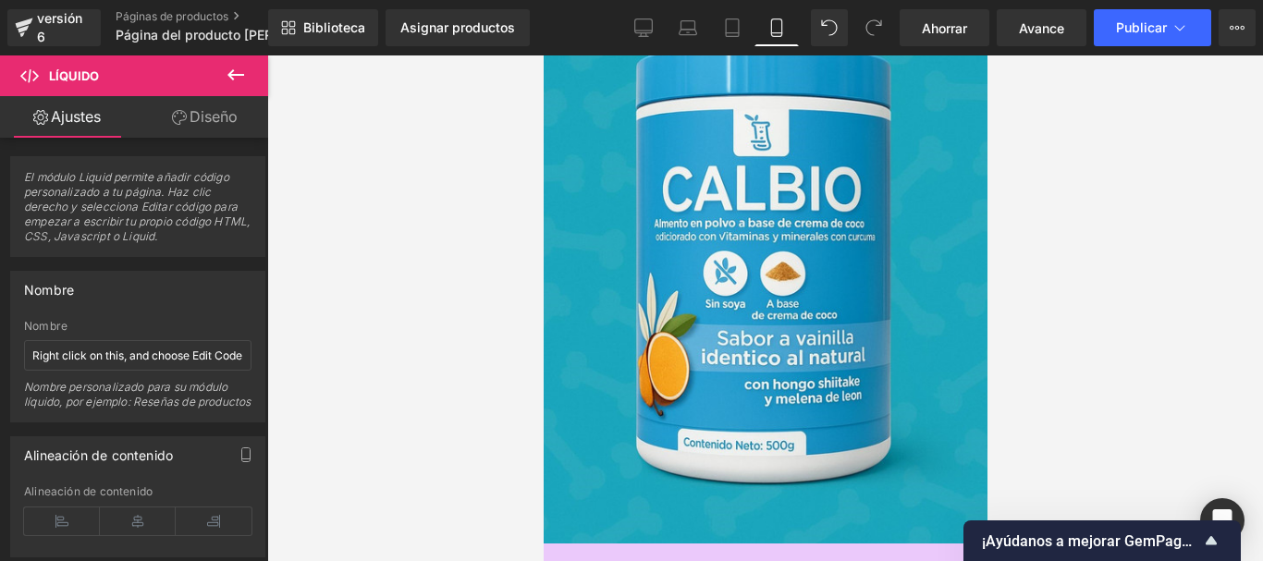
click at [543, 55] on icon at bounding box center [543, 55] width 0 height 0
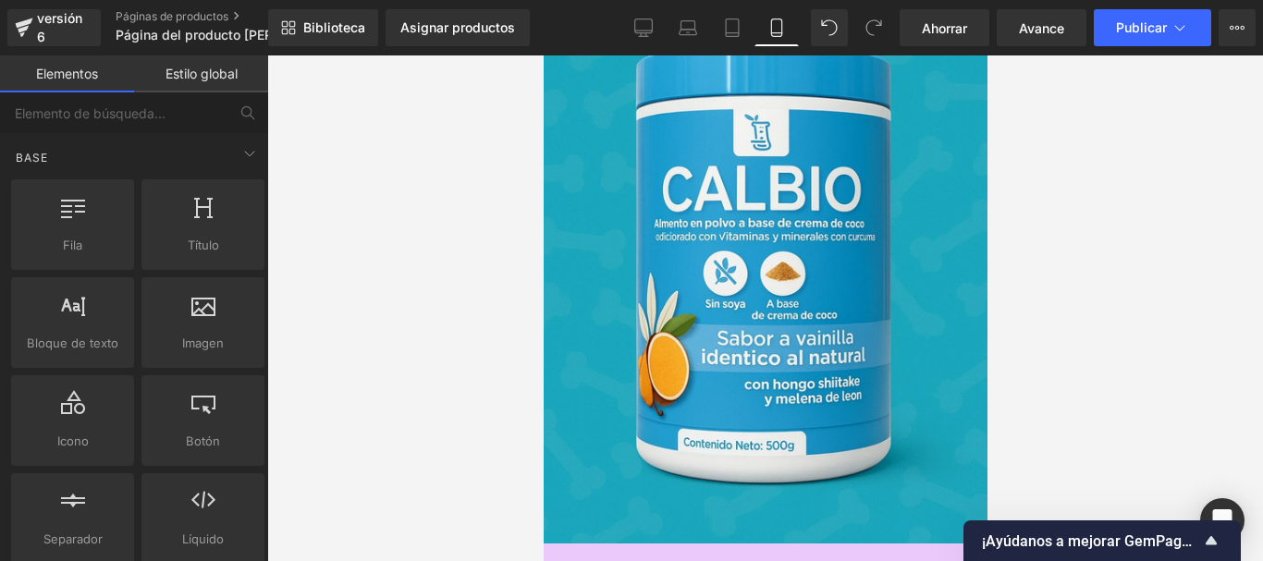
click at [543, 55] on icon at bounding box center [543, 55] width 0 height 0
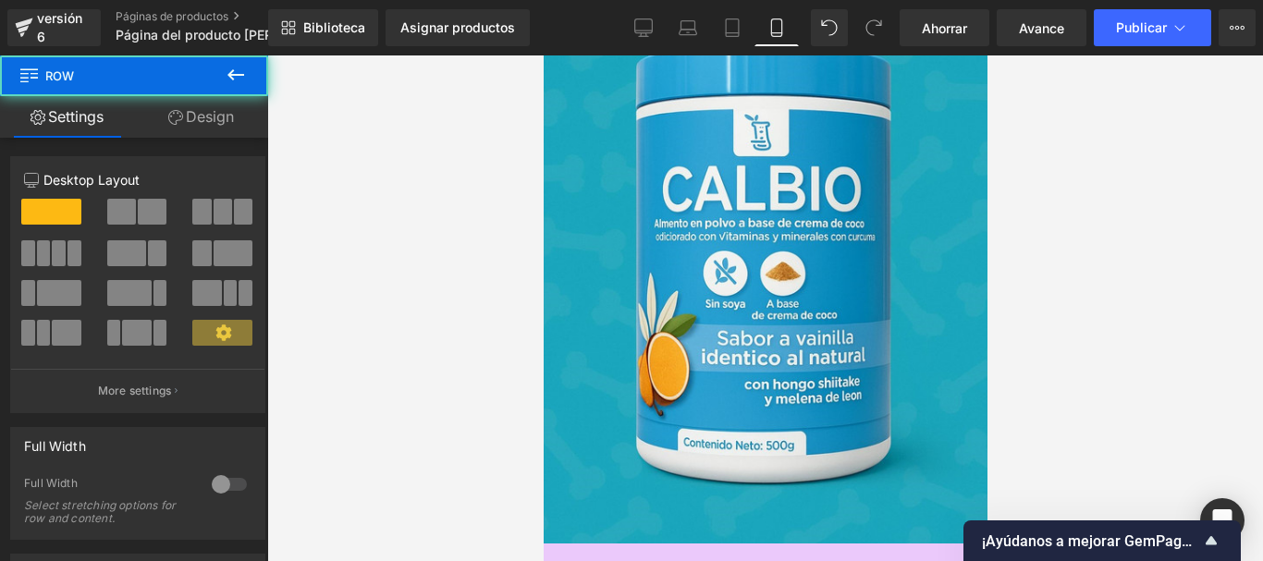
drag, startPoint x: 628, startPoint y: 293, endPoint x: 930, endPoint y: 355, distance: 308.5
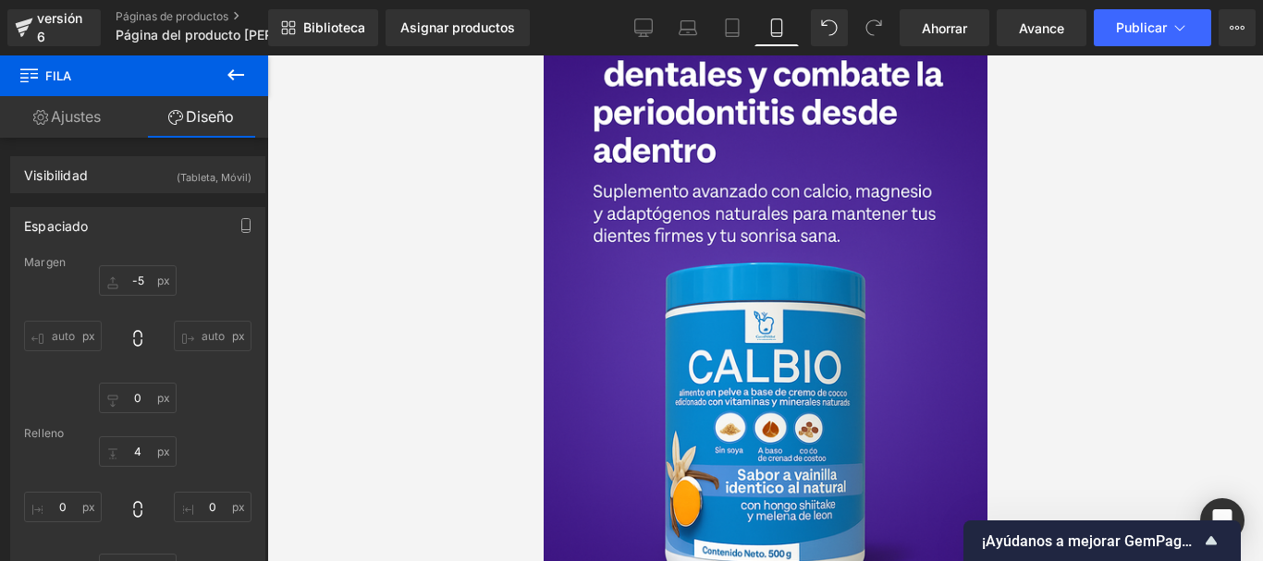
scroll to position [382, 0]
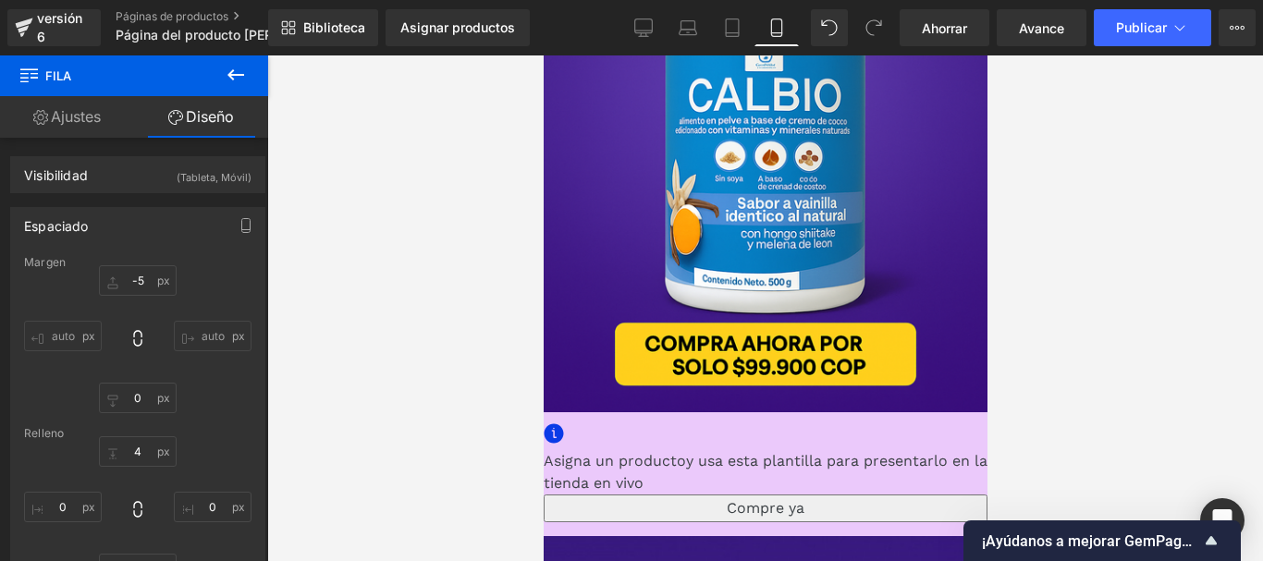
click at [354, 319] on div at bounding box center [765, 308] width 996 height 506
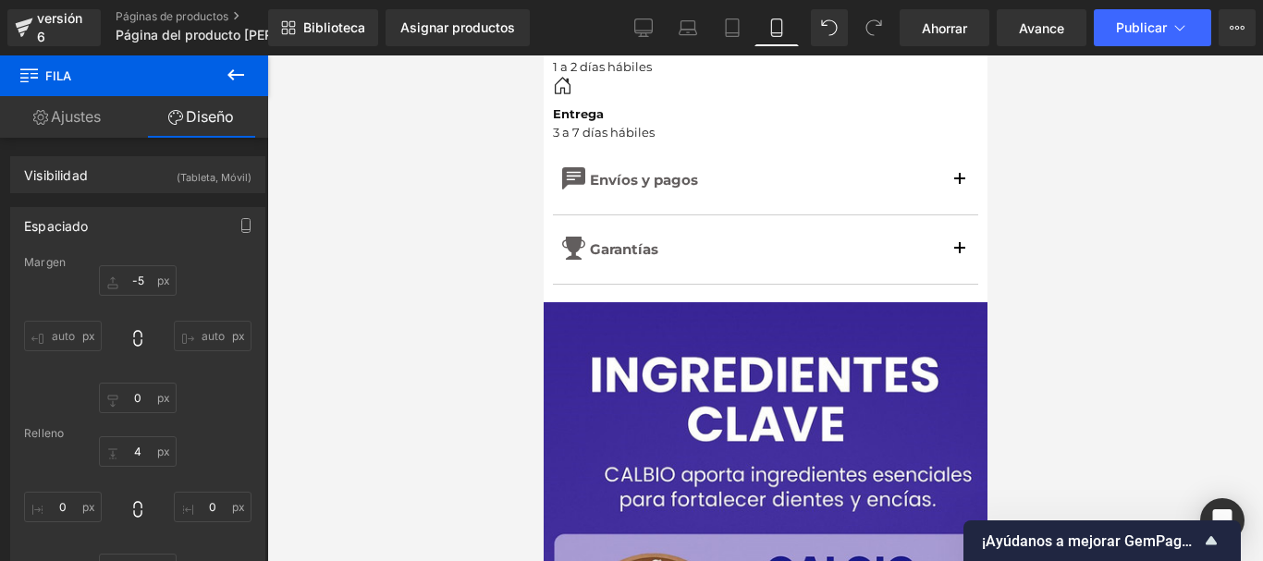
scroll to position [3524, 0]
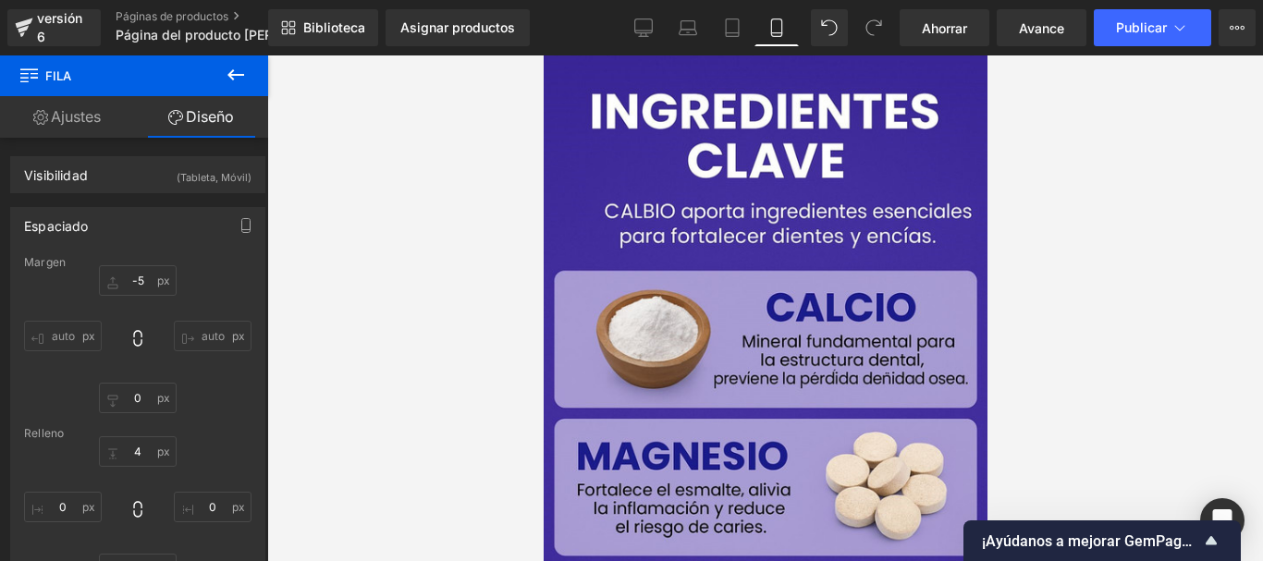
click at [436, 254] on div at bounding box center [765, 308] width 996 height 506
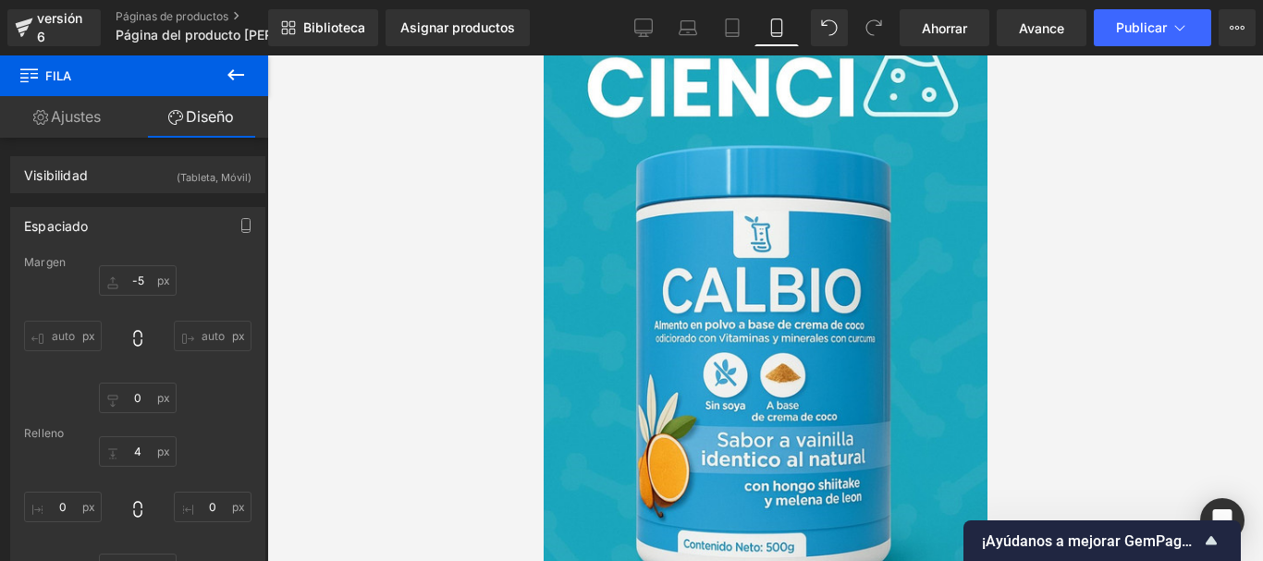
scroll to position [2138, 0]
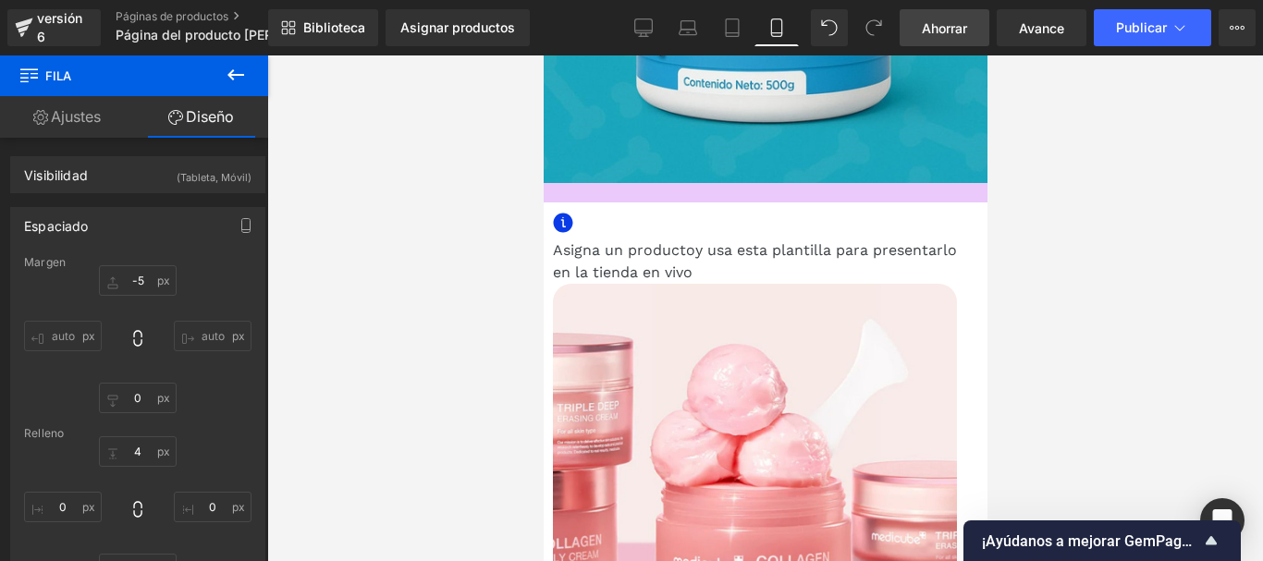
click at [951, 31] on font "Ahorrar" at bounding box center [944, 28] width 45 height 16
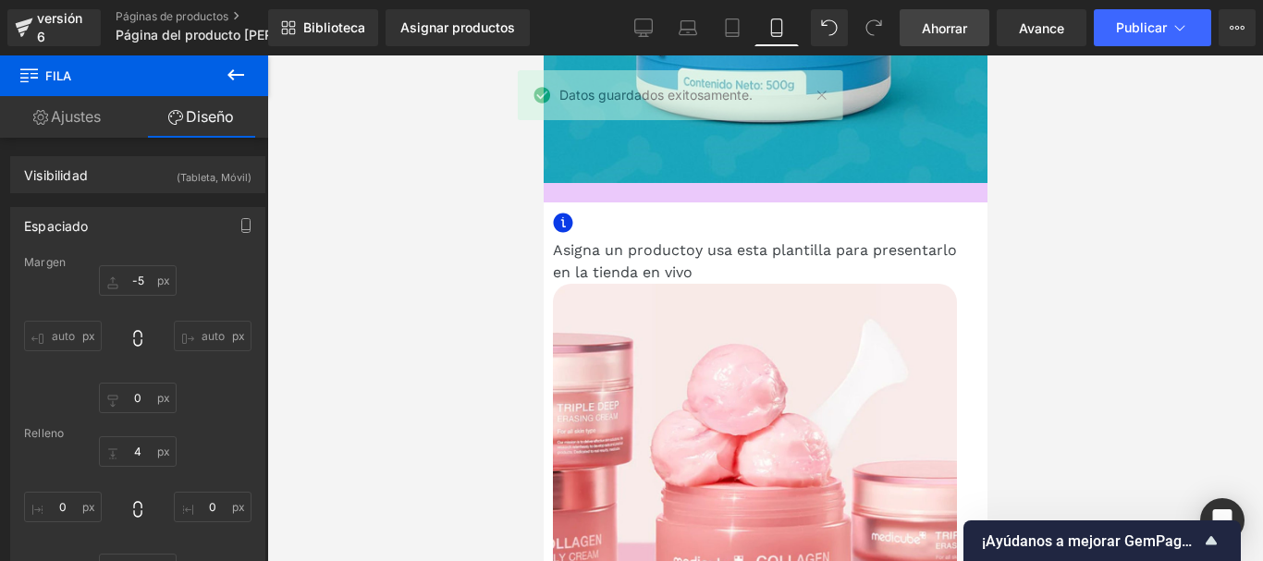
click at [238, 70] on icon at bounding box center [236, 75] width 22 height 22
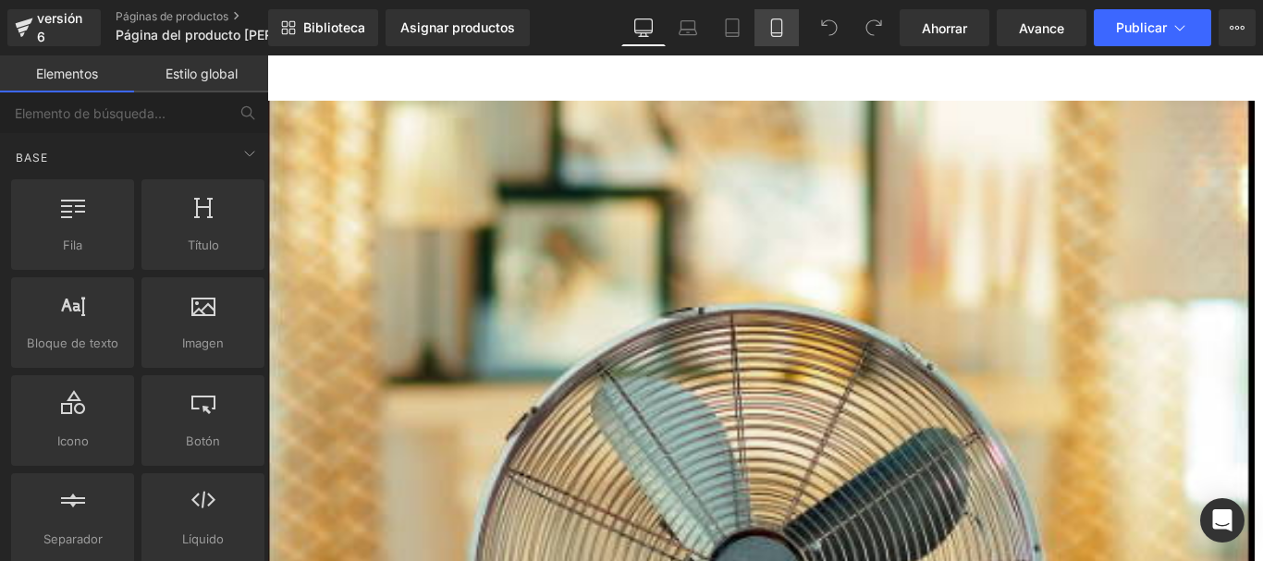
click at [763, 28] on link "Móvil" at bounding box center [776, 27] width 44 height 37
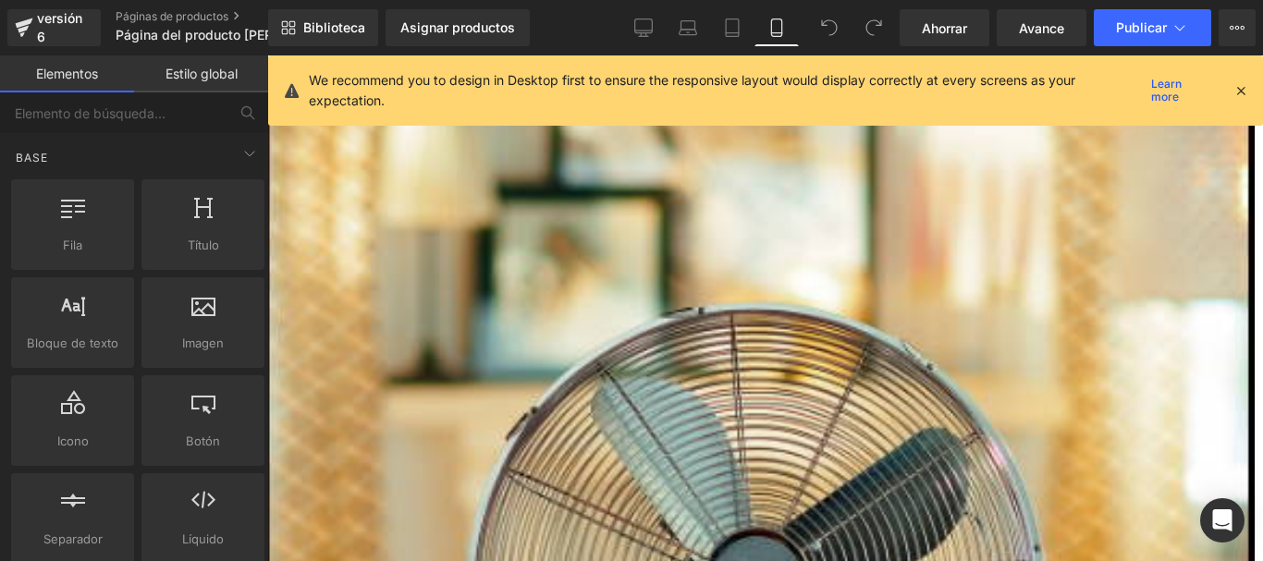
scroll to position [32, 0]
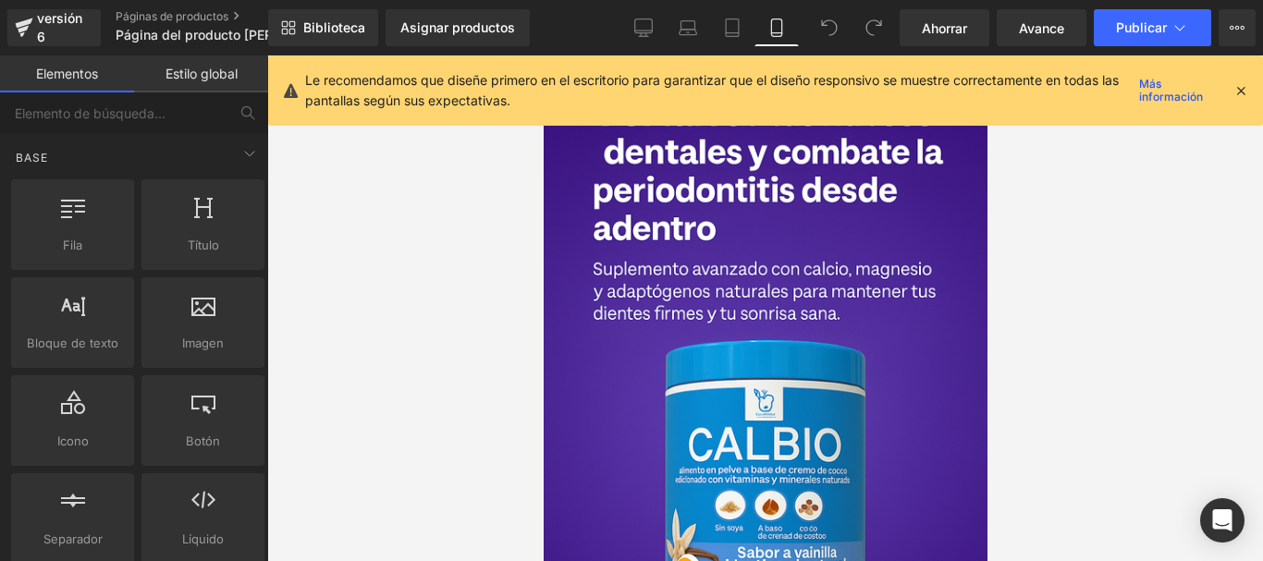
click at [1235, 89] on icon at bounding box center [1240, 90] width 17 height 17
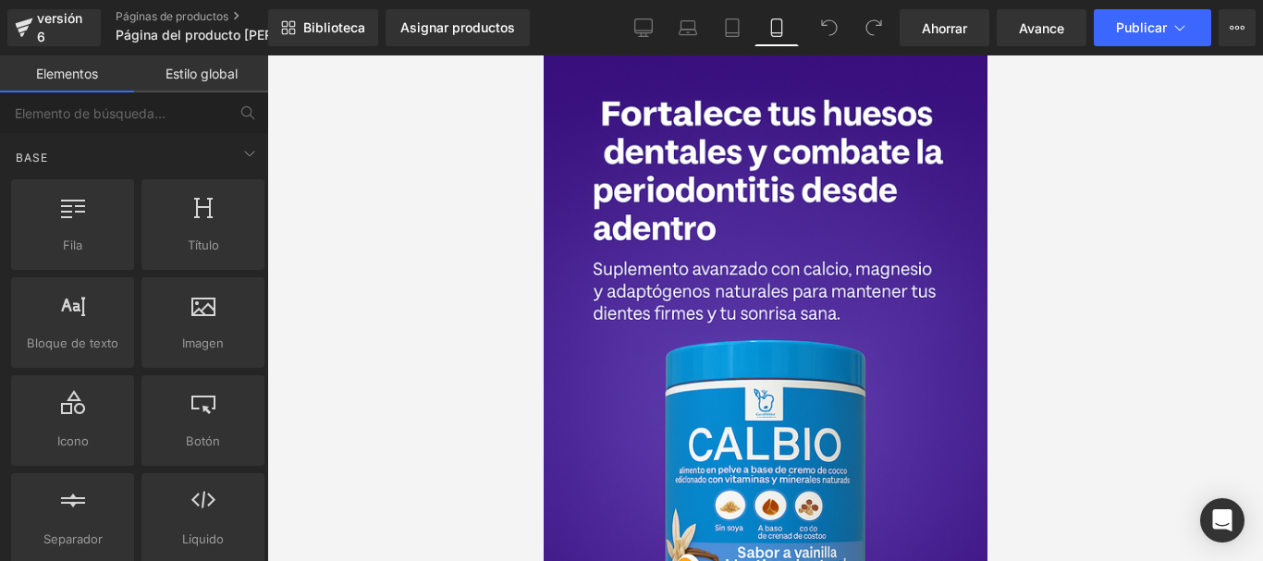
scroll to position [0, 0]
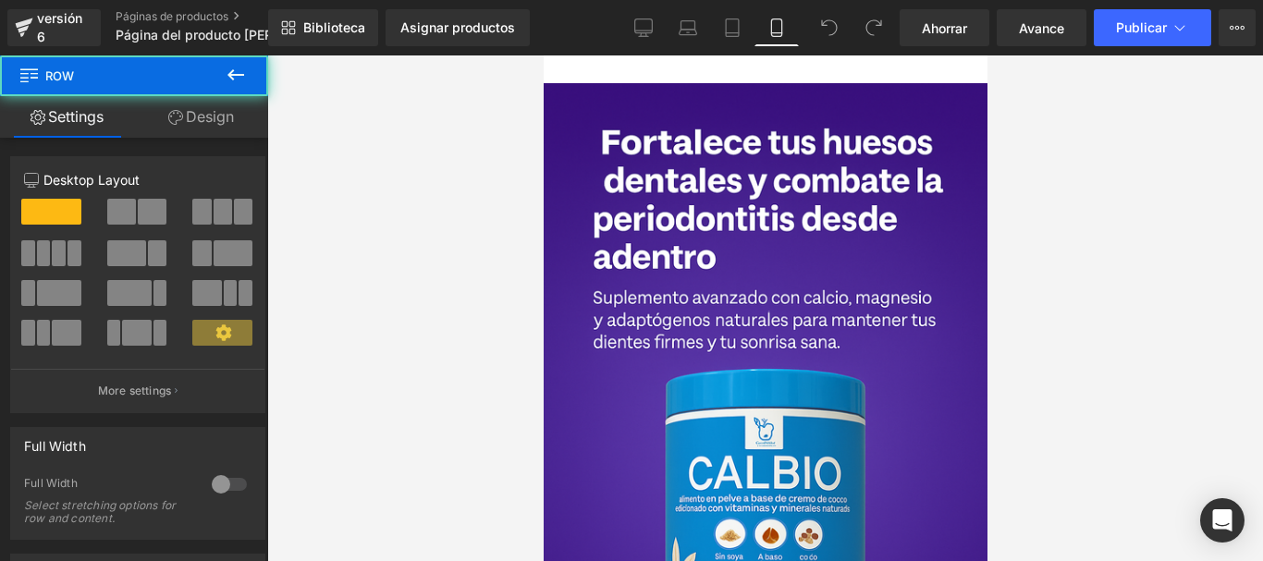
drag, startPoint x: 668, startPoint y: 83, endPoint x: 675, endPoint y: 51, distance: 33.0
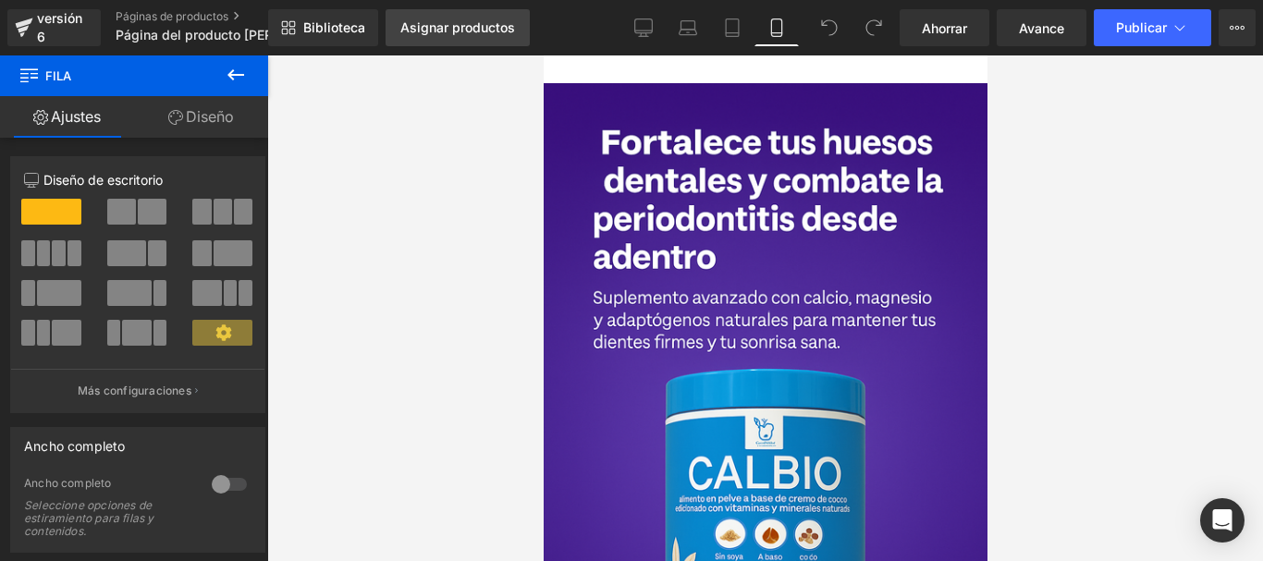
click at [470, 33] on font "Asignar productos" at bounding box center [457, 27] width 115 height 16
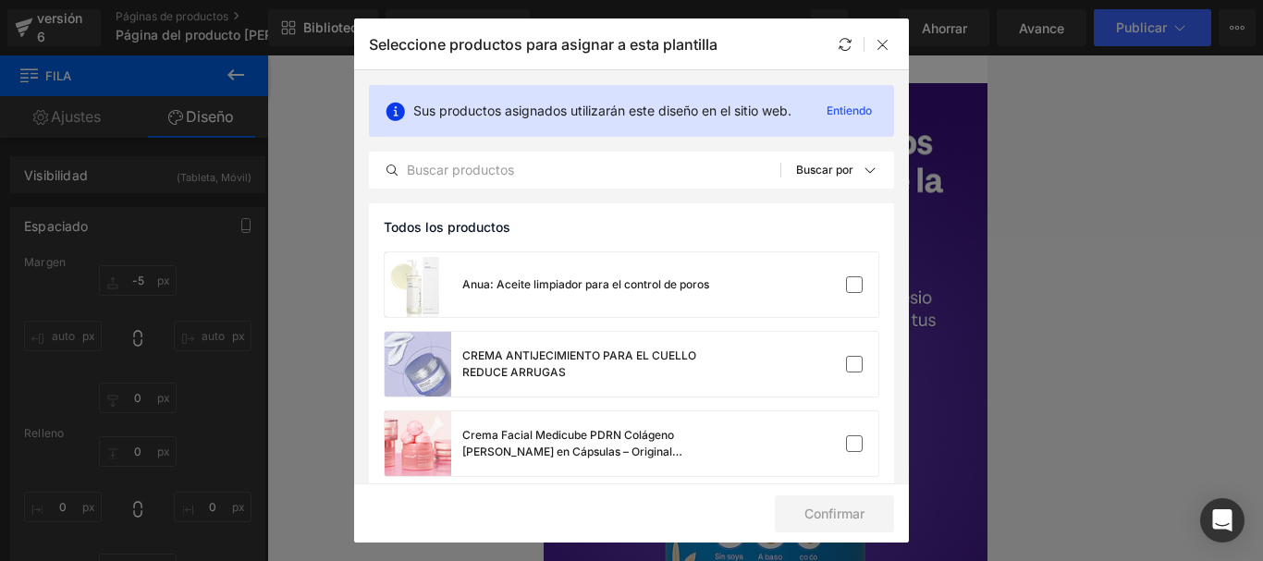
scroll to position [185, 0]
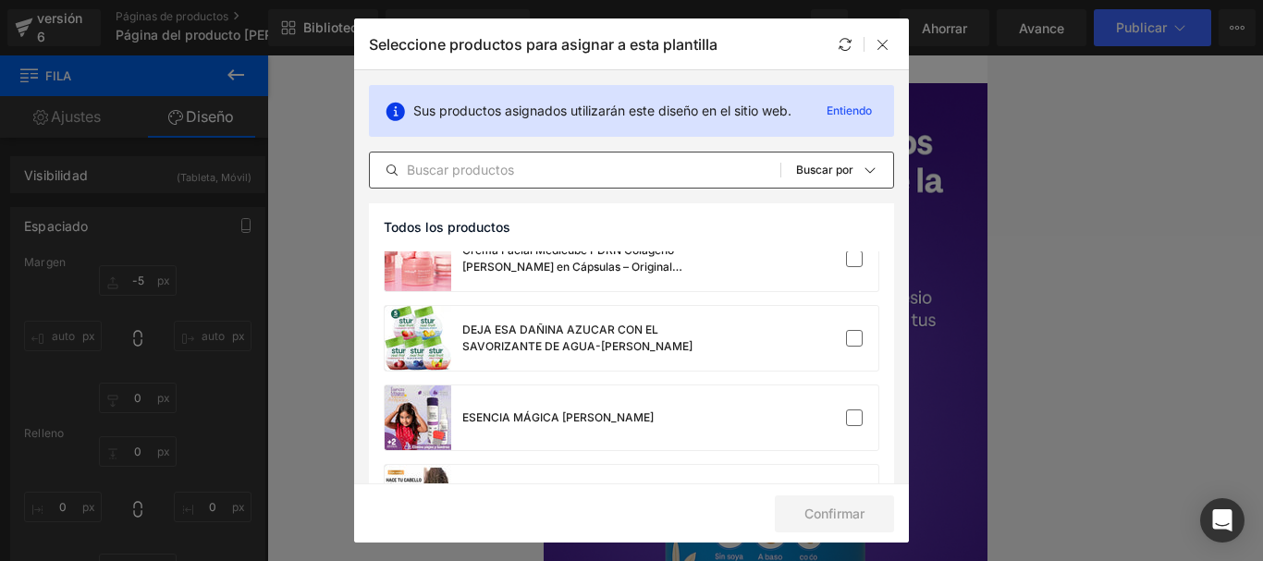
click at [492, 170] on input "text" at bounding box center [575, 170] width 410 height 22
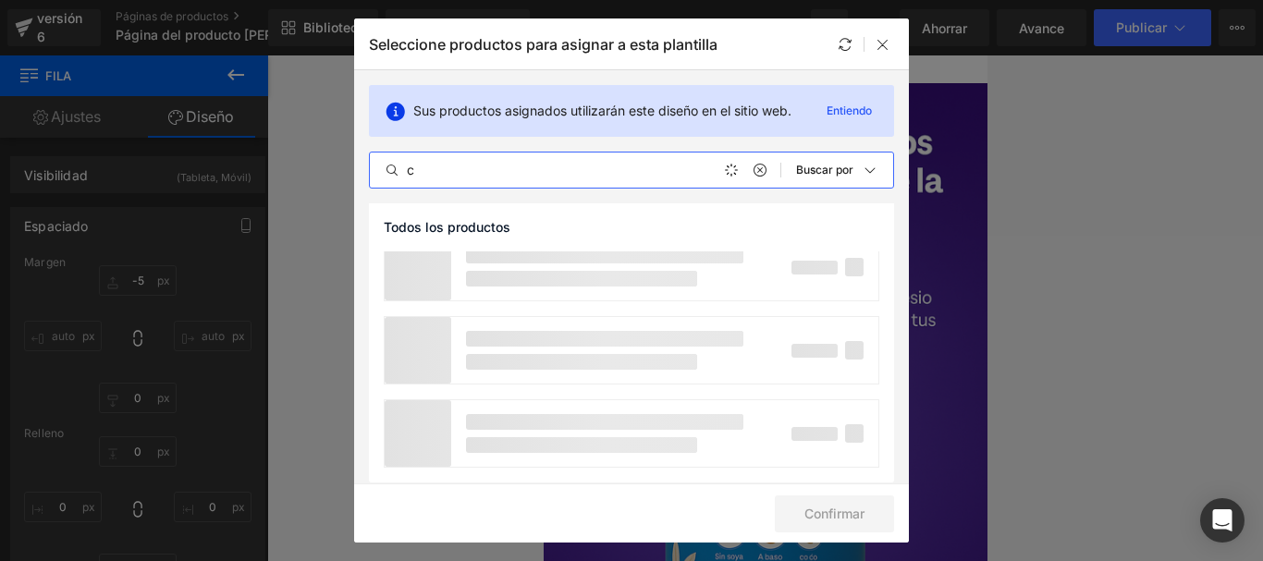
scroll to position [0, 0]
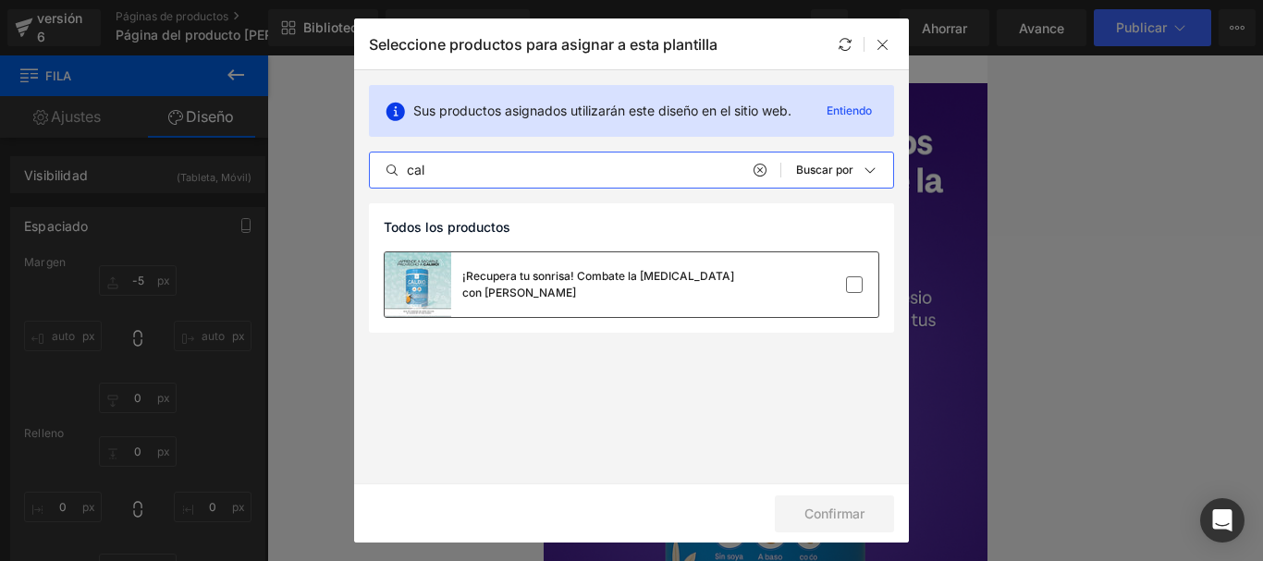
type input "cal"
click at [672, 267] on div "¡Recupera tu sonrisa! Combate la periodontitis con Calbio" at bounding box center [562, 284] width 355 height 65
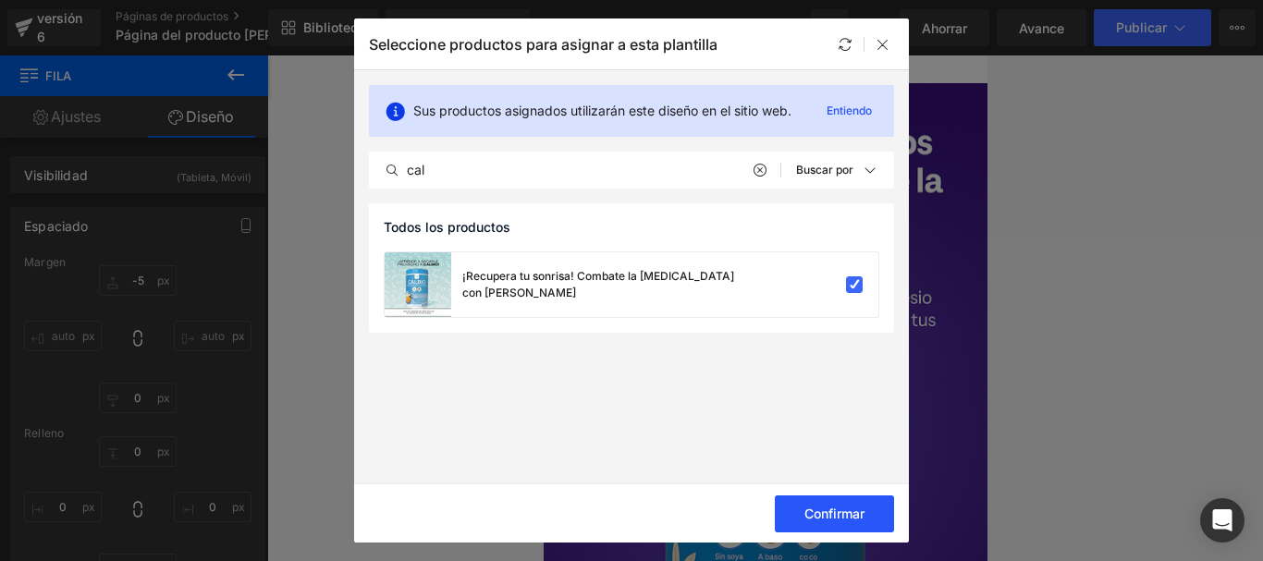
click at [817, 518] on font "Confirmar" at bounding box center [834, 514] width 60 height 16
click at [879, 39] on icon at bounding box center [882, 44] width 15 height 15
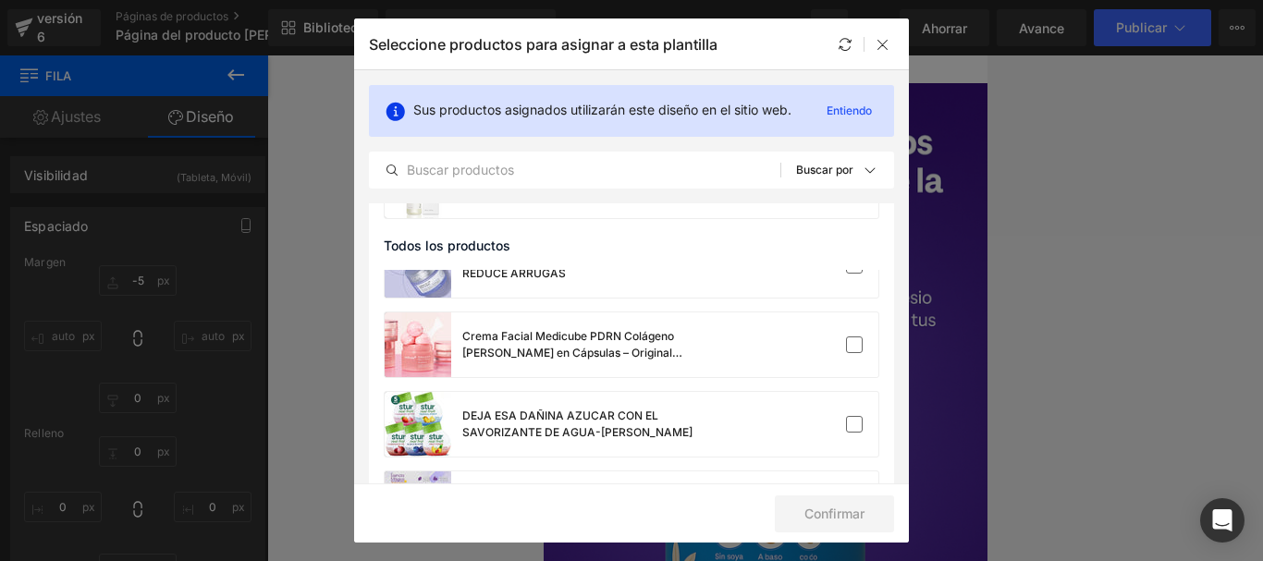
scroll to position [214, 0]
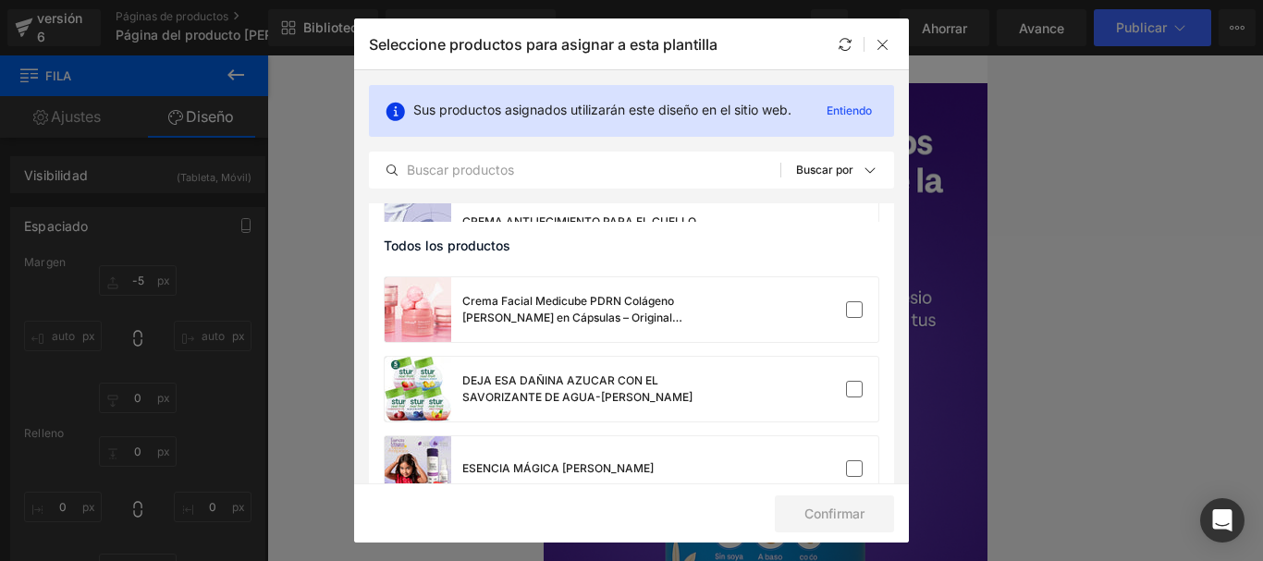
click at [875, 50] on icon at bounding box center [882, 44] width 15 height 15
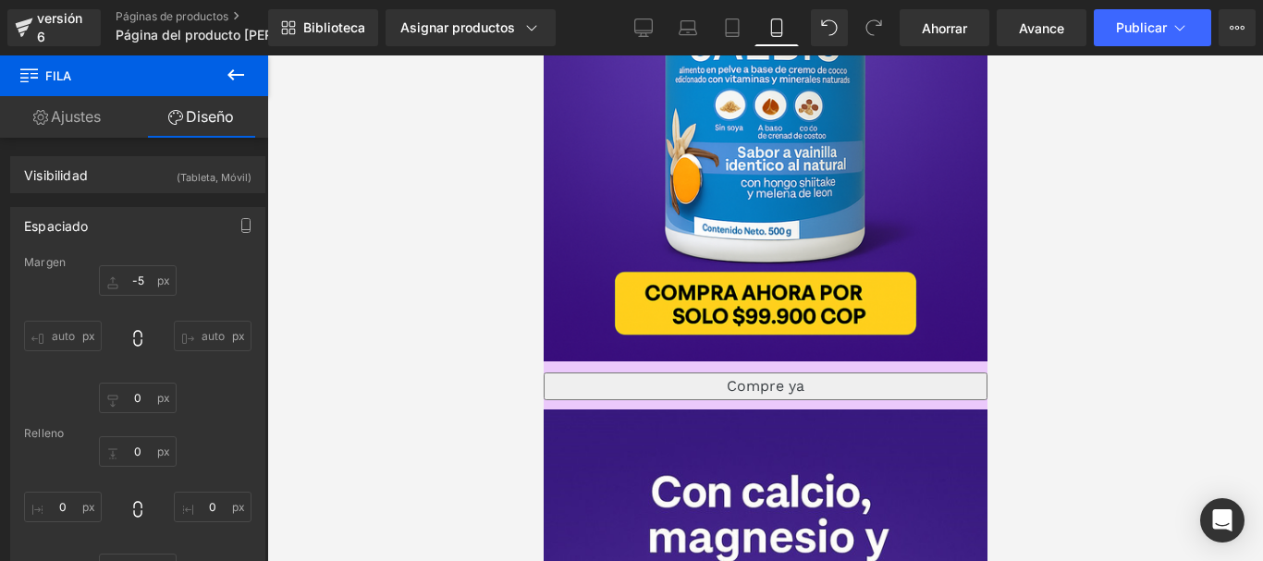
scroll to position [462, 0]
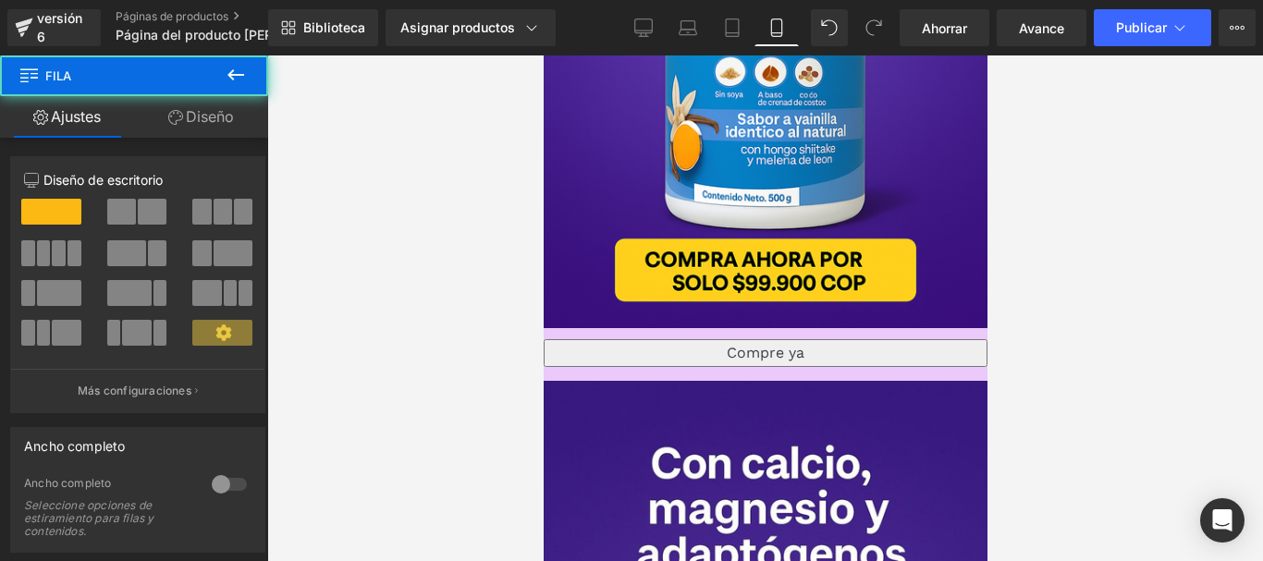
scroll to position [0, 0]
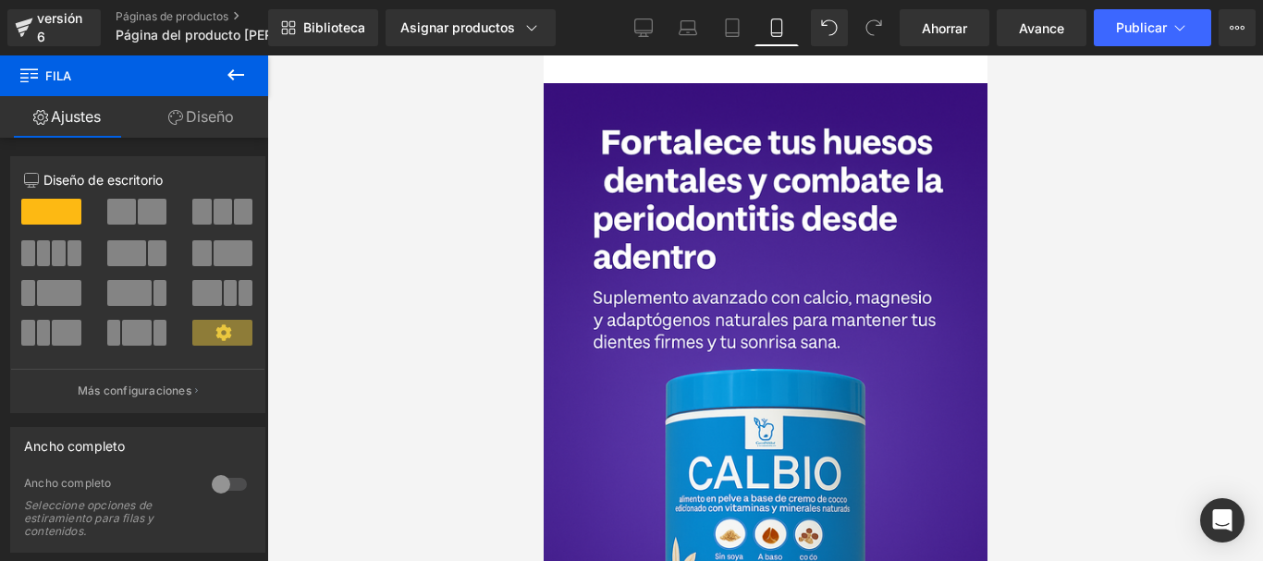
click at [543, 55] on font "Fila" at bounding box center [543, 55] width 0 height 0
click at [188, 110] on font "Diseño" at bounding box center [210, 116] width 48 height 18
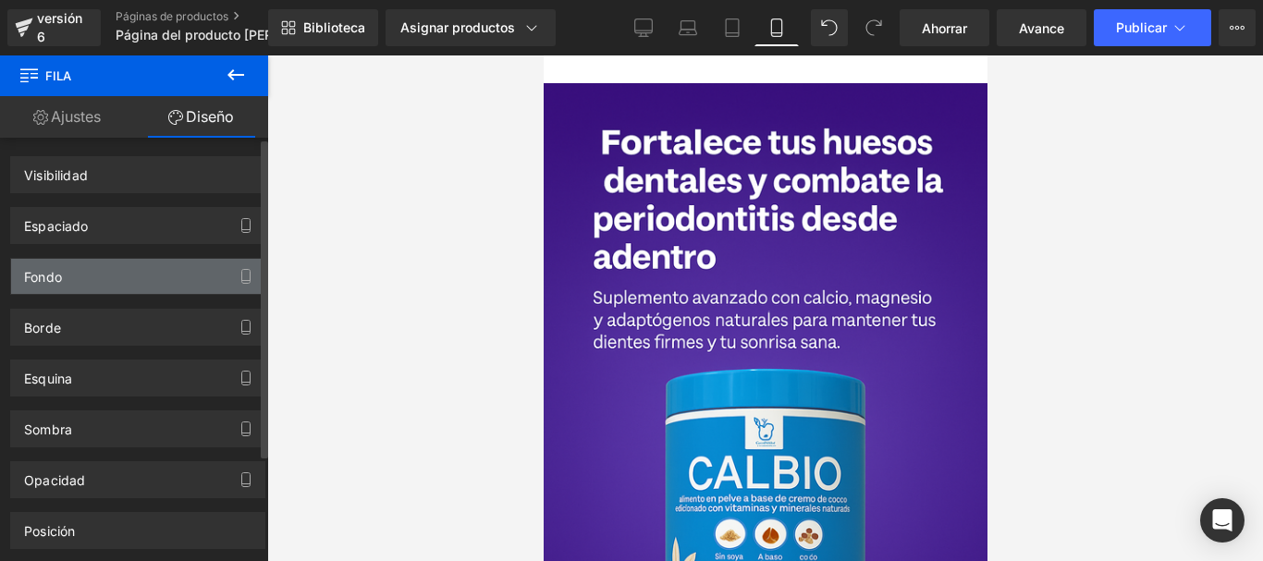
click at [98, 270] on div "Fondo" at bounding box center [137, 276] width 253 height 35
click at [100, 273] on div "Fondo" at bounding box center [137, 276] width 253 height 35
click at [103, 274] on div "Fondo" at bounding box center [137, 276] width 253 height 35
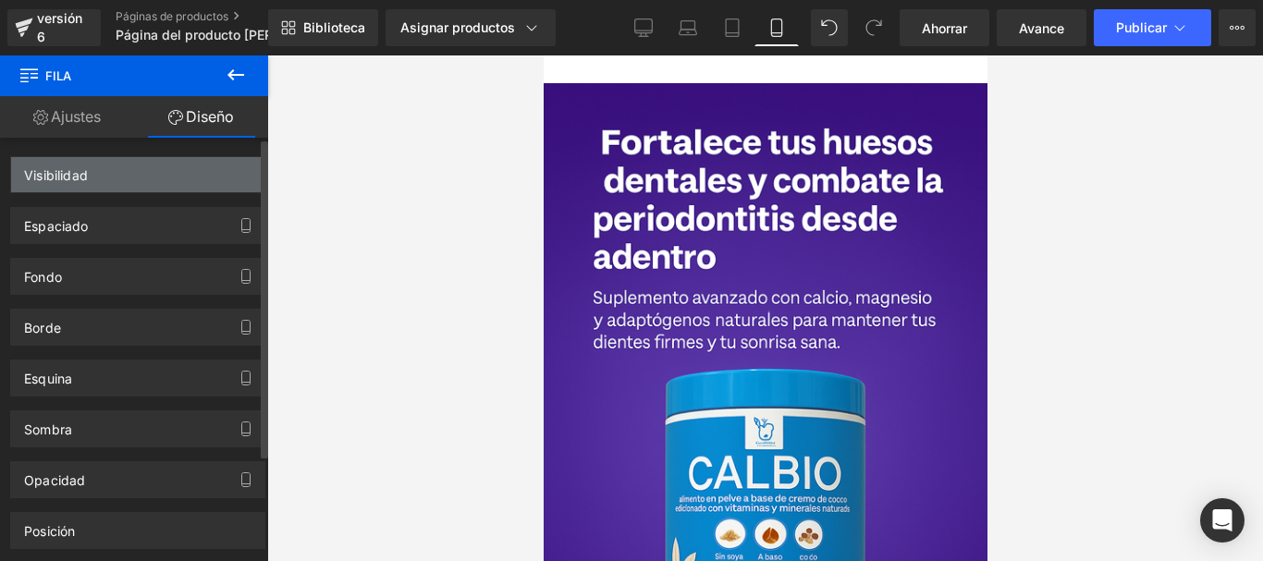
click at [117, 185] on div "Visibilidad" at bounding box center [137, 174] width 253 height 35
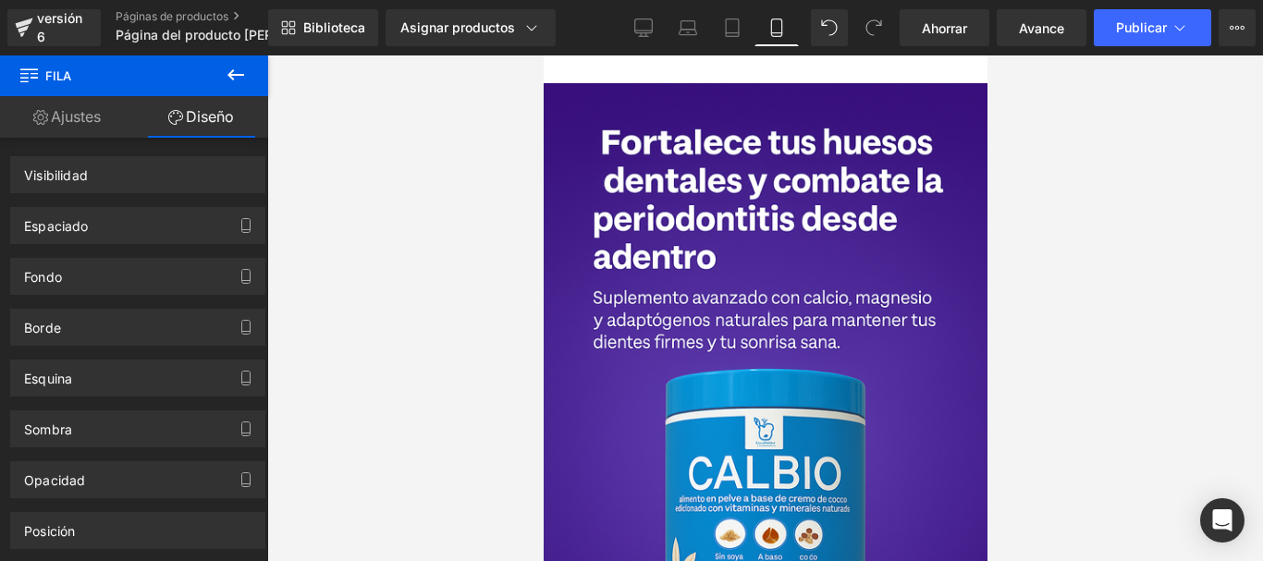
drag, startPoint x: 707, startPoint y: 84, endPoint x: 712, endPoint y: 67, distance: 17.3
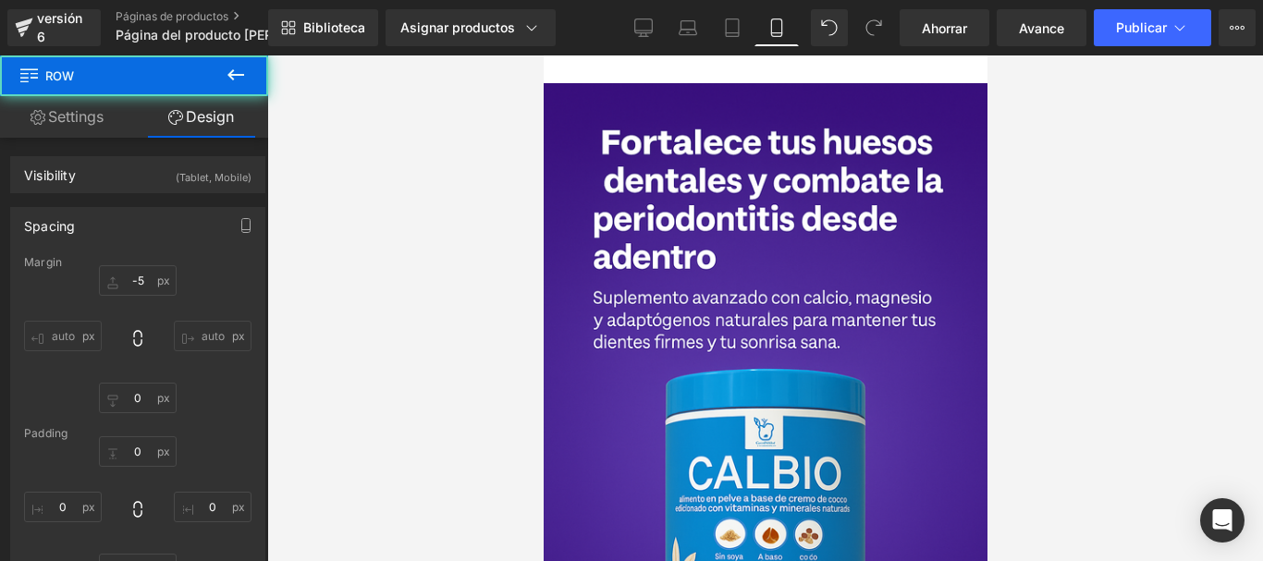
type input "-5"
type input "0"
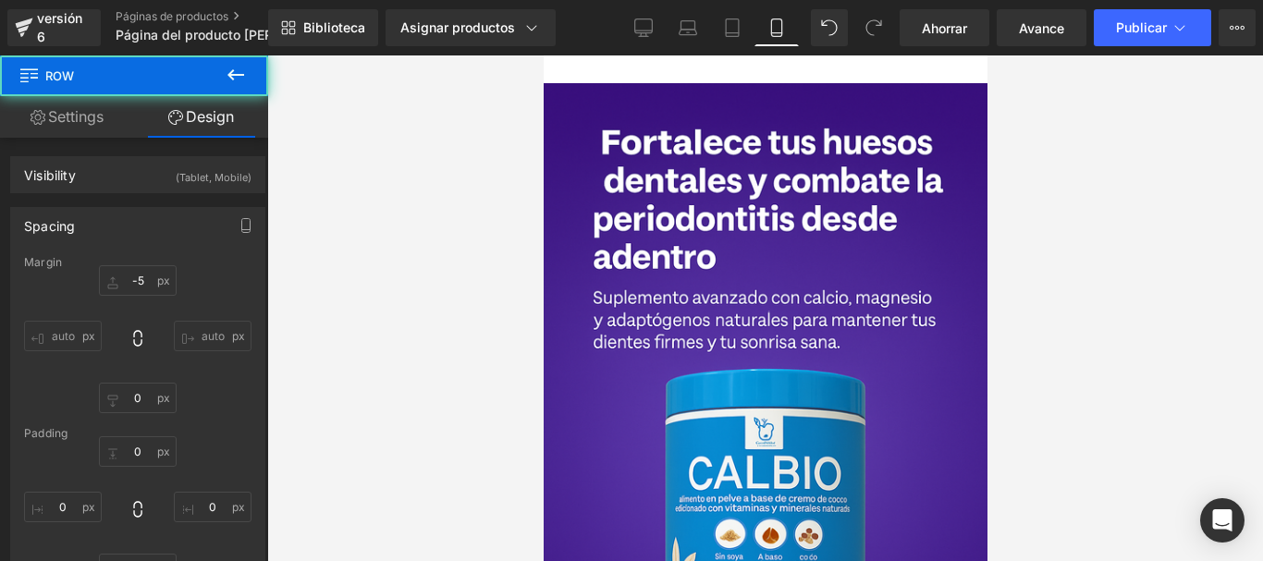
type input "0"
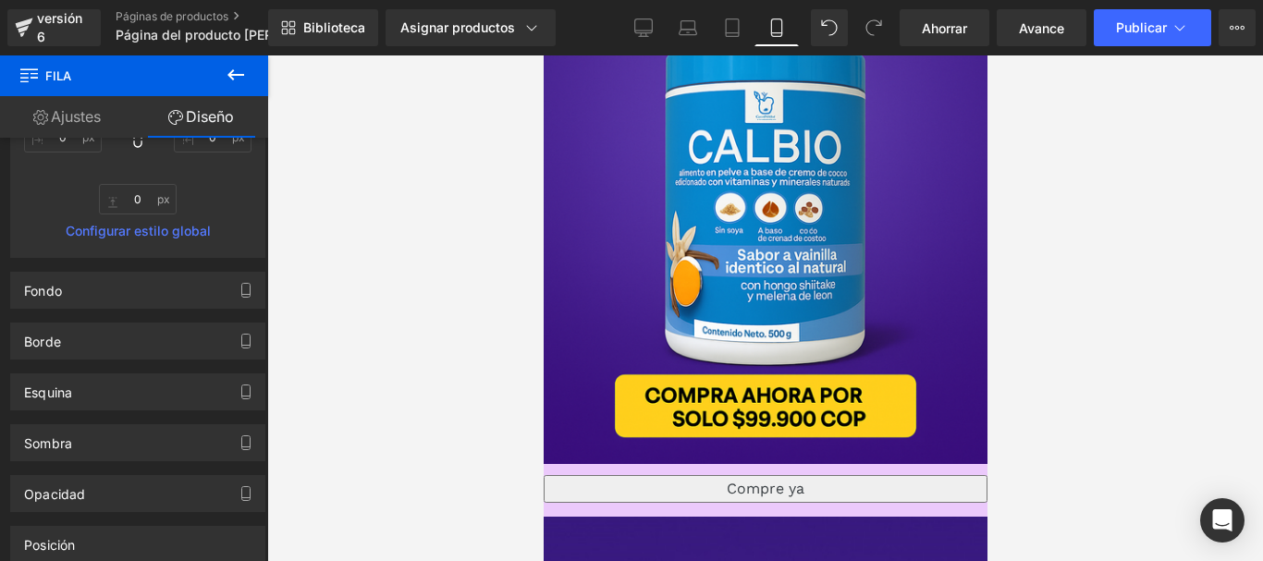
scroll to position [462, 0]
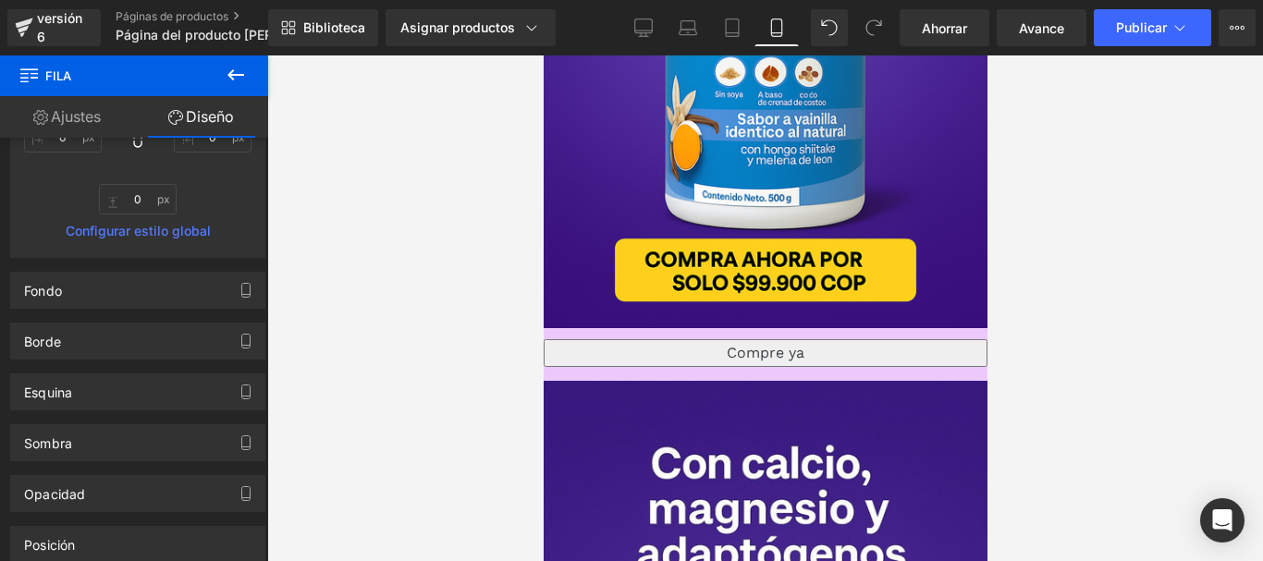
click at [561, 339] on div "Compre ya (P) Botón de pago dinámico Producto" at bounding box center [765, 355] width 444 height 32
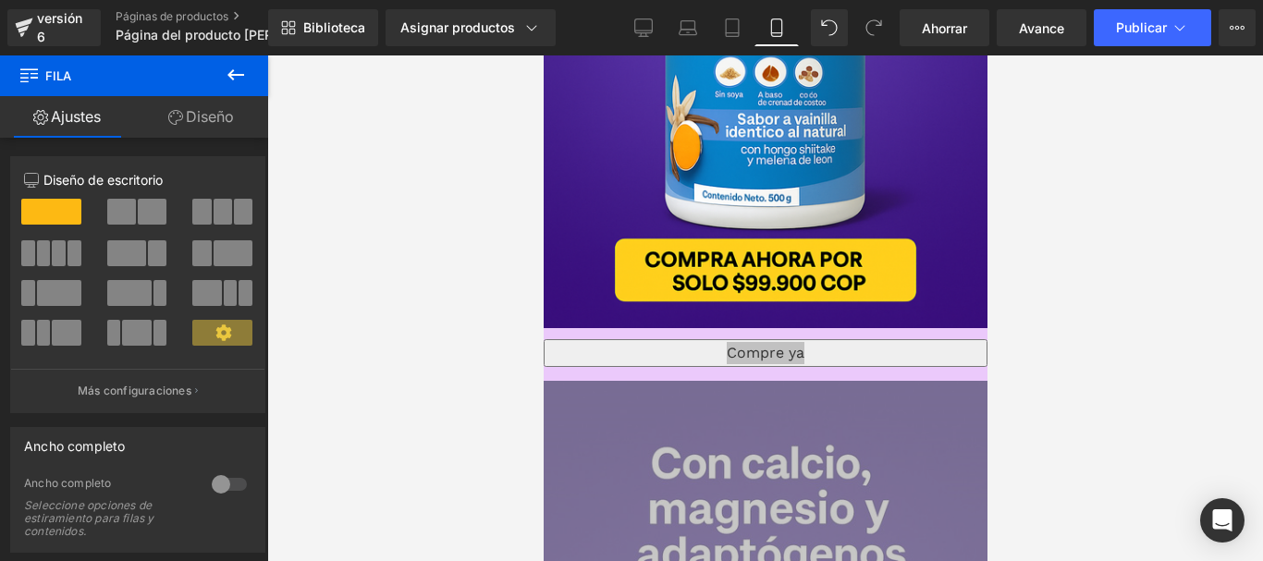
click at [208, 111] on font "Diseño" at bounding box center [210, 116] width 48 height 18
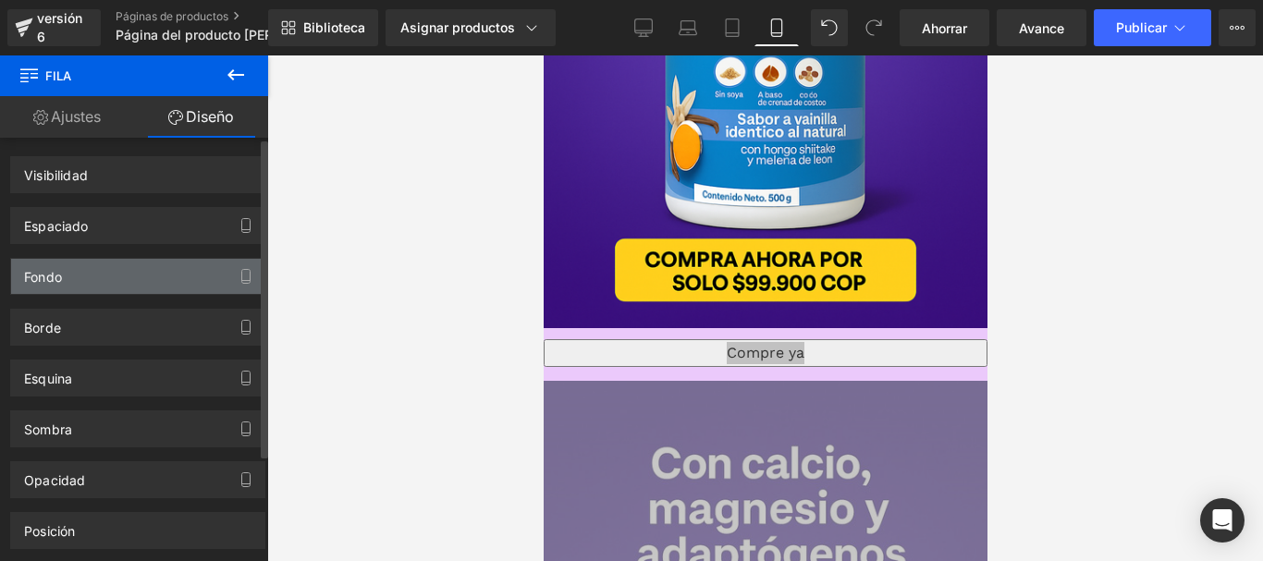
click at [83, 284] on div "Fondo" at bounding box center [137, 276] width 253 height 35
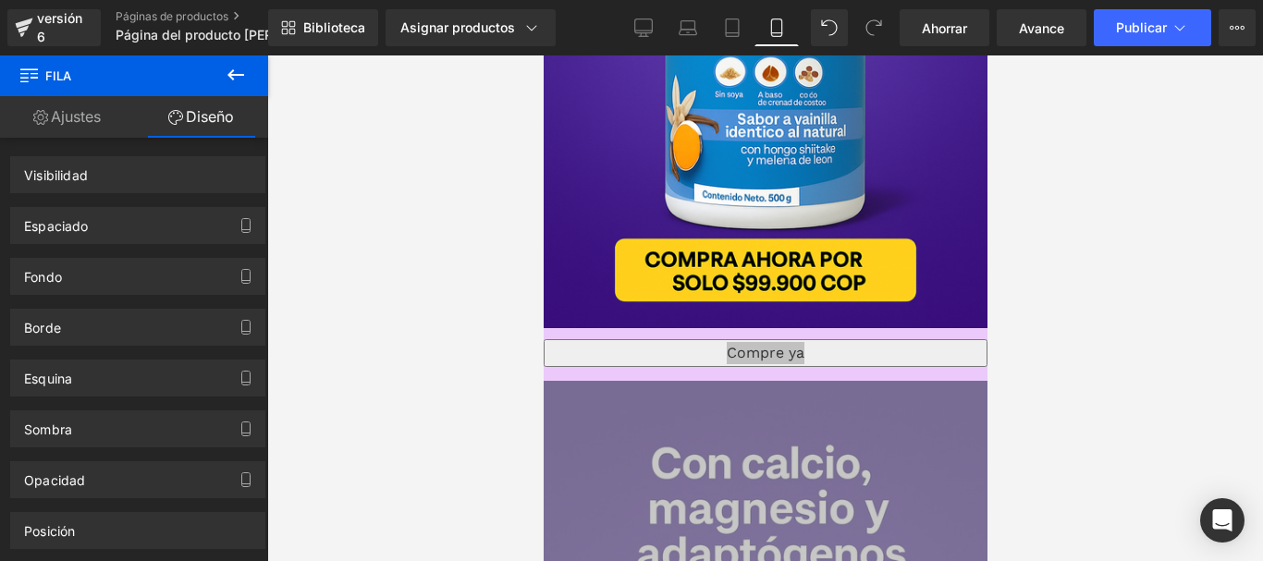
click at [464, 244] on div at bounding box center [765, 308] width 996 height 506
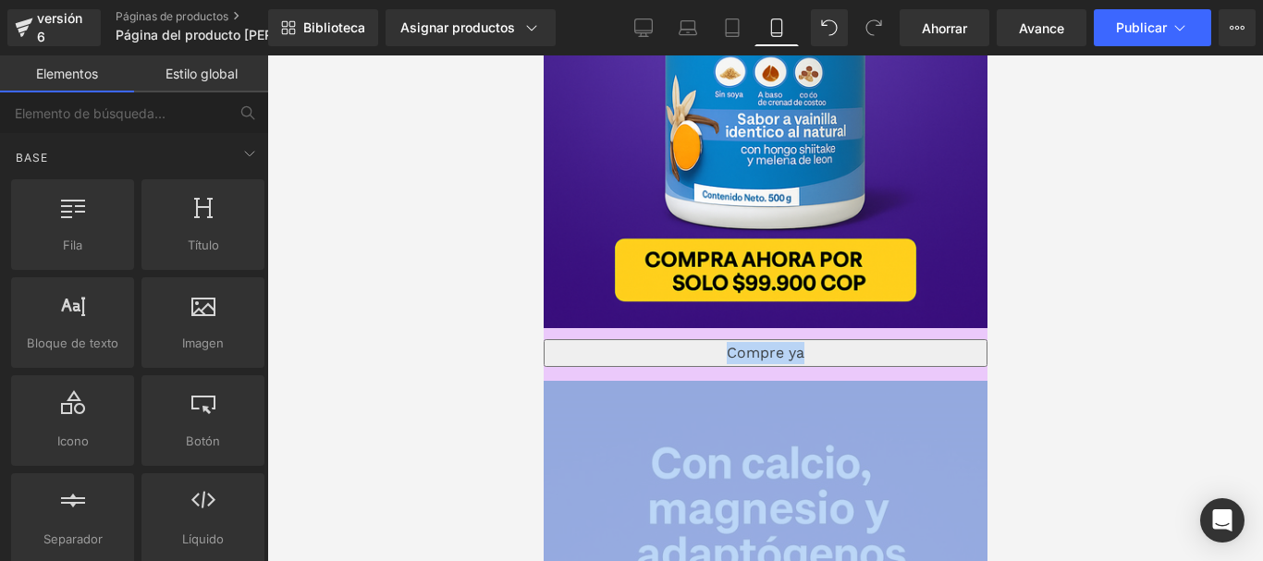
click at [854, 339] on div "Compre ya (P) Botón de pago dinámico" at bounding box center [765, 353] width 444 height 28
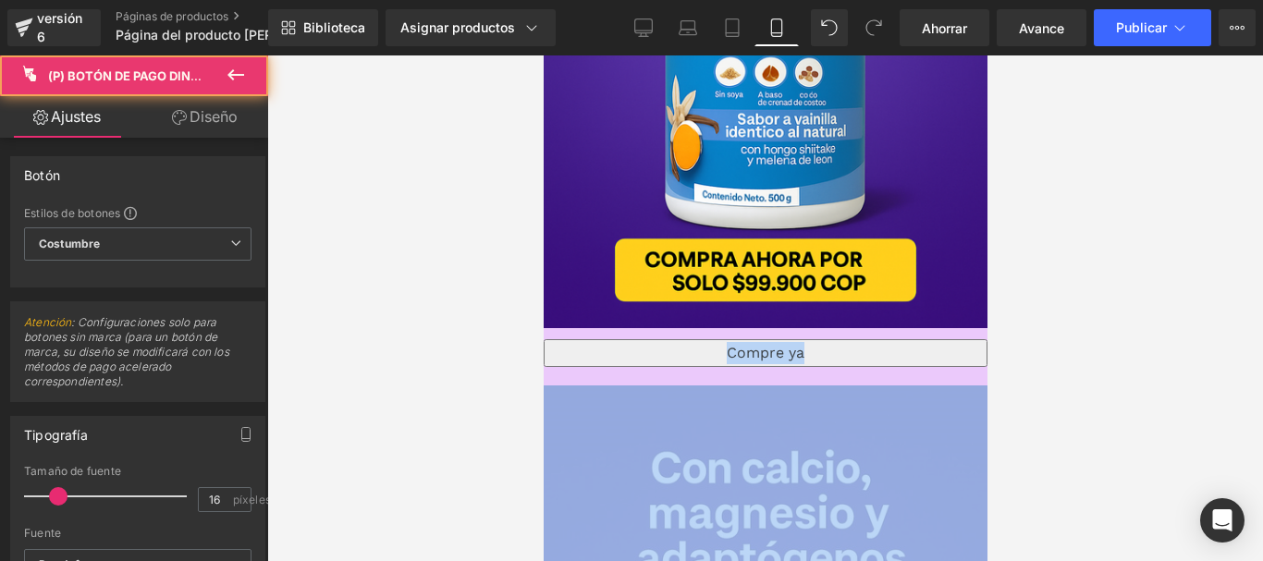
click at [543, 55] on font "Producto" at bounding box center [543, 55] width 0 height 0
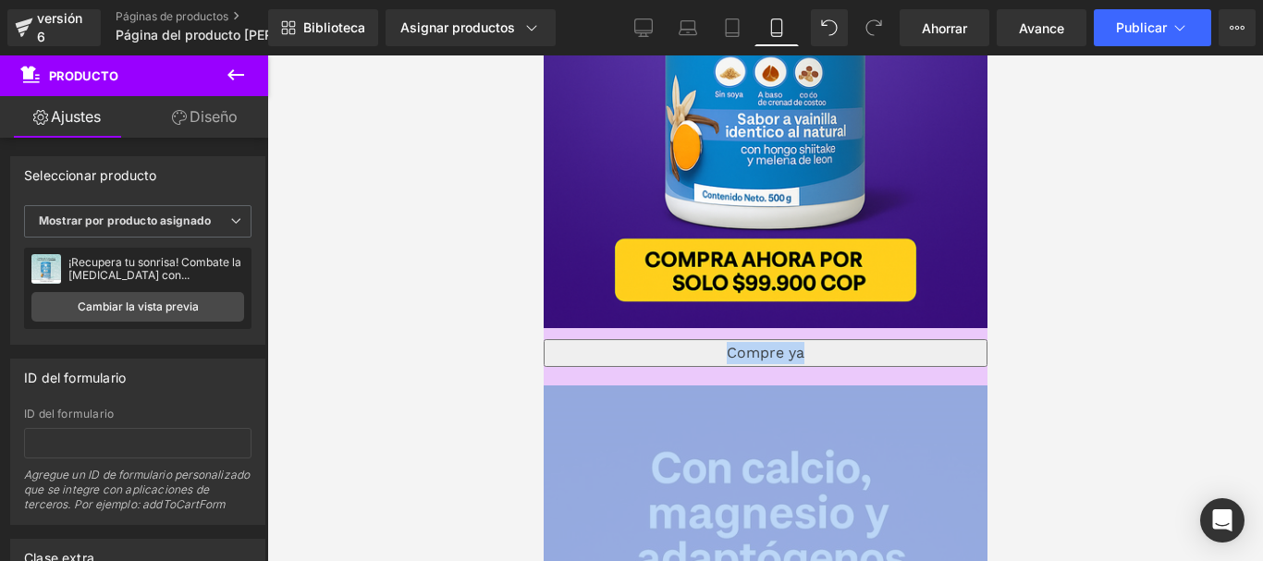
click at [543, 55] on span "Producto" at bounding box center [543, 55] width 0 height 0
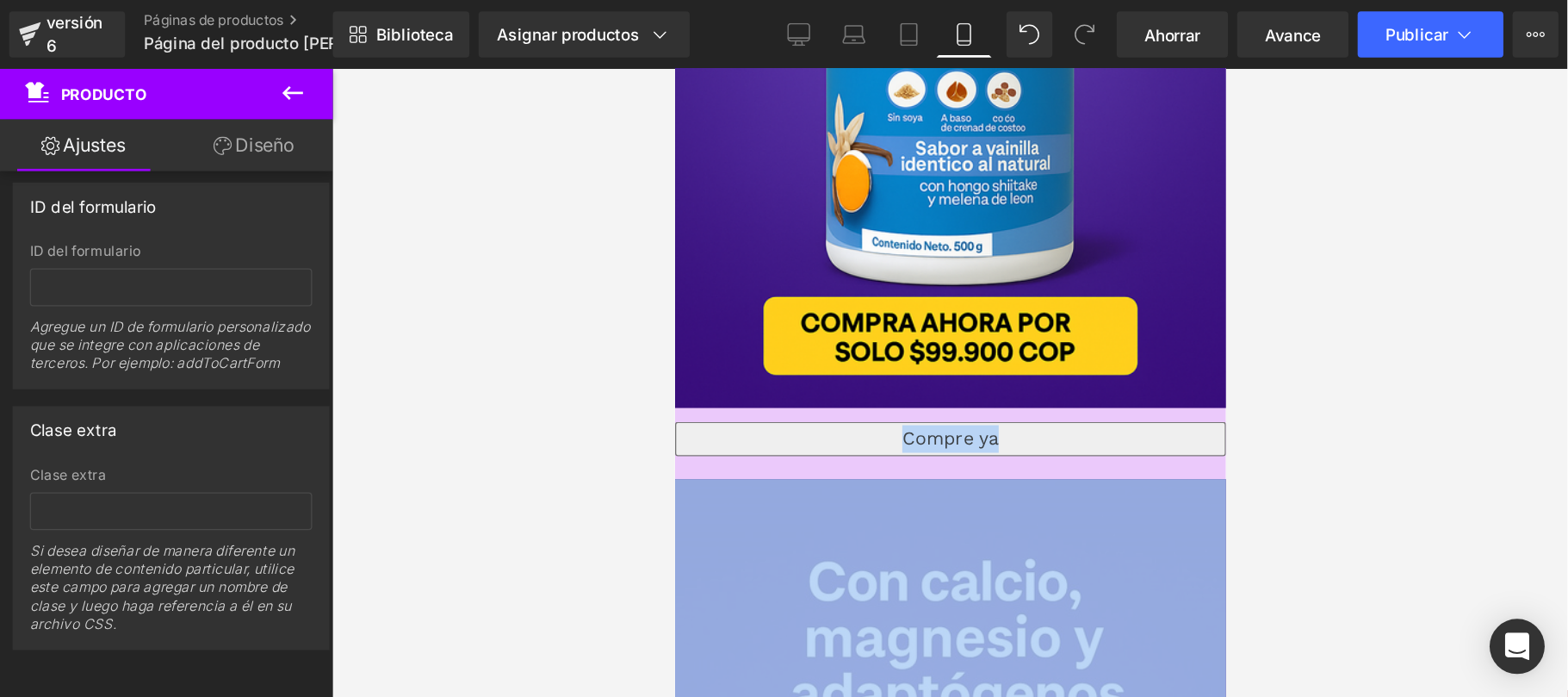
scroll to position [224, 0]
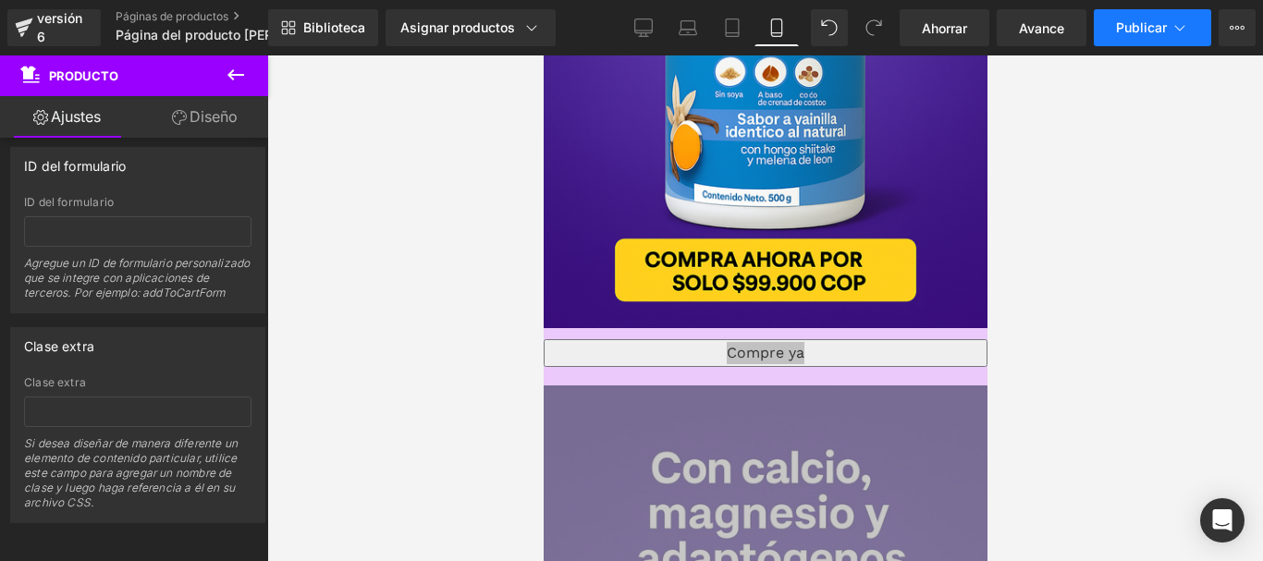
click at [1158, 33] on font "Publicar" at bounding box center [1141, 27] width 51 height 16
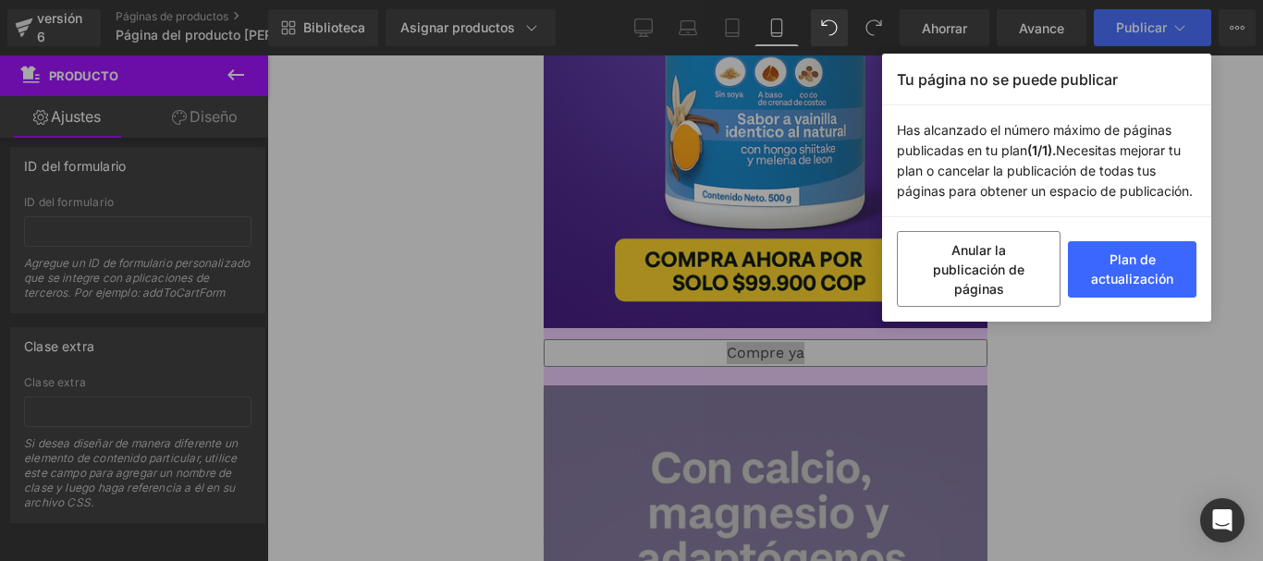
click at [993, 280] on button "Anular la publicación de páginas" at bounding box center [979, 269] width 164 height 76
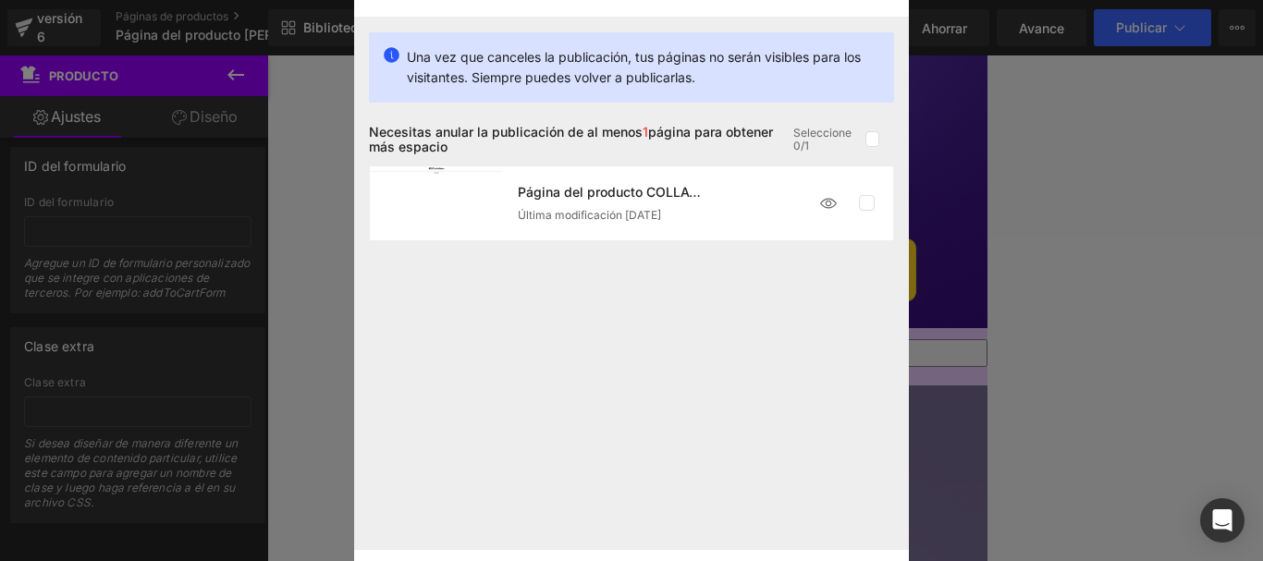
click at [875, 206] on div at bounding box center [848, 203] width 76 height 37
click at [869, 206] on label at bounding box center [867, 203] width 17 height 17
click at [866, 203] on input "checkbox" at bounding box center [866, 203] width 0 height 0
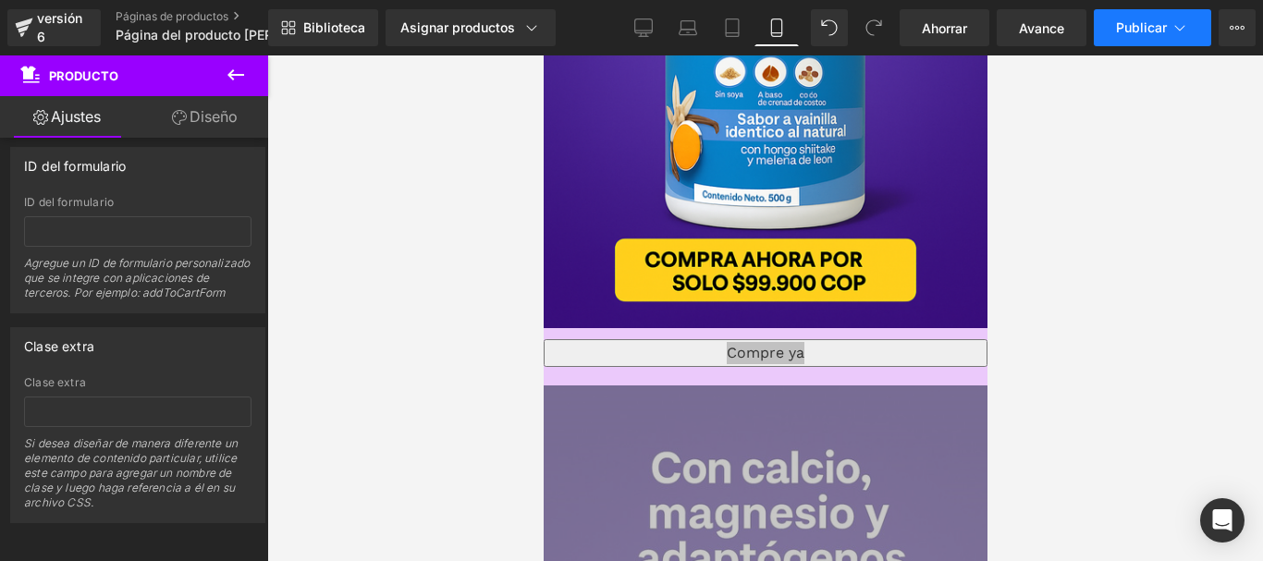
click at [1145, 19] on font "Publicar" at bounding box center [1141, 27] width 51 height 16
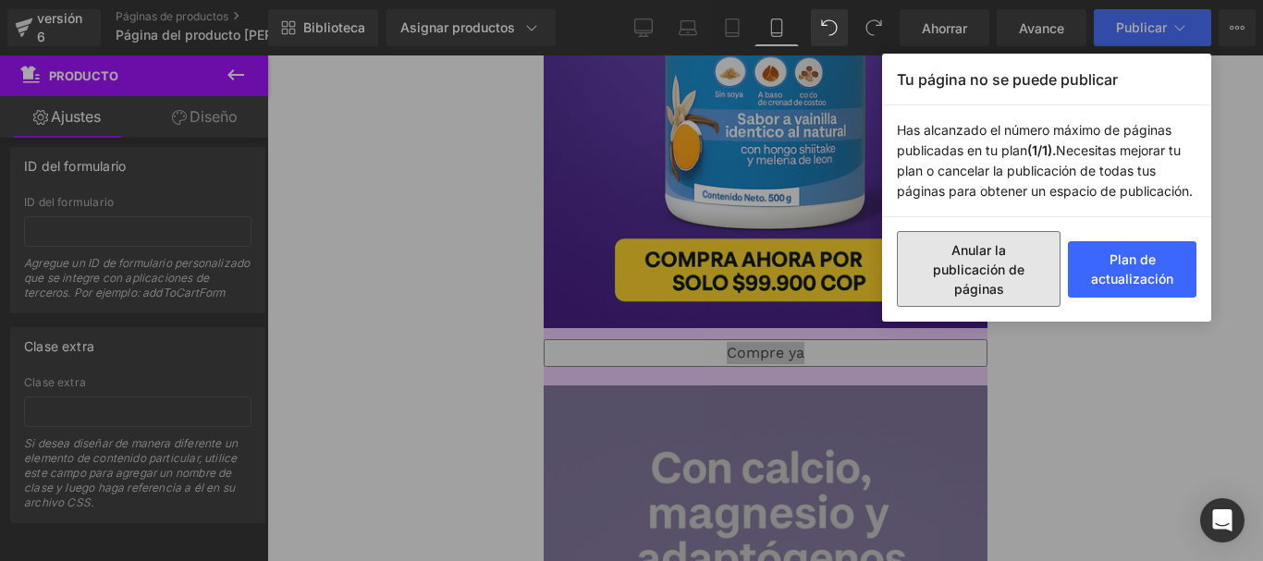
click at [983, 297] on button "Anular la publicación de páginas" at bounding box center [979, 269] width 164 height 76
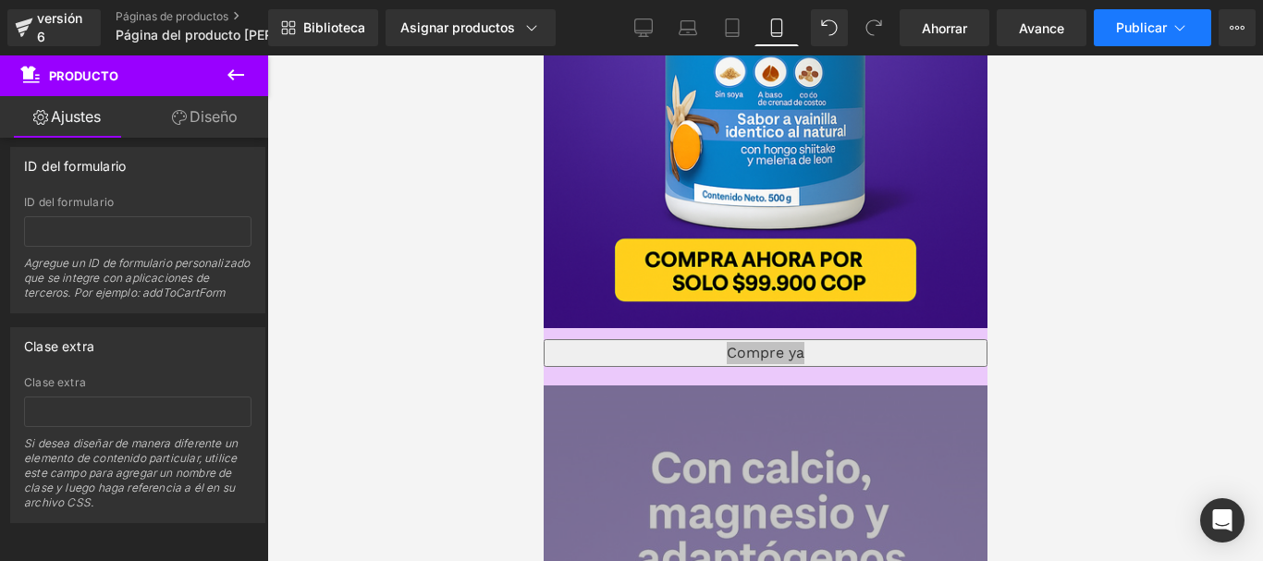
click at [1123, 29] on font "Publicar" at bounding box center [1141, 27] width 51 height 16
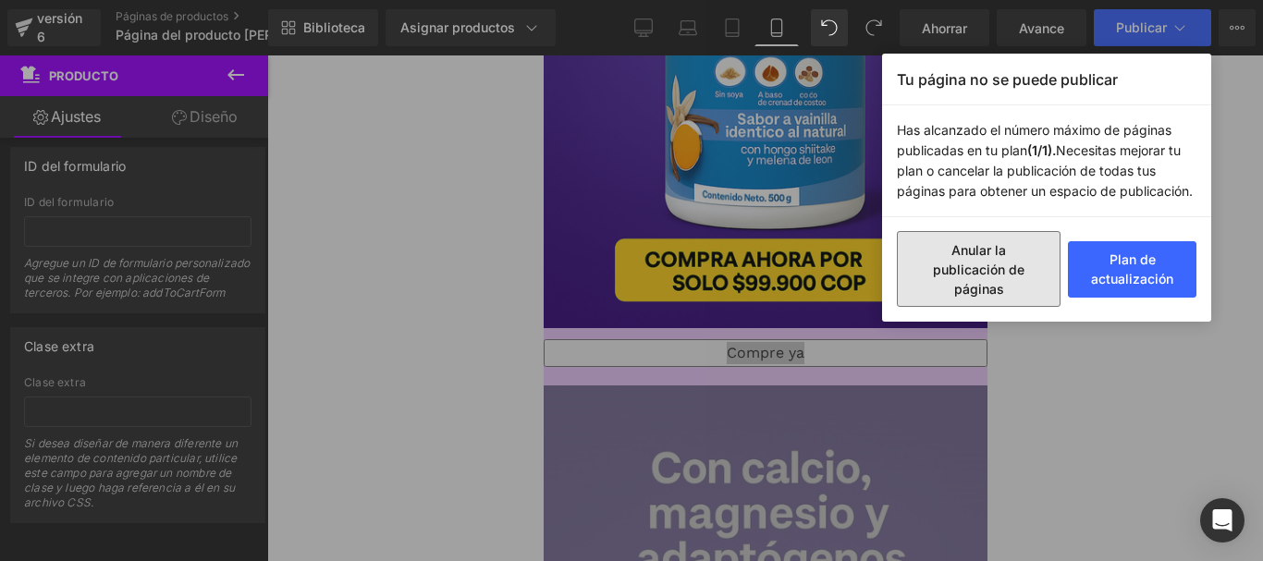
click at [1011, 278] on button "Anular la publicación de páginas" at bounding box center [979, 269] width 164 height 76
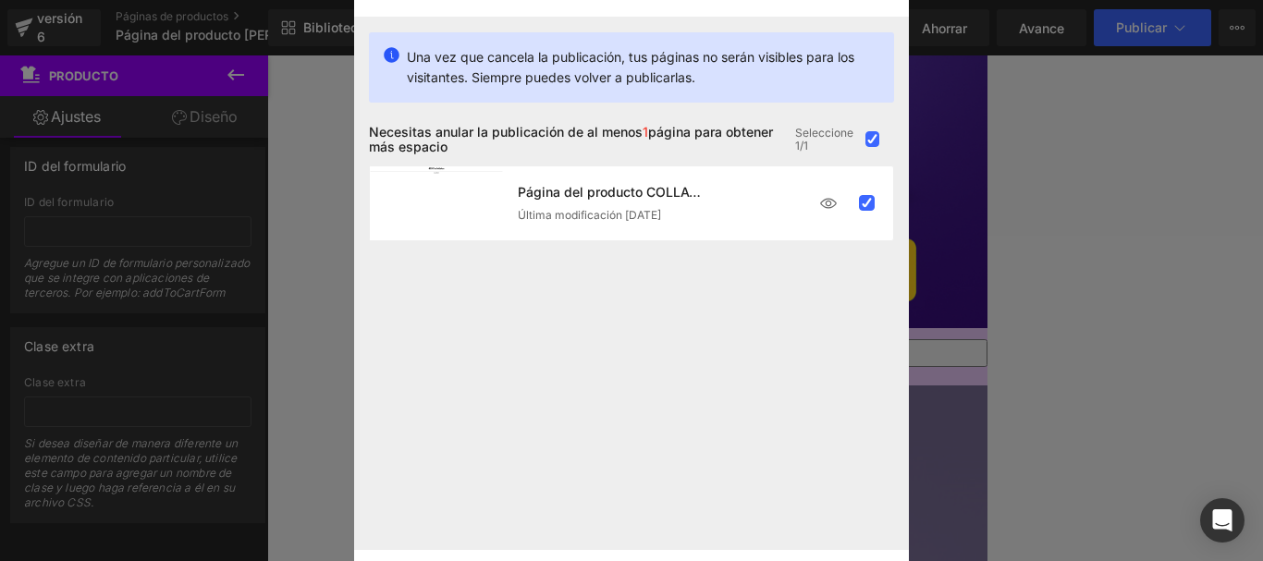
click at [529, 75] on font "Una vez que cancela la publicación, tus páginas no serán visibles para los visi…" at bounding box center [630, 67] width 447 height 36
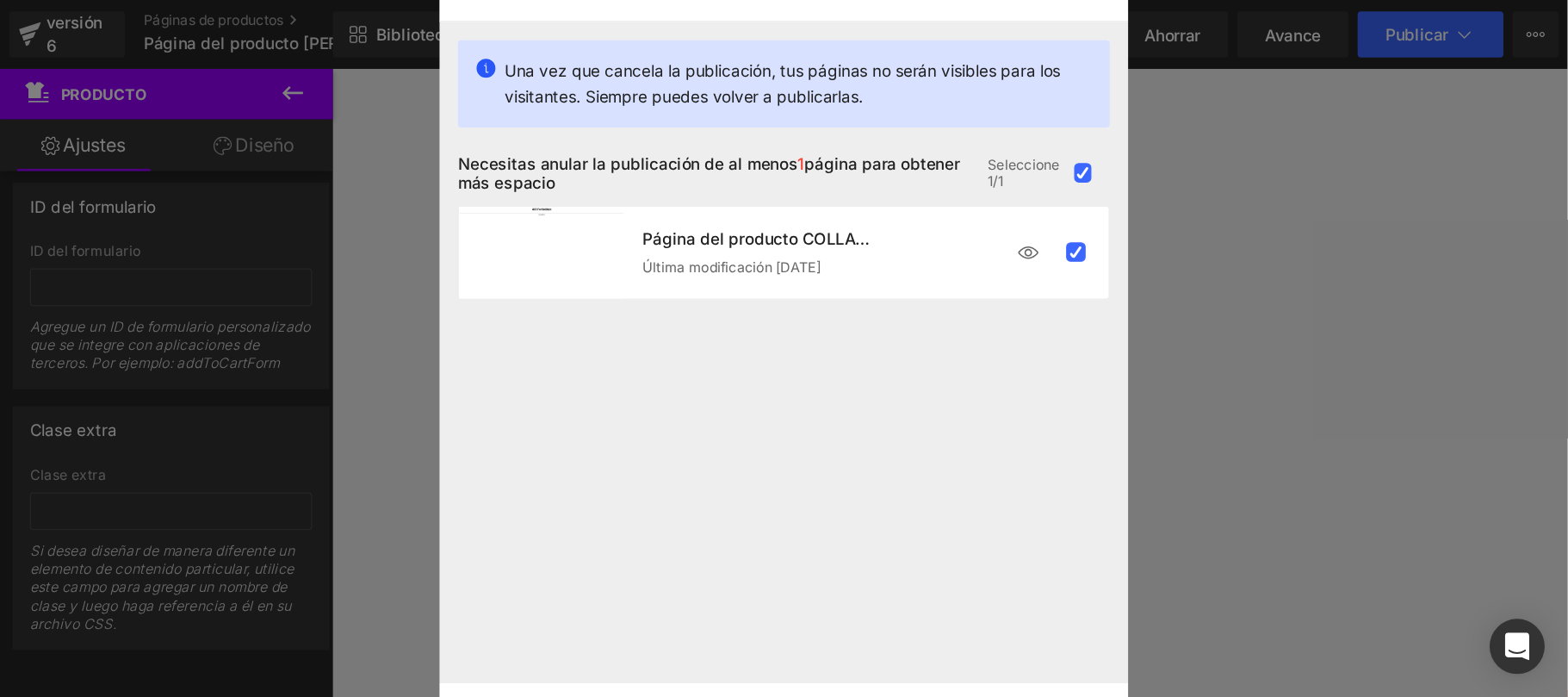
scroll to position [56, 0]
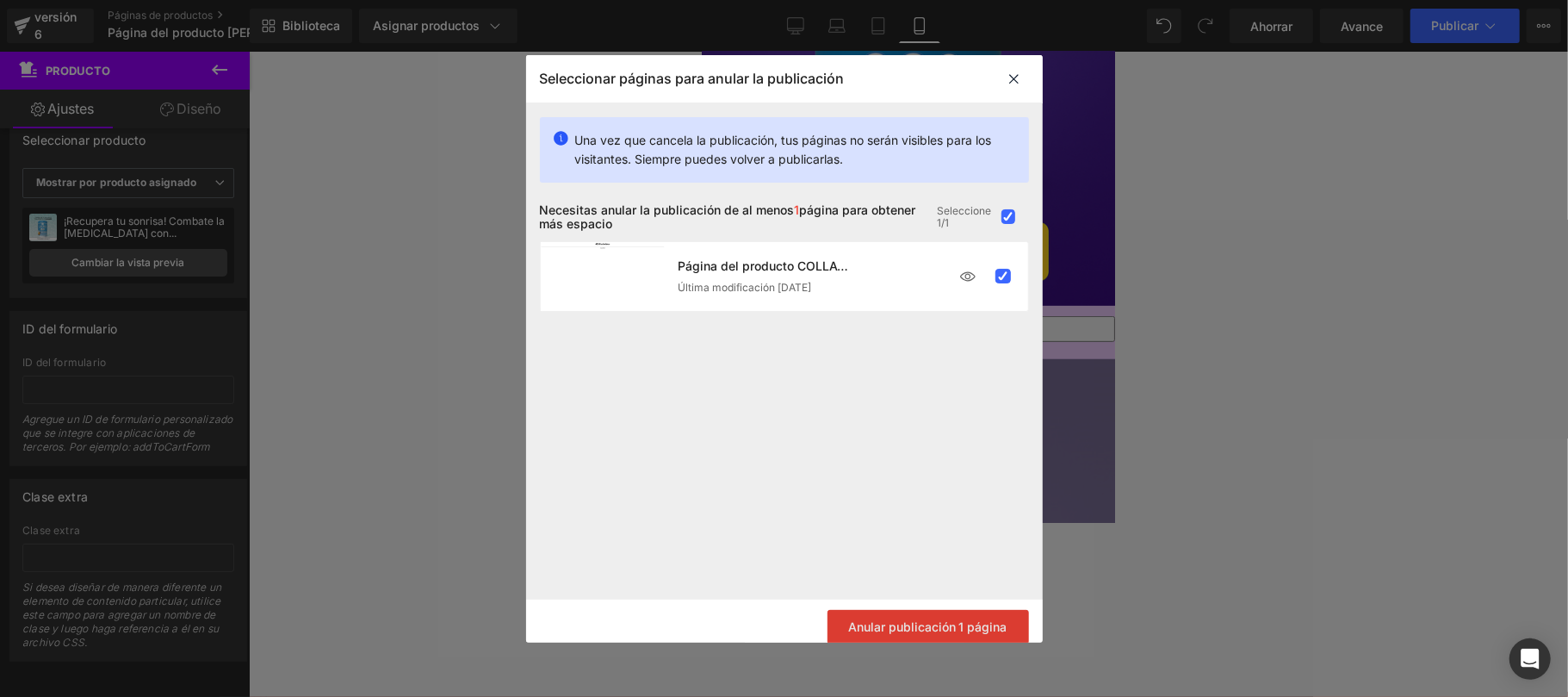
click at [921, 522] on button "Anular publicación 1 página" at bounding box center [928, 626] width 201 height 34
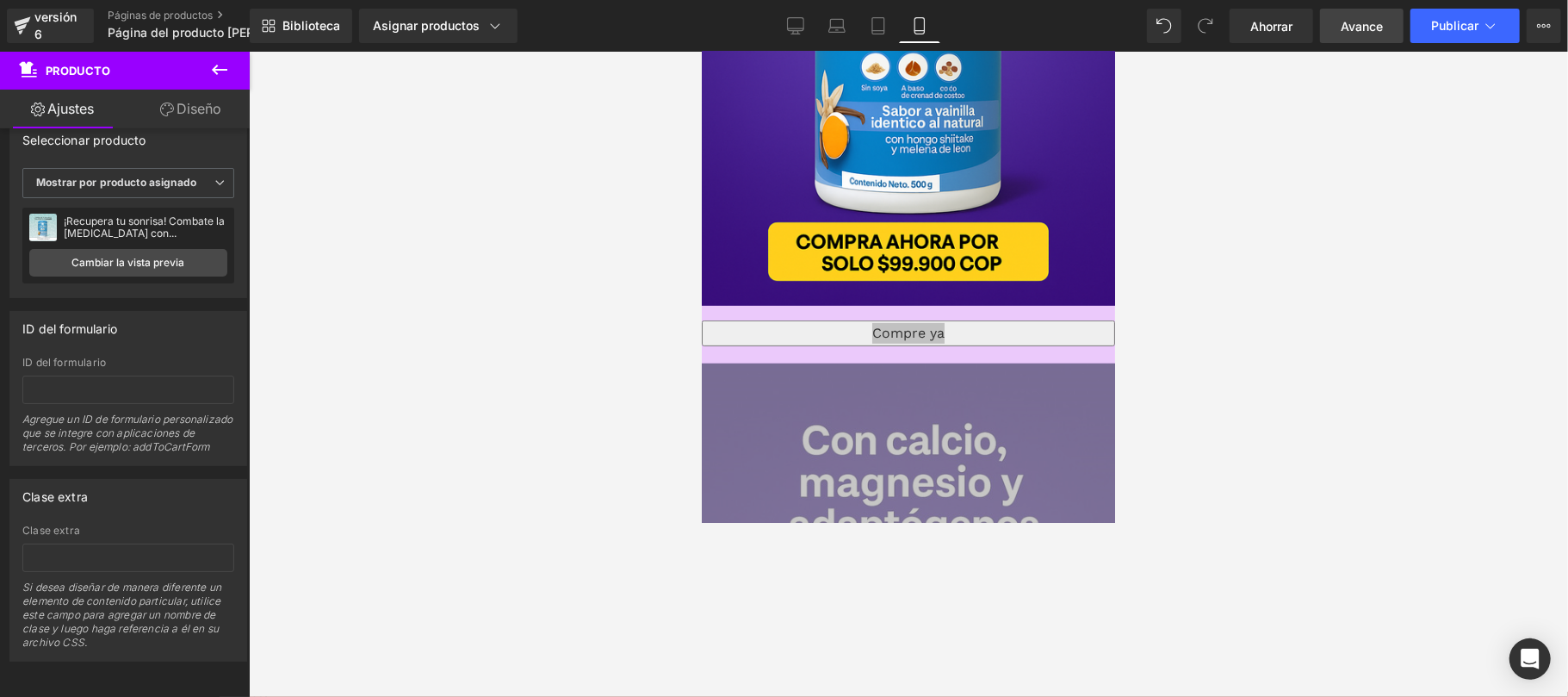
click at [1176, 21] on link "Avance" at bounding box center [1362, 25] width 84 height 34
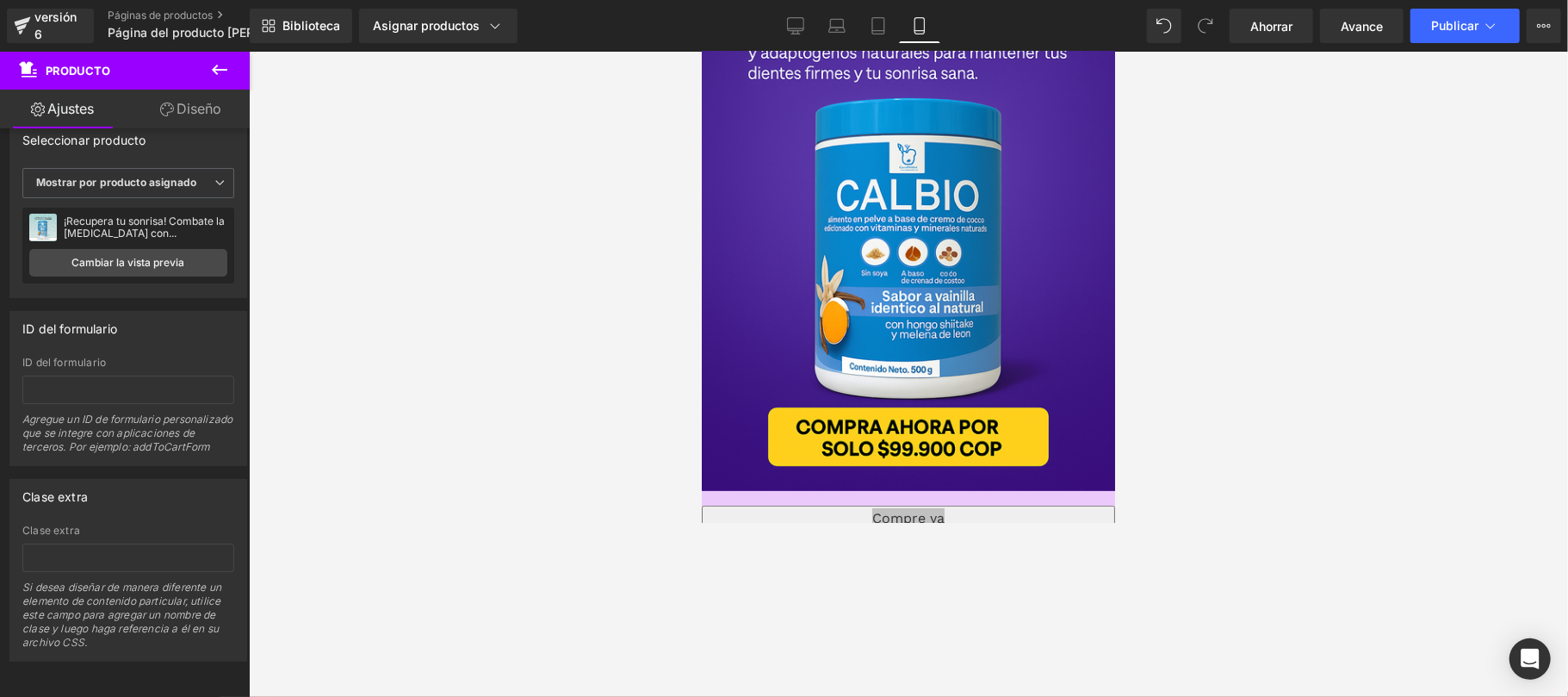
scroll to position [0, 0]
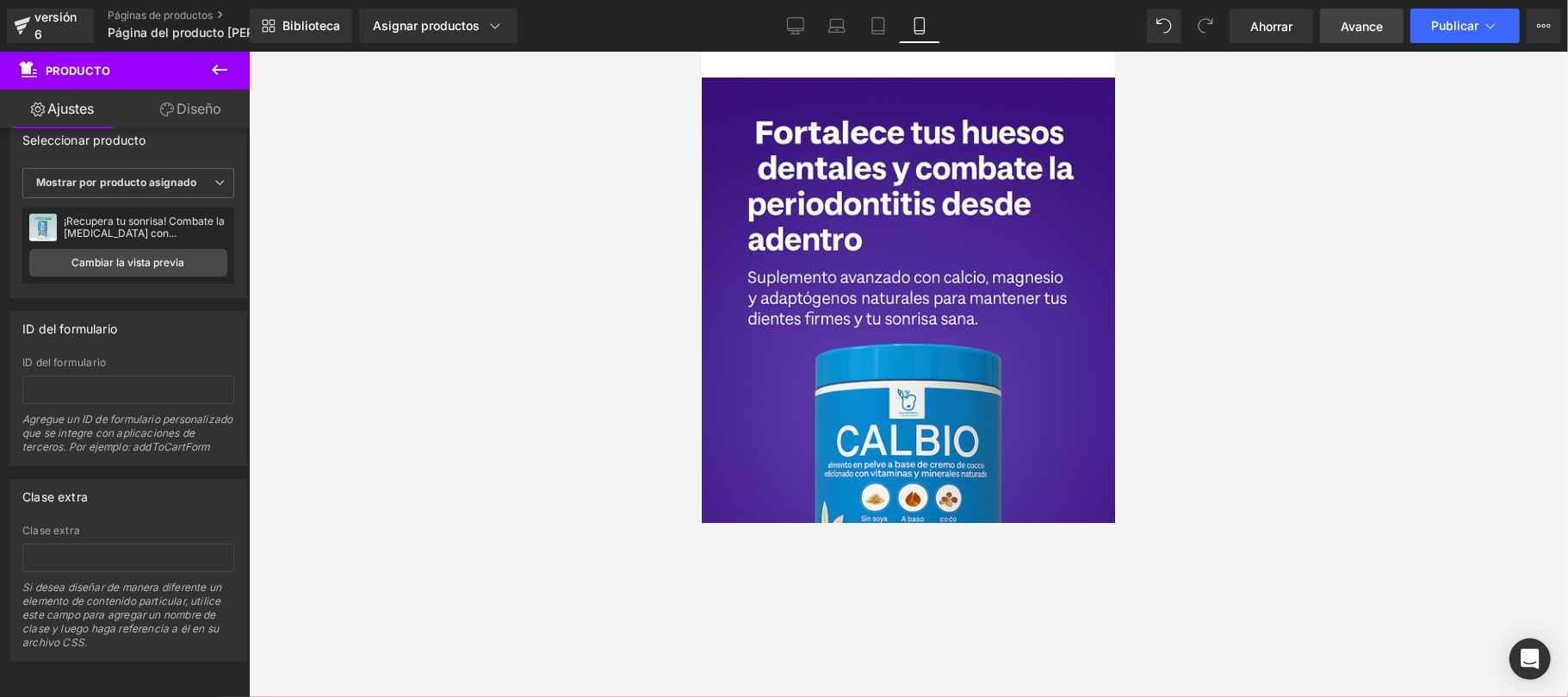
click at [1176, 34] on span "Avance" at bounding box center [1361, 25] width 42 height 18
click at [564, 204] on div at bounding box center [908, 374] width 1319 height 645
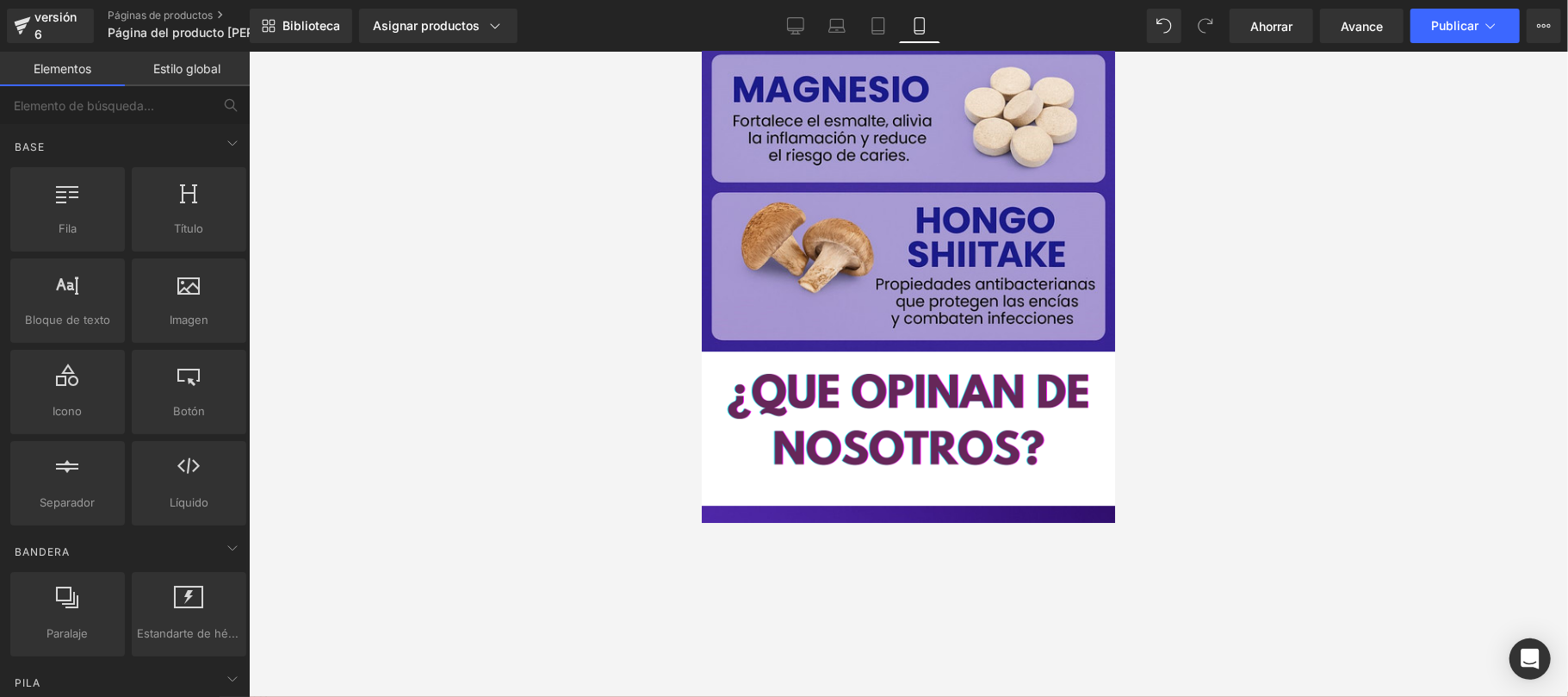
scroll to position [3445, 0]
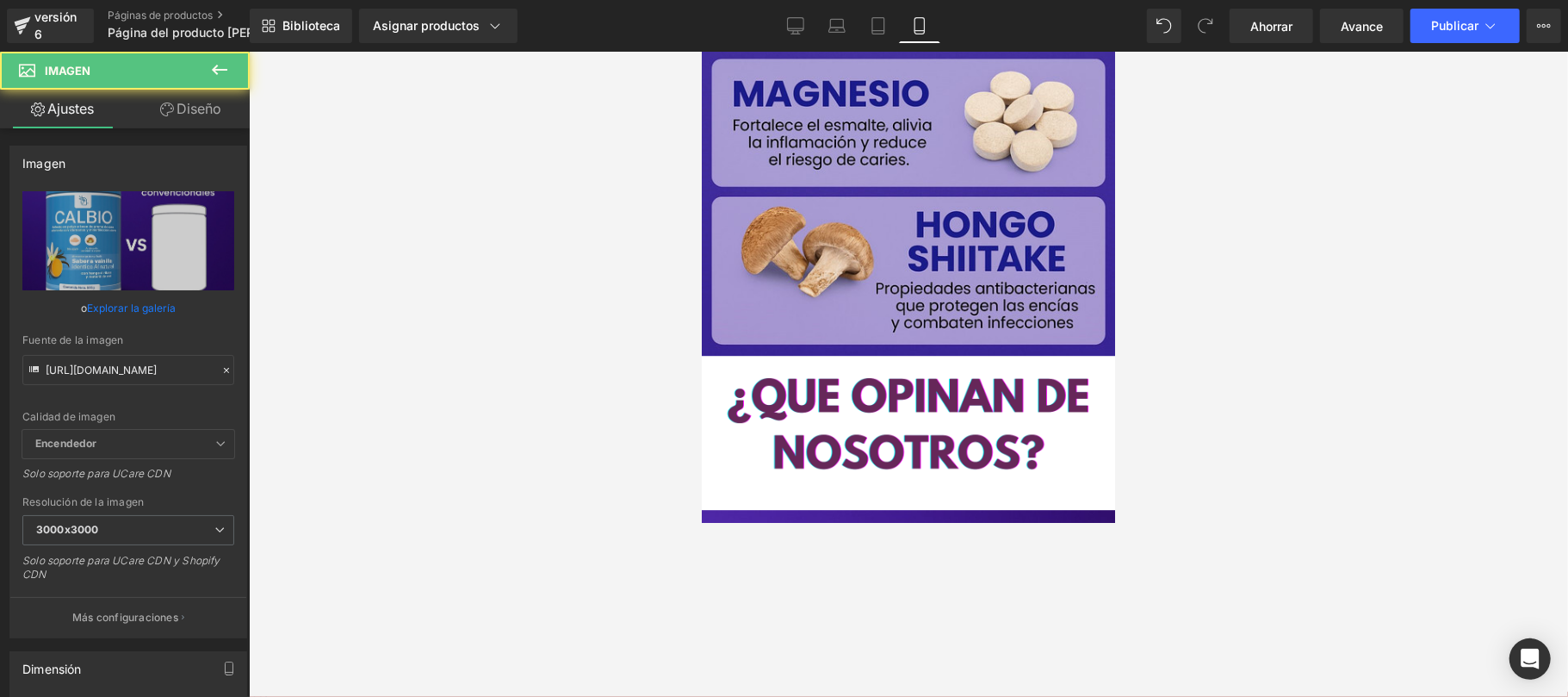
click at [701, 51] on icon at bounding box center [701, 51] width 0 height 0
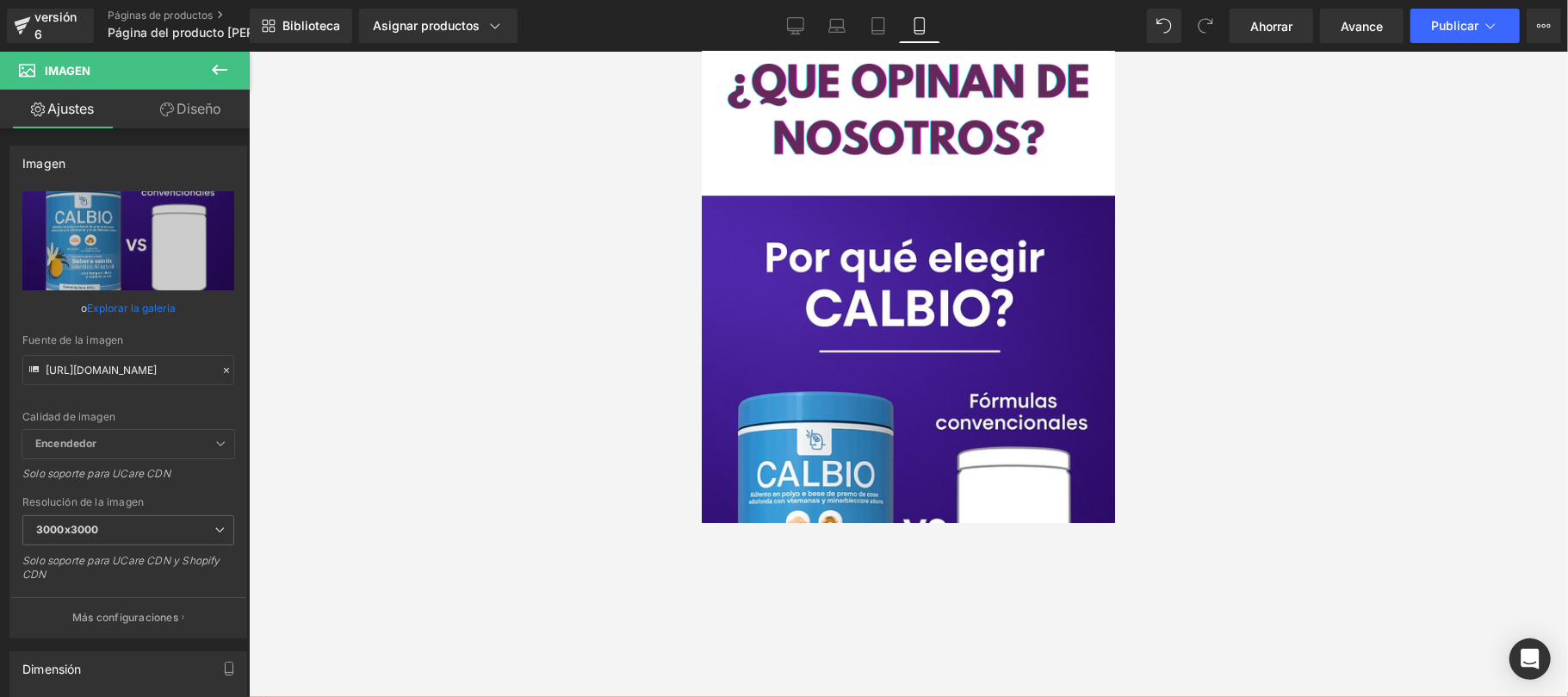
scroll to position [3509, 0]
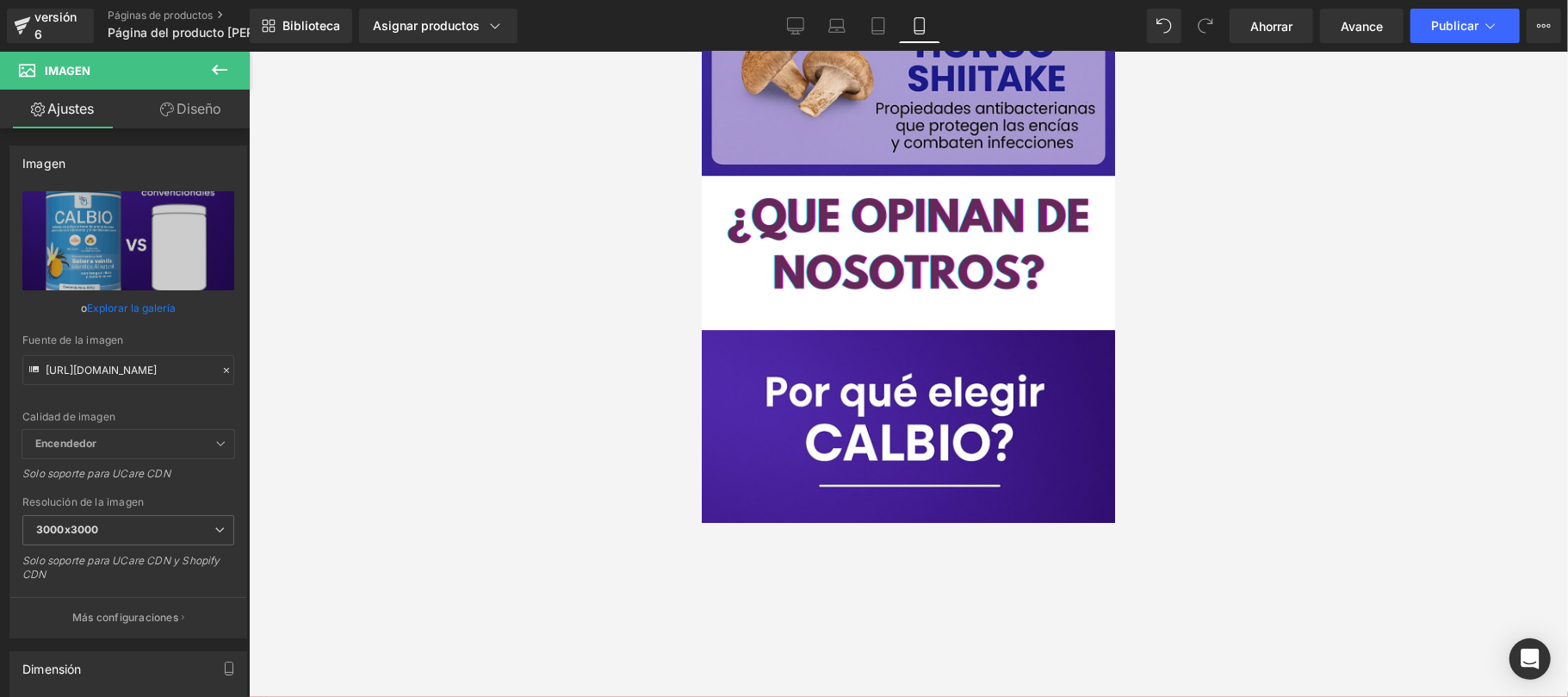
scroll to position [3625, 0]
click at [851, 348] on img at bounding box center [907, 656] width 439 height 656
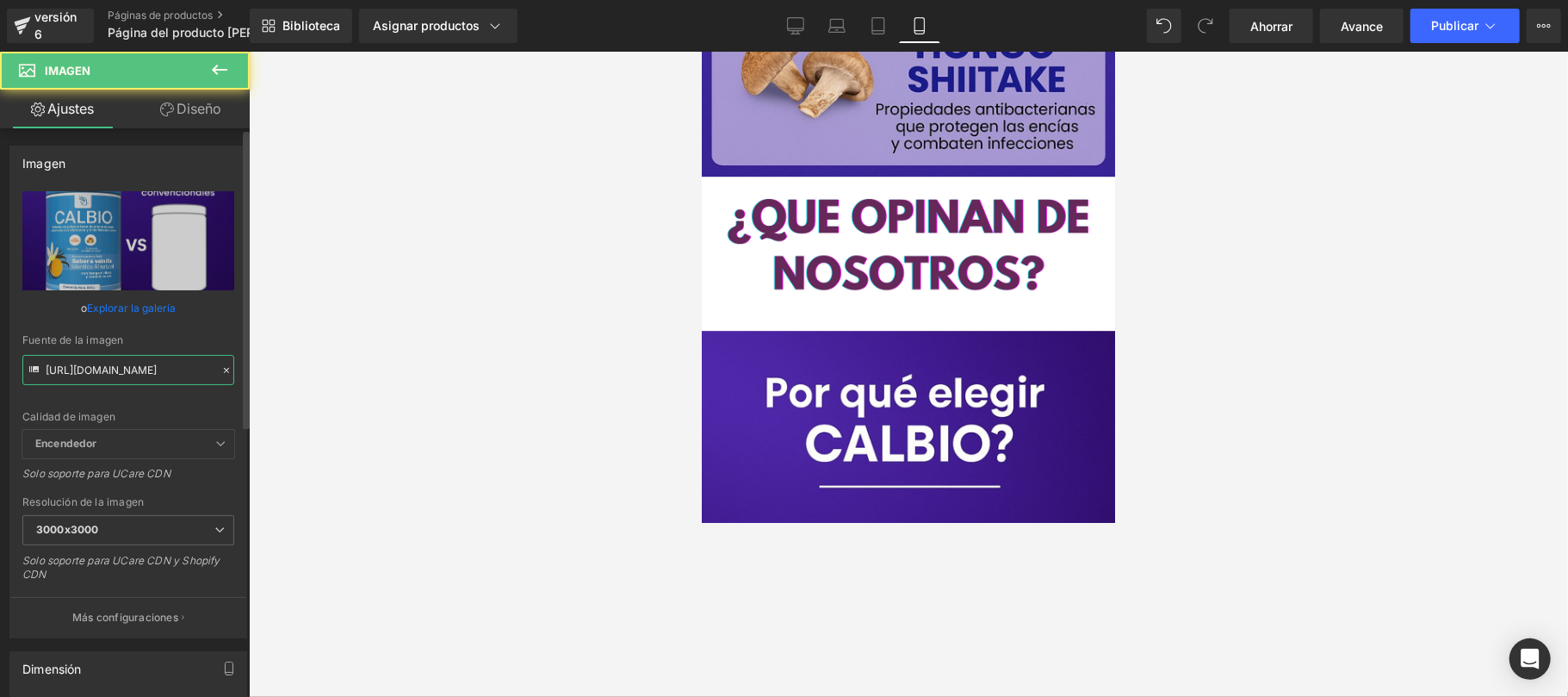
click at [139, 370] on input "[URL][DOMAIN_NAME]" at bounding box center [128, 370] width 211 height 30
paste input "JnMrD4r5/TABLA-NUTRICIONAL-CALBIO.pn"
type input "https://i.postimg.cc/JnMrD4r5/TABLA-NUTRICIONAL-CALBIO.png"
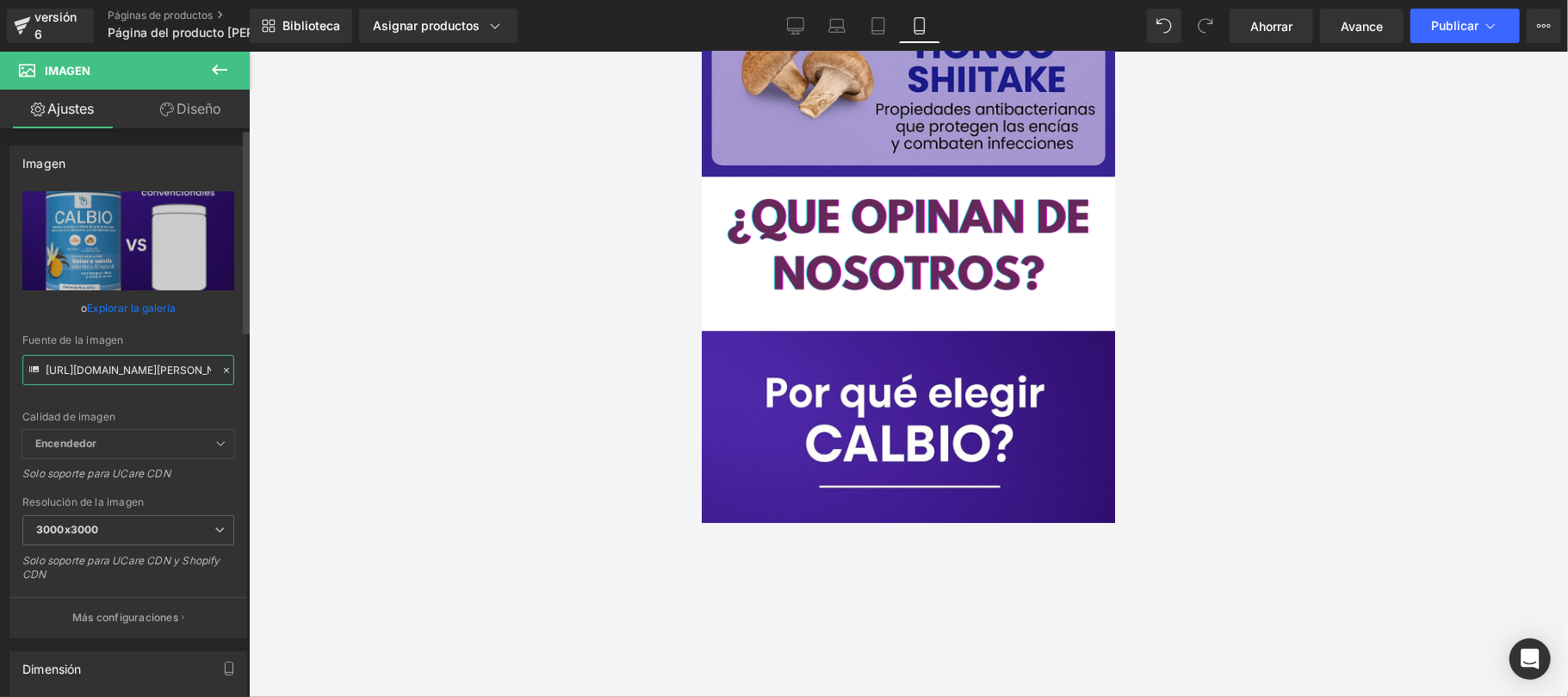
scroll to position [0, 165]
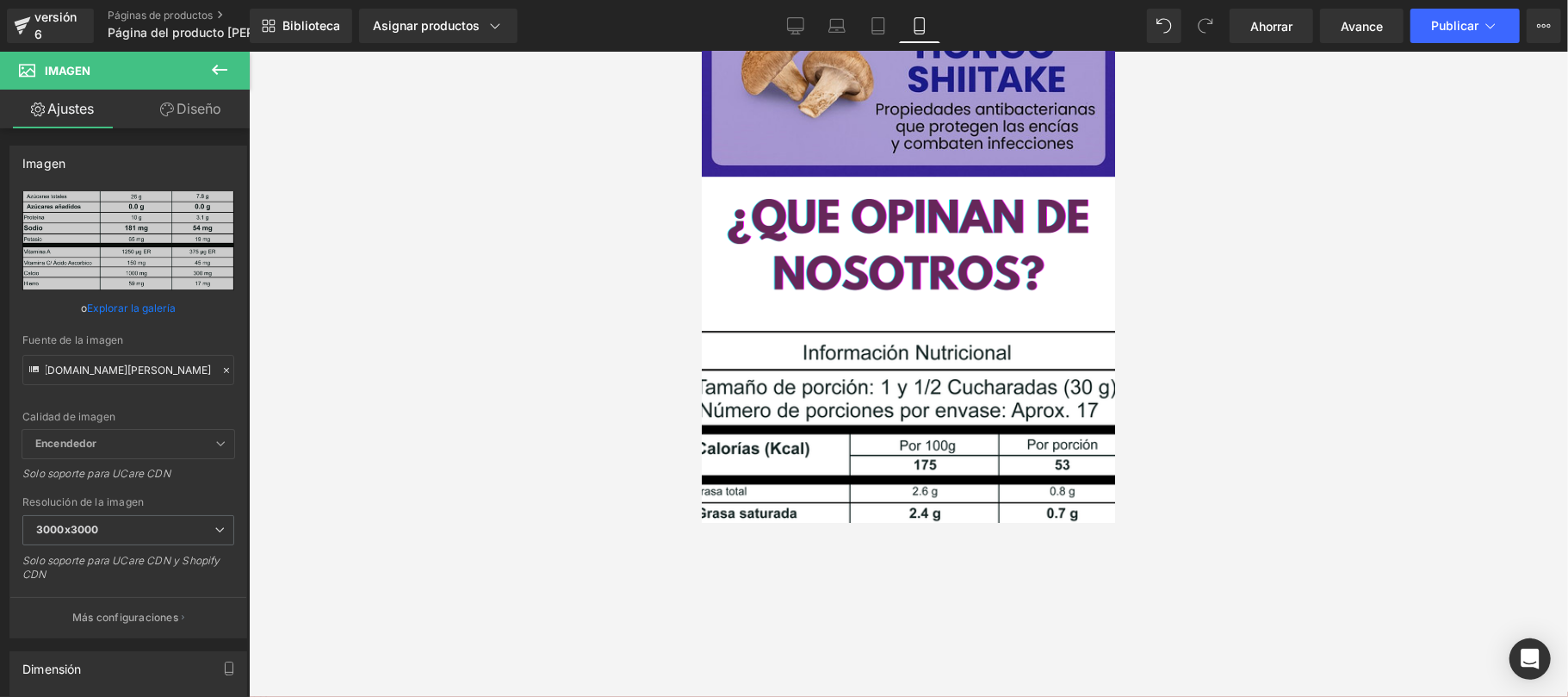
click at [721, 345] on img at bounding box center [907, 699] width 439 height 742
click at [520, 362] on div at bounding box center [908, 374] width 1319 height 645
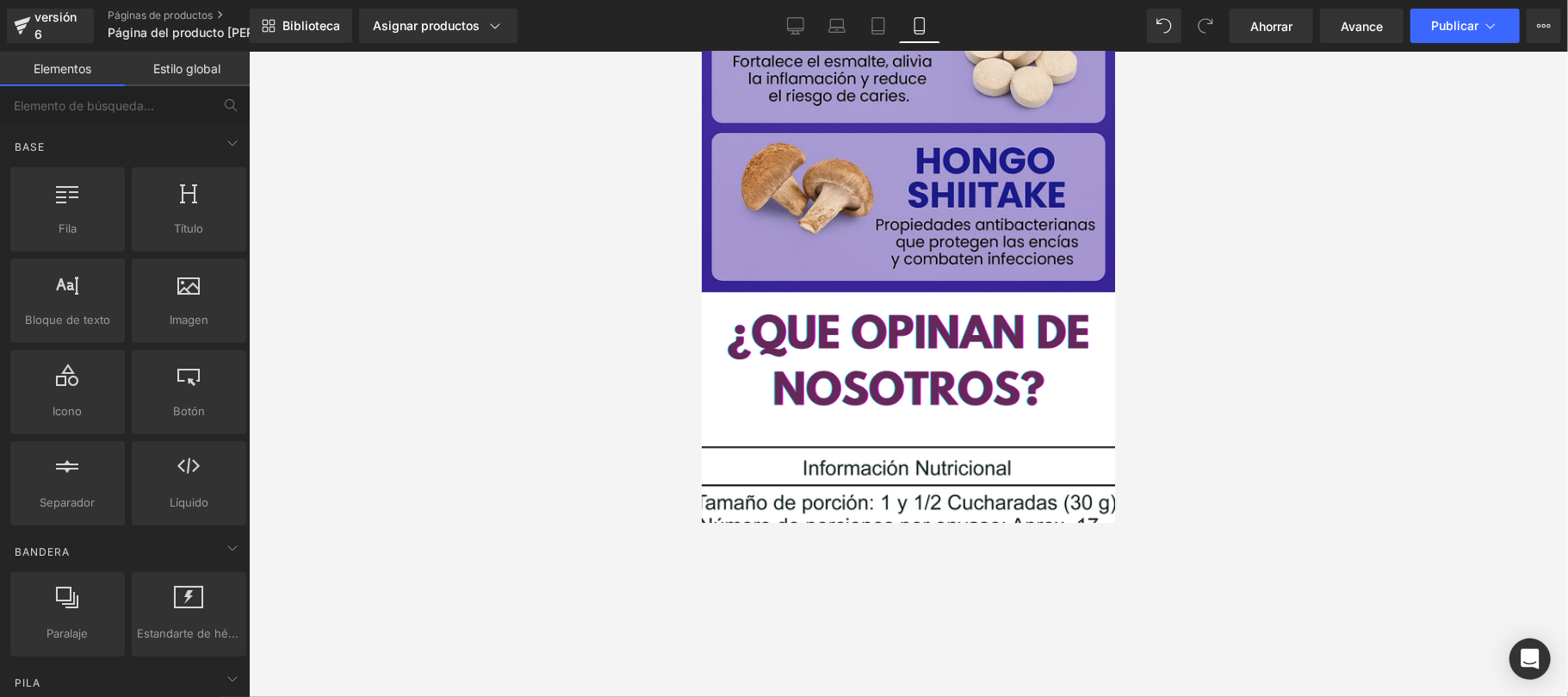
scroll to position [3853, 0]
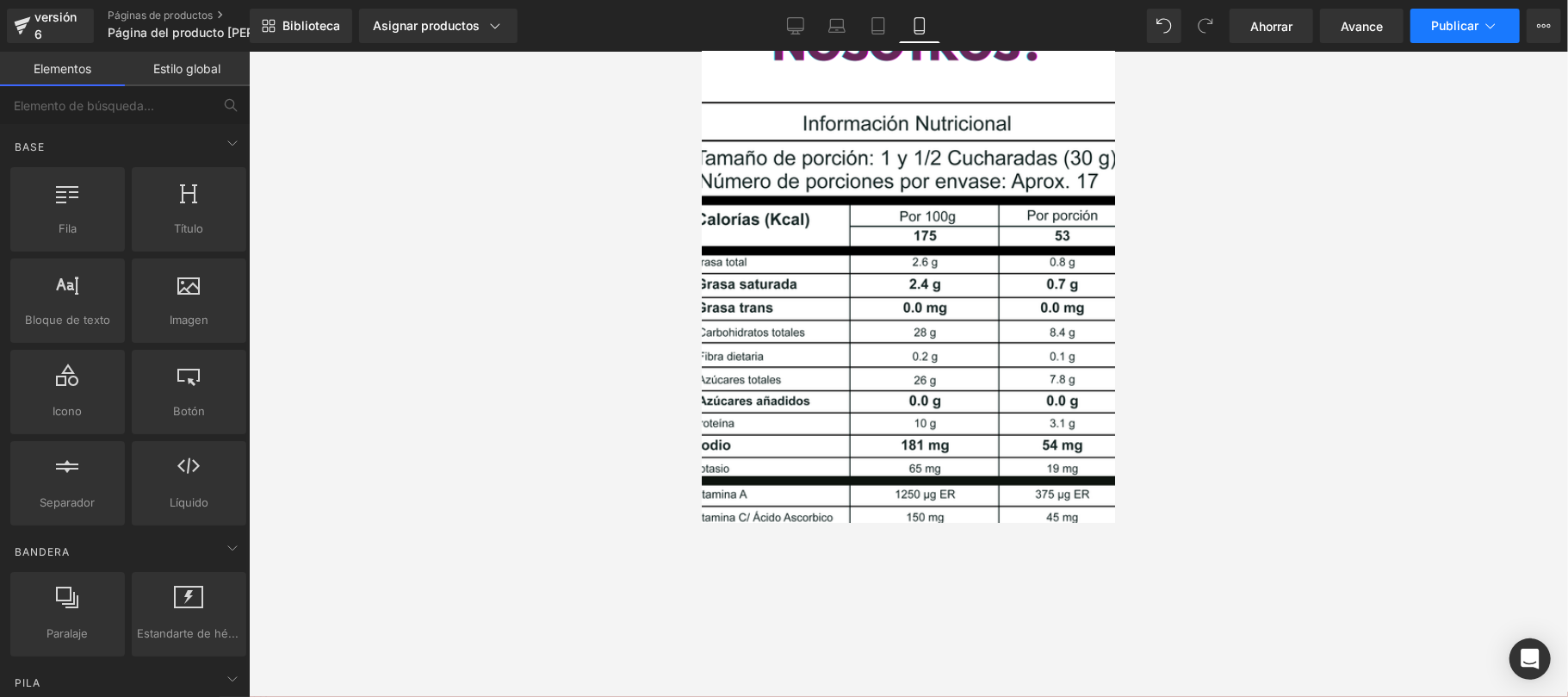
click at [1176, 26] on font "Publicar" at bounding box center [1454, 25] width 48 height 15
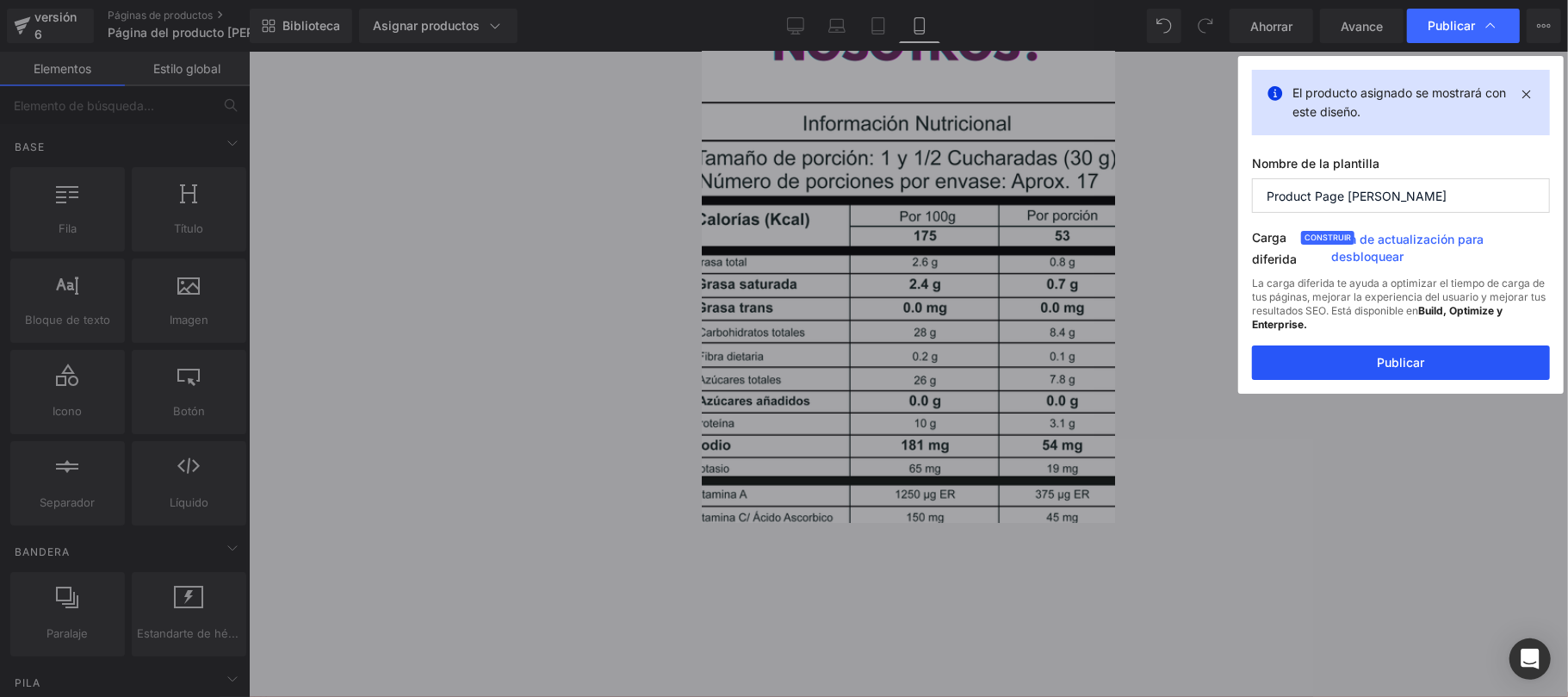
click at [1176, 360] on button "Publicar" at bounding box center [1401, 362] width 298 height 34
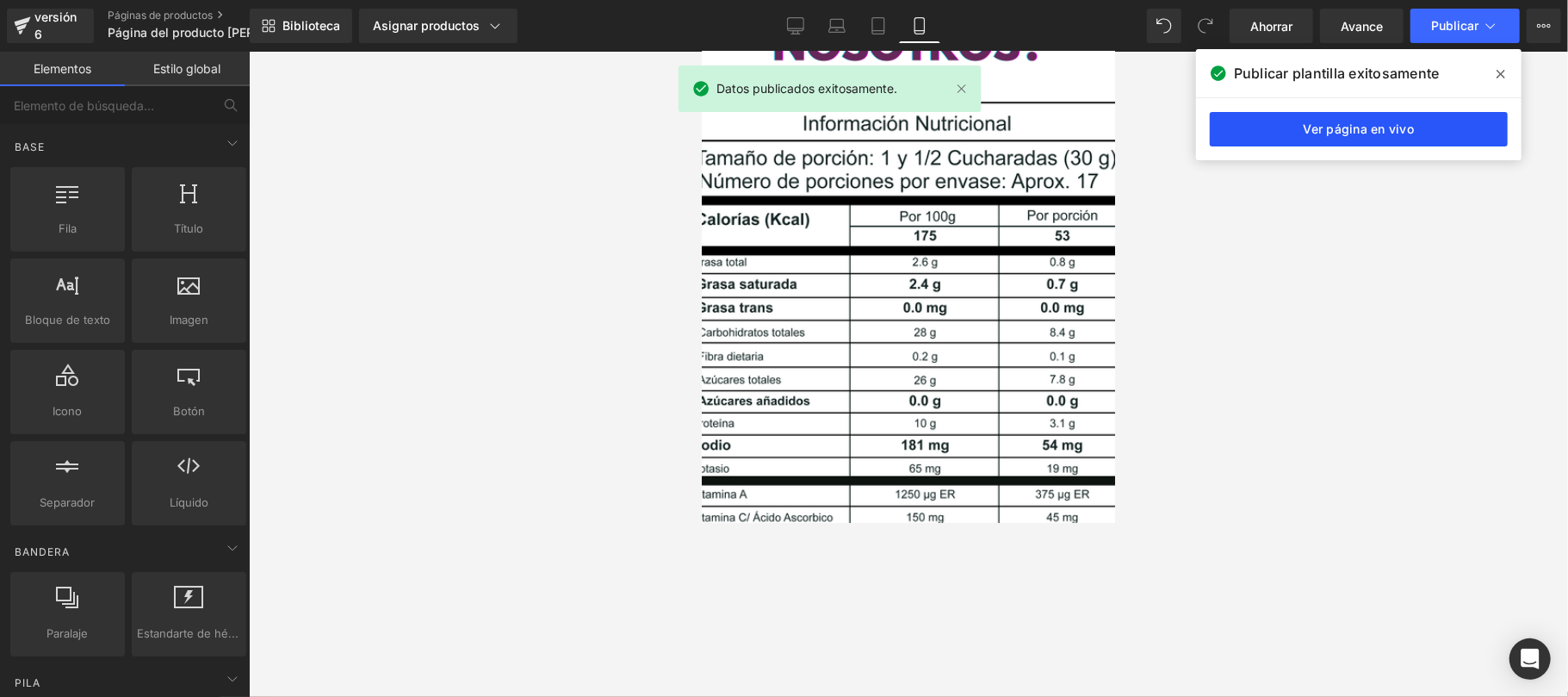
click at [1176, 135] on font "Ver página en vivo" at bounding box center [1358, 129] width 111 height 15
